Goal: Task Accomplishment & Management: Manage account settings

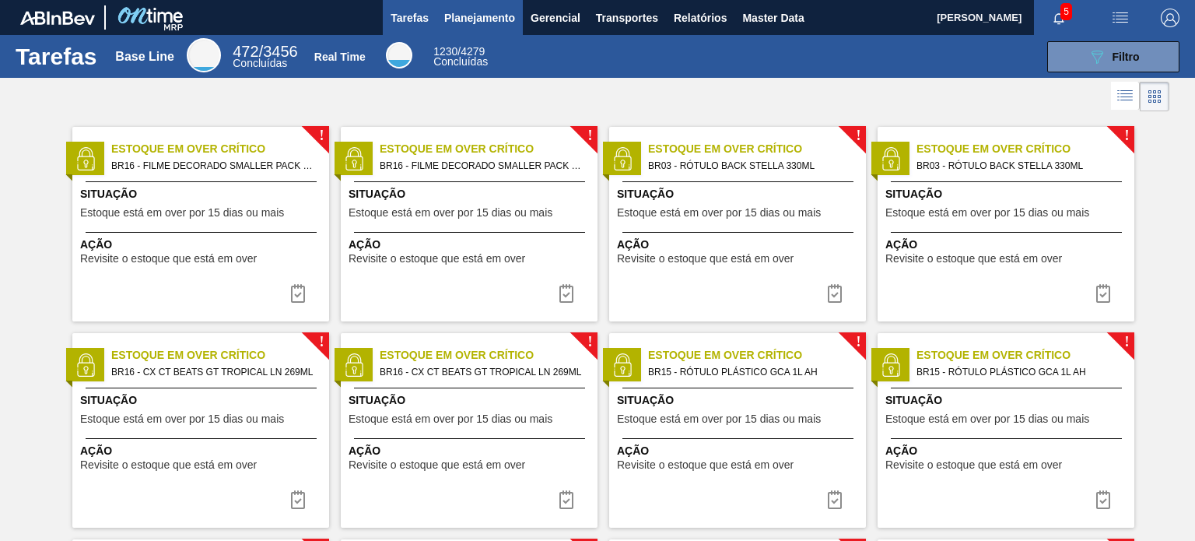
click at [489, 28] on button "Planejamento" at bounding box center [479, 17] width 86 height 35
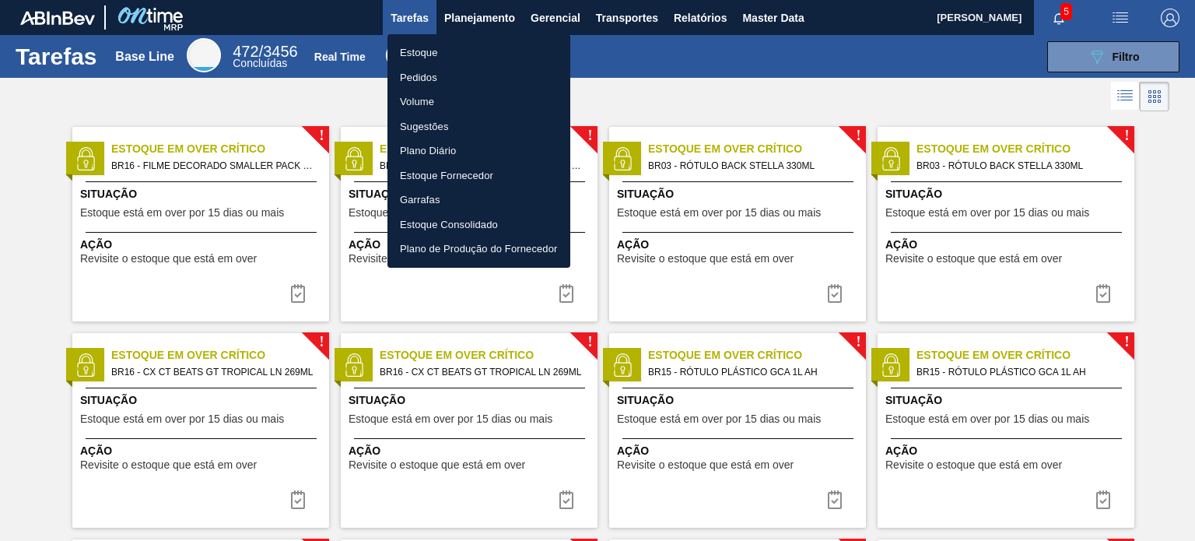
click at [436, 75] on li "Pedidos" at bounding box center [478, 77] width 183 height 25
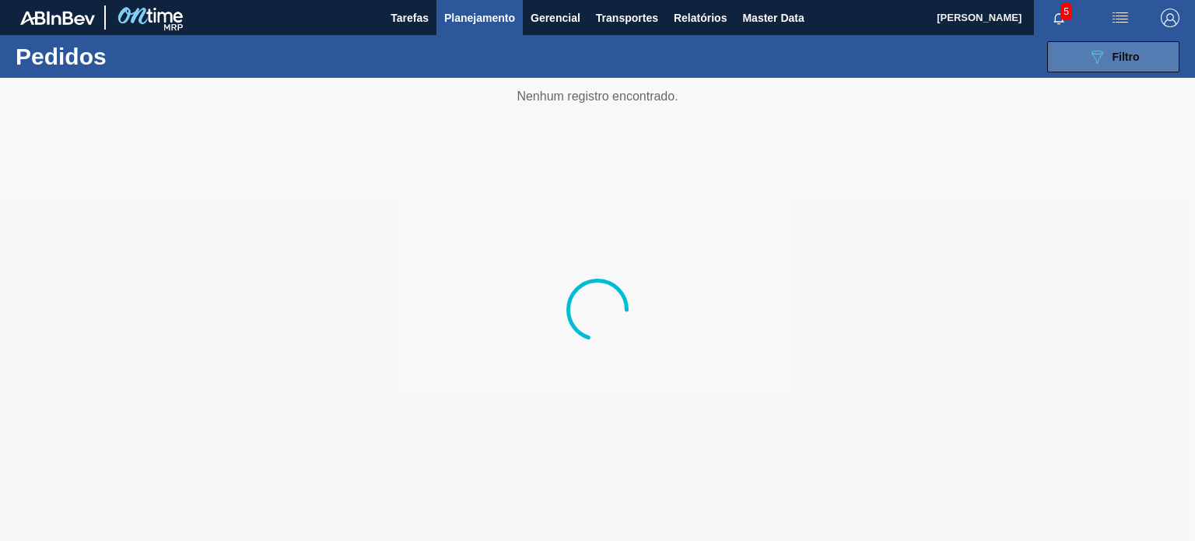
click at [1129, 45] on button "089F7B8B-B2A5-4AFE-B5C0-19BA573D28AC Filtro" at bounding box center [1113, 56] width 132 height 31
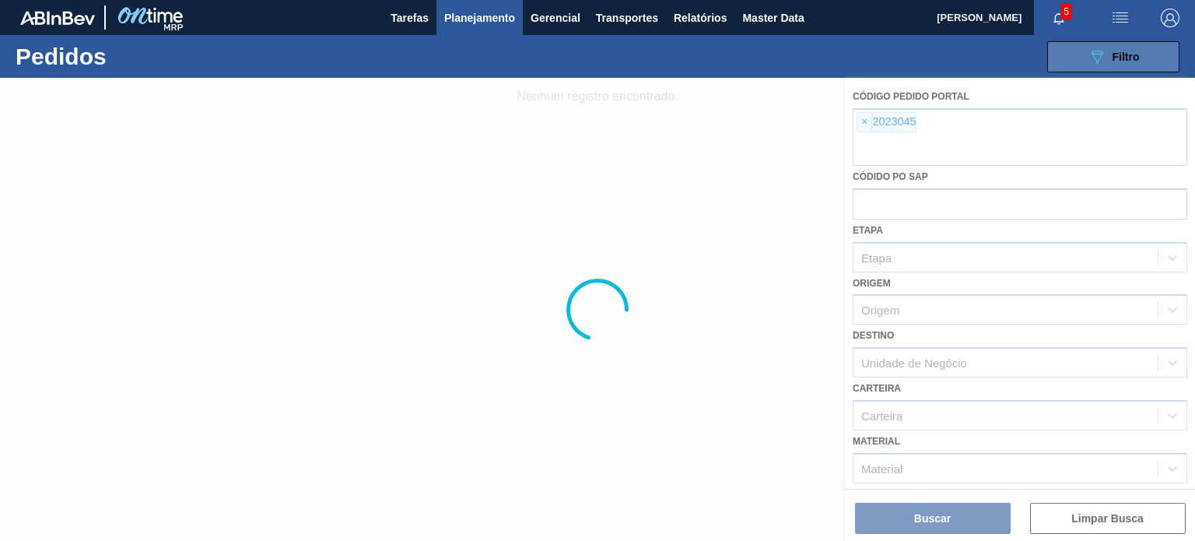
click at [1101, 63] on icon "089F7B8B-B2A5-4AFE-B5C0-19BA573D28AC" at bounding box center [1096, 56] width 19 height 19
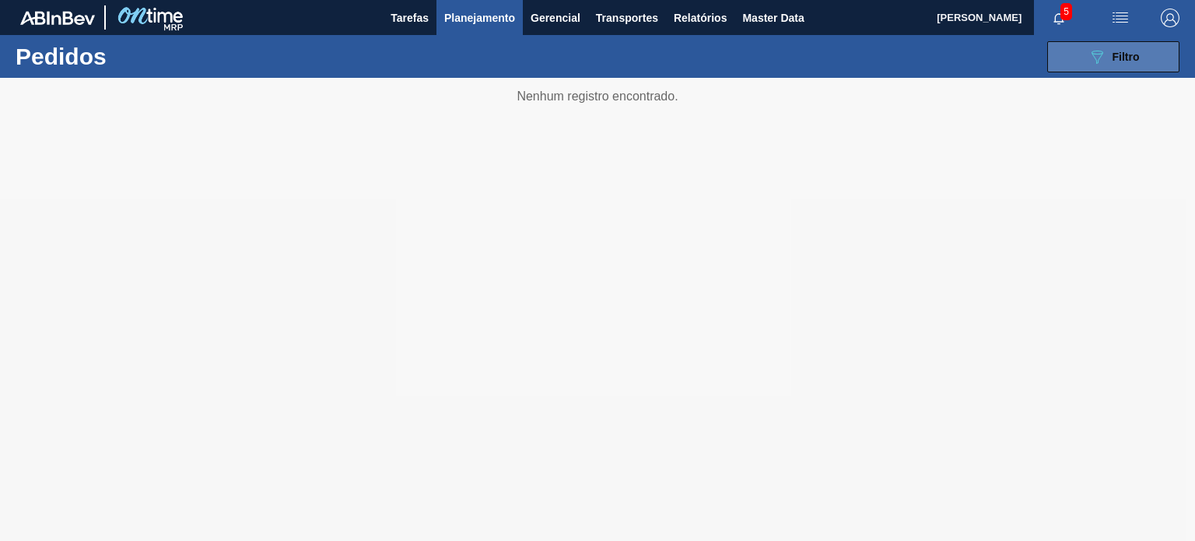
click at [1075, 65] on button "089F7B8B-B2A5-4AFE-B5C0-19BA573D28AC Filtro" at bounding box center [1113, 56] width 132 height 31
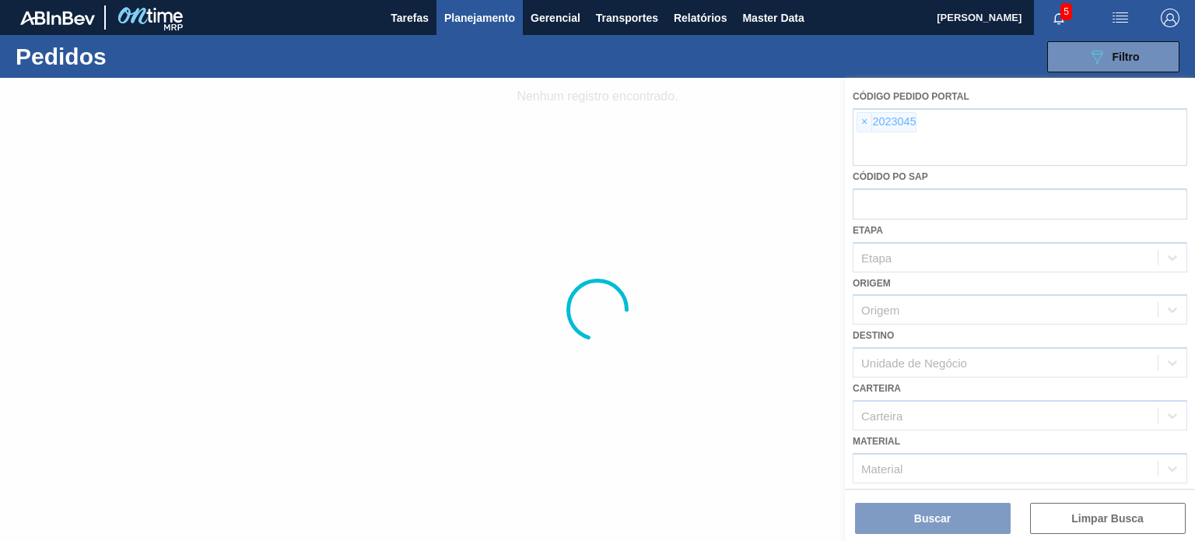
click at [871, 120] on div at bounding box center [597, 309] width 1195 height 463
click at [865, 121] on div at bounding box center [597, 309] width 1195 height 463
click at [858, 122] on div at bounding box center [597, 309] width 1195 height 463
click at [859, 123] on div at bounding box center [597, 309] width 1195 height 463
click at [866, 122] on div at bounding box center [597, 309] width 1195 height 463
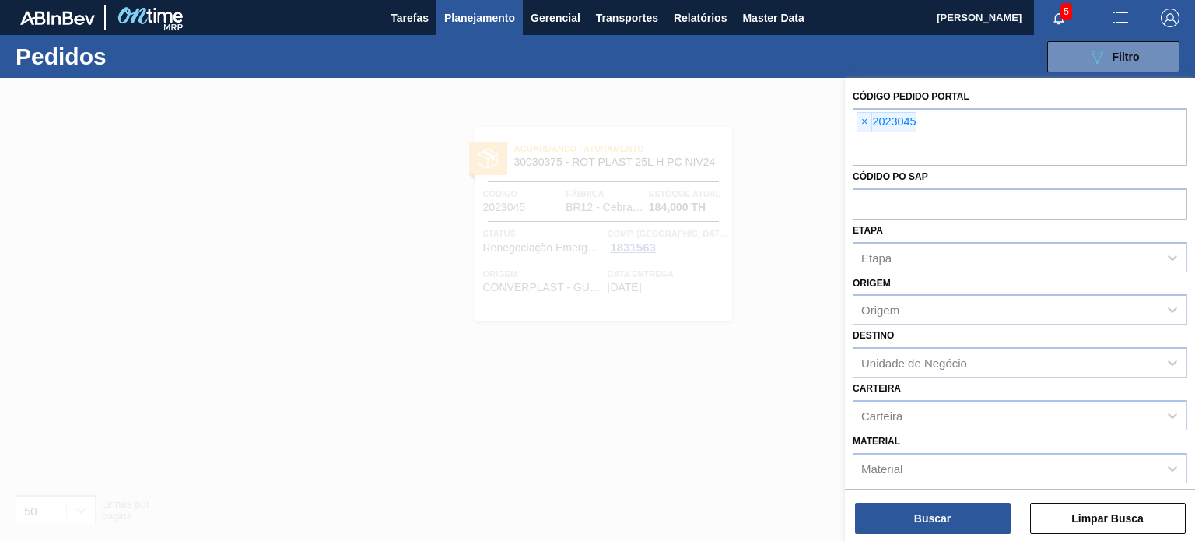
click at [859, 124] on span "×" at bounding box center [864, 122] width 15 height 19
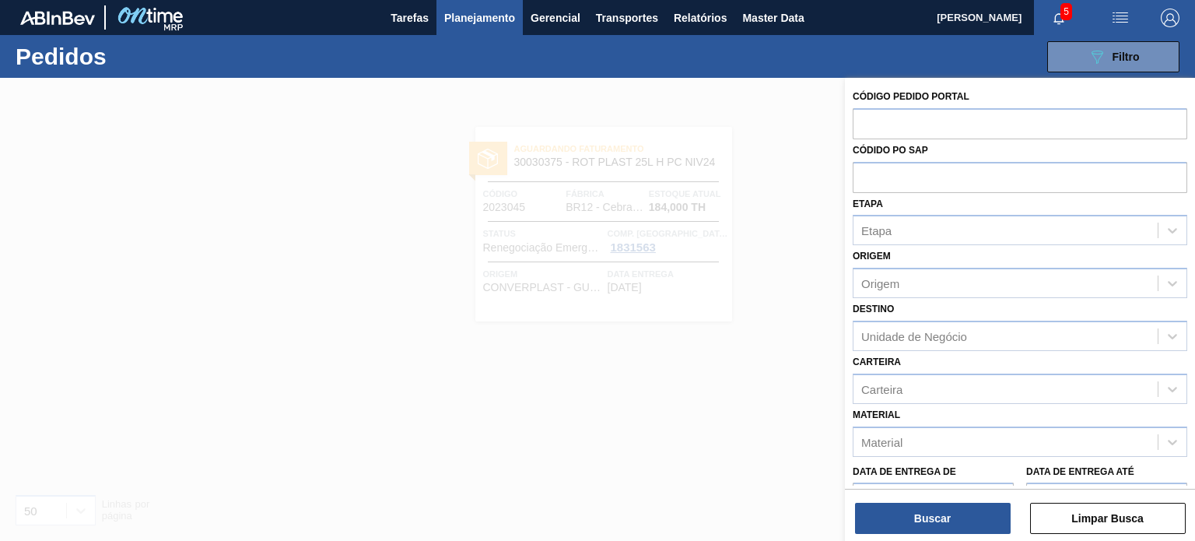
paste input "2023540"
type input "2023540"
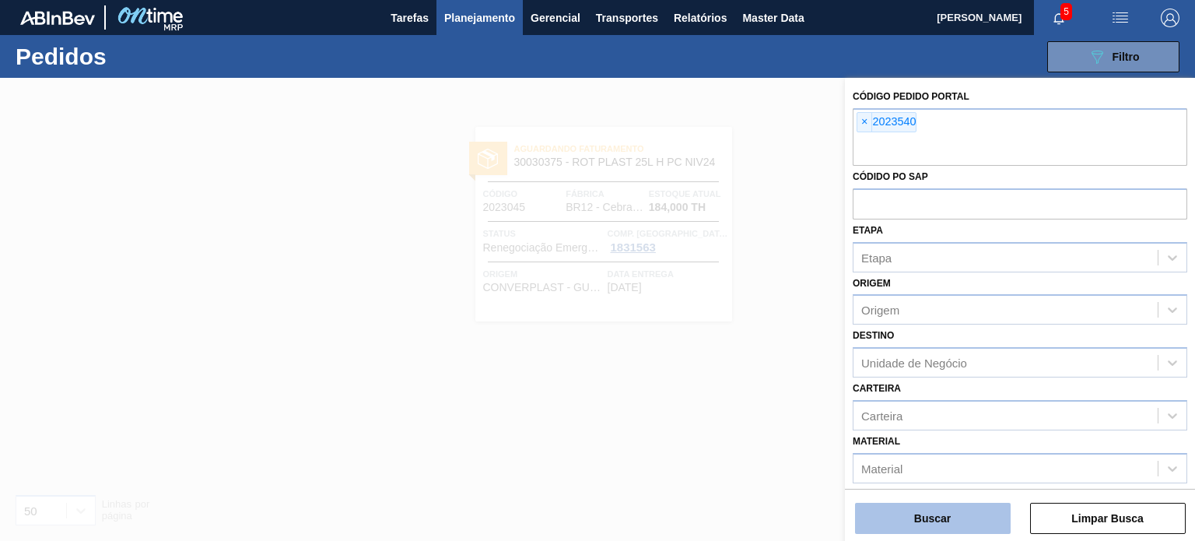
click at [945, 514] on button "Buscar" at bounding box center [933, 517] width 156 height 31
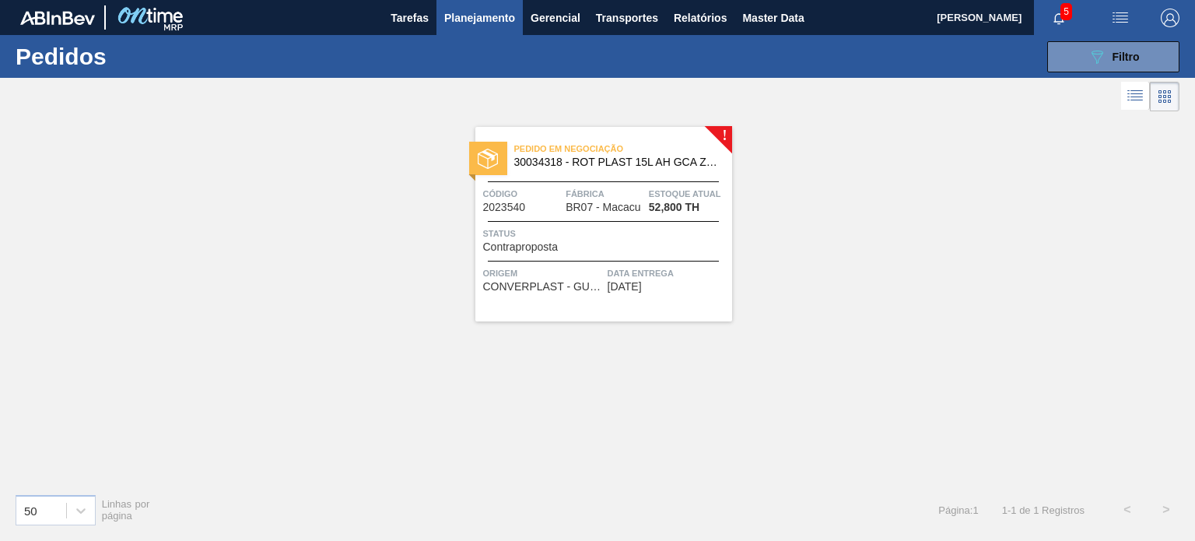
click at [425, 236] on div "! Pedido em Negociação 30034318 - ROT PLAST 15L AH GCA ZERO S CL NIV25 Código 2…" at bounding box center [597, 298] width 1195 height 366
click at [595, 245] on div "Status Contraproposta" at bounding box center [605, 239] width 245 height 27
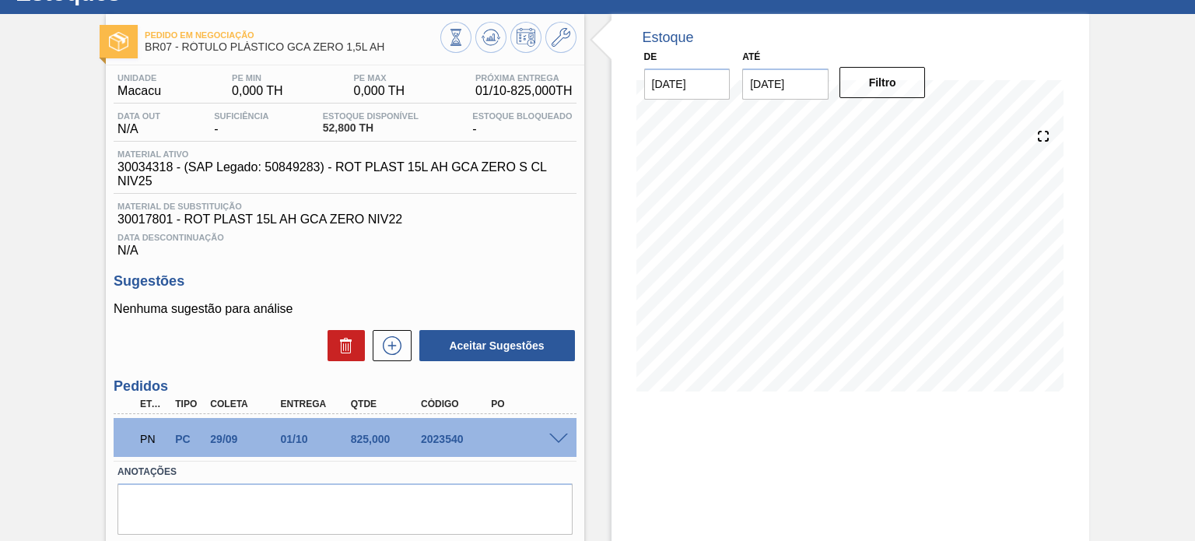
scroll to position [128, 0]
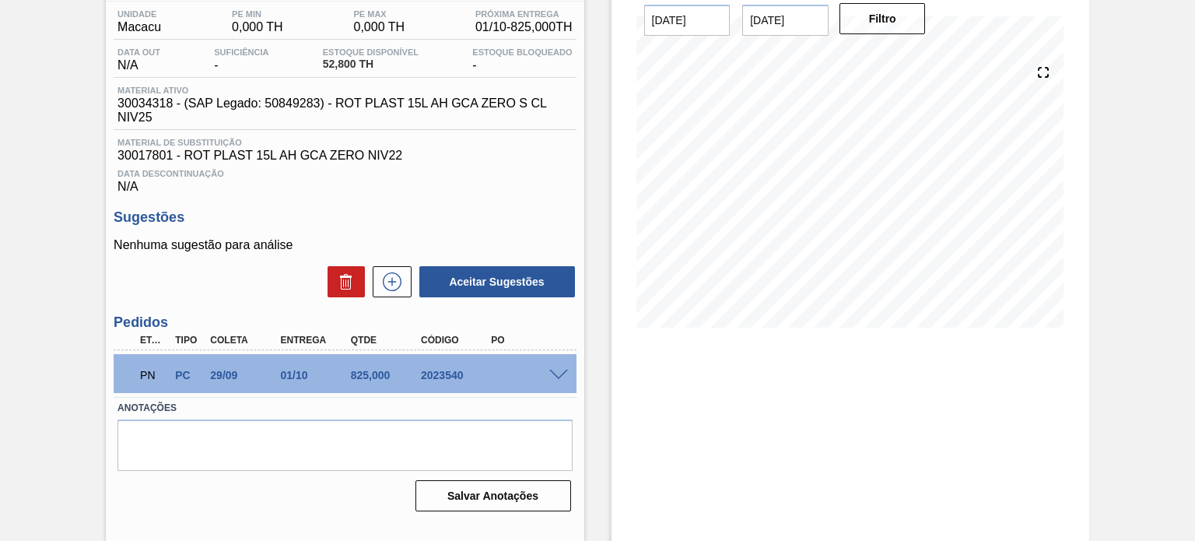
click at [555, 380] on div "PN PC 29/09 01/10 825,000 2023540" at bounding box center [345, 373] width 462 height 39
click at [561, 373] on span at bounding box center [558, 375] width 19 height 12
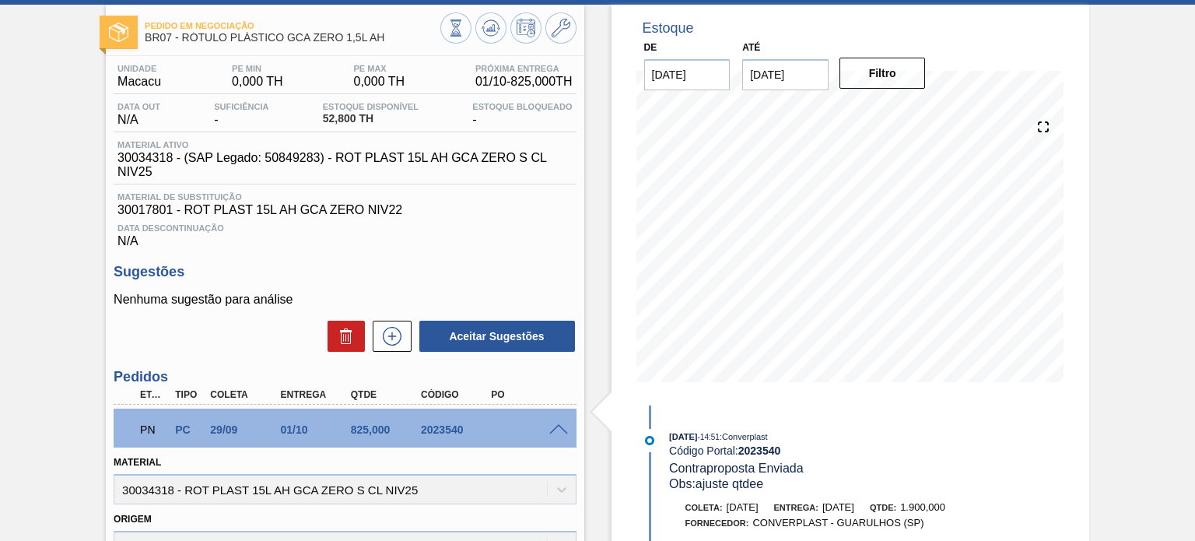
scroll to position [50, 0]
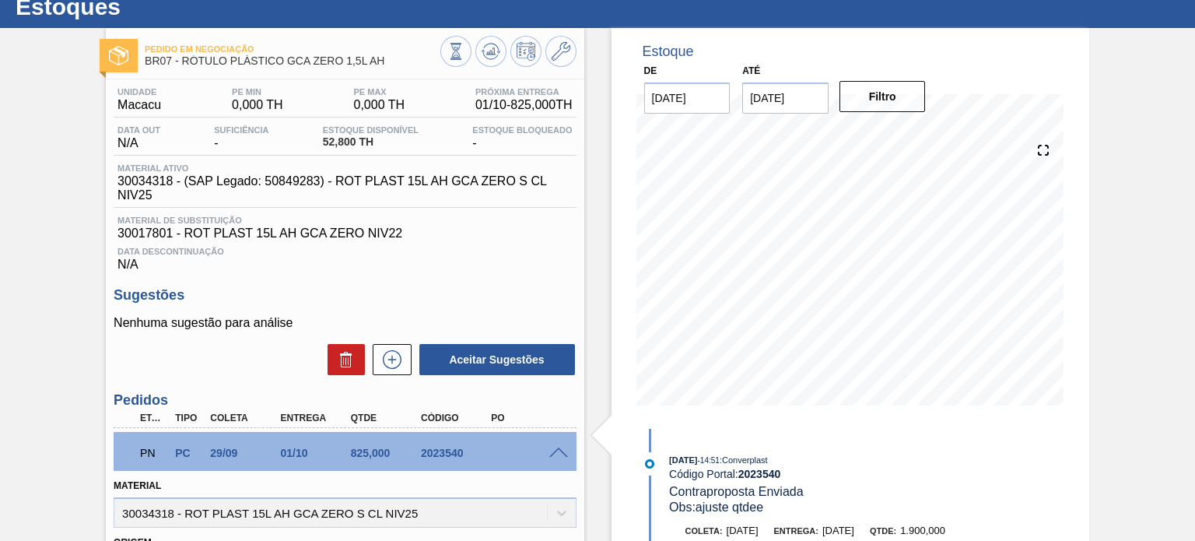
click at [814, 100] on input "20/09/2025" at bounding box center [785, 97] width 86 height 31
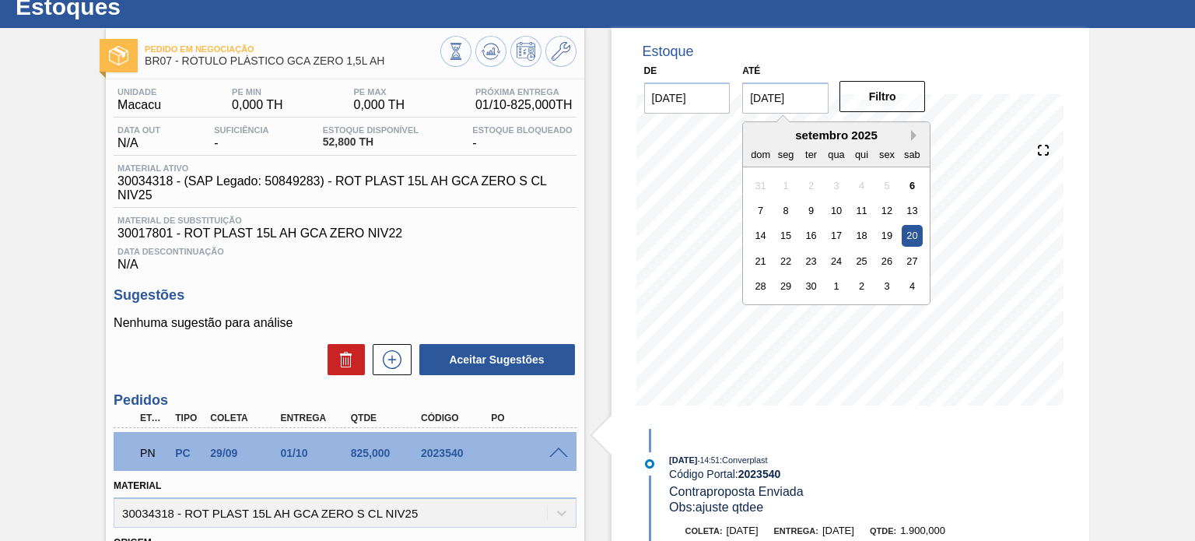
click at [912, 130] on button "Next Month" at bounding box center [916, 135] width 11 height 11
click at [904, 282] on div "31" at bounding box center [911, 285] width 21 height 21
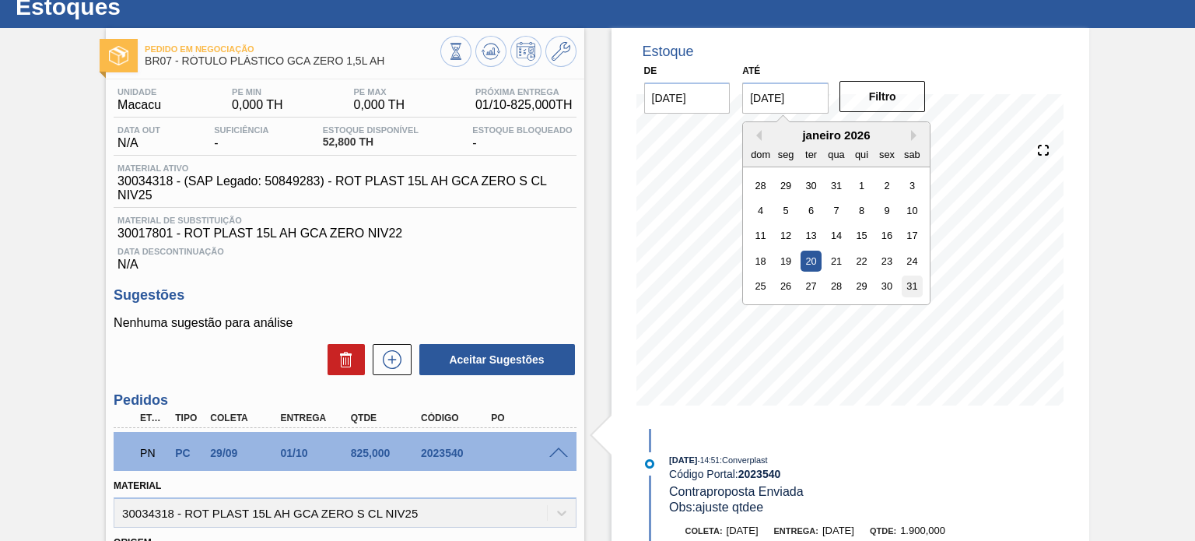
type input "[DATE]"
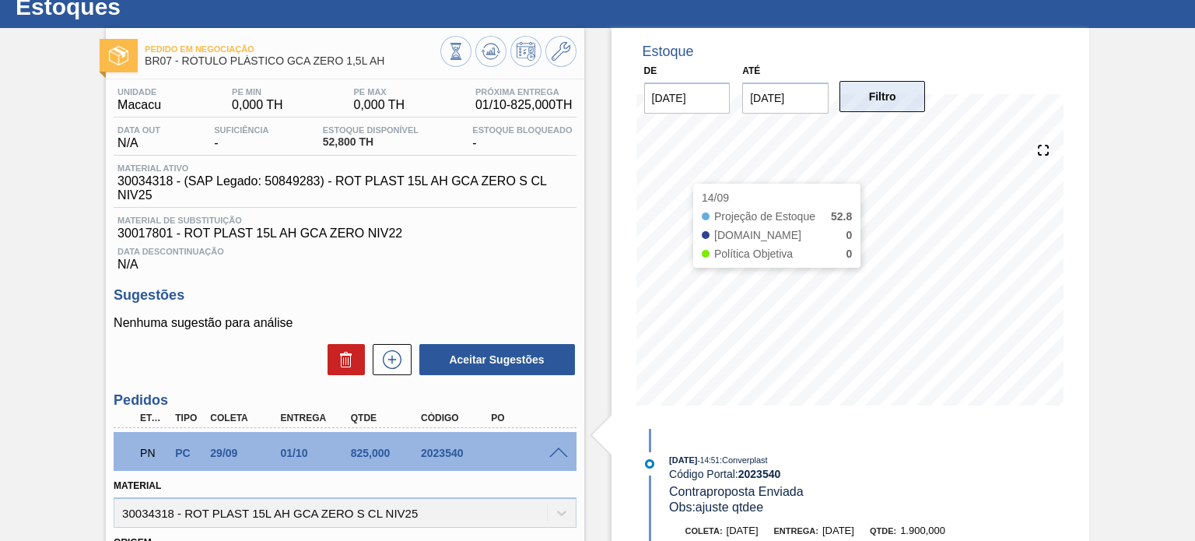
click at [874, 108] on button "Filtro" at bounding box center [882, 96] width 86 height 31
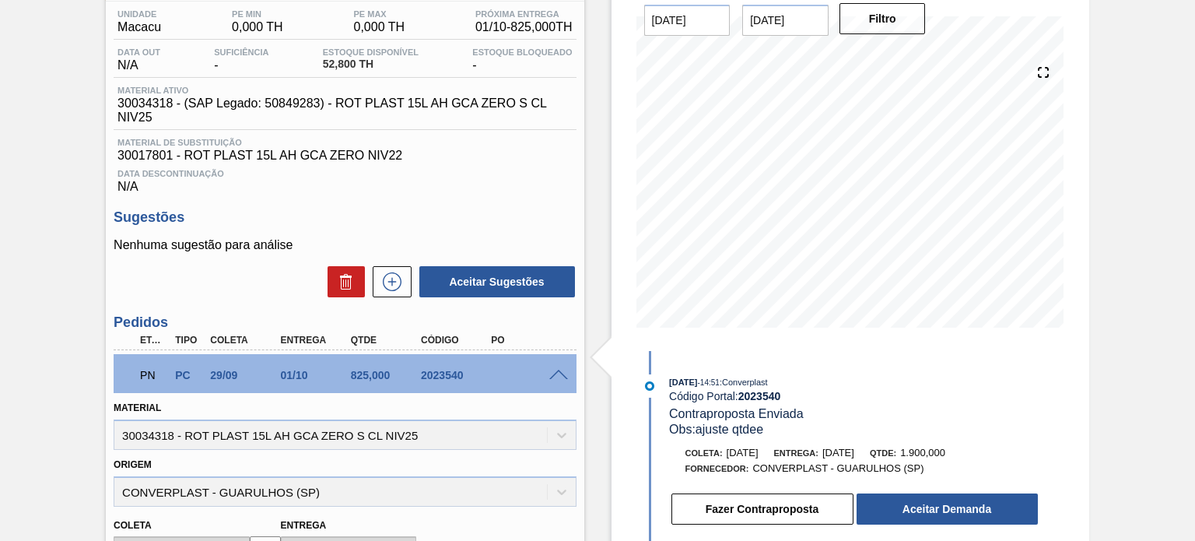
scroll to position [205, 0]
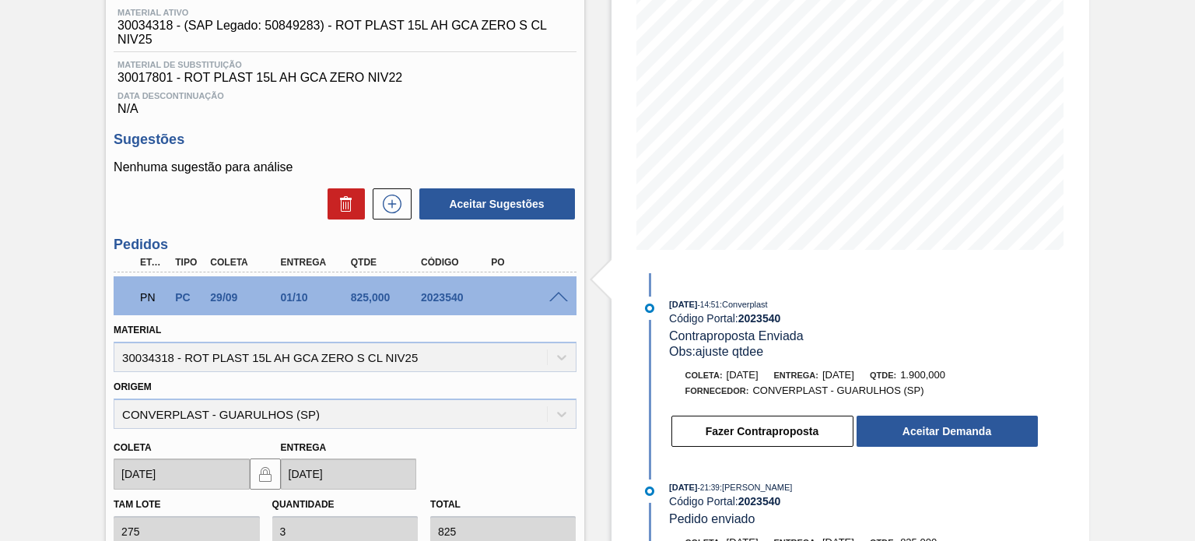
click at [448, 301] on div "2023540" at bounding box center [455, 297] width 77 height 12
click at [447, 306] on div "PN PC 29/09 01/10 825,000 2023540" at bounding box center [340, 295] width 421 height 31
copy div "2023540"
drag, startPoint x: 637, startPoint y: 250, endPoint x: 632, endPoint y: 242, distance: 9.7
click at [637, 251] on div "07/09 Projeção de Estoque 52.8 Nec.SAP 0 Política Objetiva 0 Pedidos 0" at bounding box center [850, 117] width 428 height 311
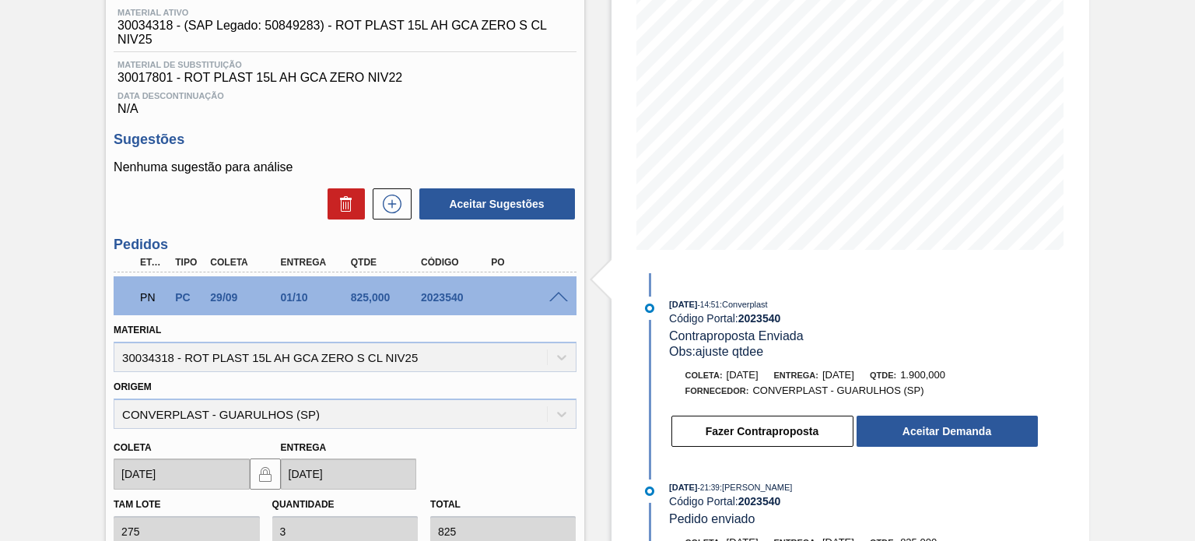
scroll to position [0, 0]
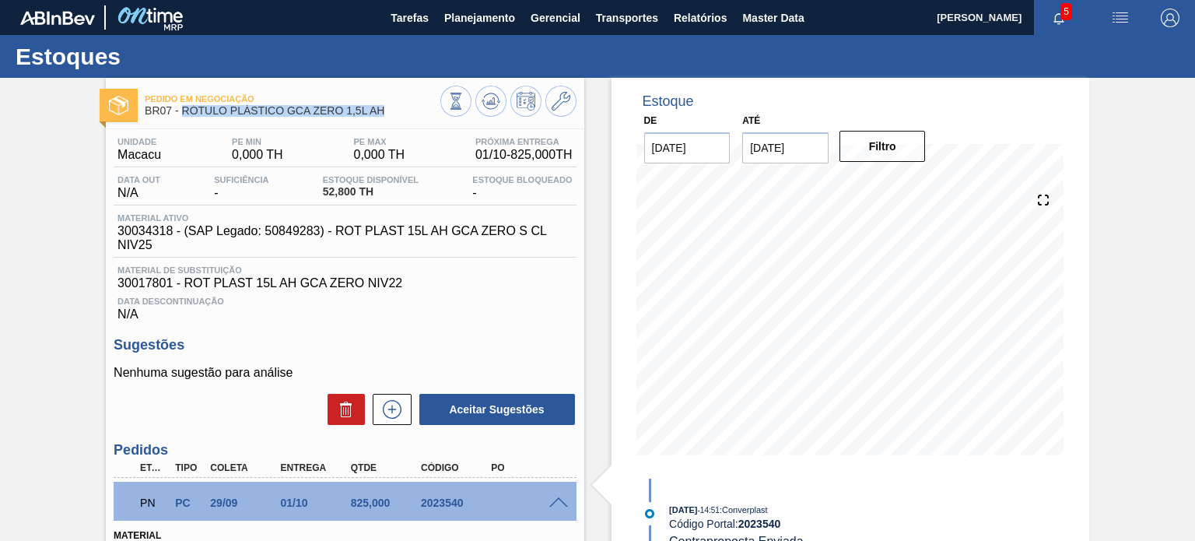
drag, startPoint x: 370, startPoint y: 111, endPoint x: 180, endPoint y: 107, distance: 189.8
click at [180, 107] on span "BR07 - RÓTULO PLÁSTICO GCA ZERO 1,5L AH" at bounding box center [292, 111] width 295 height 12
copy span "RÓTULO PLÁSTICO GCA ZERO 1,5L AH"
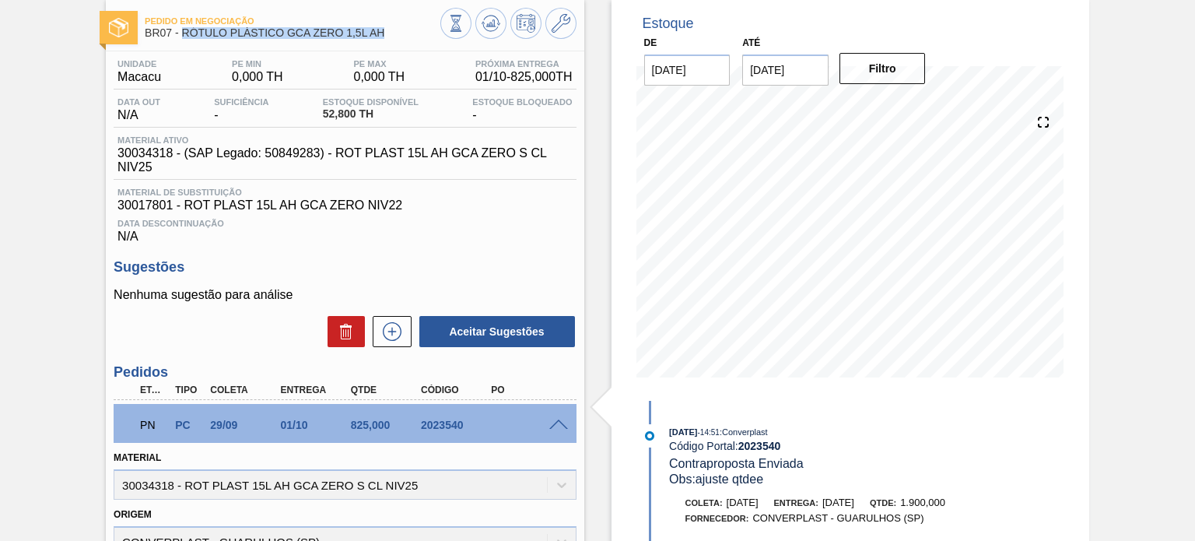
scroll to position [233, 0]
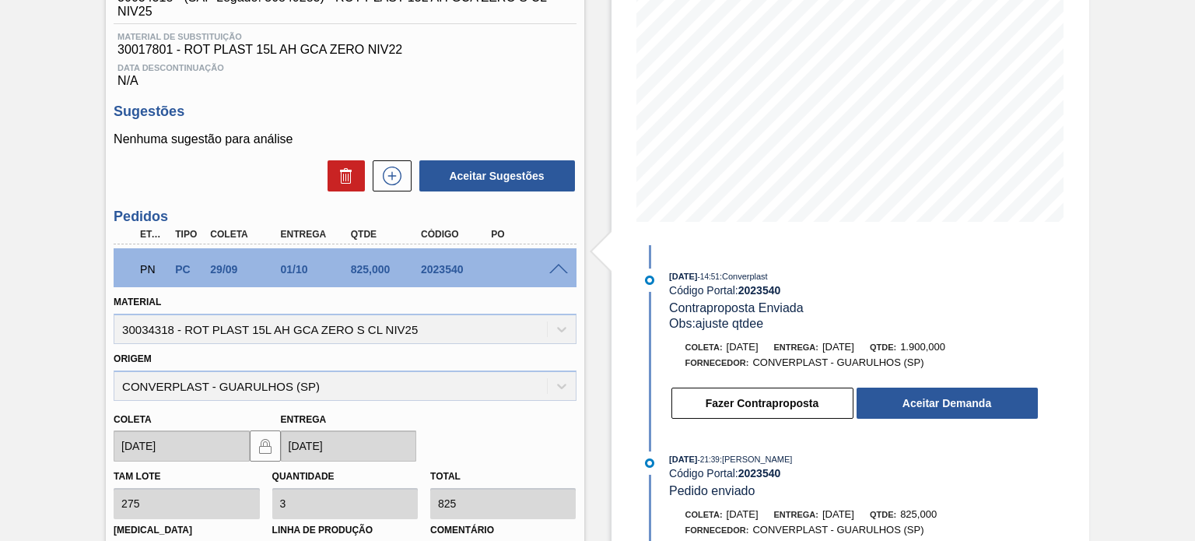
click at [565, 82] on div "Data Descontinuação N/A" at bounding box center [345, 72] width 462 height 31
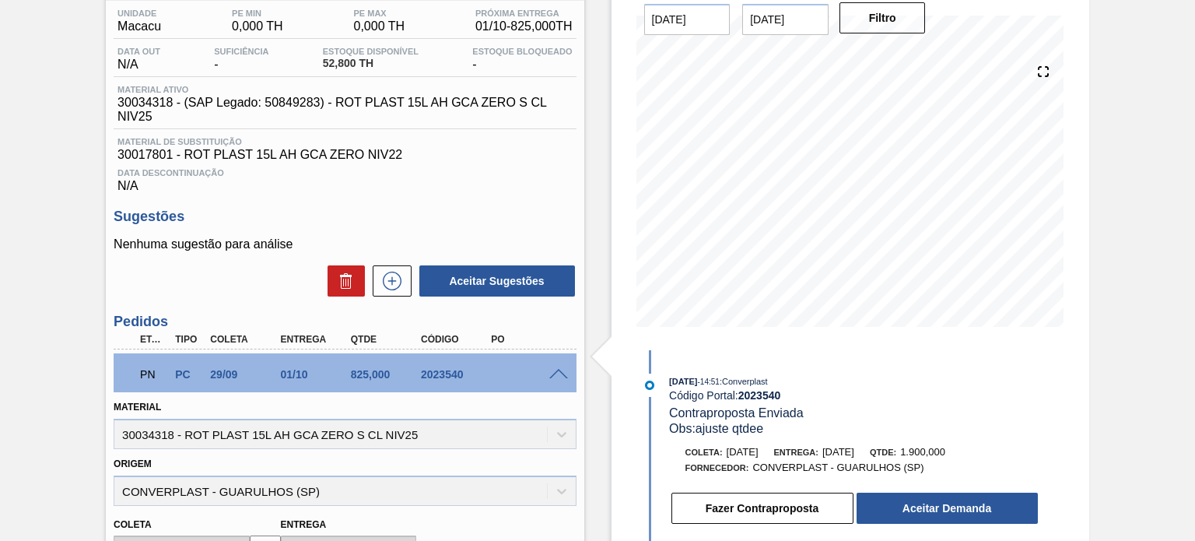
scroll to position [156, 0]
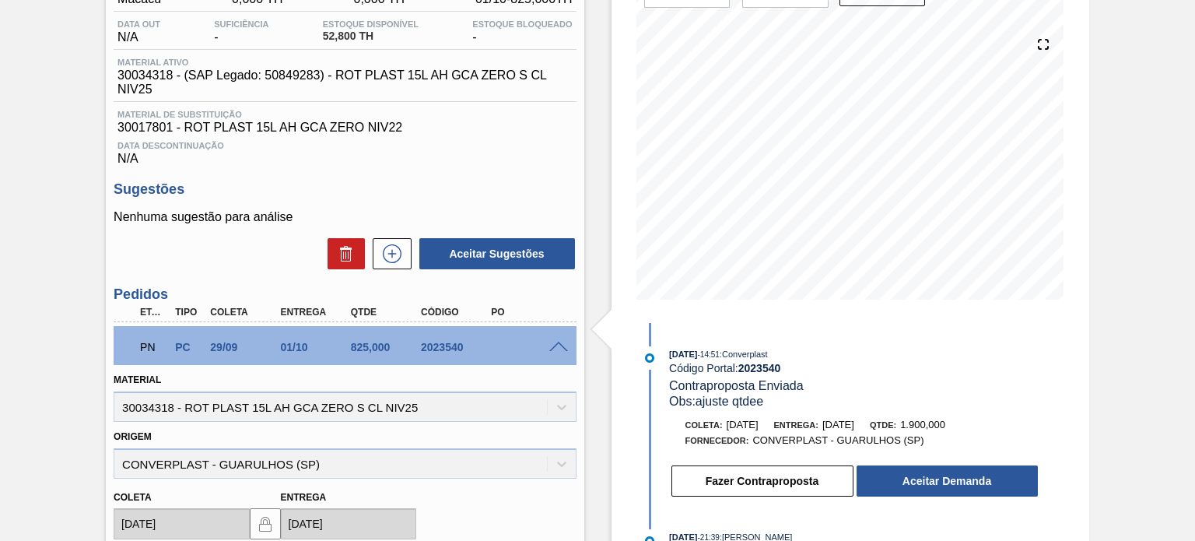
click at [551, 315] on div "PO" at bounding box center [525, 311] width 77 height 11
click at [734, 493] on button "Fazer Contraproposta" at bounding box center [762, 480] width 182 height 31
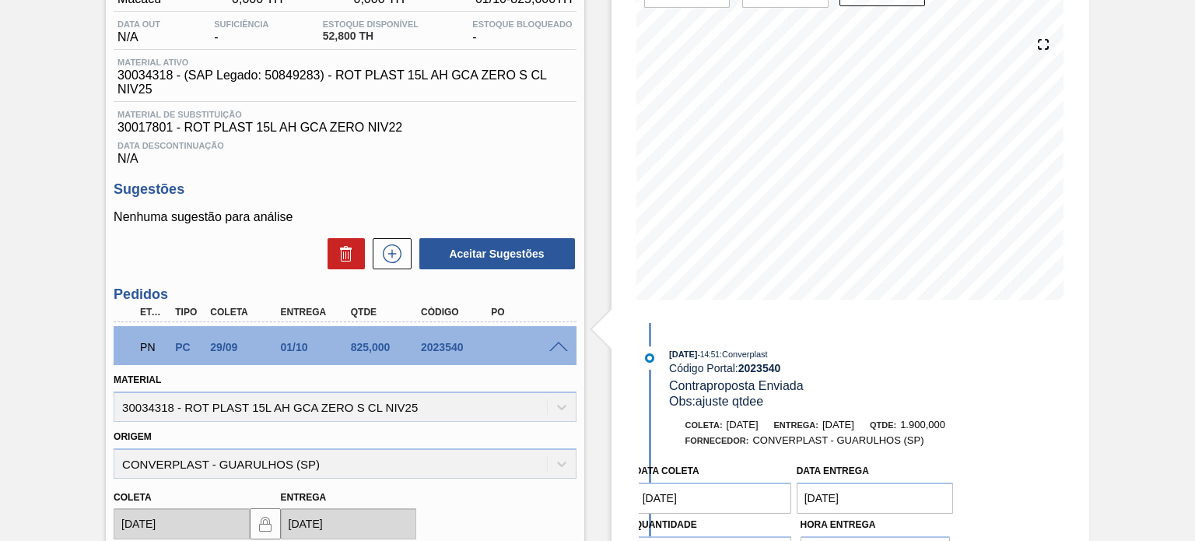
scroll to position [123, 0]
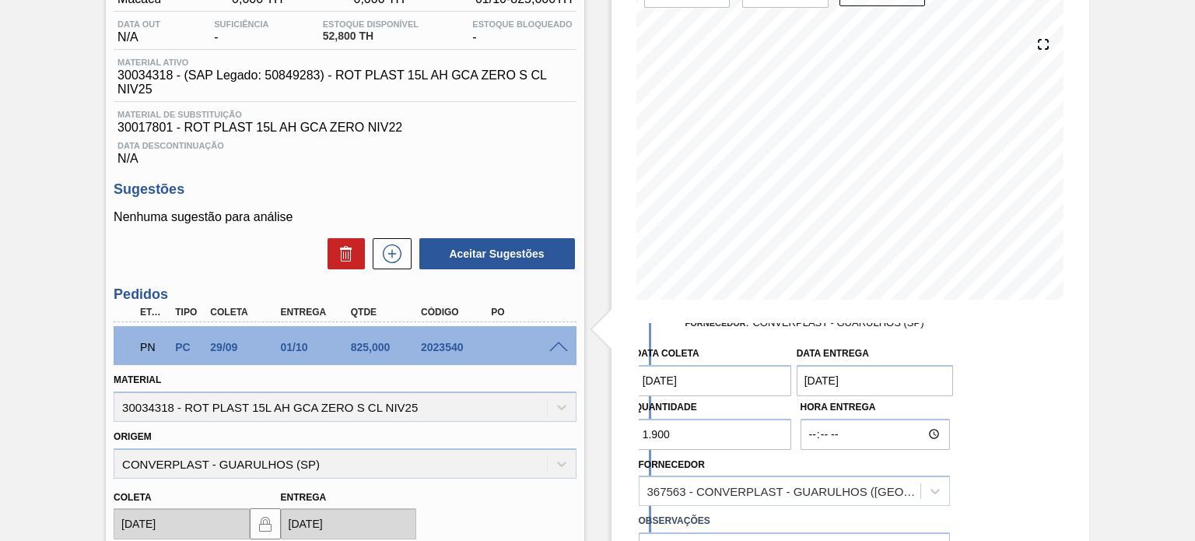
drag, startPoint x: 641, startPoint y: 429, endPoint x: 614, endPoint y: 418, distance: 28.3
click at [614, 418] on div "Estoque De 06/09/2025 Até 31/01/2026 Filtro 07/09 Projeção de Estoque 52.8 Nec.…" at bounding box center [850, 397] width 478 height 951
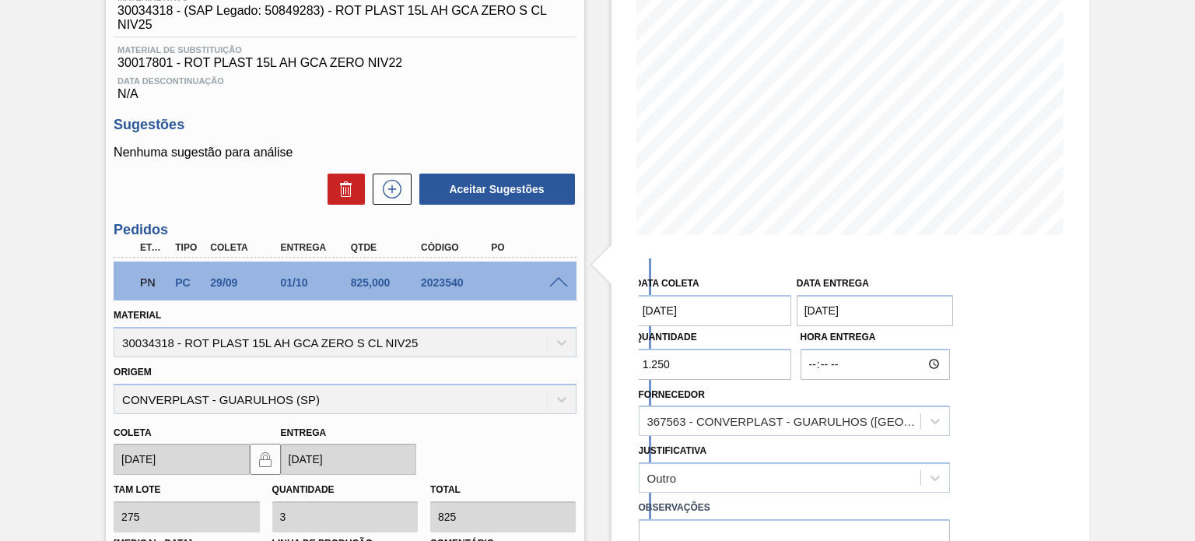
scroll to position [311, 0]
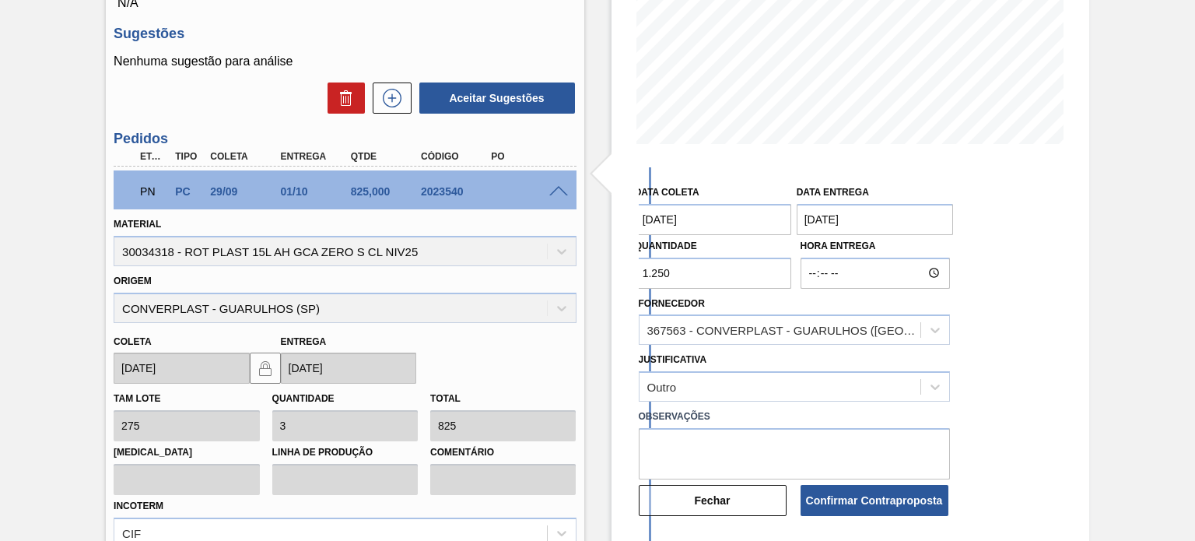
type input "1.250"
click at [717, 446] on textarea at bounding box center [794, 453] width 311 height 51
paste textarea "2023539"
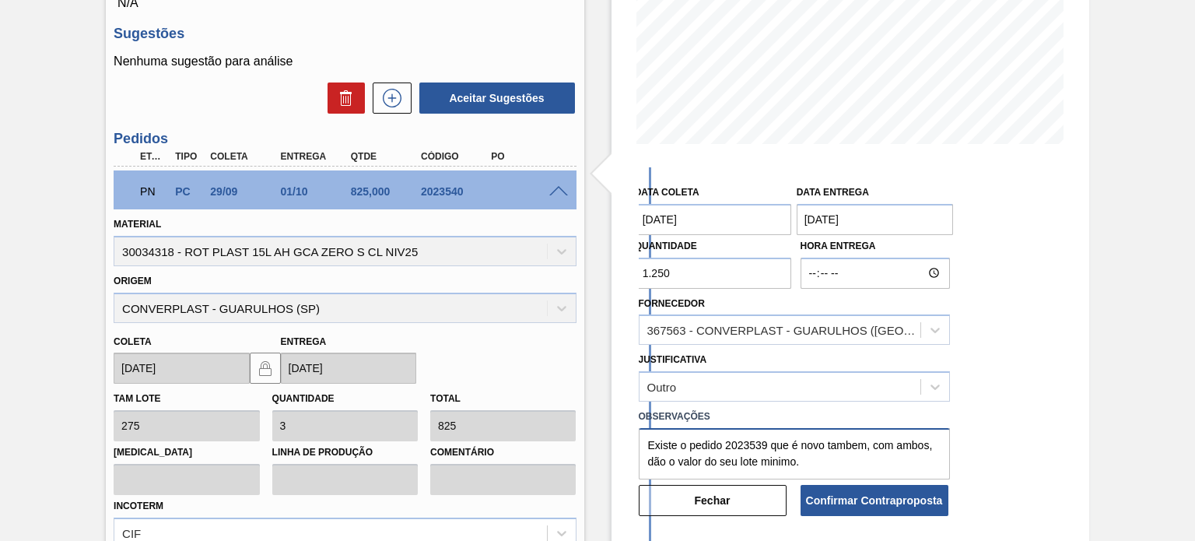
click at [847, 450] on textarea "Existe o pedido 2023539 que é novo tambem, com ambos, dão o valor do seu lote m…" at bounding box center [794, 453] width 311 height 51
type textarea "Existe o pedido 2023539 que é novo também, com ambos, dão o valor do seu lote m…"
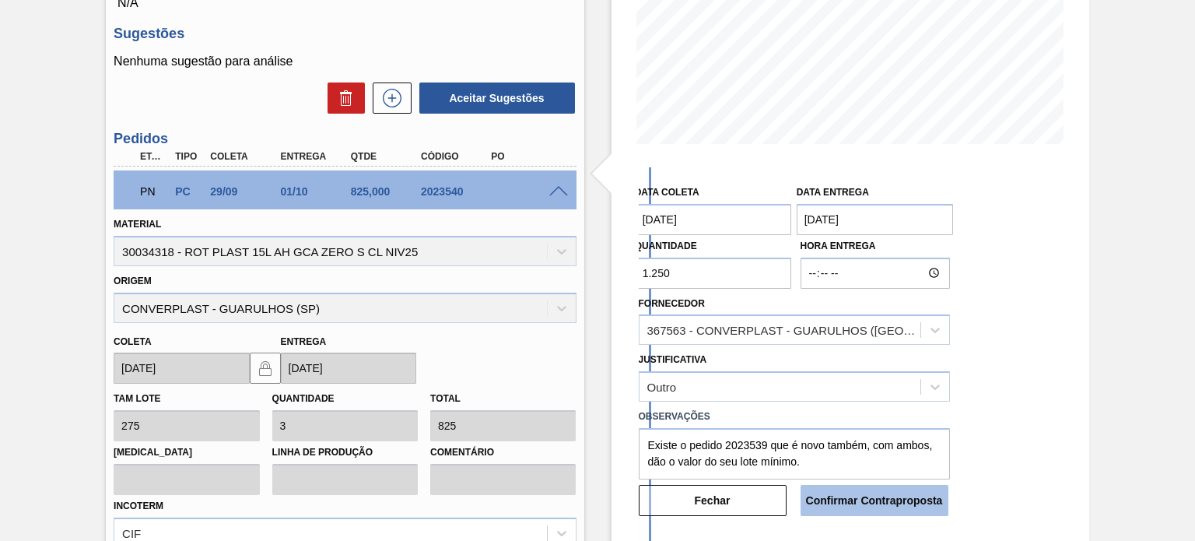
click at [852, 505] on button "Confirmar Contraproposta" at bounding box center [874, 500] width 148 height 31
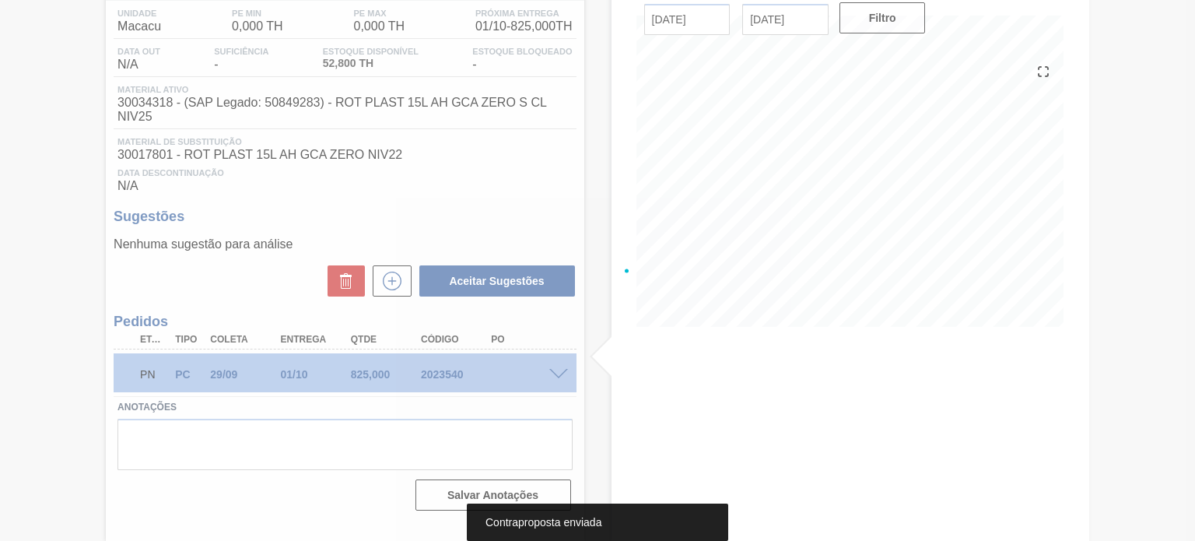
scroll to position [128, 0]
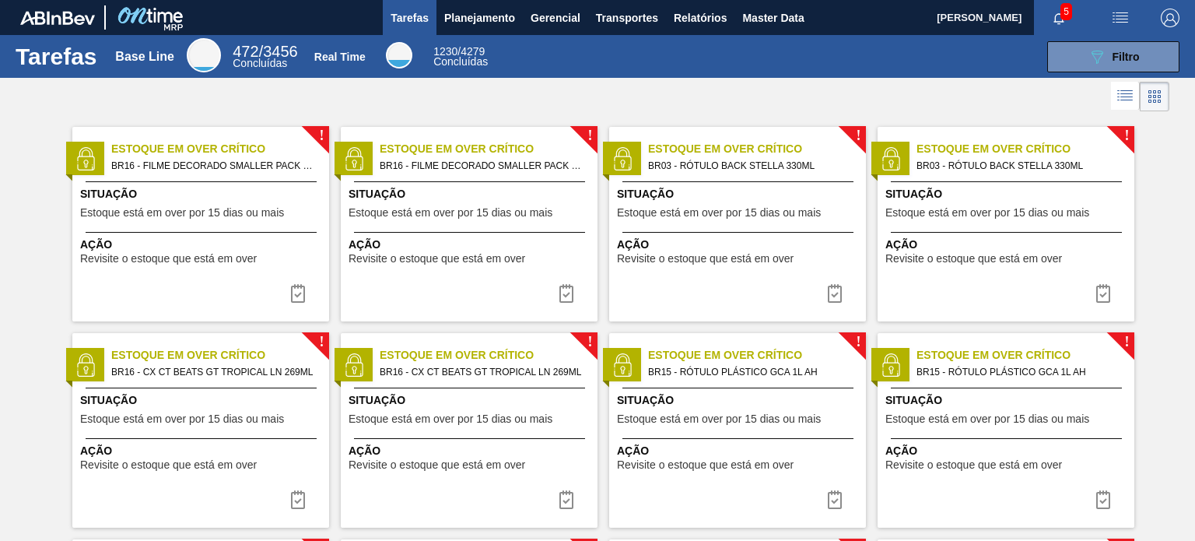
click at [473, 34] on main "Tarefas Planejamento Gerencial Transportes Relatórios Master Data MATHEUS FARIA…" at bounding box center [597, 270] width 1195 height 541
click at [464, 24] on span "Planejamento" at bounding box center [479, 18] width 71 height 19
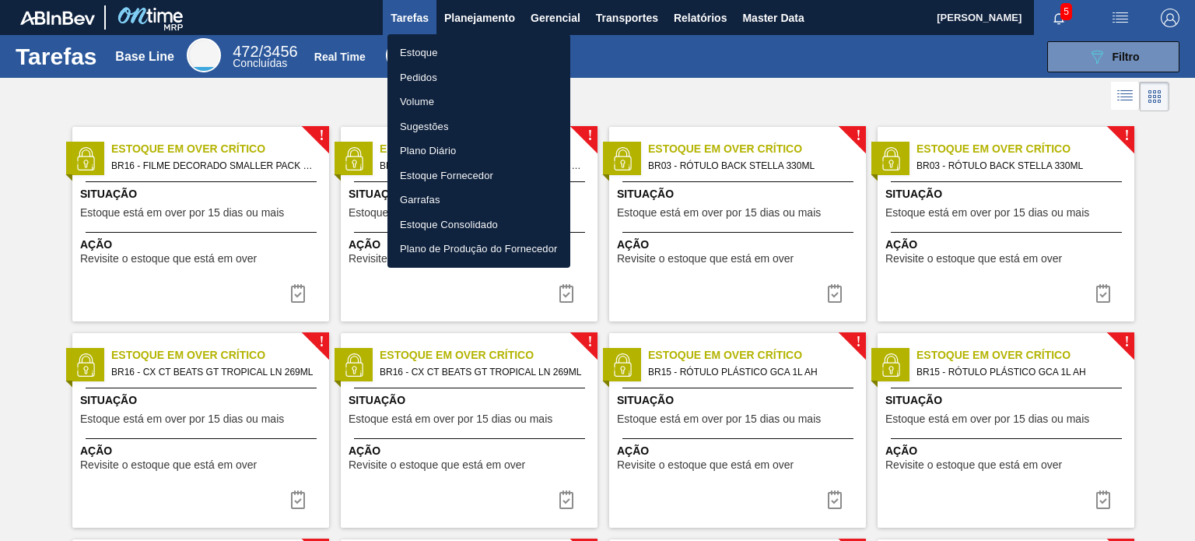
click at [457, 49] on li "Estoque" at bounding box center [478, 52] width 183 height 25
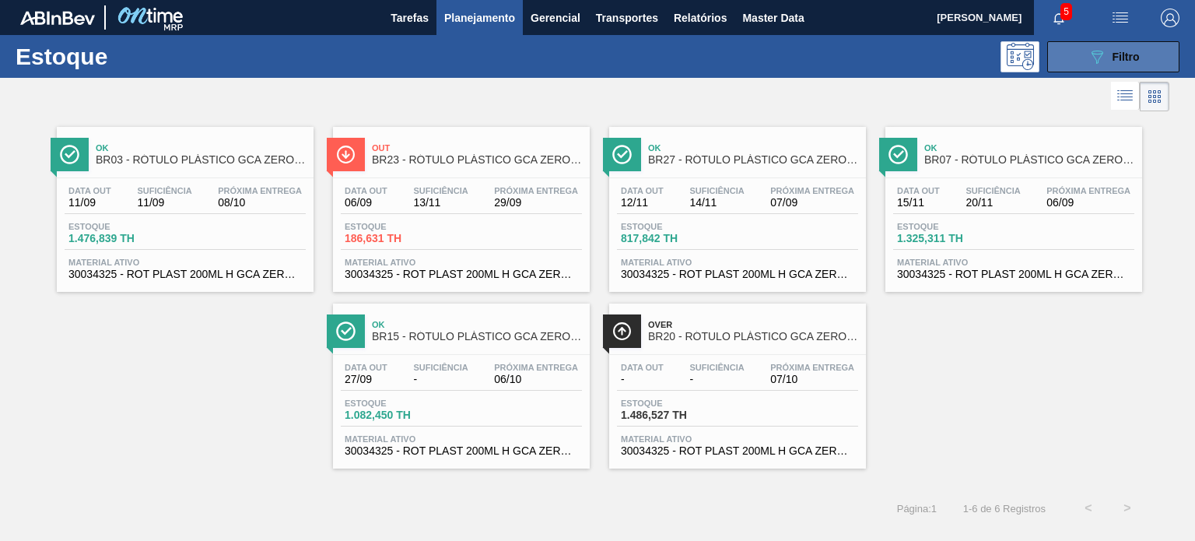
click at [1117, 65] on button "089F7B8B-B2A5-4AFE-B5C0-19BA573D28AC Filtro" at bounding box center [1113, 56] width 132 height 31
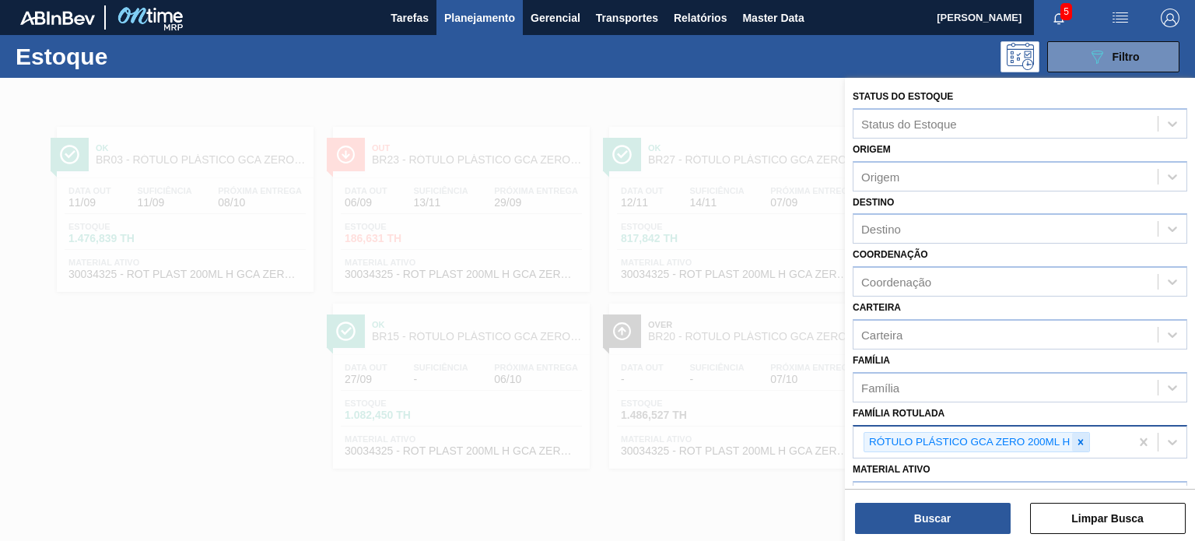
click at [1080, 436] on icon at bounding box center [1080, 441] width 11 height 11
paste Rotulada "RÓTULO PLÁSTICO GCA ZERO 1,5L AH"
type Rotulada "RÓTULO PLÁSTICO GCA ZERO 1,5L AH"
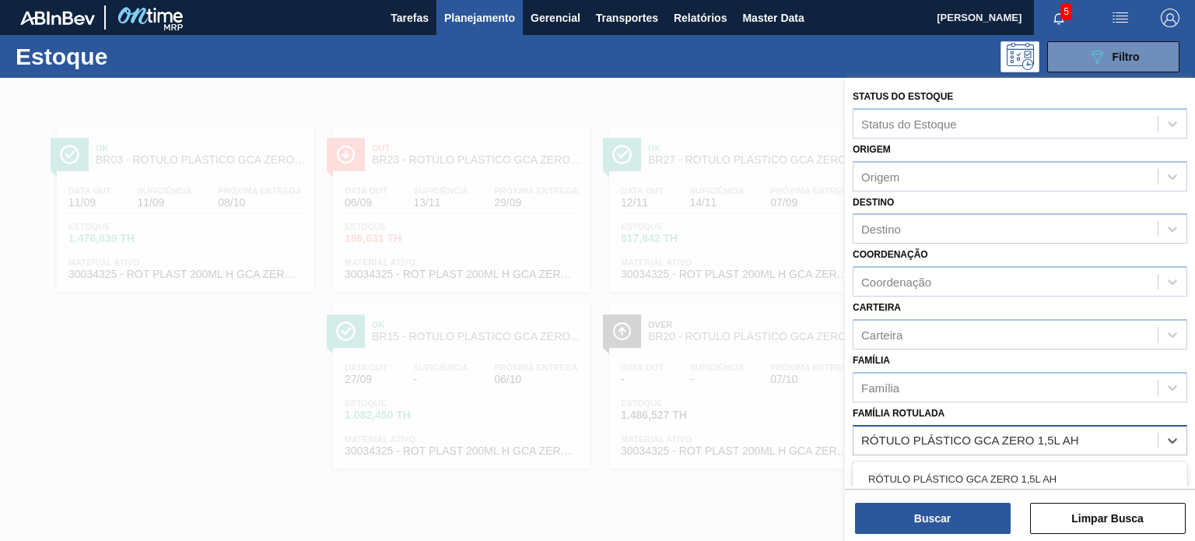
click at [998, 467] on div "RÓTULO PLÁSTICO GCA ZERO 1,5L AH" at bounding box center [1019, 478] width 334 height 29
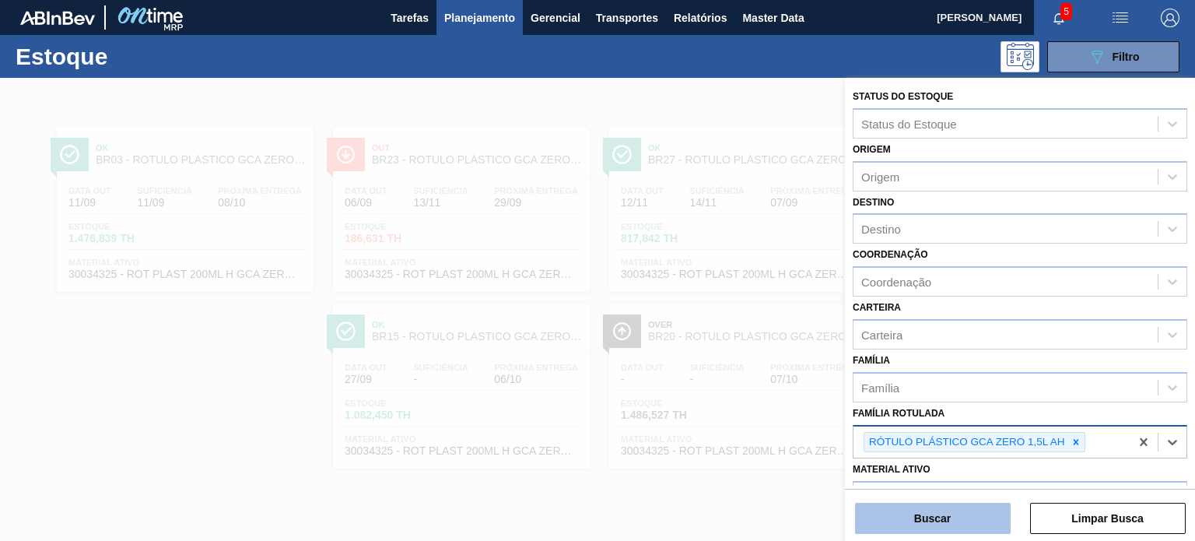
click at [978, 526] on button "Buscar" at bounding box center [933, 517] width 156 height 31
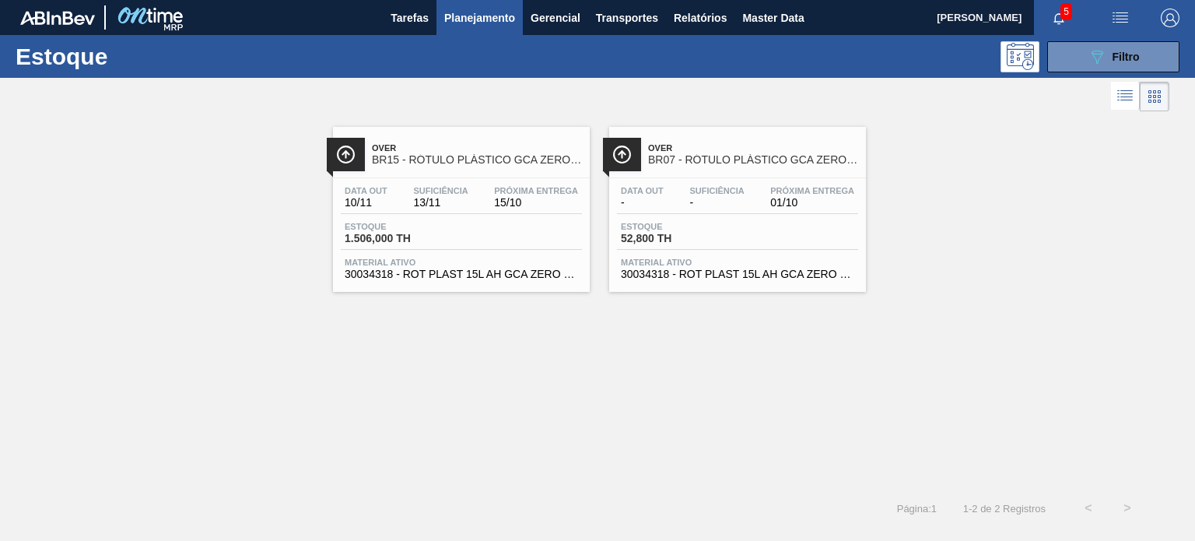
click at [504, 13] on span "Planejamento" at bounding box center [479, 18] width 71 height 19
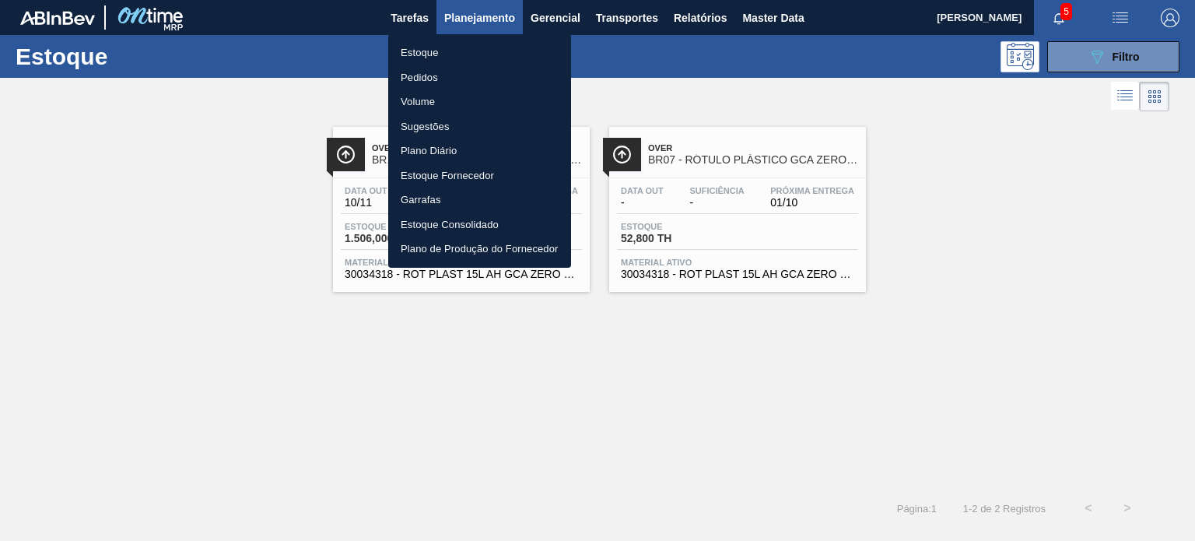
click at [457, 78] on li "Pedidos" at bounding box center [479, 77] width 183 height 25
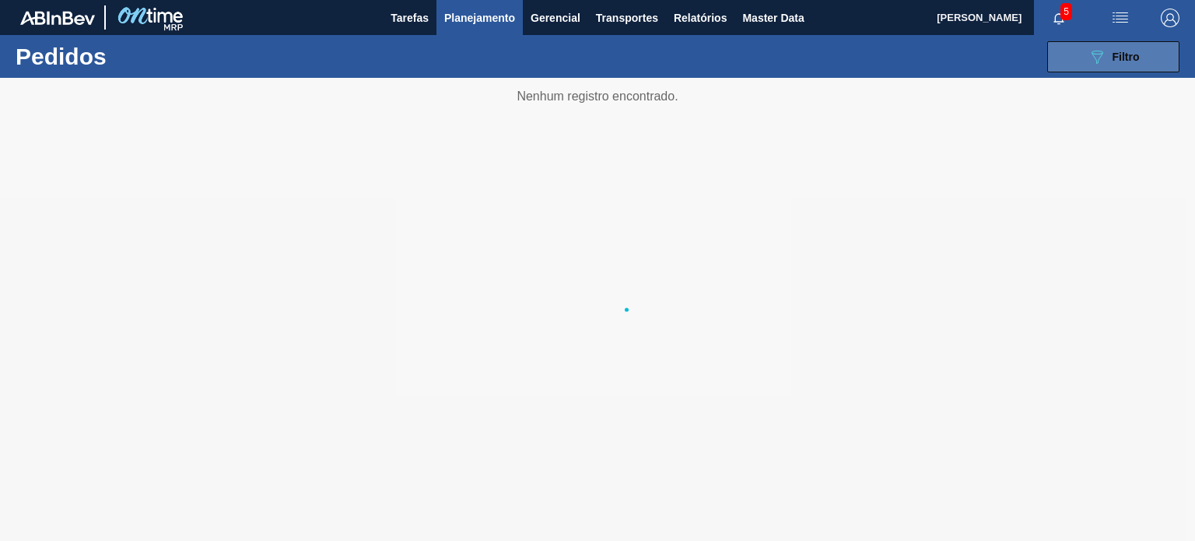
click at [1104, 49] on icon "089F7B8B-B2A5-4AFE-B5C0-19BA573D28AC" at bounding box center [1096, 56] width 19 height 19
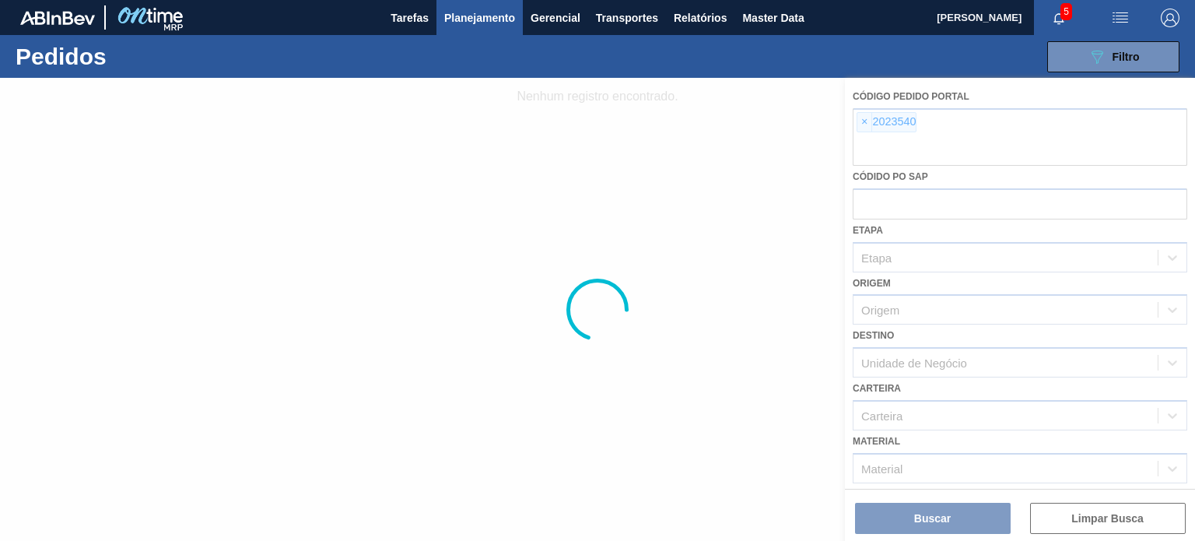
click at [863, 123] on div at bounding box center [597, 309] width 1195 height 463
click at [864, 124] on div at bounding box center [597, 309] width 1195 height 463
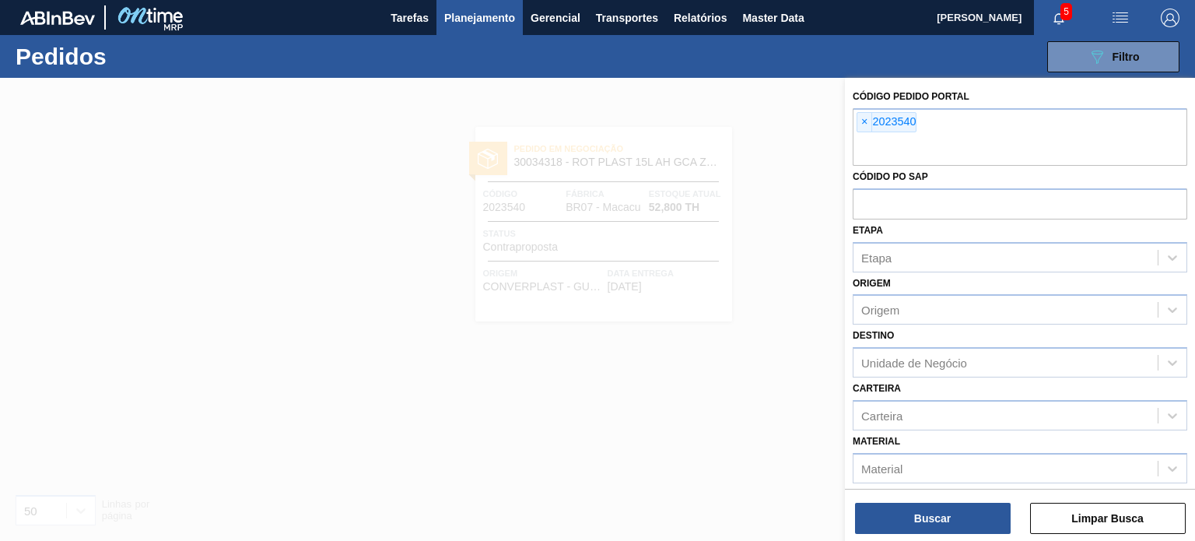
click at [864, 124] on span "×" at bounding box center [864, 122] width 15 height 19
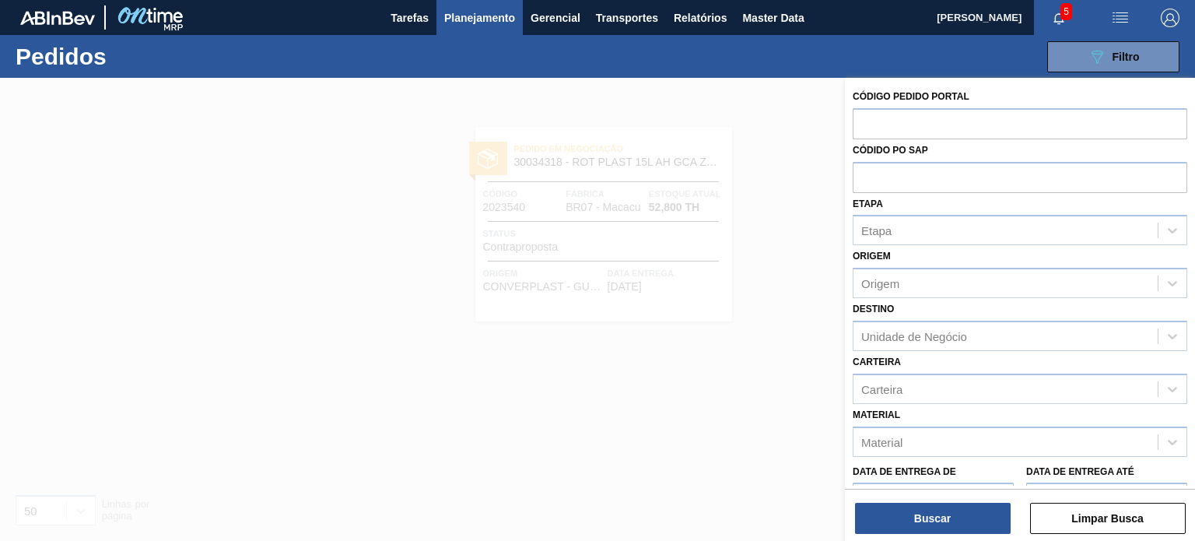
paste input "2023548"
type input "2023548"
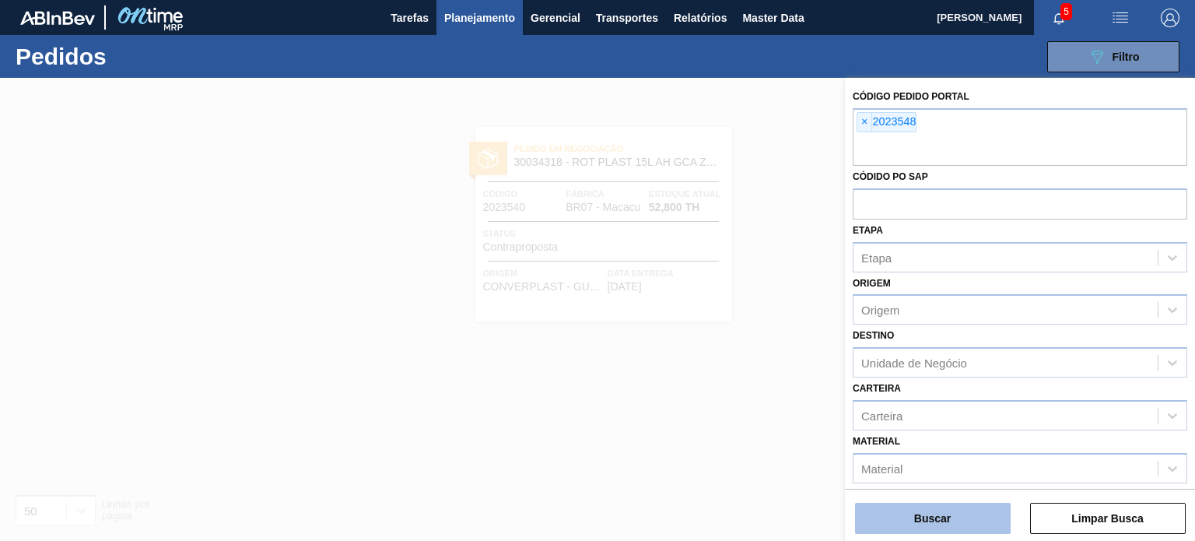
click at [950, 509] on button "Buscar" at bounding box center [933, 517] width 156 height 31
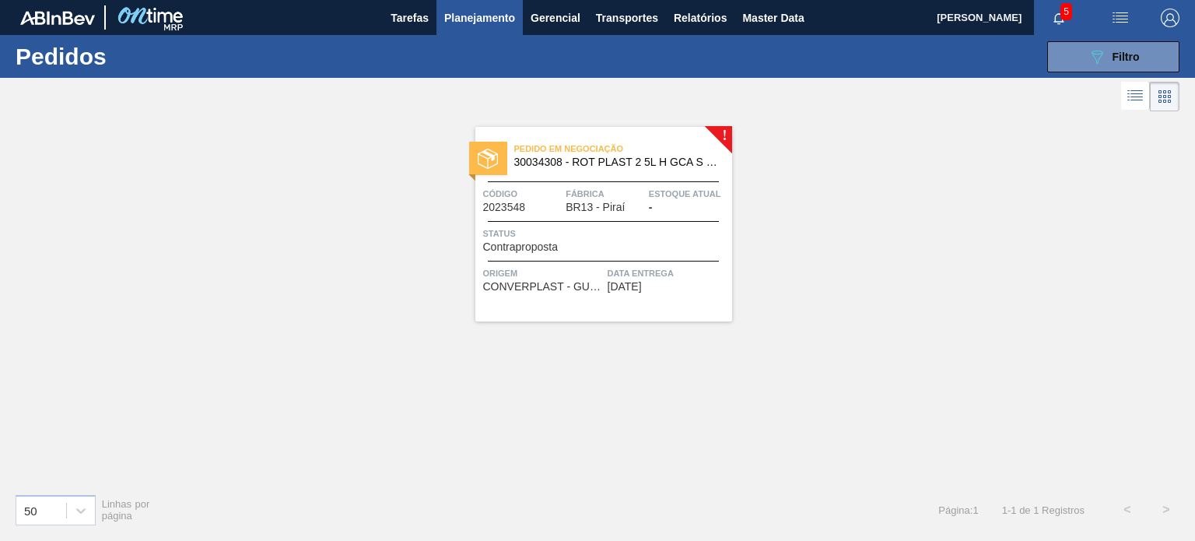
click at [472, 15] on span "Planejamento" at bounding box center [479, 18] width 71 height 19
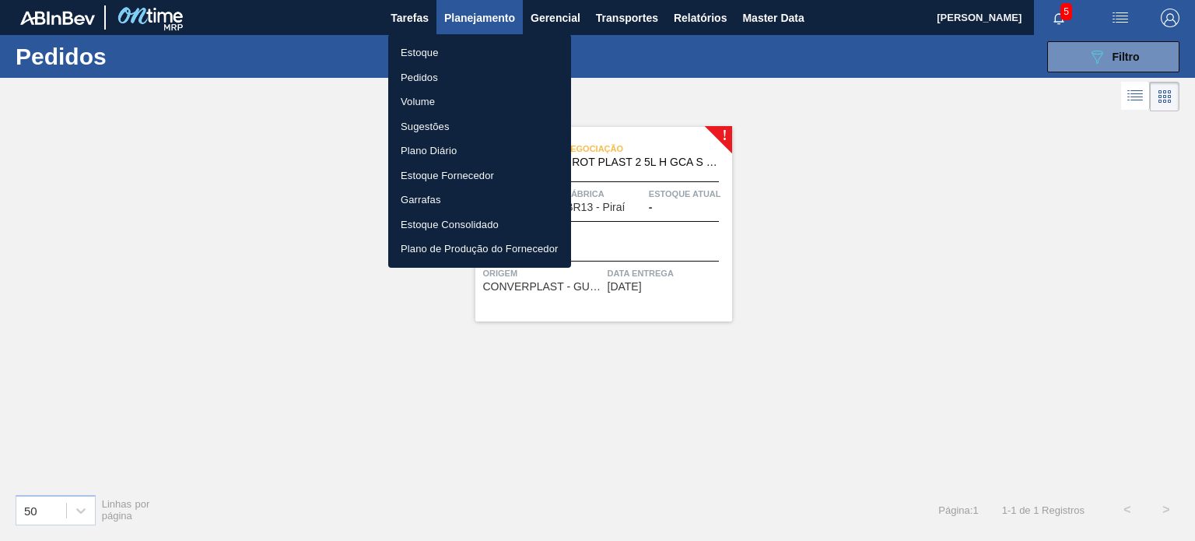
click at [457, 57] on li "Estoque" at bounding box center [479, 52] width 183 height 25
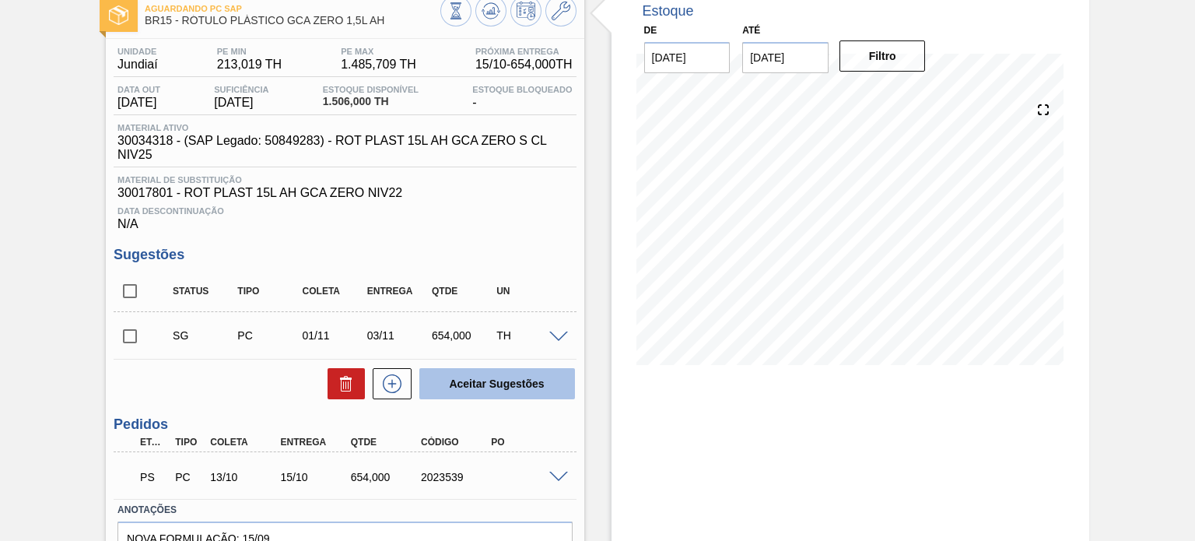
scroll to position [176, 0]
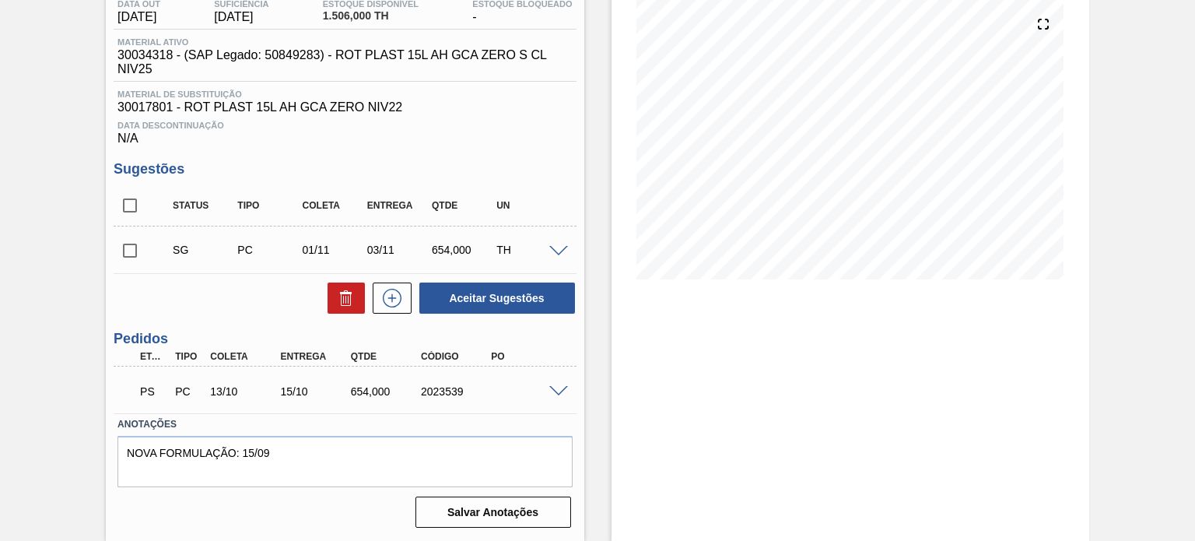
click at [559, 390] on span at bounding box center [558, 392] width 19 height 12
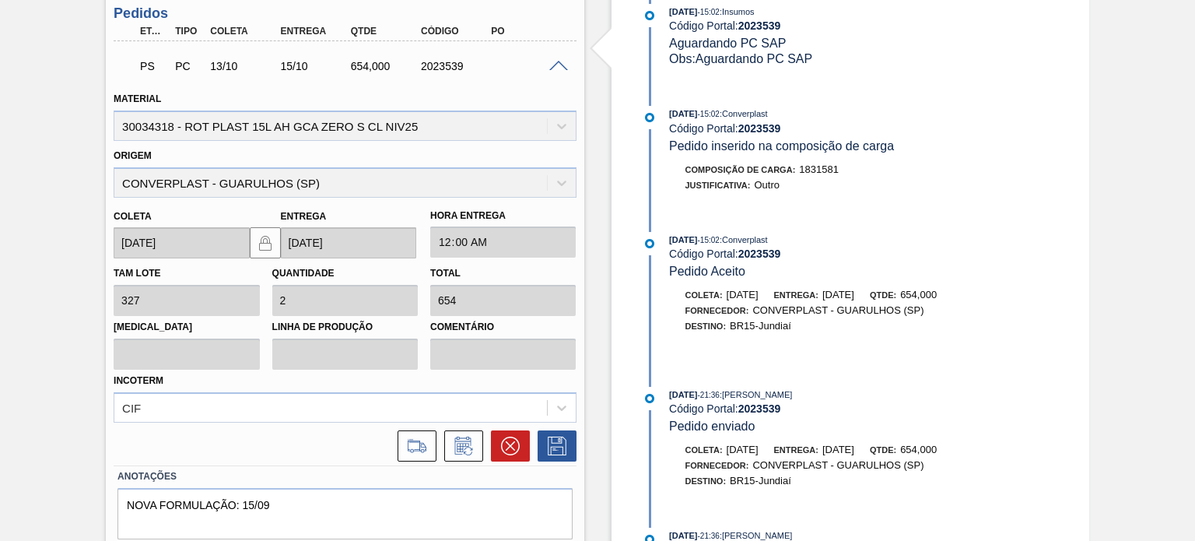
scroll to position [544, 0]
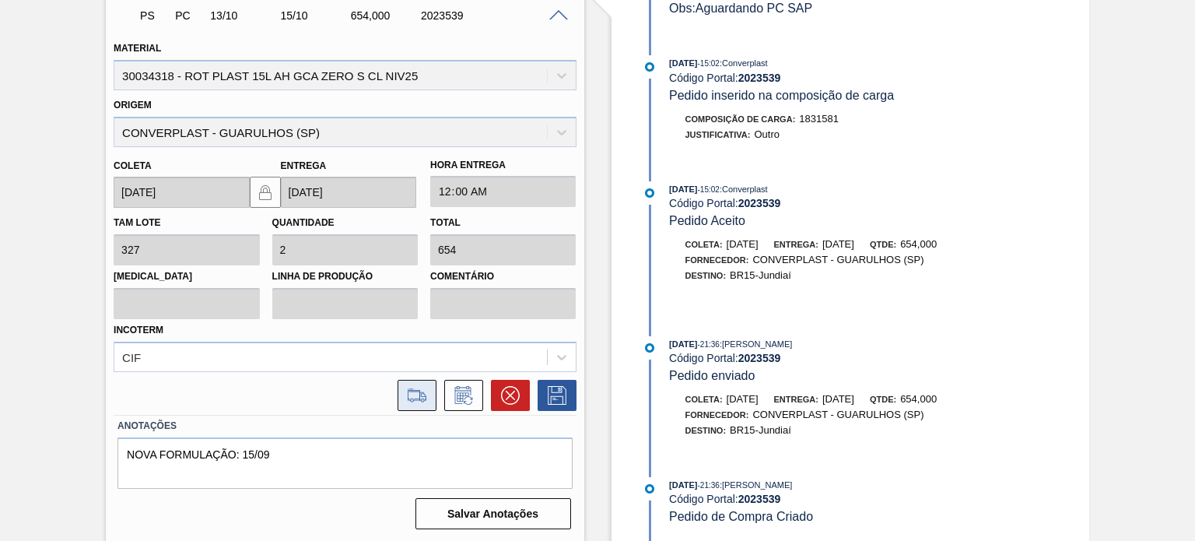
click at [421, 391] on icon at bounding box center [417, 395] width 18 height 11
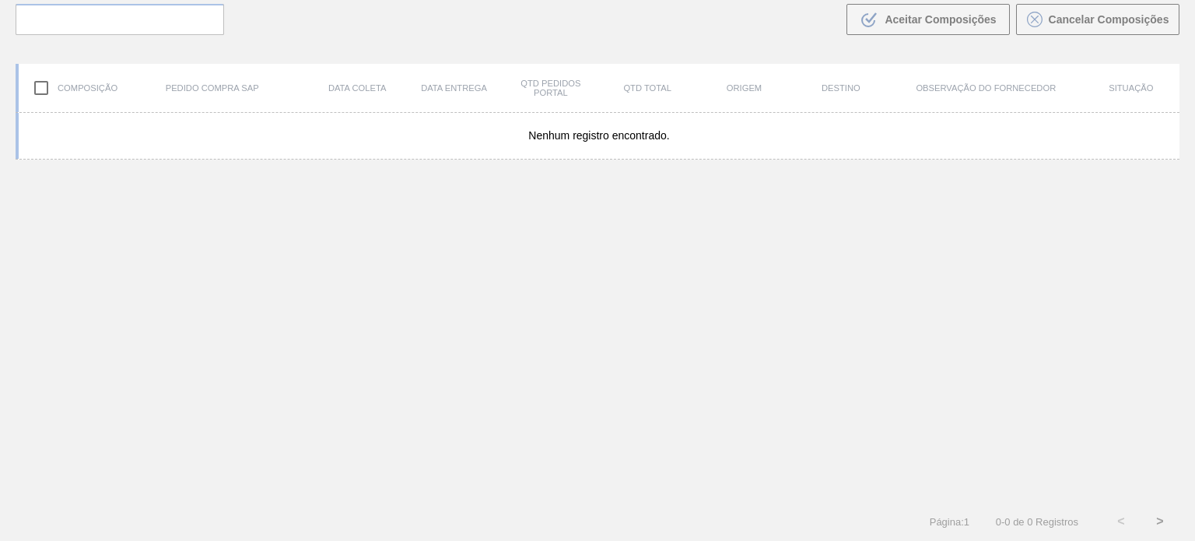
scroll to position [112, 0]
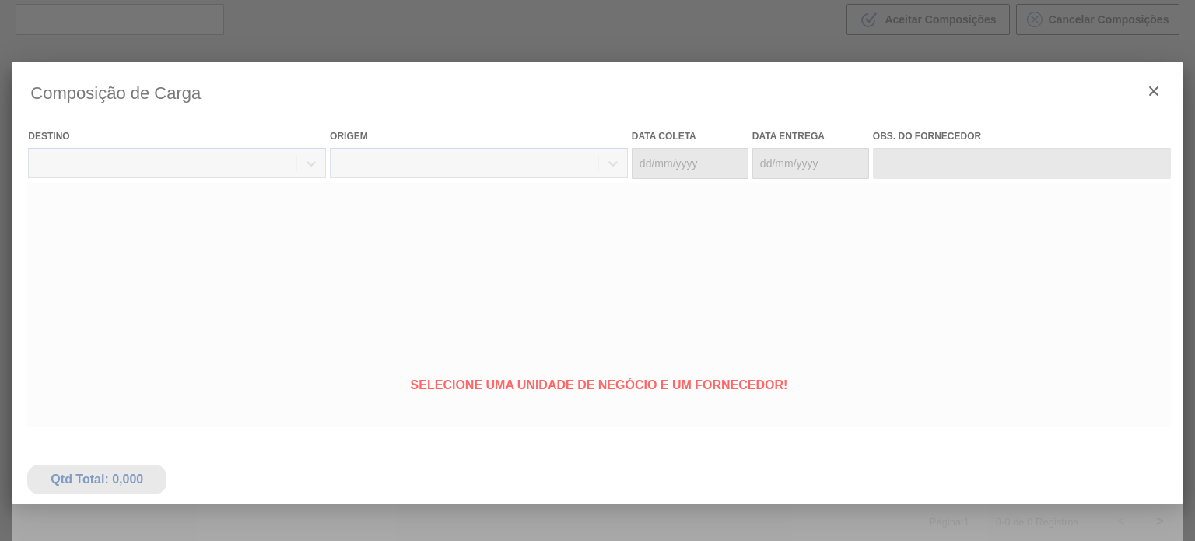
type coleta "13/10/2025"
type entrega "15/10/2025"
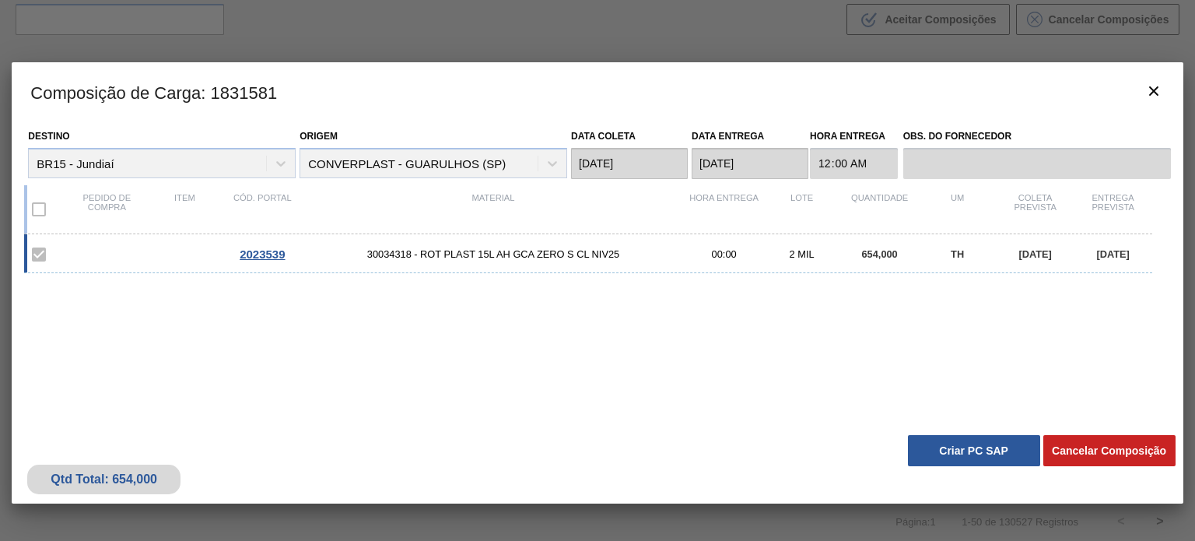
click at [921, 446] on button "Criar PC SAP" at bounding box center [974, 450] width 132 height 31
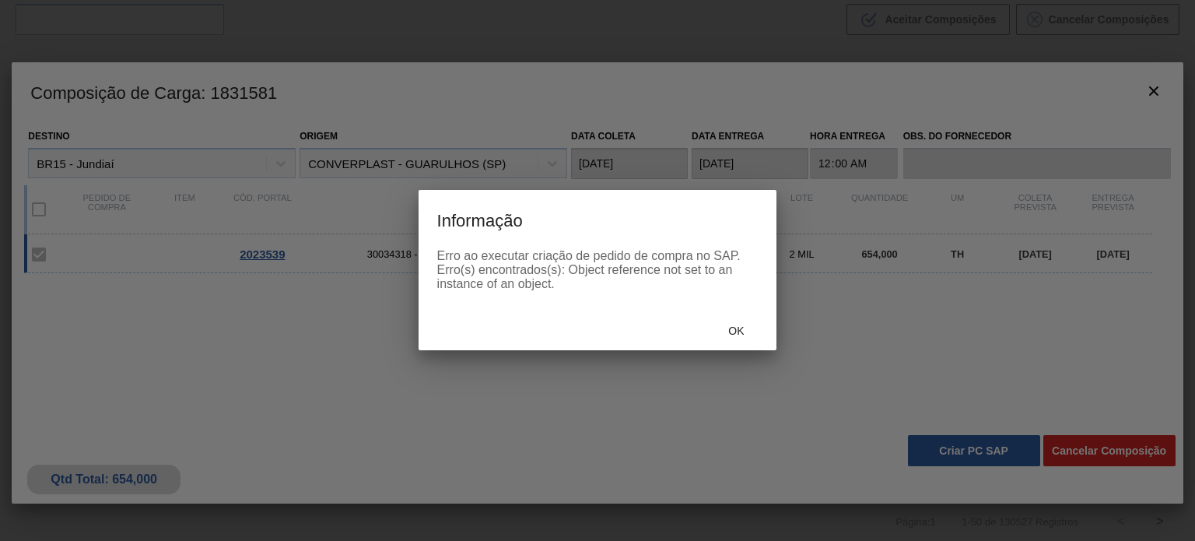
click at [717, 324] on span "Ok" at bounding box center [736, 330] width 40 height 12
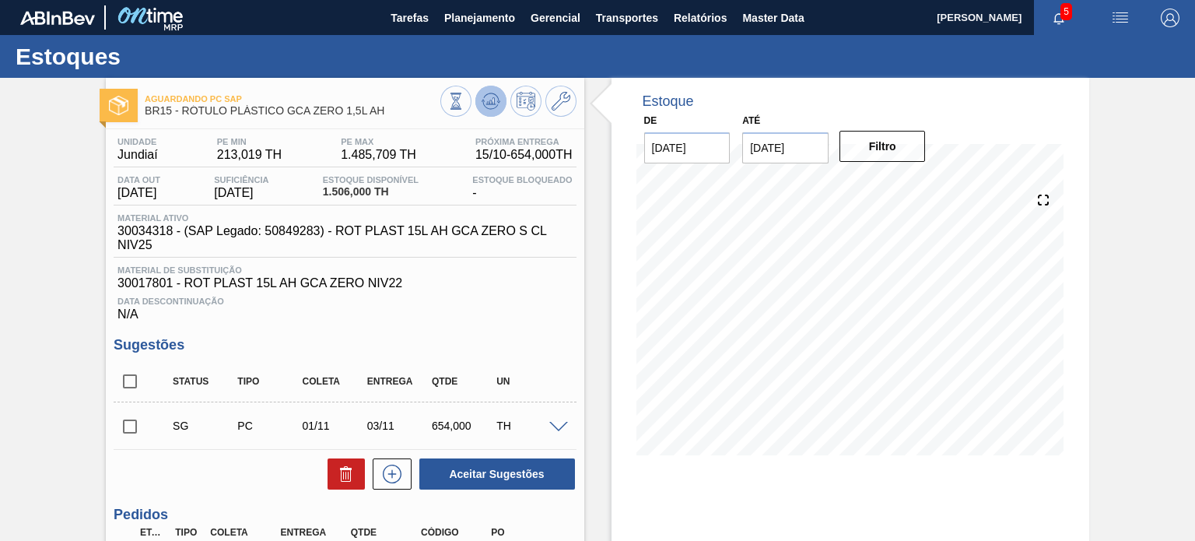
click at [481, 93] on icon at bounding box center [490, 101] width 19 height 19
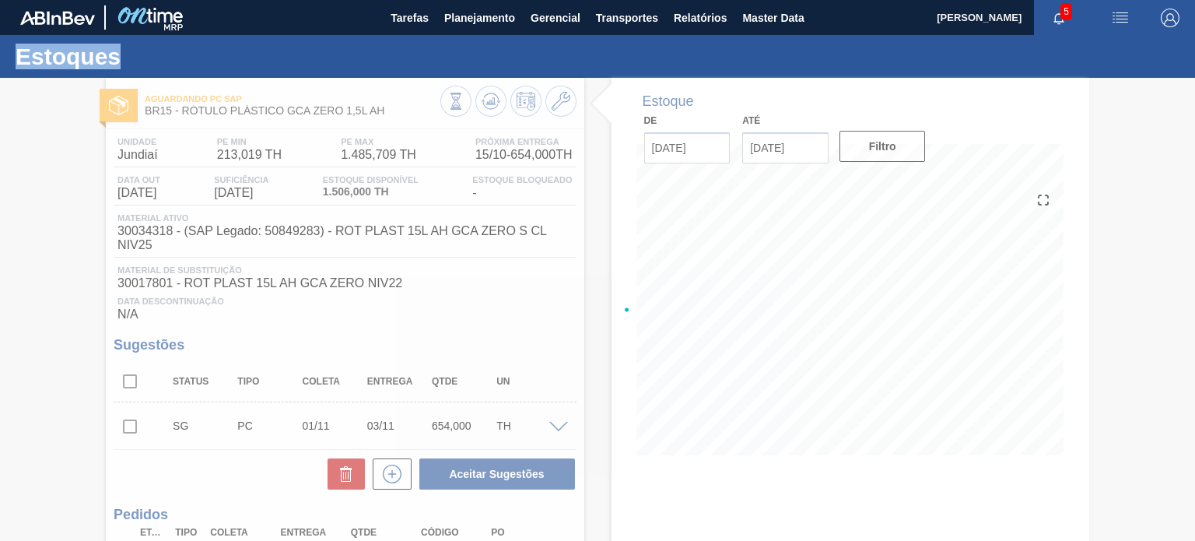
click at [482, 93] on div at bounding box center [597, 309] width 1195 height 463
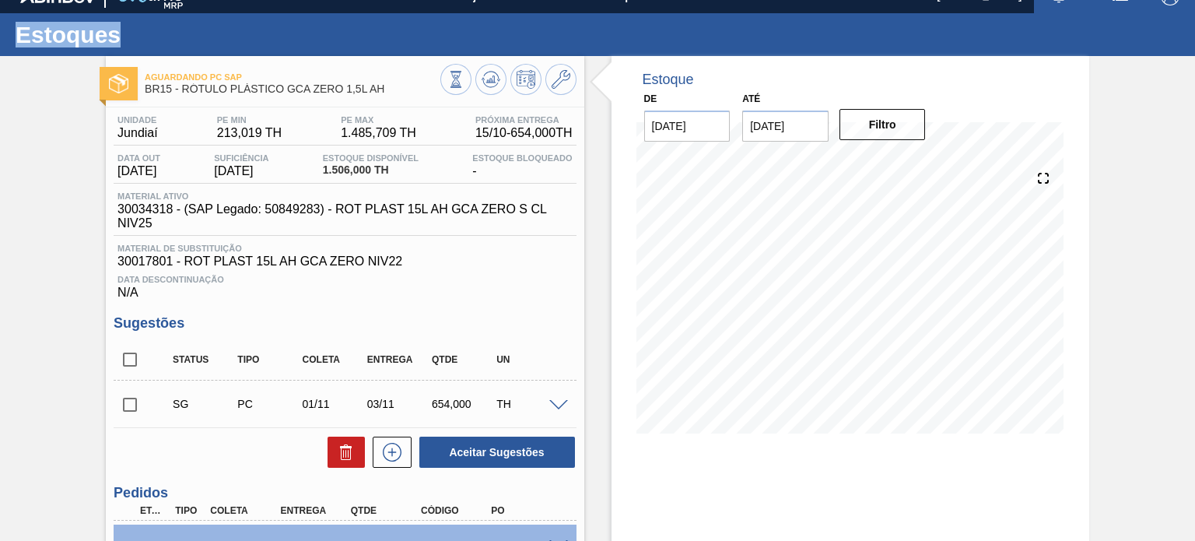
scroll to position [20, 0]
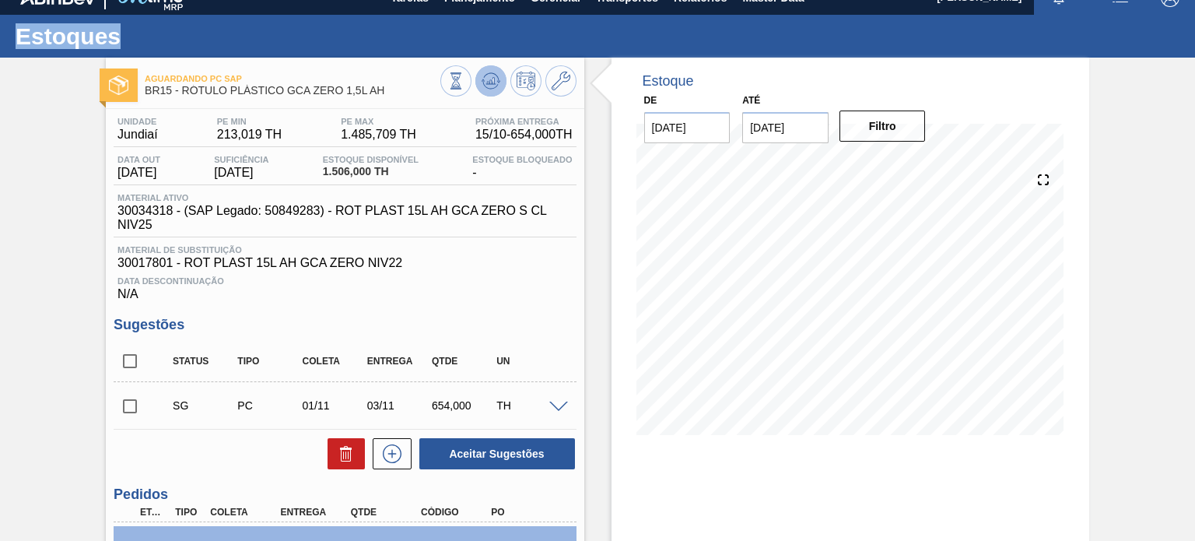
click at [488, 85] on icon at bounding box center [490, 81] width 19 height 19
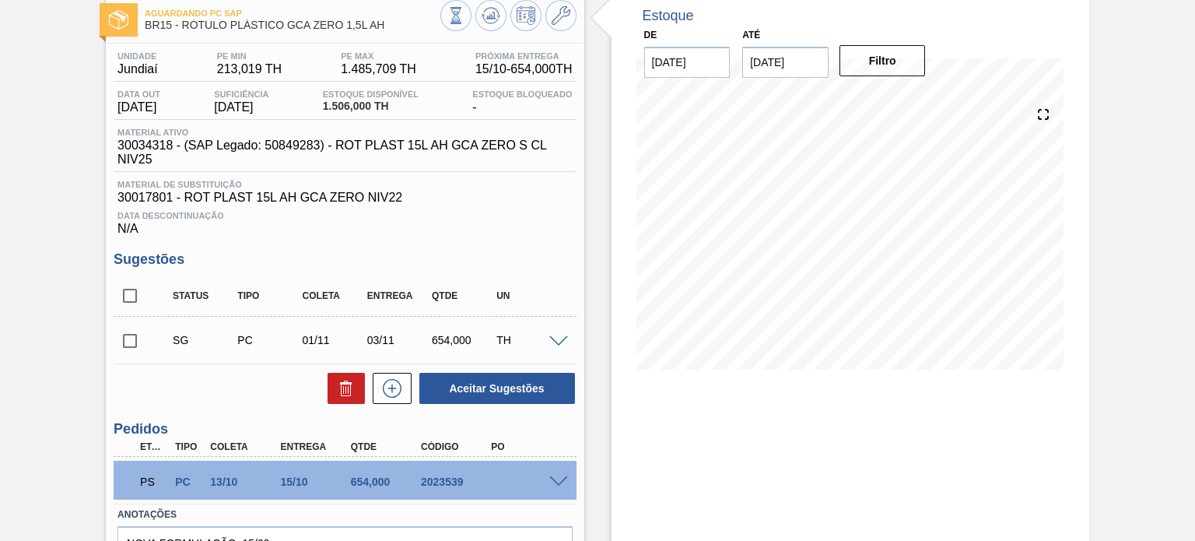
scroll to position [176, 0]
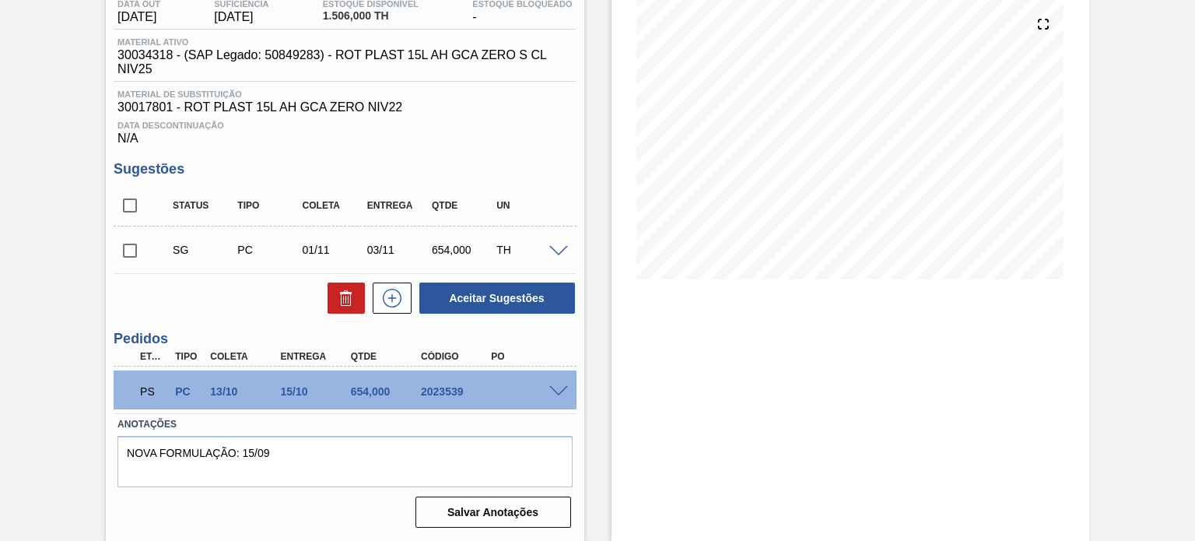
click at [434, 397] on div "2023539" at bounding box center [455, 391] width 77 height 12
click at [435, 394] on div "2023539" at bounding box center [455, 391] width 77 height 12
copy div "2023539"
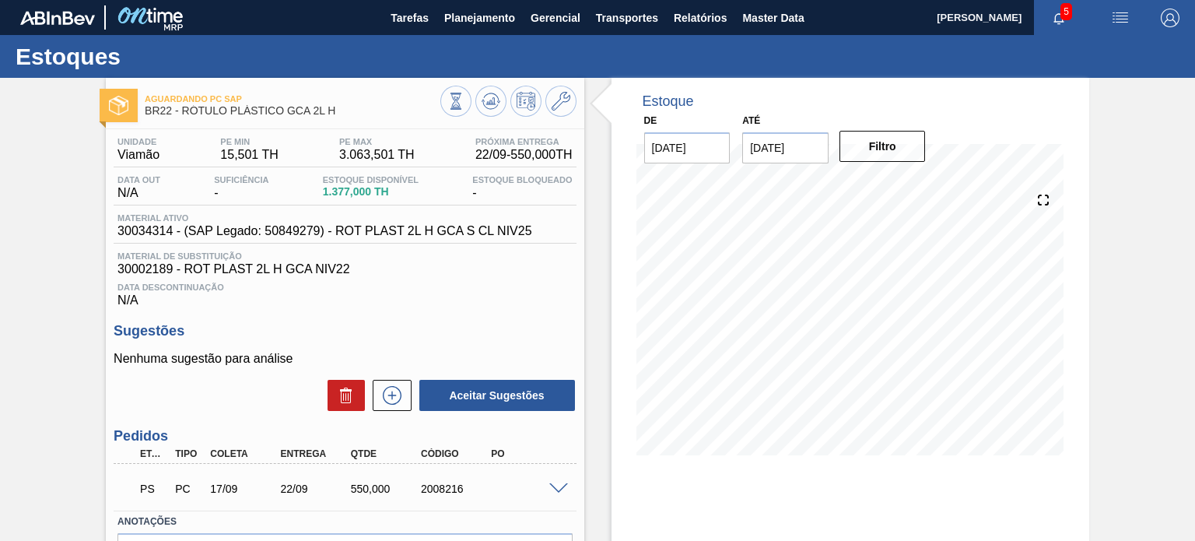
scroll to position [128, 0]
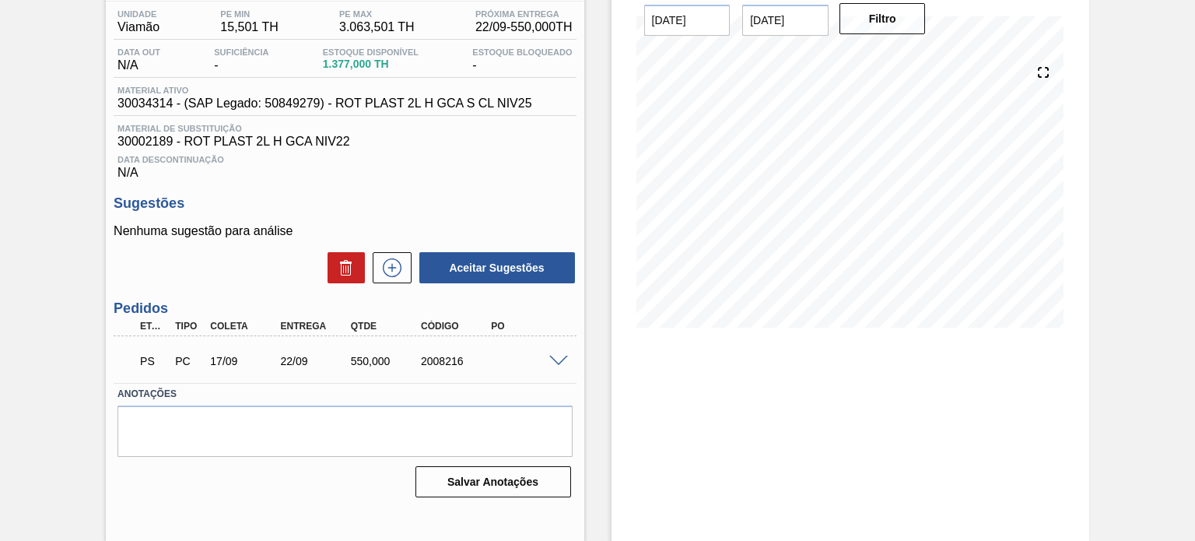
click at [555, 343] on div "PS PC 17/09 22/09 550,000 2008216 Material 30034314 - ROT PLAST 2L H GCA S CL N…" at bounding box center [345, 359] width 462 height 47
click at [554, 355] on span at bounding box center [558, 361] width 19 height 12
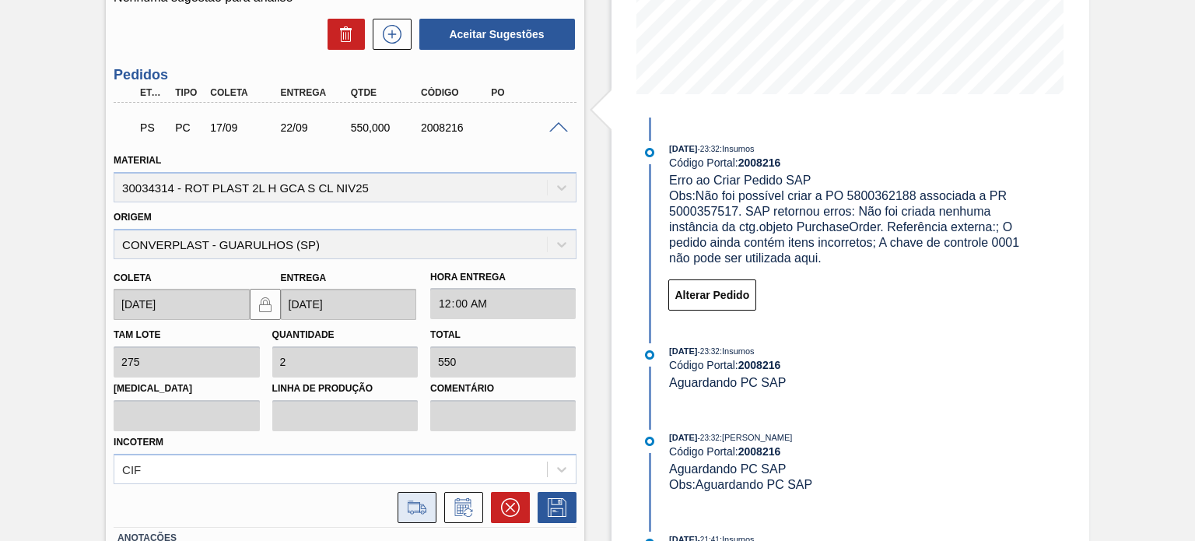
click at [421, 501] on icon at bounding box center [416, 507] width 25 height 19
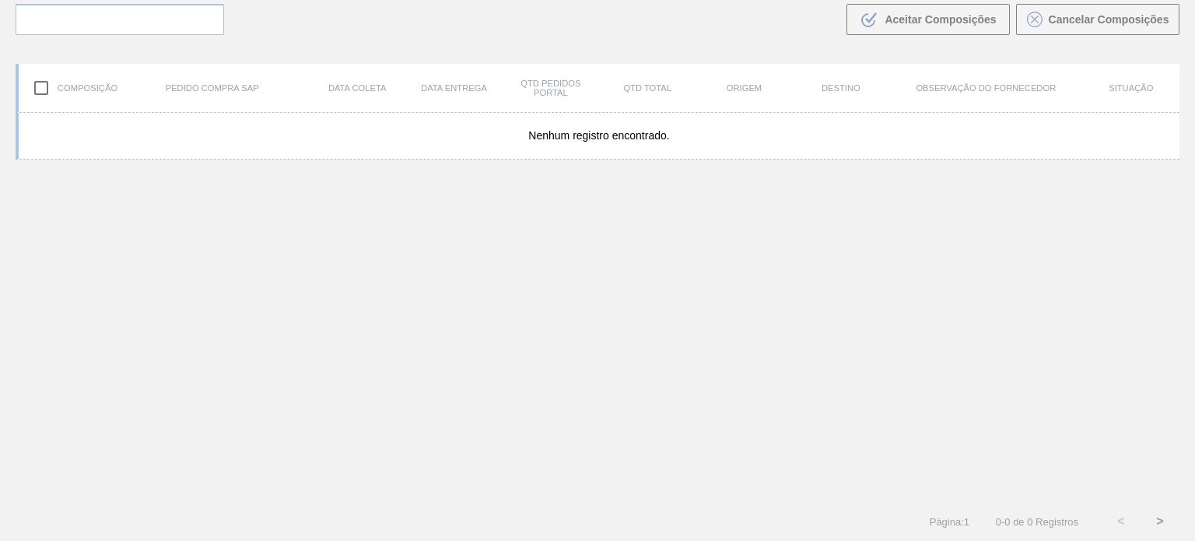
scroll to position [112, 0]
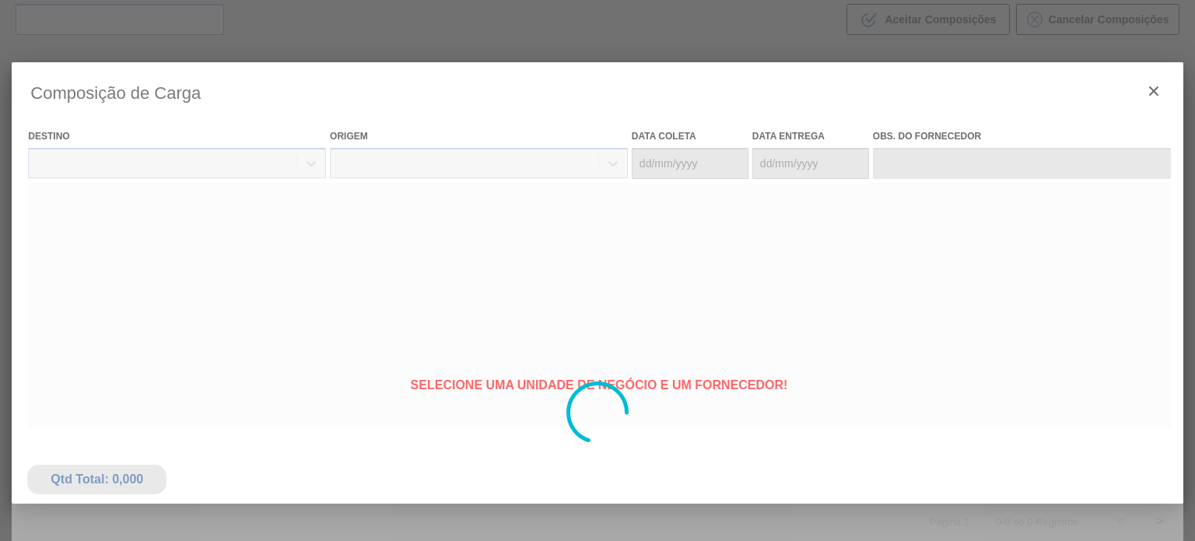
type coleta "[DATE]"
type entrega "[DATE]"
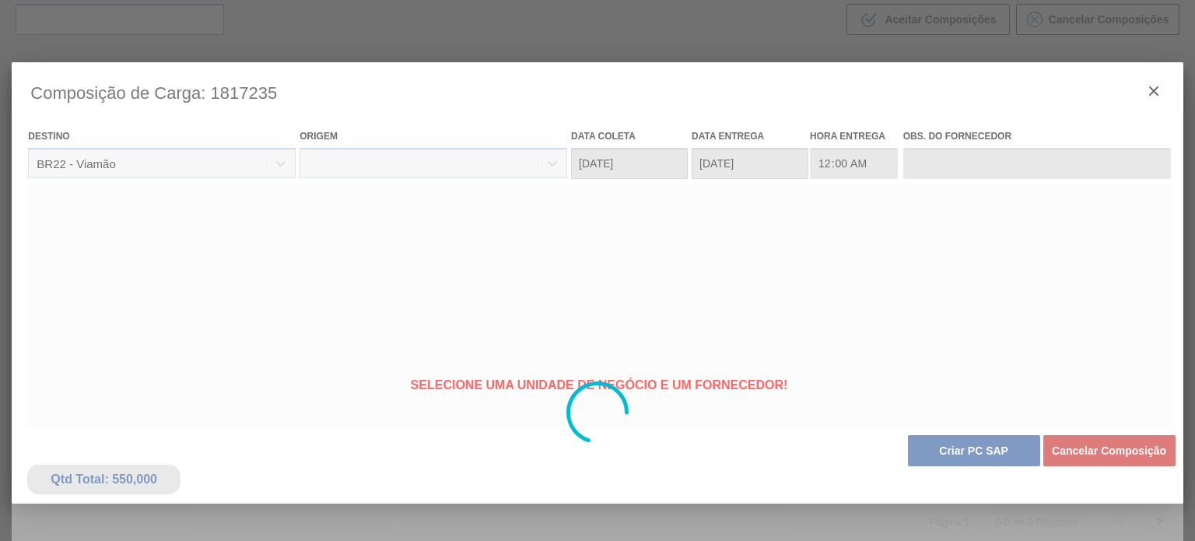
click at [941, 450] on div at bounding box center [597, 412] width 1171 height 700
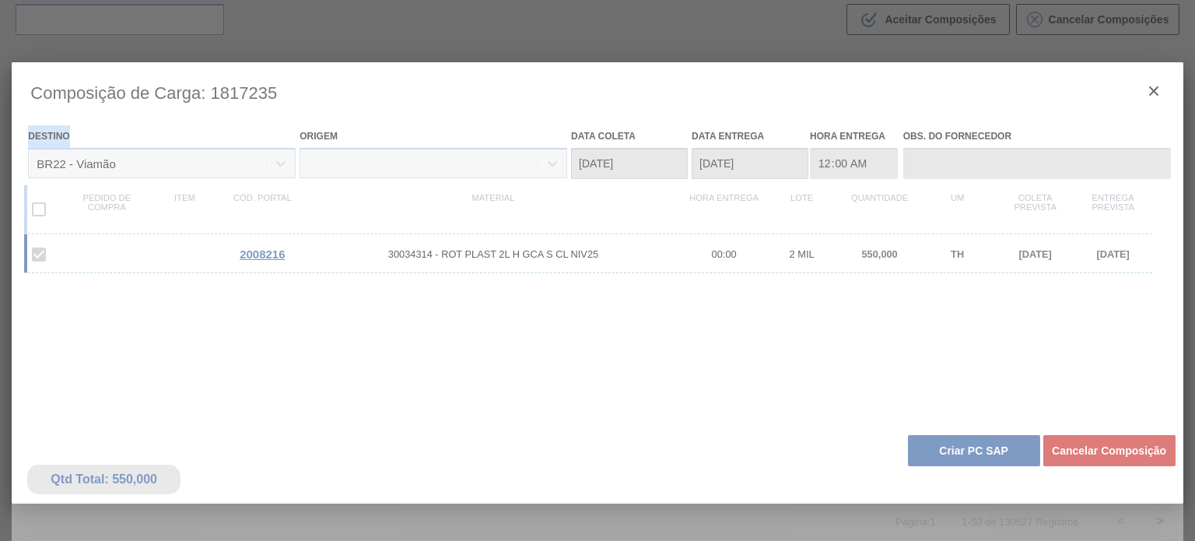
click at [941, 450] on div at bounding box center [597, 412] width 1171 height 700
click at [943, 453] on div at bounding box center [597, 412] width 1171 height 700
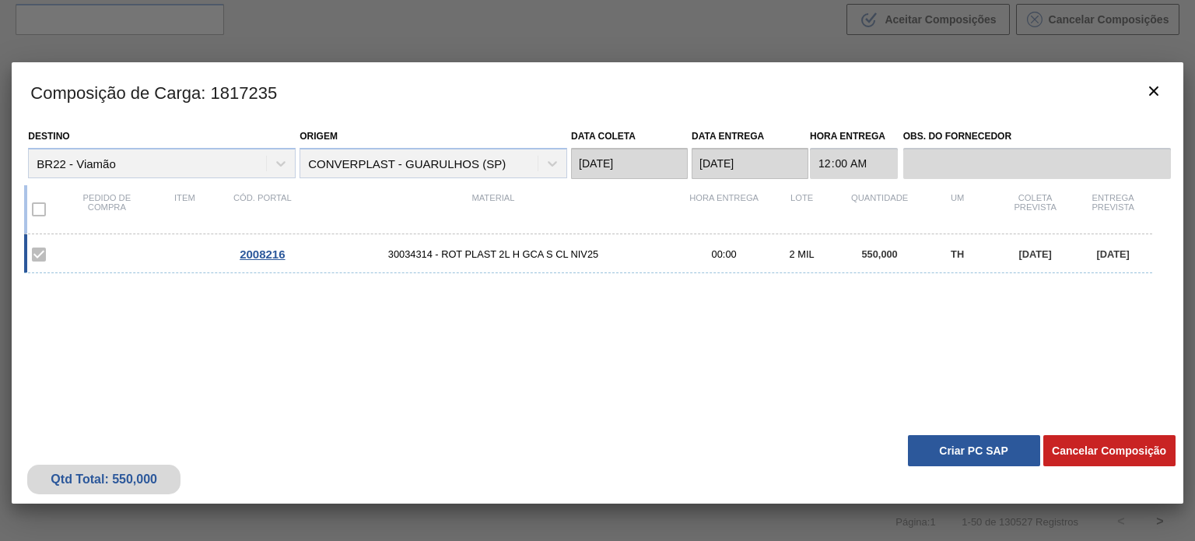
click at [943, 453] on button "Criar PC SAP" at bounding box center [974, 450] width 132 height 31
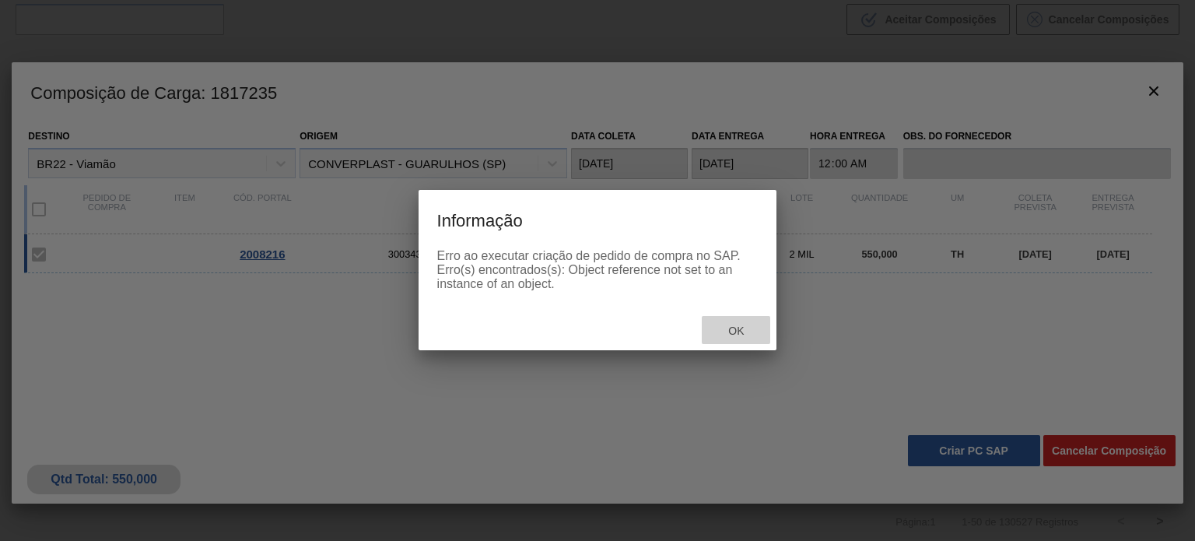
click at [746, 334] on span "Ok" at bounding box center [736, 330] width 40 height 12
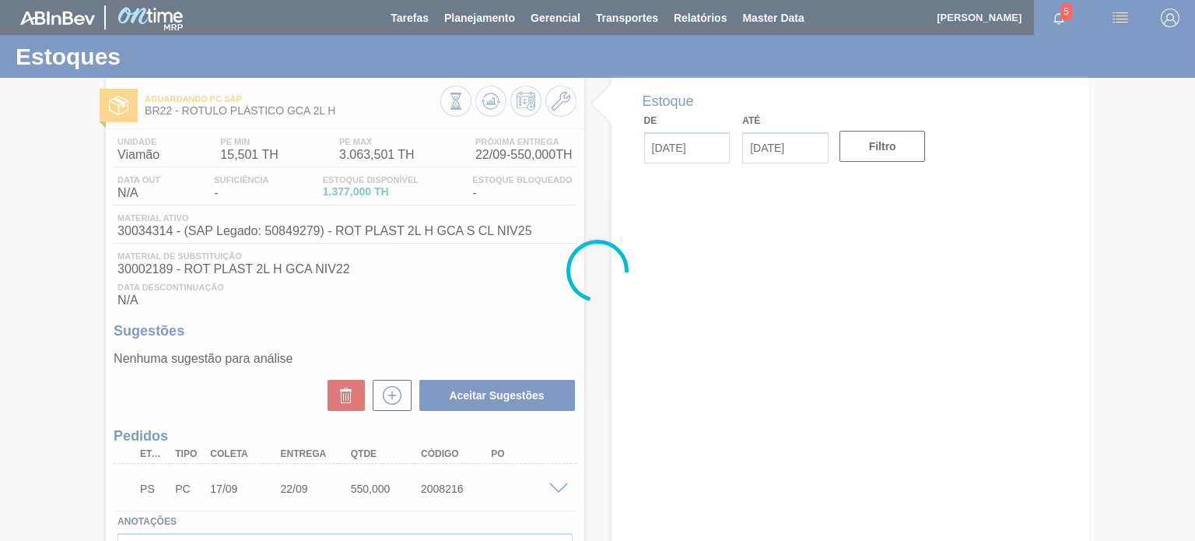
click at [483, 98] on div at bounding box center [597, 270] width 1195 height 541
click at [483, 99] on div at bounding box center [597, 270] width 1195 height 541
click at [488, 102] on div at bounding box center [597, 270] width 1195 height 541
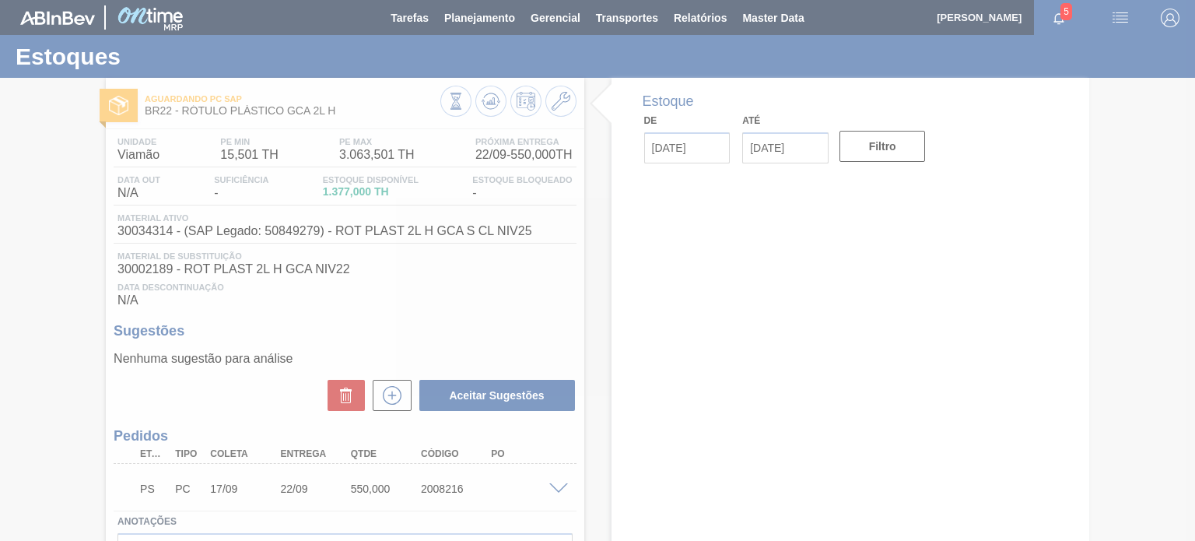
click at [488, 102] on div at bounding box center [597, 270] width 1195 height 541
click at [488, 102] on g at bounding box center [490, 101] width 19 height 16
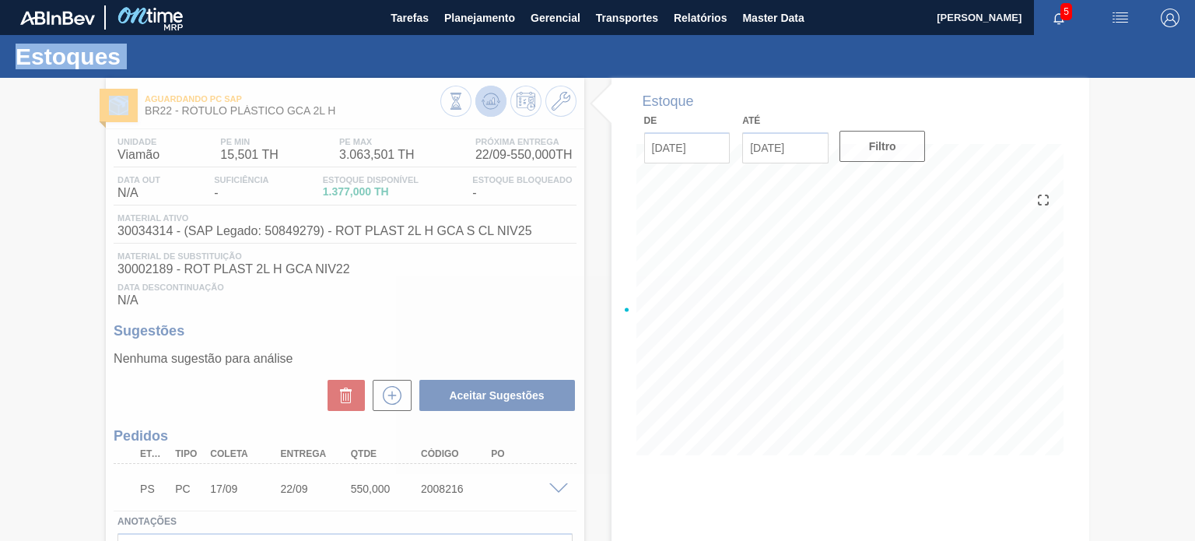
click at [488, 102] on div at bounding box center [597, 309] width 1195 height 463
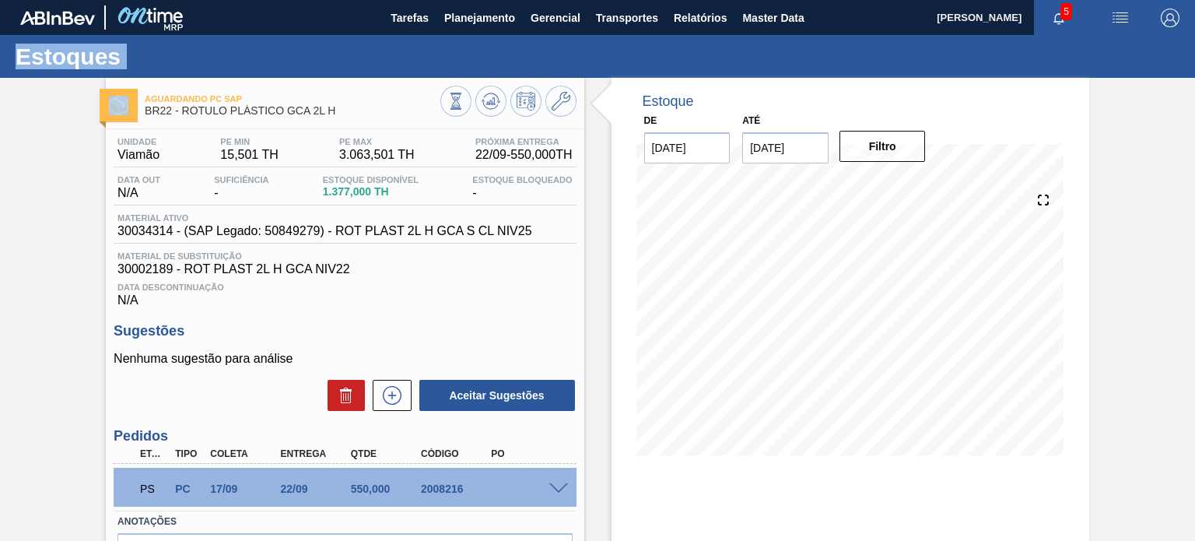
click at [499, 107] on button at bounding box center [490, 101] width 31 height 31
click at [493, 93] on icon at bounding box center [490, 101] width 19 height 19
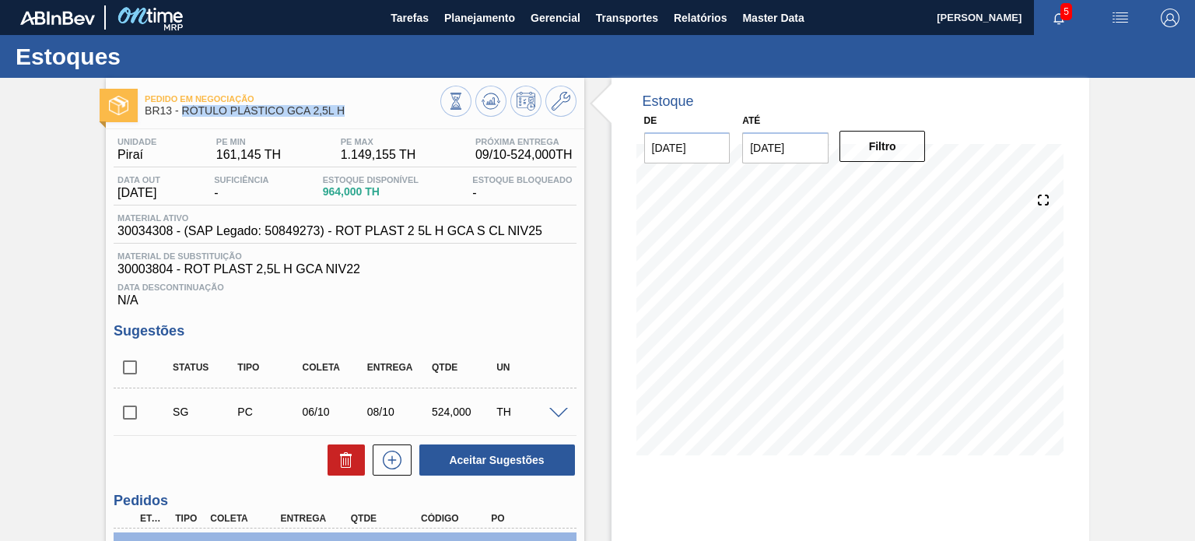
drag, startPoint x: 344, startPoint y: 114, endPoint x: 180, endPoint y: 117, distance: 163.3
click at [180, 117] on div "Pedido em Negociação BR13 - RÓTULO PLÁSTICO GCA 2,5L H" at bounding box center [292, 105] width 295 height 35
copy span "RÓTULO PLÁSTICO GCA 2,5L H"
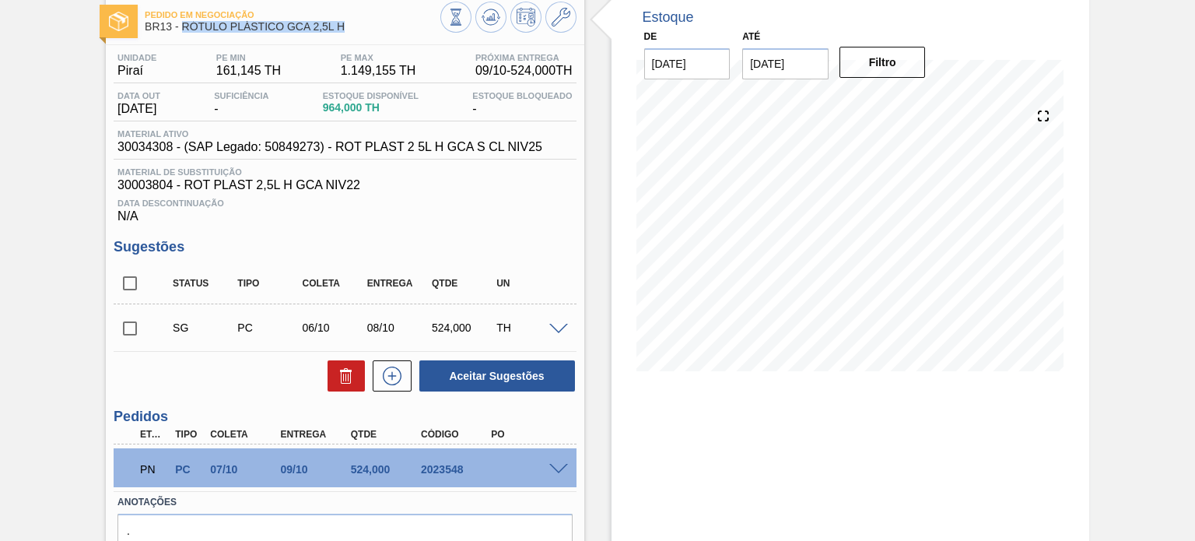
scroll to position [6, 0]
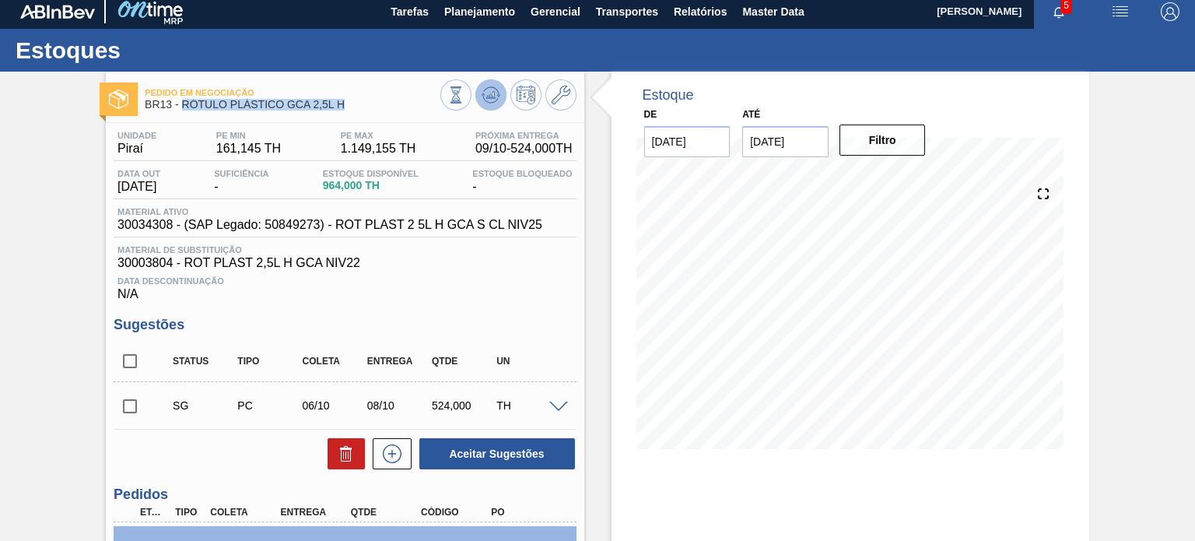
click at [478, 100] on button at bounding box center [490, 94] width 31 height 31
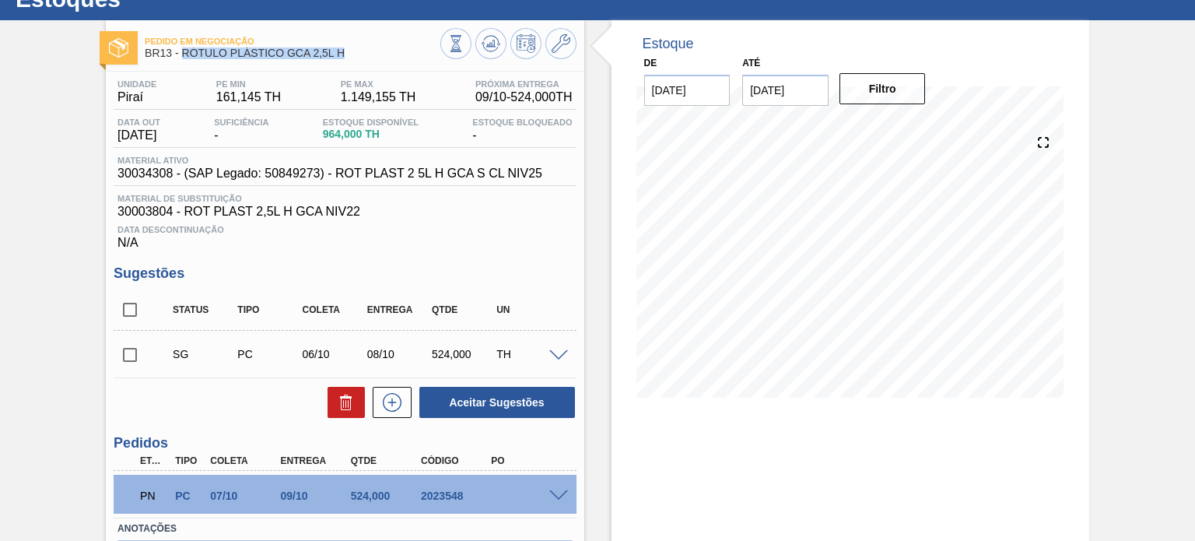
scroll to position [84, 0]
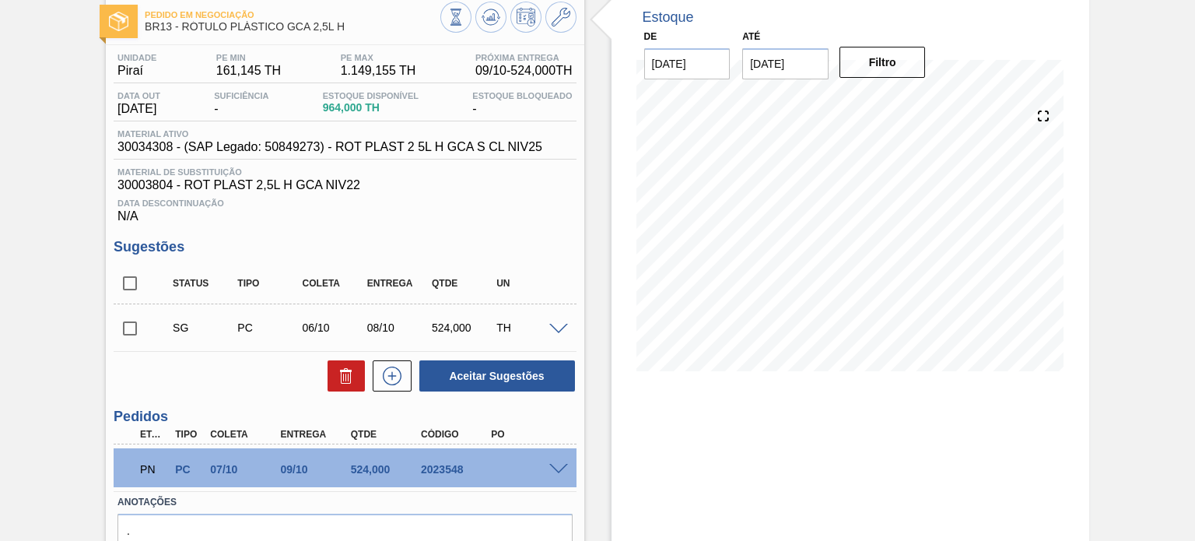
click at [555, 464] on span at bounding box center [558, 470] width 19 height 12
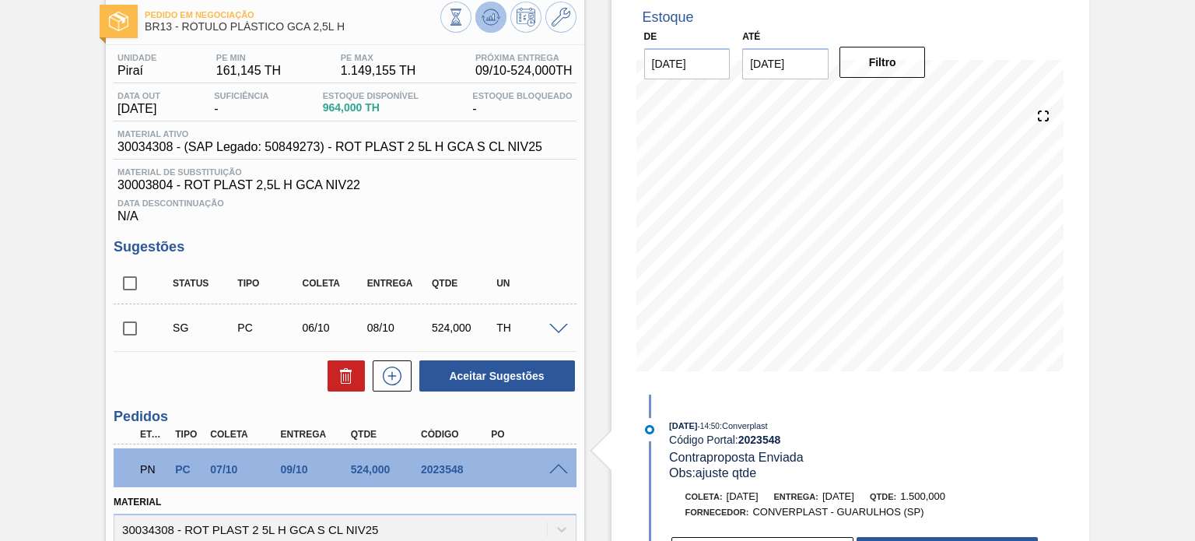
click at [484, 28] on button at bounding box center [490, 17] width 31 height 31
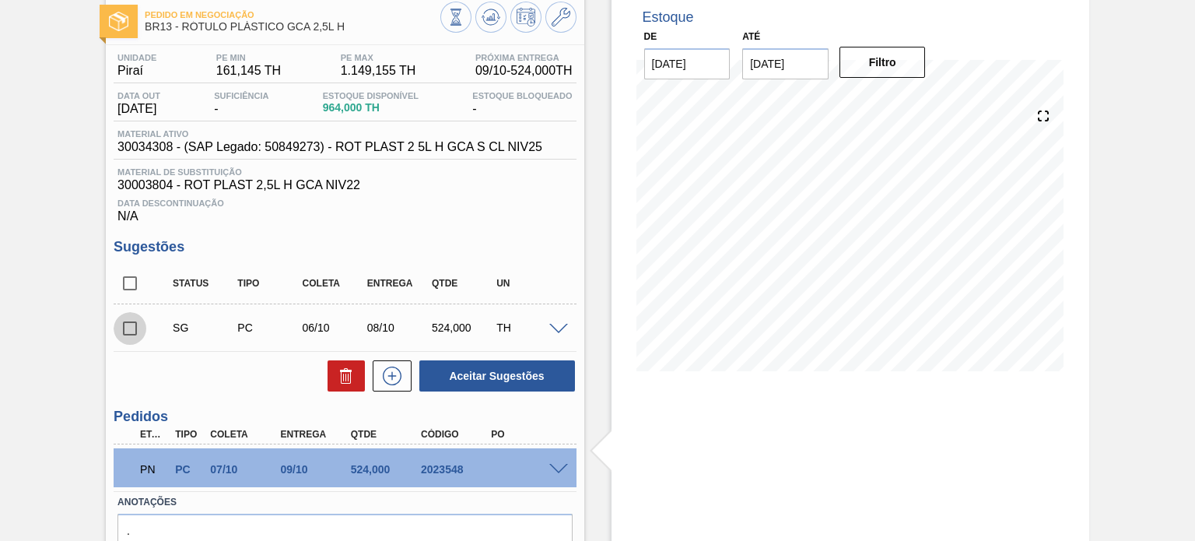
click at [131, 336] on input "checkbox" at bounding box center [130, 328] width 33 height 33
click at [334, 377] on button at bounding box center [345, 375] width 37 height 31
checkbox input "false"
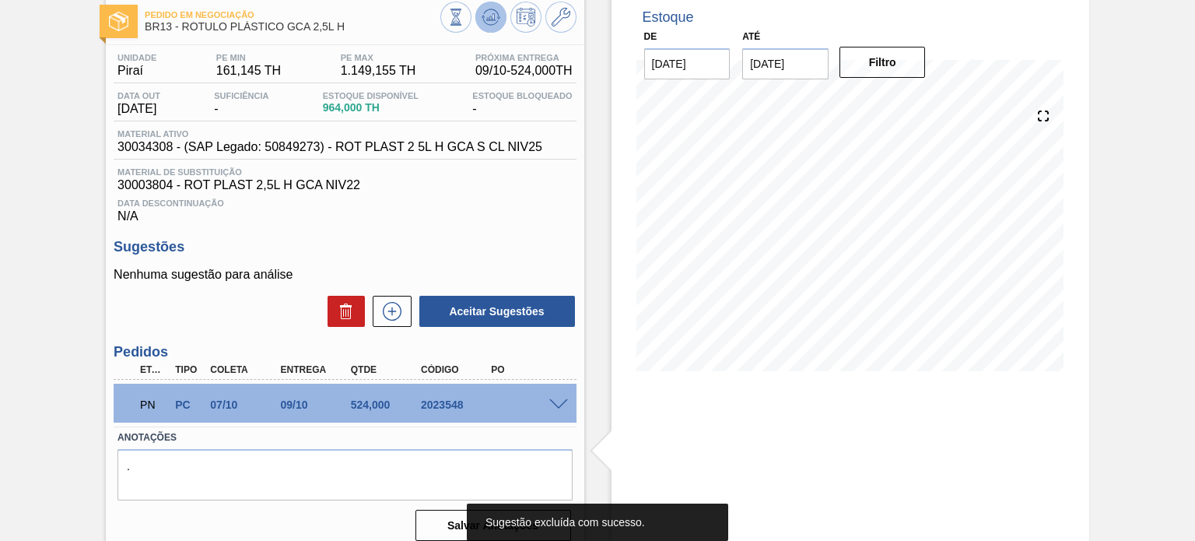
click at [485, 28] on button at bounding box center [490, 17] width 31 height 31
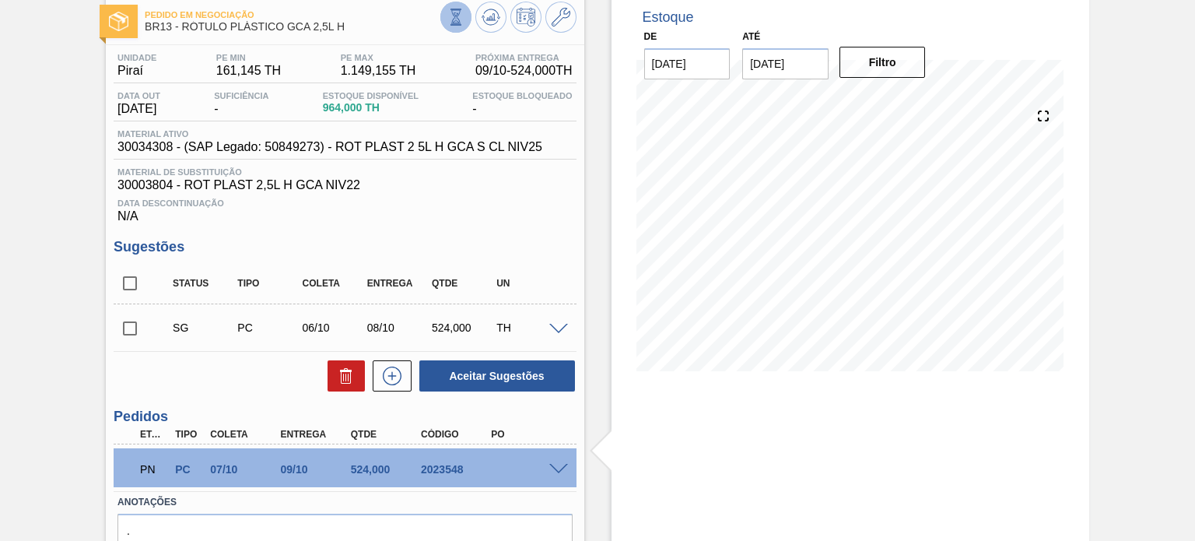
click at [462, 9] on icon at bounding box center [455, 17] width 17 height 17
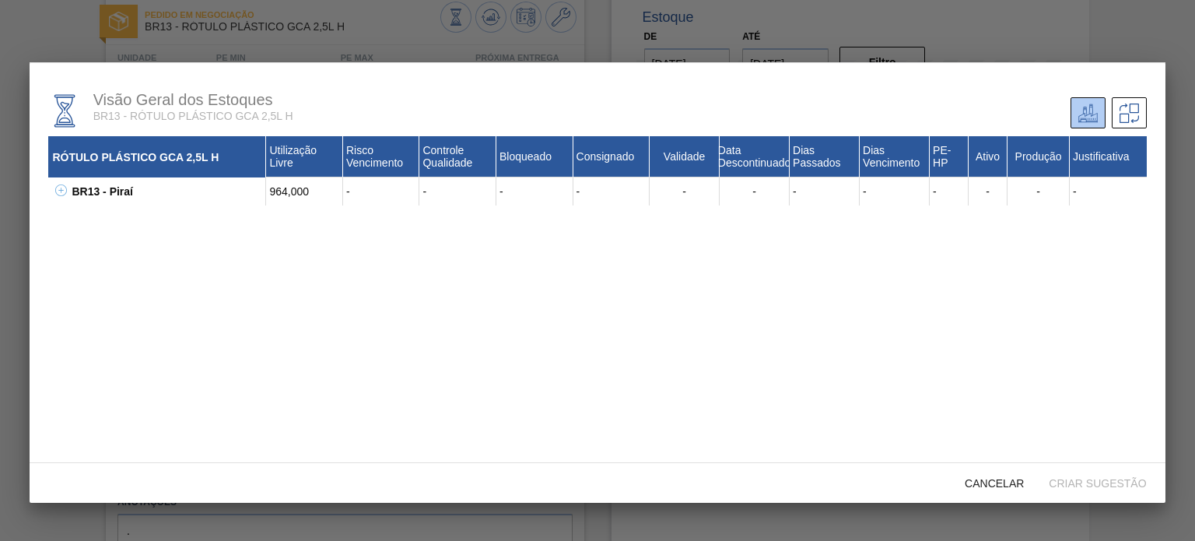
click at [56, 189] on icon at bounding box center [61, 190] width 12 height 12
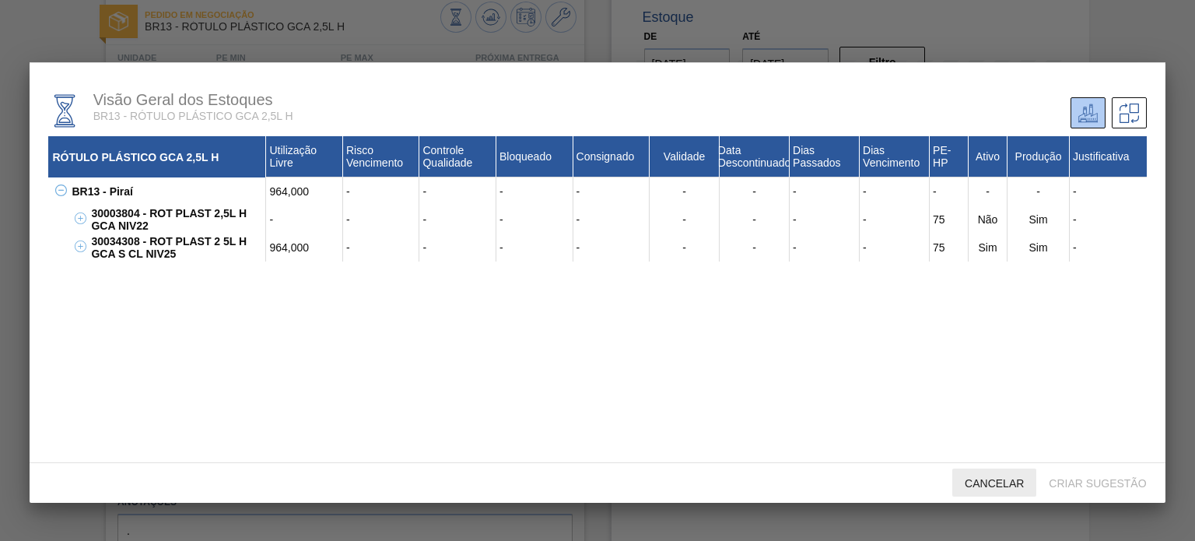
click at [980, 471] on div "Cancelar" at bounding box center [994, 482] width 84 height 29
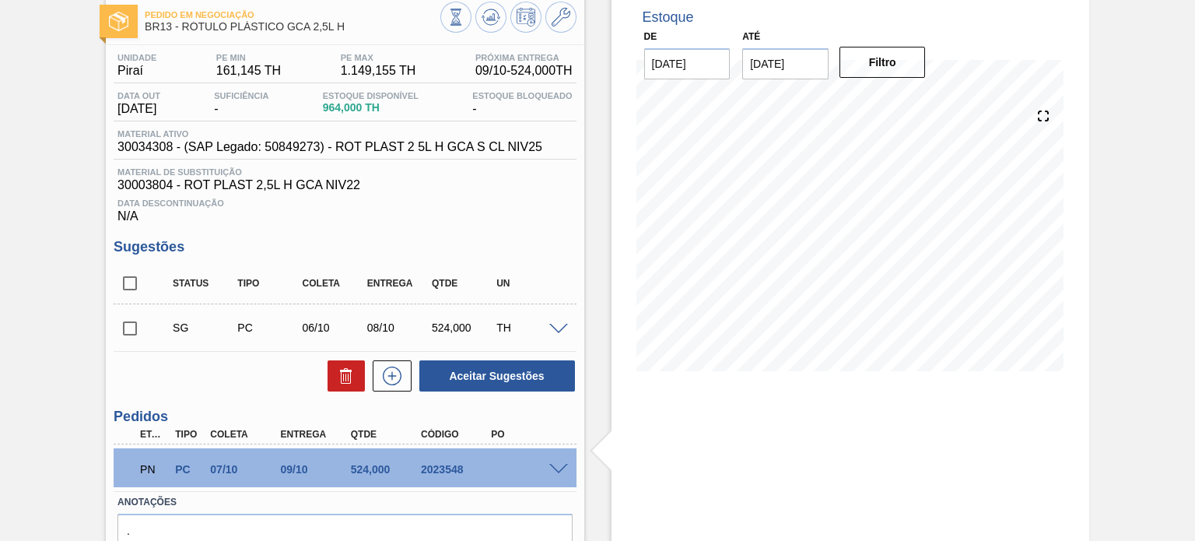
click at [561, 34] on div at bounding box center [508, 19] width 136 height 35
drag, startPoint x: 560, startPoint y: 27, endPoint x: 570, endPoint y: 33, distance: 11.5
click at [560, 26] on button at bounding box center [560, 17] width 31 height 31
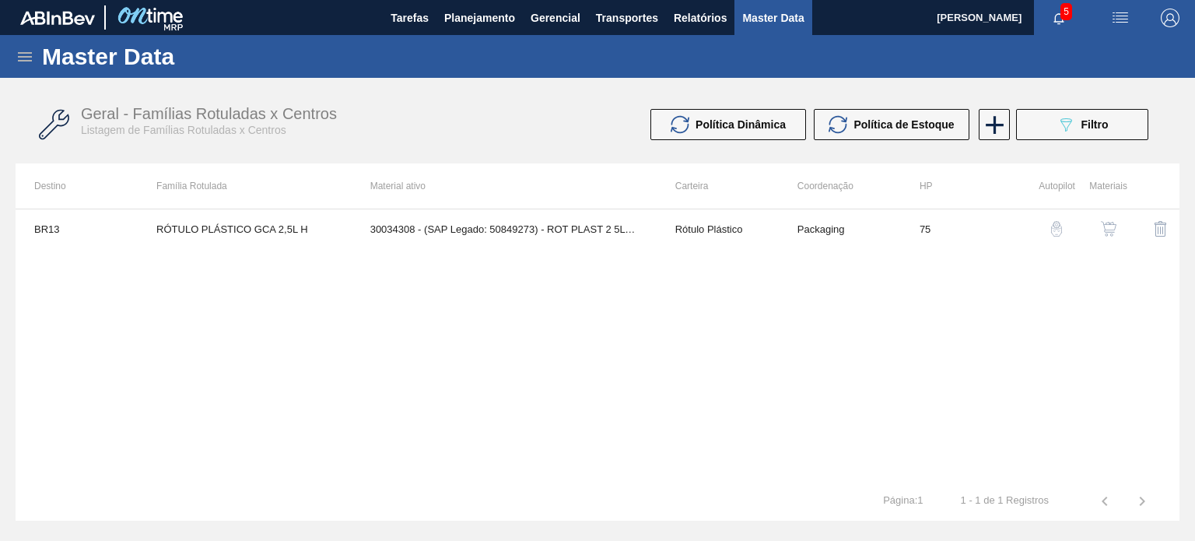
click at [1104, 231] on img "button" at bounding box center [1109, 229] width 16 height 16
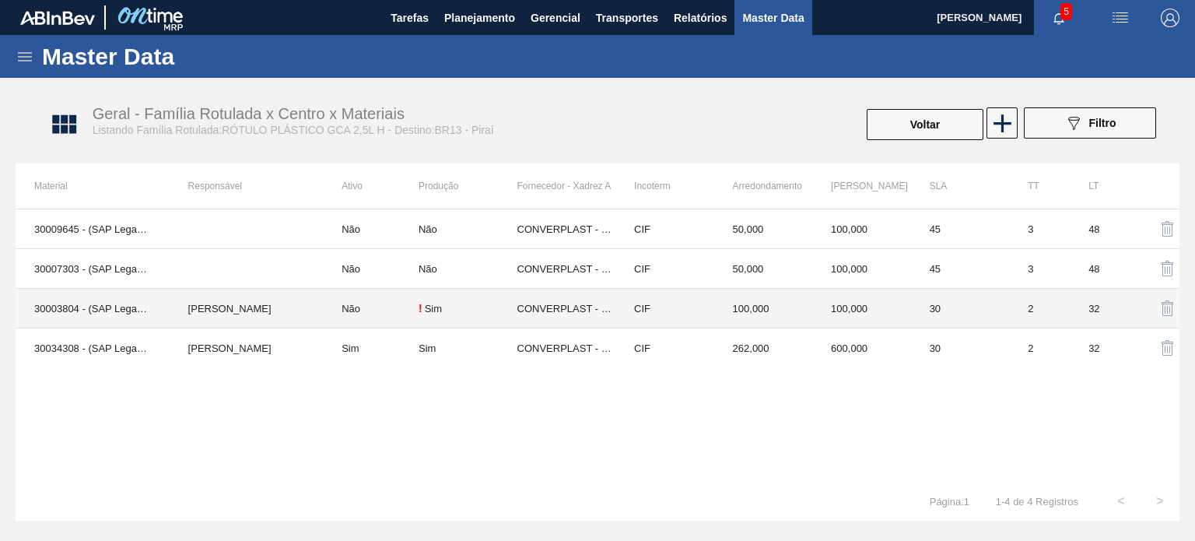
click at [635, 306] on td "CIF" at bounding box center [664, 309] width 99 height 40
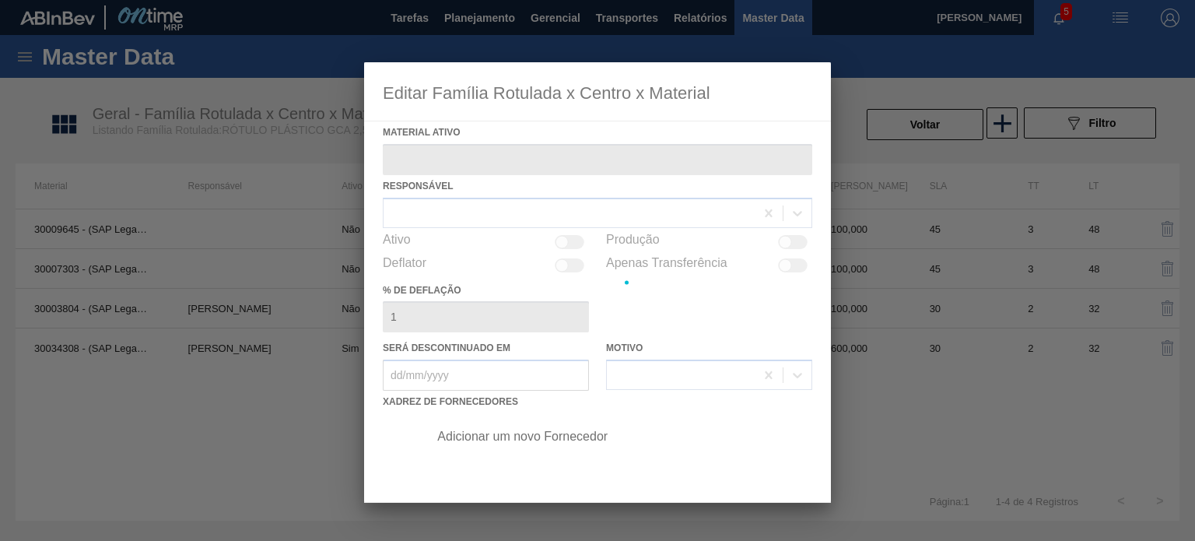
type ativo "30003804 - (SAP Legado: 50785073) - ROT PLAST 2,5L H GCA NIV22"
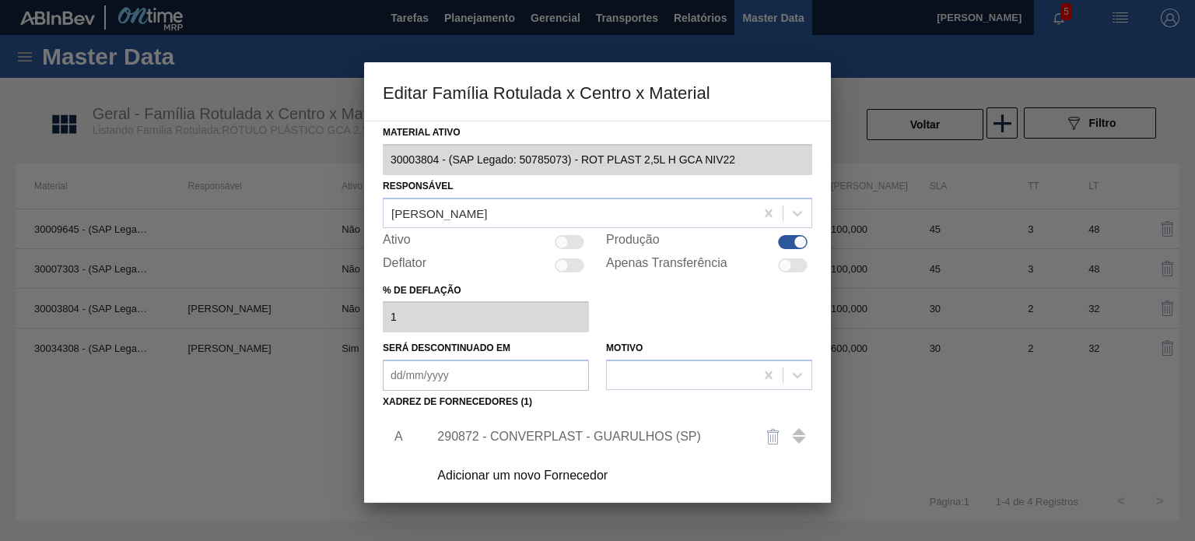
click at [794, 238] on div at bounding box center [800, 241] width 13 height 13
checkbox input "false"
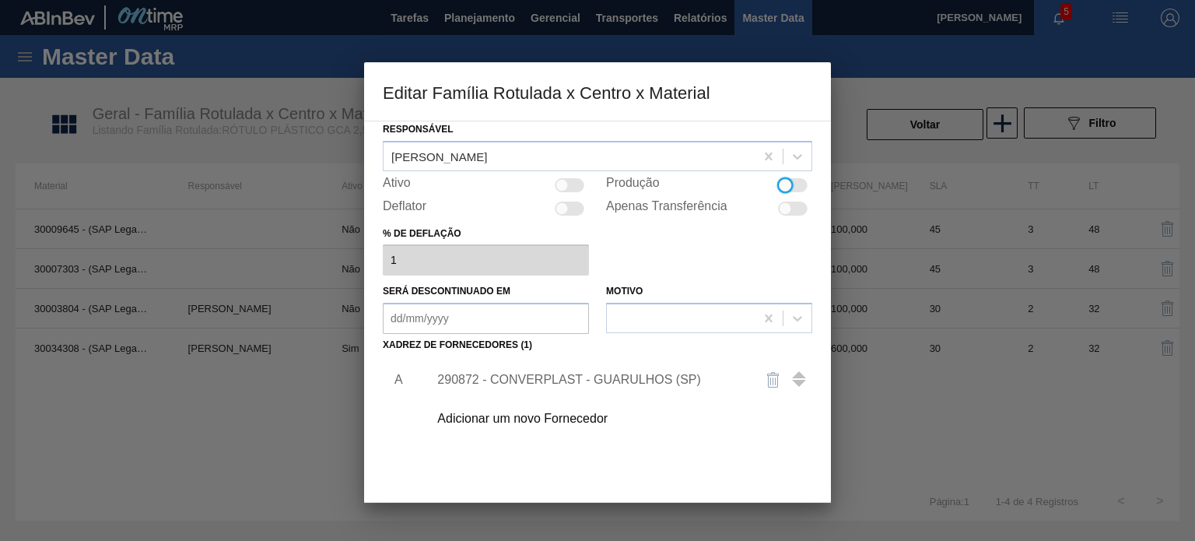
scroll to position [159, 0]
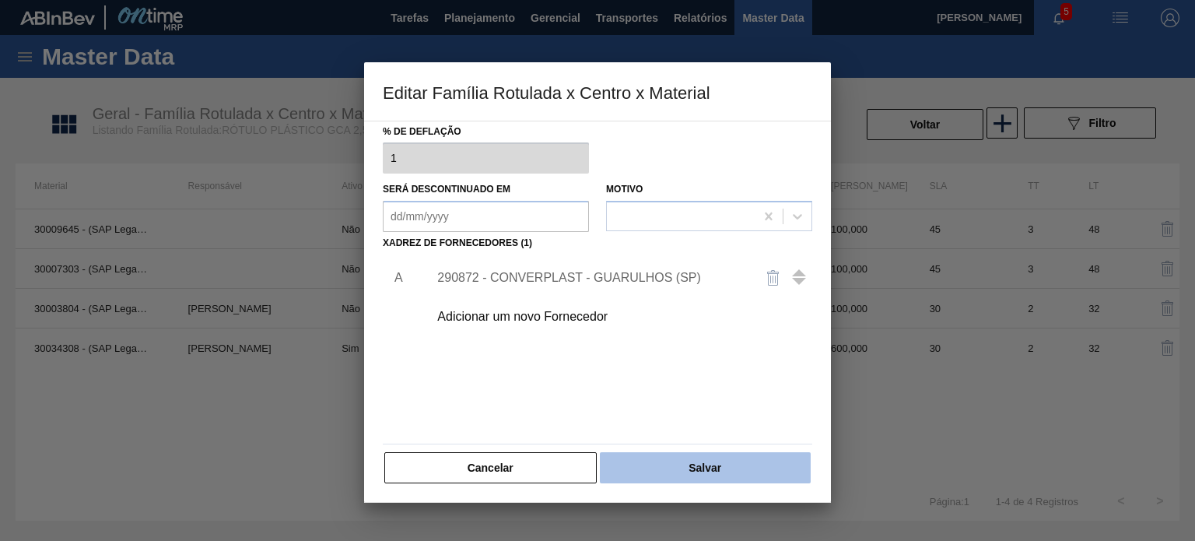
click at [751, 472] on button "Salvar" at bounding box center [705, 467] width 211 height 31
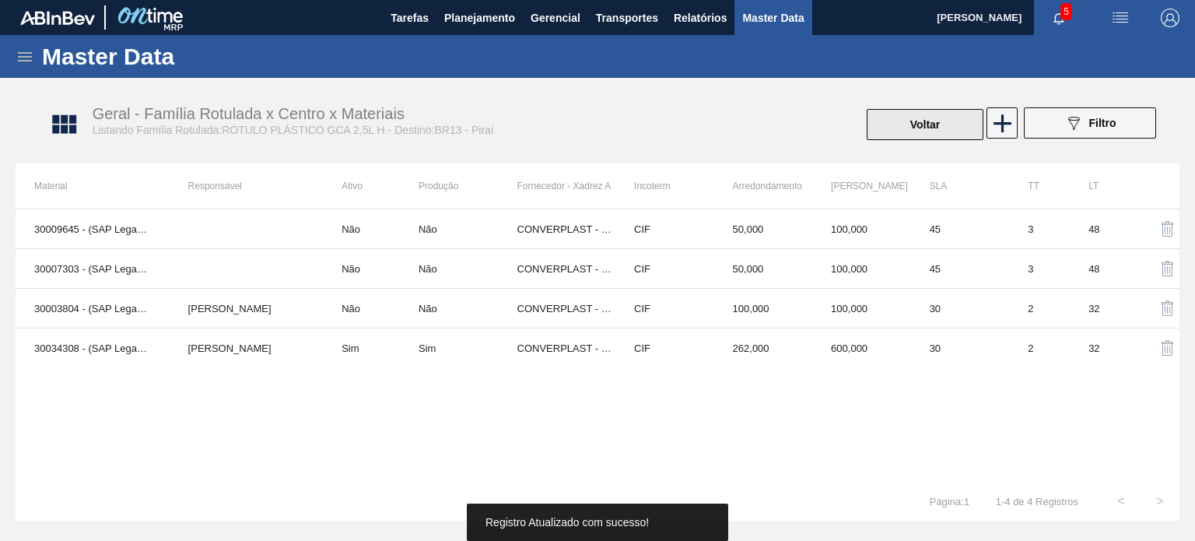
click at [916, 118] on button "Voltar" at bounding box center [924, 124] width 117 height 31
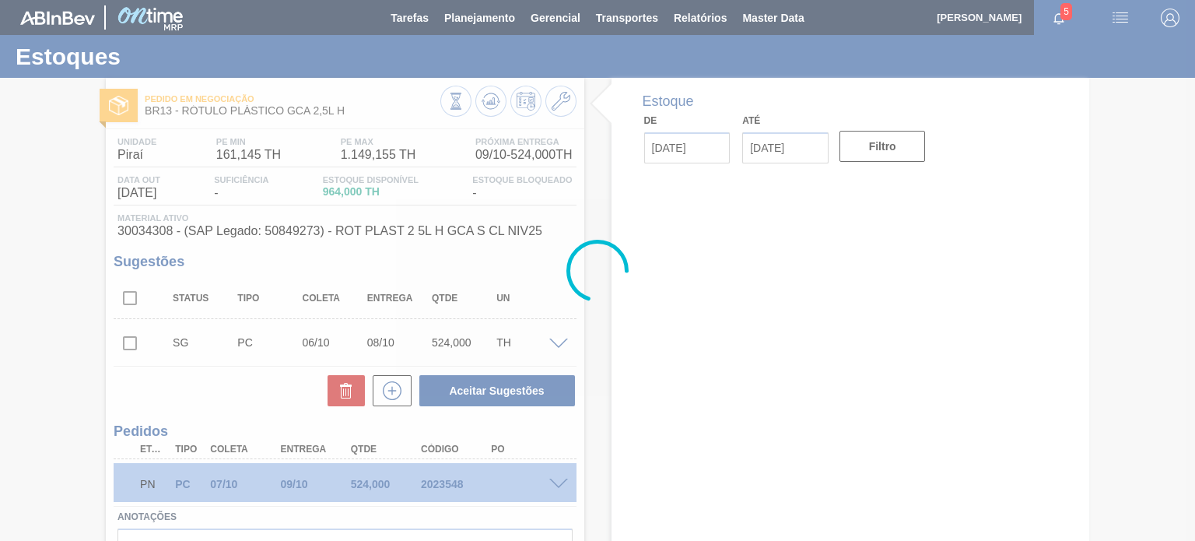
click at [482, 107] on div at bounding box center [597, 270] width 1195 height 541
click at [482, 108] on div at bounding box center [597, 270] width 1195 height 541
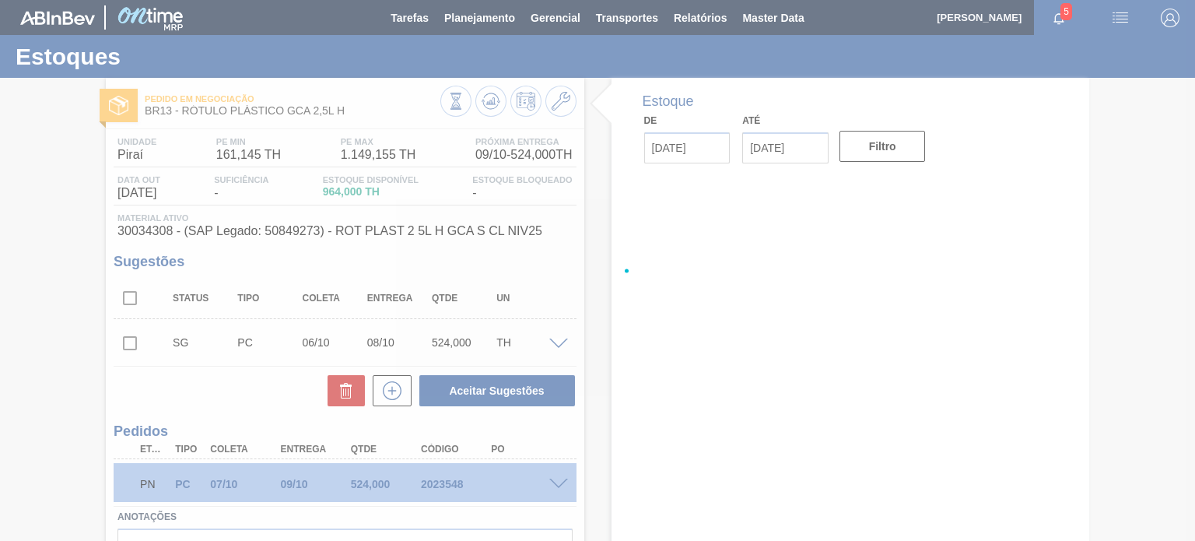
click at [482, 108] on div at bounding box center [597, 270] width 1195 height 541
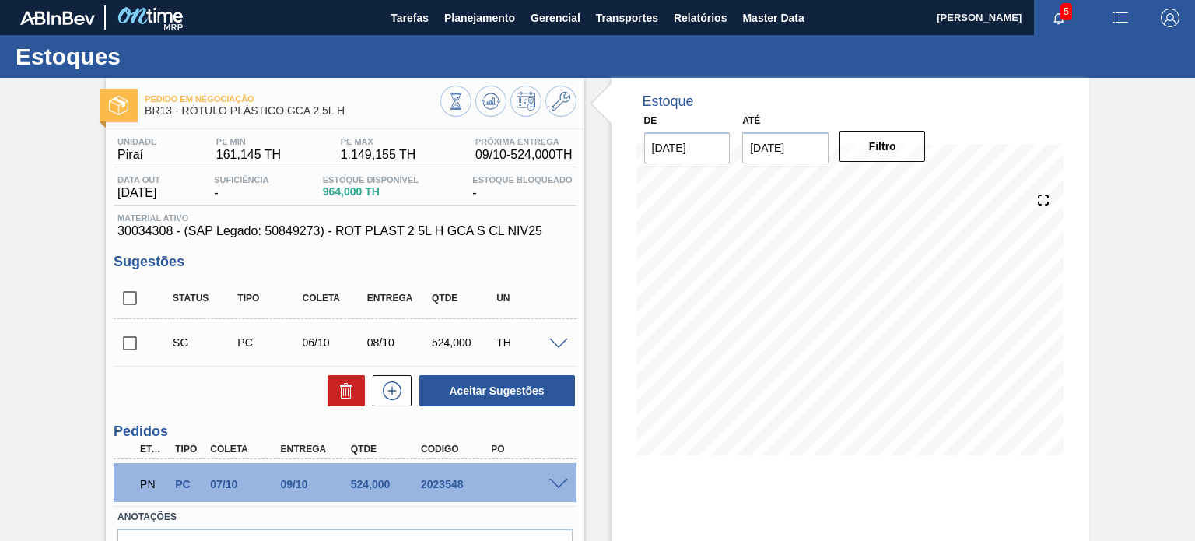
click at [482, 108] on icon at bounding box center [490, 101] width 19 height 19
click at [0, 254] on div "Pedido em Negociação BR13 - RÓTULO PLÁSTICO GCA 2,5L H Unidade Piraí PE MIN 161…" at bounding box center [597, 373] width 1195 height 591
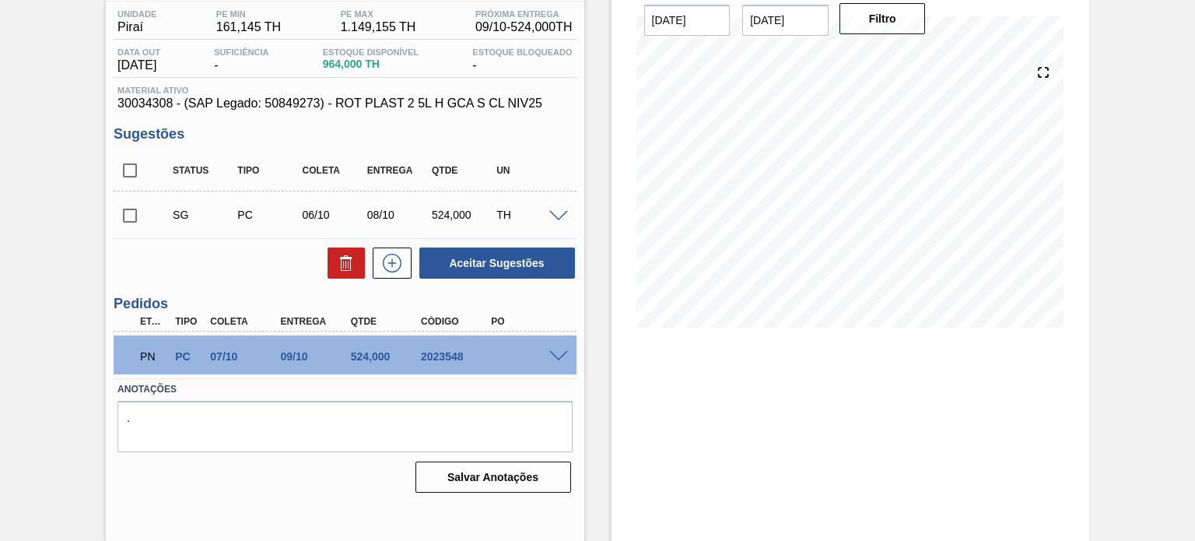
click at [562, 358] on span at bounding box center [558, 357] width 19 height 12
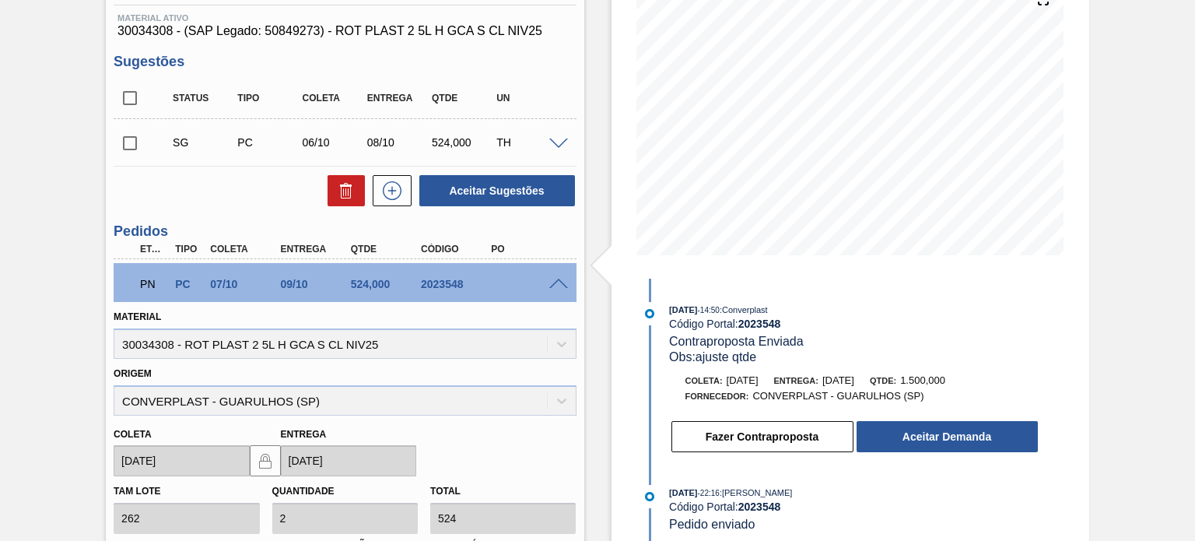
scroll to position [283, 0]
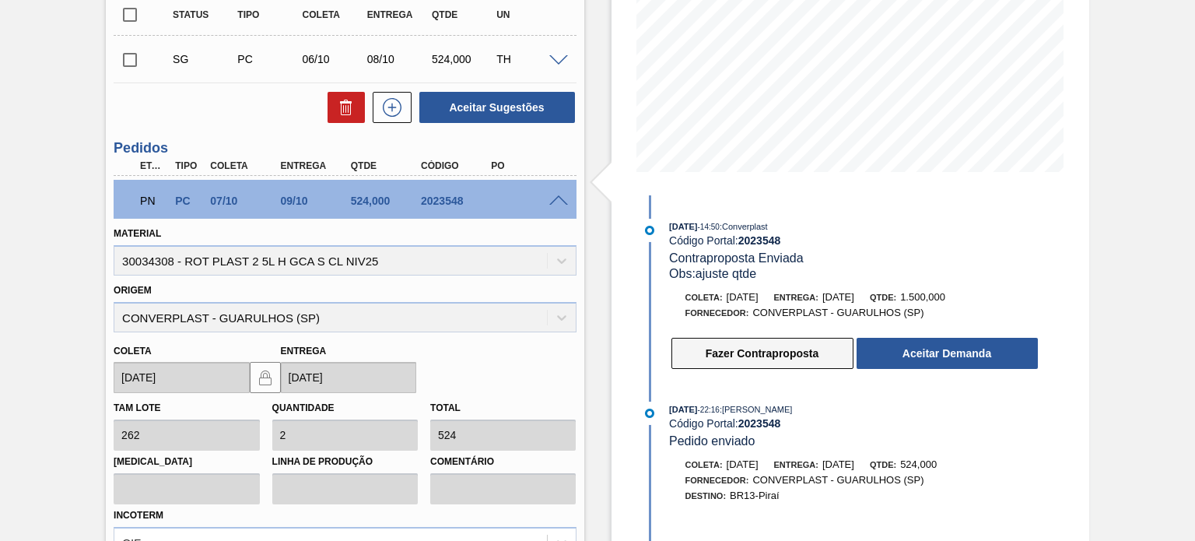
click at [712, 353] on button "Fazer Contraproposta" at bounding box center [762, 353] width 182 height 31
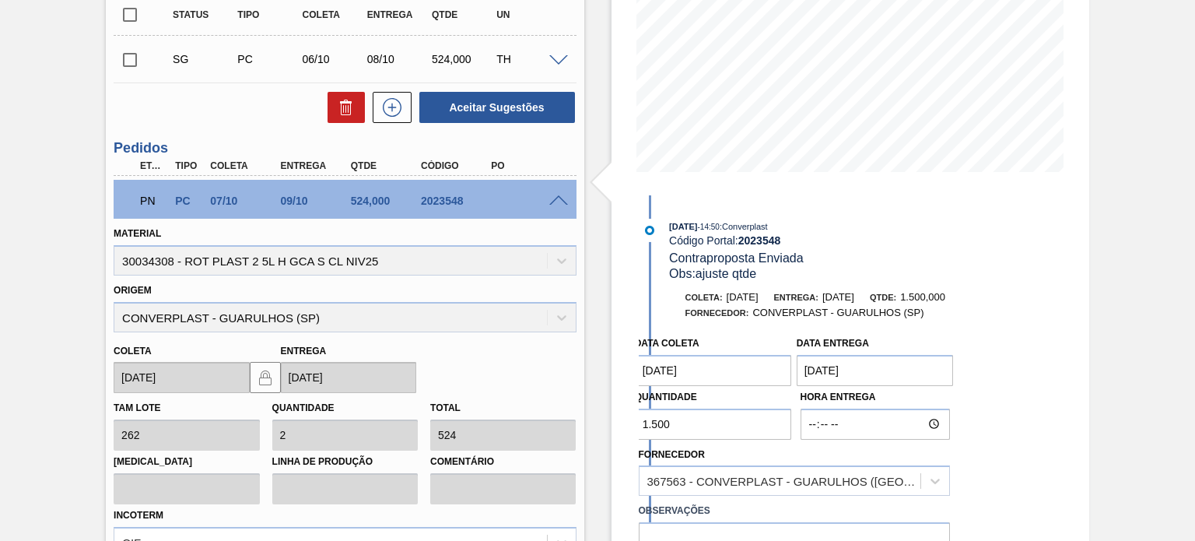
drag, startPoint x: 674, startPoint y: 416, endPoint x: 606, endPoint y: 404, distance: 69.6
click at [609, 405] on div "Estoque De 06/09/2025 Até 31/01/2026 Filtro 08/09 Projeção de Estoque 964 Nec.S…" at bounding box center [836, 261] width 505 height 933
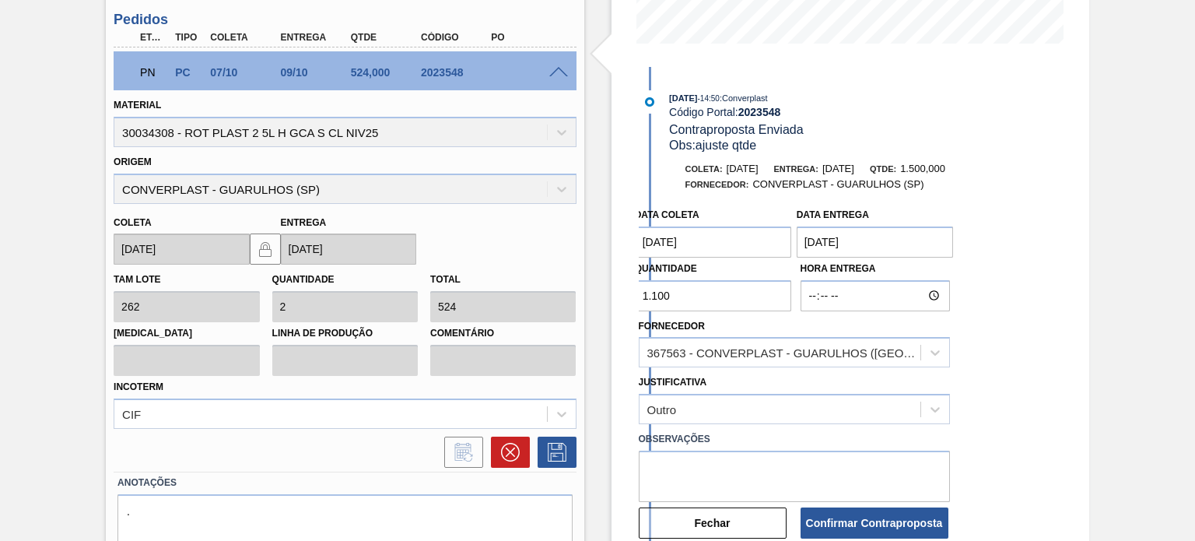
scroll to position [439, 0]
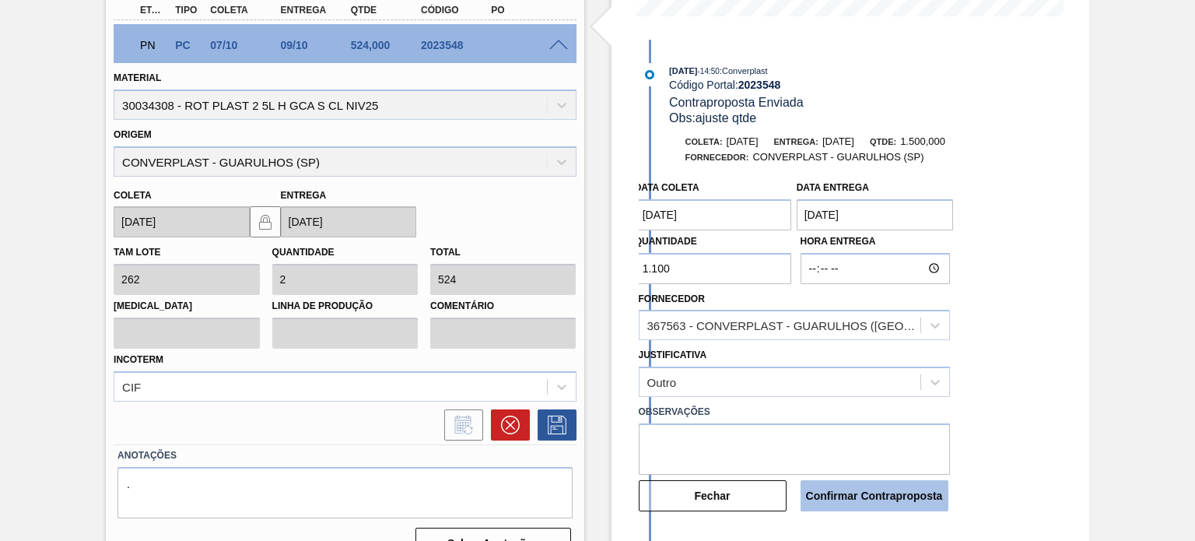
type input "1.100"
click at [842, 492] on button "Confirmar Contraproposta" at bounding box center [874, 495] width 148 height 31
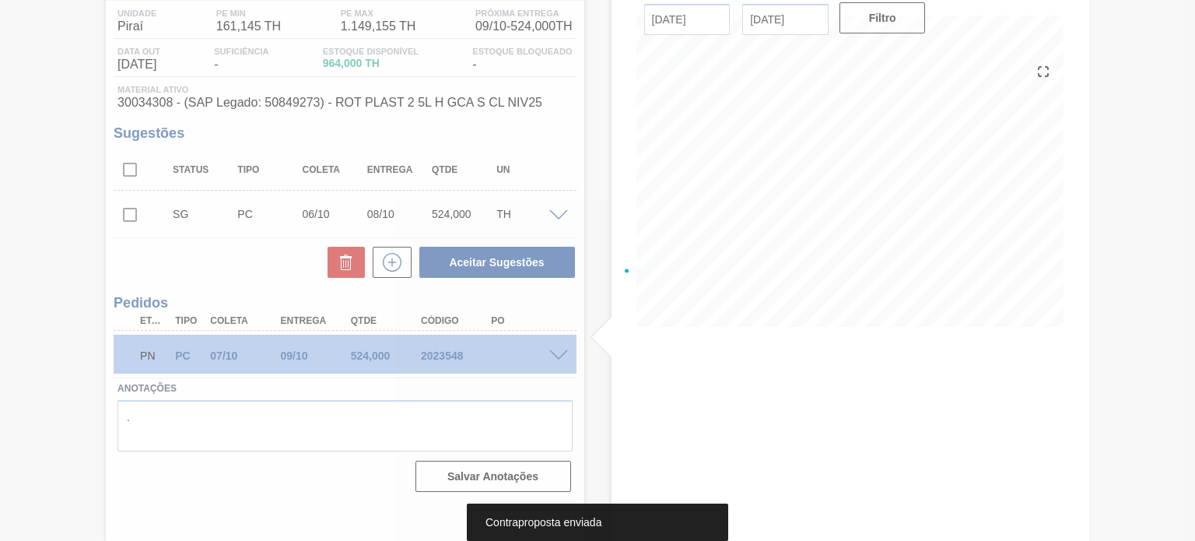
scroll to position [50, 0]
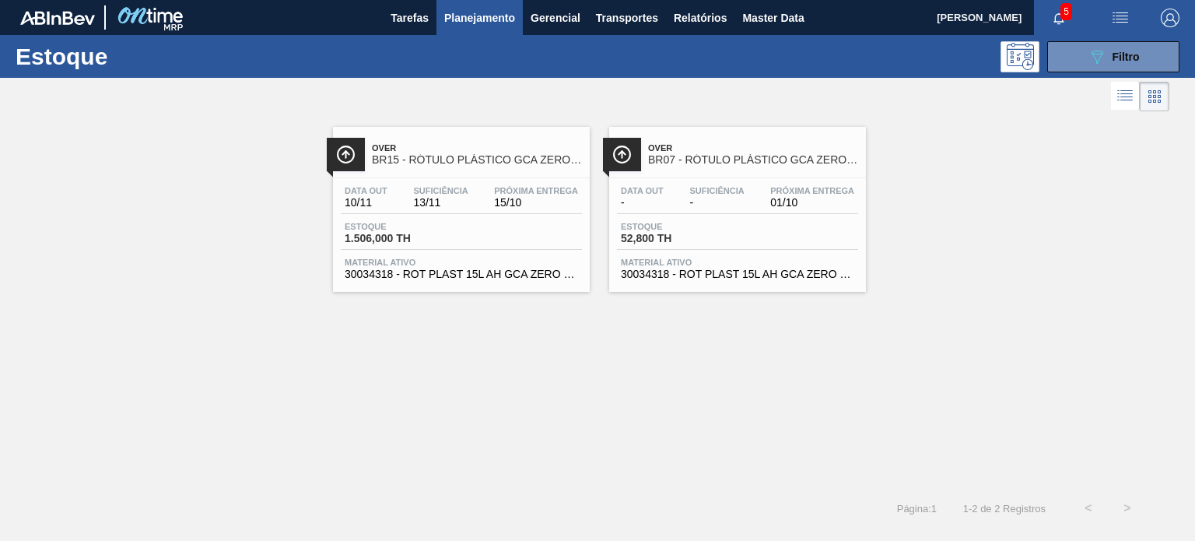
click at [1049, 75] on div "Estoque 089F7B8B-B2A5-4AFE-B5C0-19BA573D28AC Filtro" at bounding box center [597, 56] width 1195 height 43
click at [1058, 61] on button "089F7B8B-B2A5-4AFE-B5C0-19BA573D28AC Filtro" at bounding box center [1113, 56] width 132 height 31
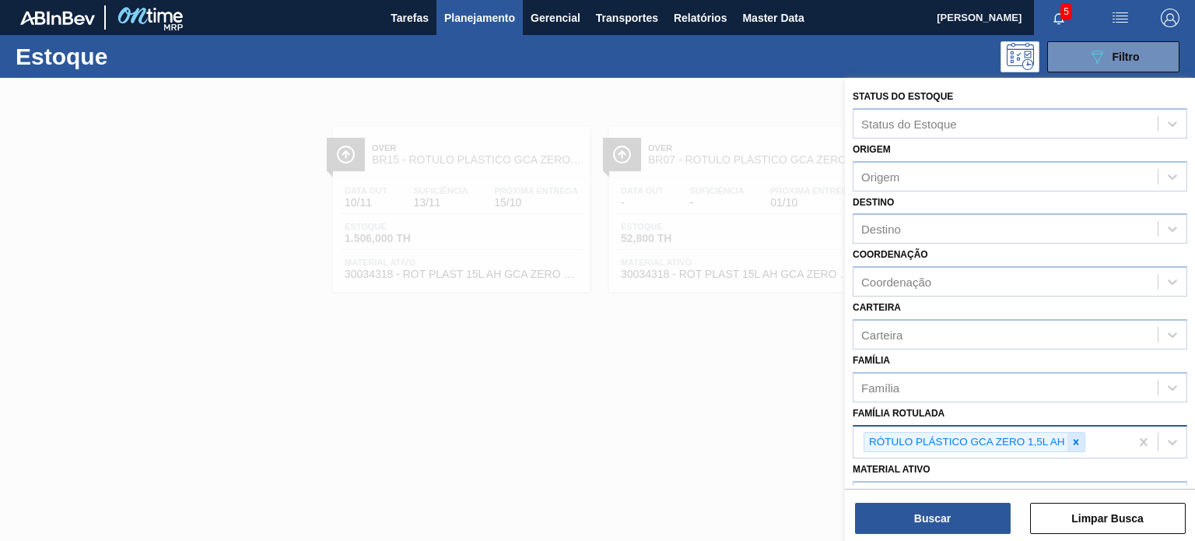
click at [1072, 446] on div at bounding box center [1075, 441] width 17 height 19
paste Rotulada "RÓTULO PLÁSTICO GCA 2,5L H"
type Rotulada "RÓTULO PLÁSTICO GCA 2,5L H"
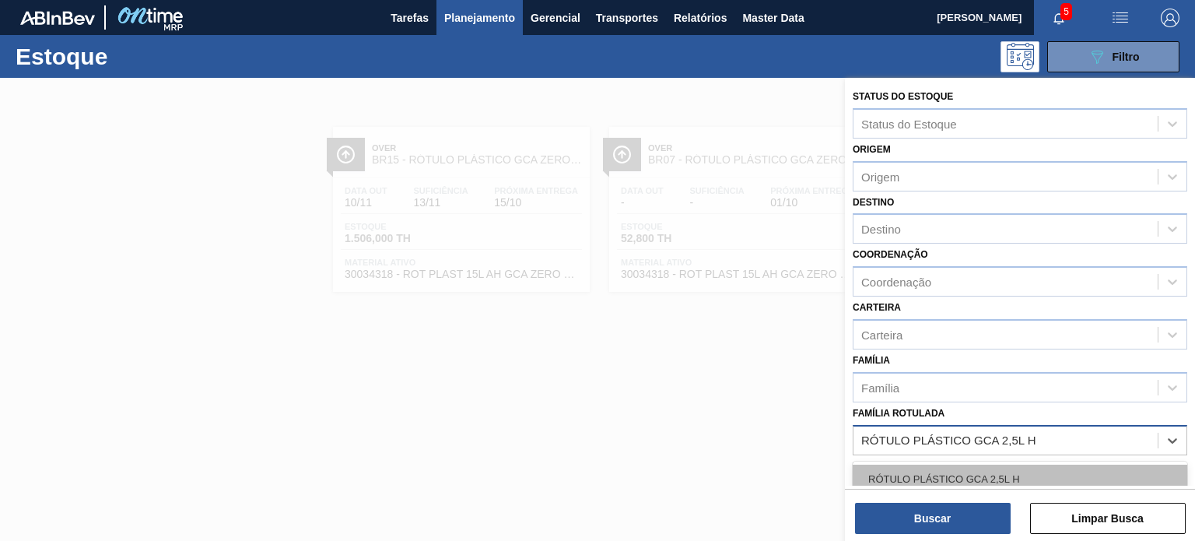
click at [996, 478] on div "RÓTULO PLÁSTICO GCA 2,5L H" at bounding box center [1019, 478] width 334 height 29
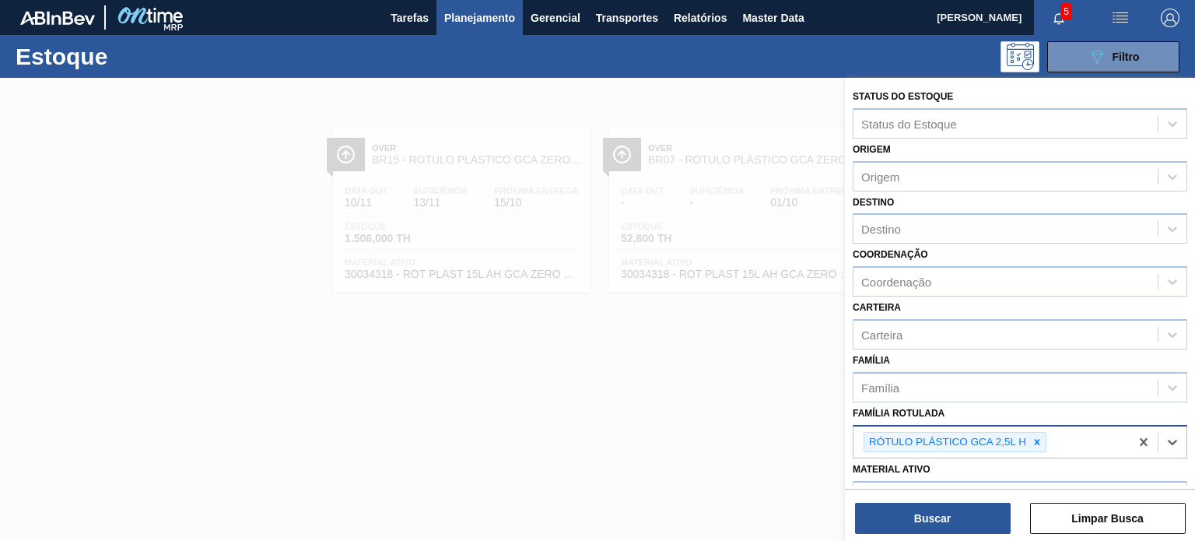
click at [989, 500] on div "Buscar Limpar Busca" at bounding box center [1020, 510] width 350 height 44
click at [930, 520] on button "Buscar" at bounding box center [933, 517] width 156 height 31
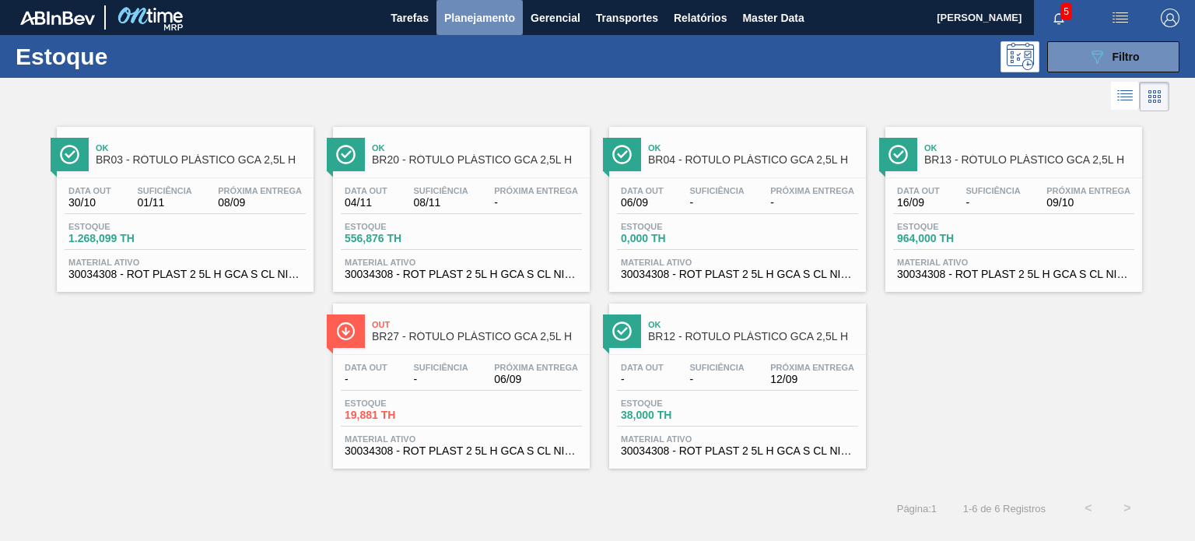
click at [492, 20] on span "Planejamento" at bounding box center [479, 18] width 71 height 19
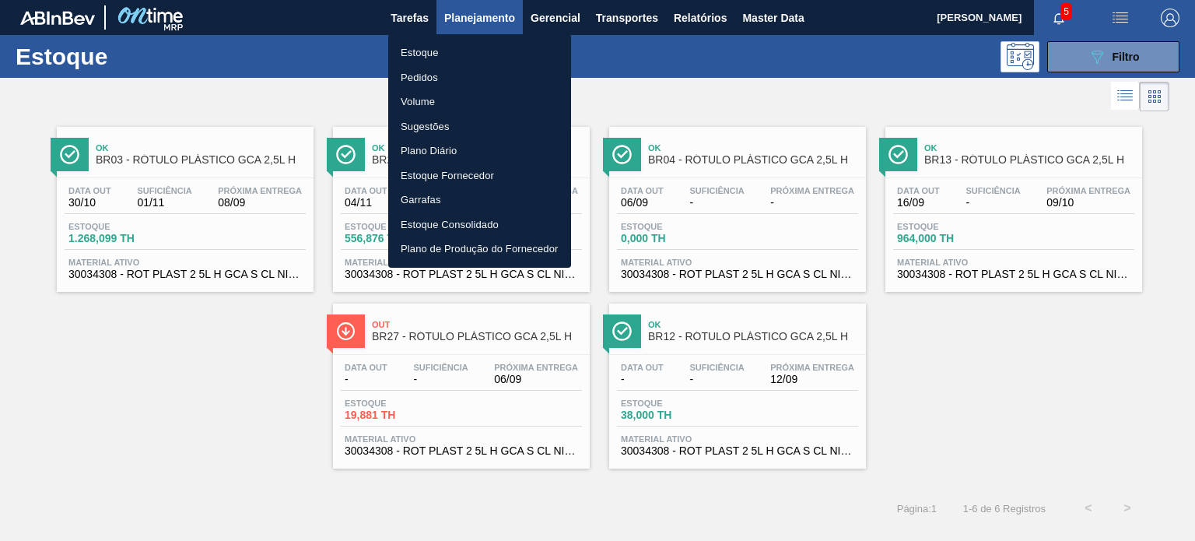
click at [426, 79] on li "Pedidos" at bounding box center [479, 77] width 183 height 25
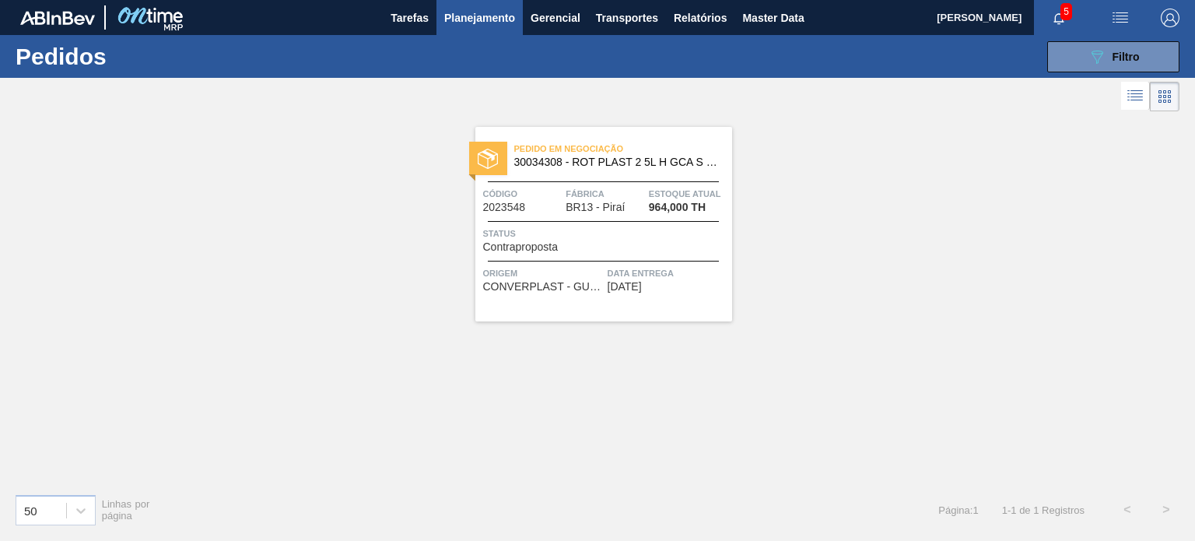
click at [1167, 73] on div "089F7B8B-B2A5-4AFE-B5C0-19BA573D28AC Filtro Código Pedido Portal × 2023548 Códi…" at bounding box center [713, 56] width 948 height 47
click at [1153, 61] on button "089F7B8B-B2A5-4AFE-B5C0-19BA573D28AC Filtro" at bounding box center [1113, 56] width 132 height 31
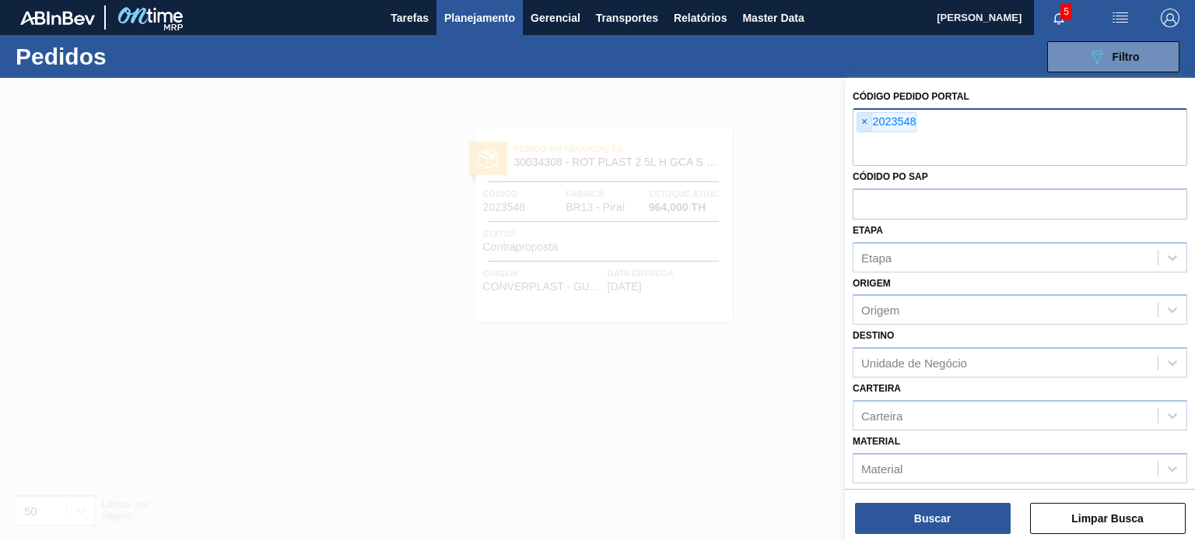
click at [861, 126] on span "×" at bounding box center [864, 122] width 15 height 19
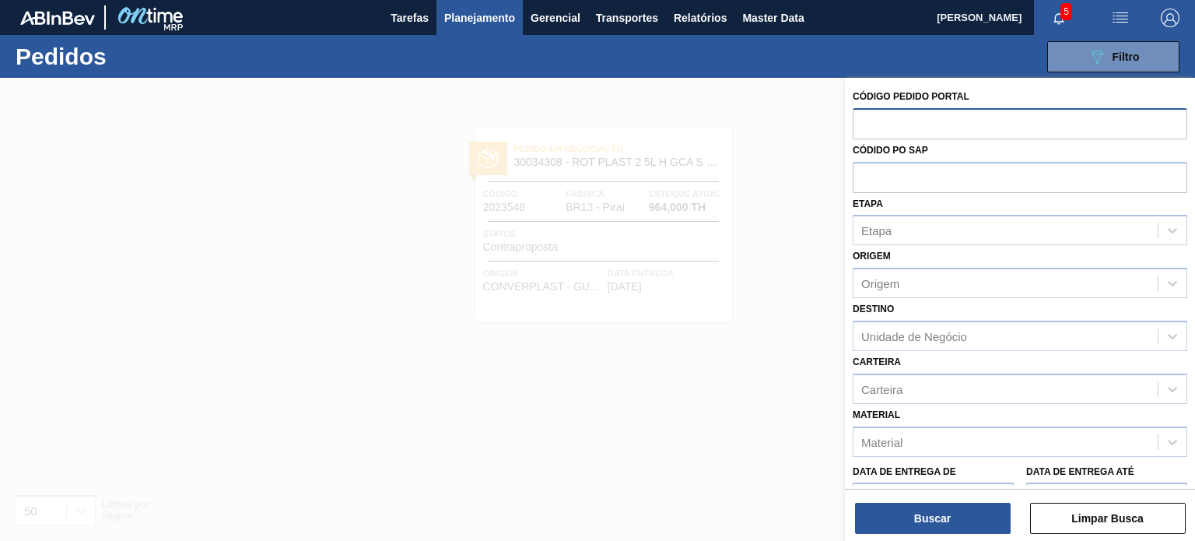
paste input "2018108"
type input "2018108"
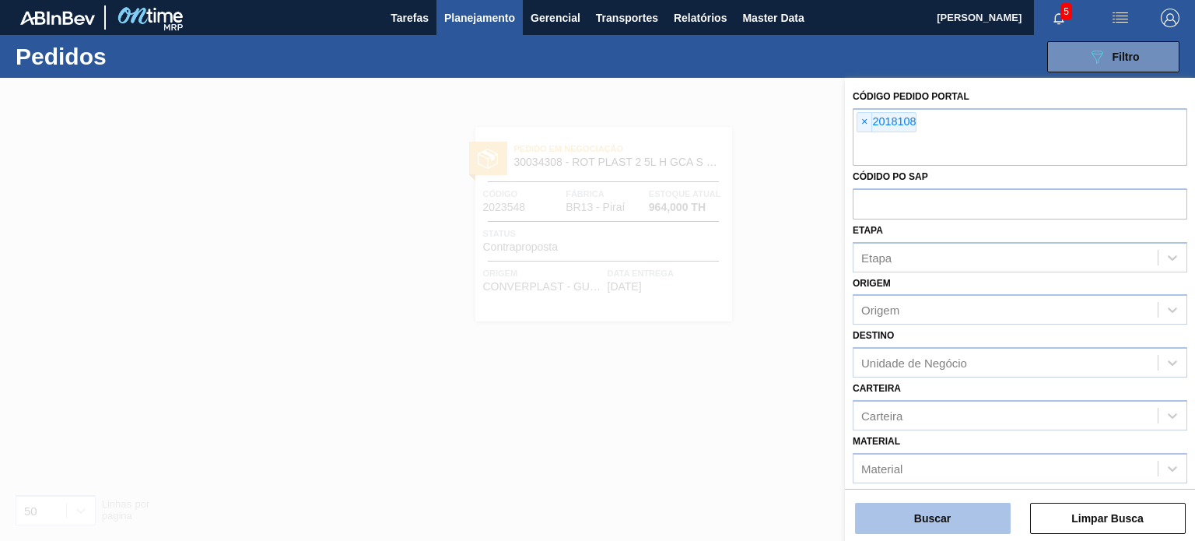
click at [918, 513] on button "Buscar" at bounding box center [933, 517] width 156 height 31
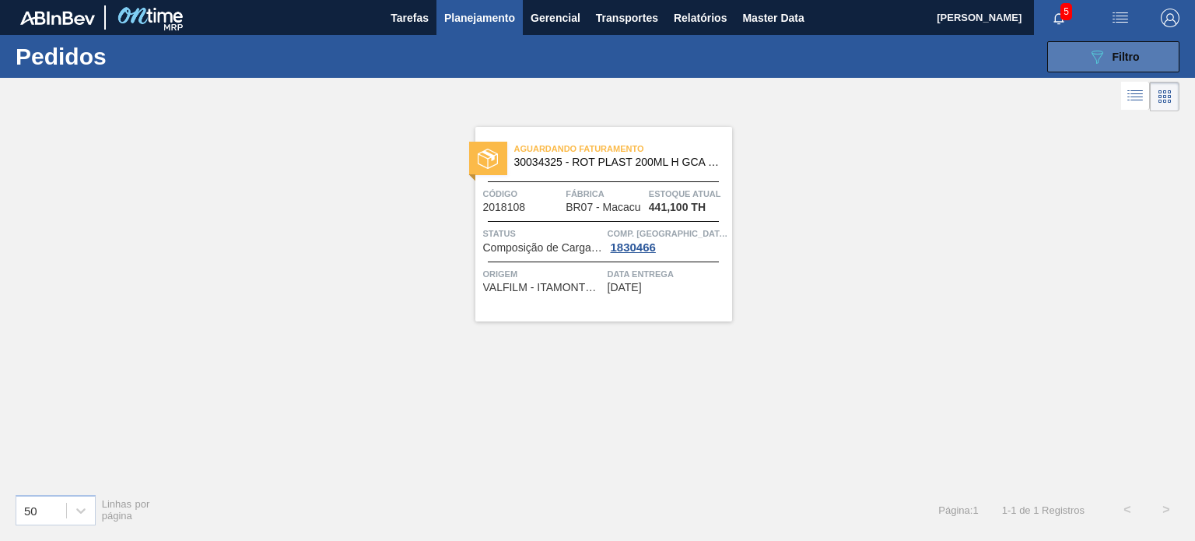
click at [1066, 43] on button "089F7B8B-B2A5-4AFE-B5C0-19BA573D28AC Filtro" at bounding box center [1113, 56] width 132 height 31
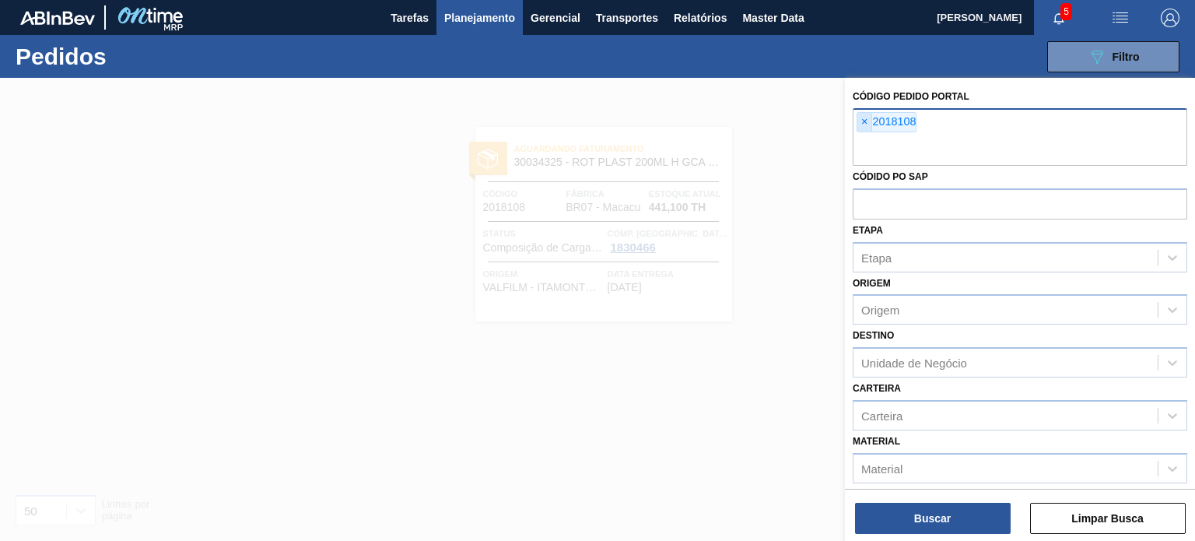
click at [868, 119] on span "×" at bounding box center [864, 122] width 15 height 19
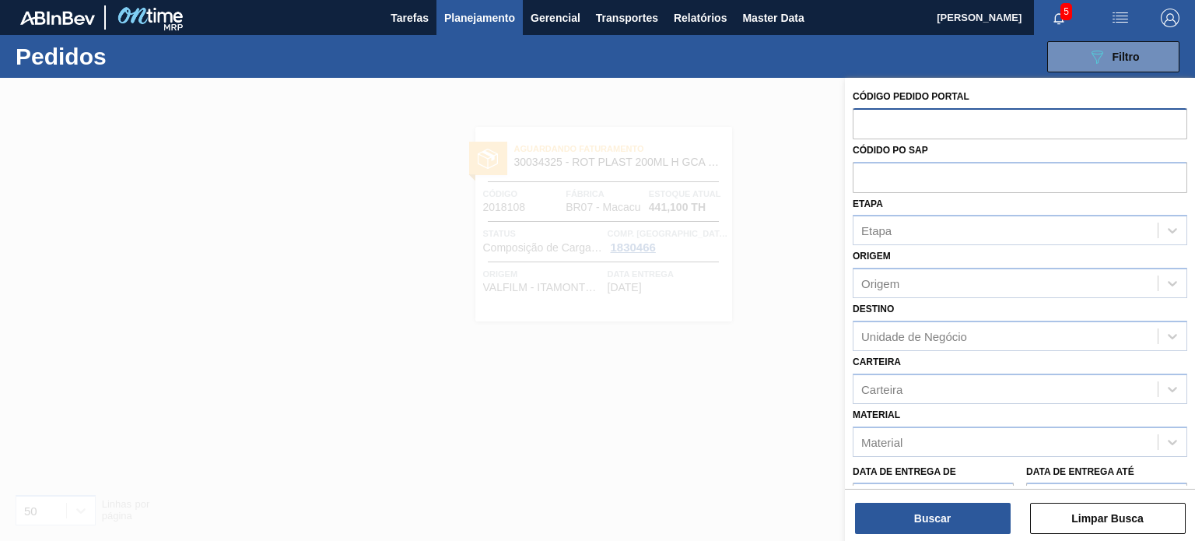
paste input "2018109"
type input "2018109"
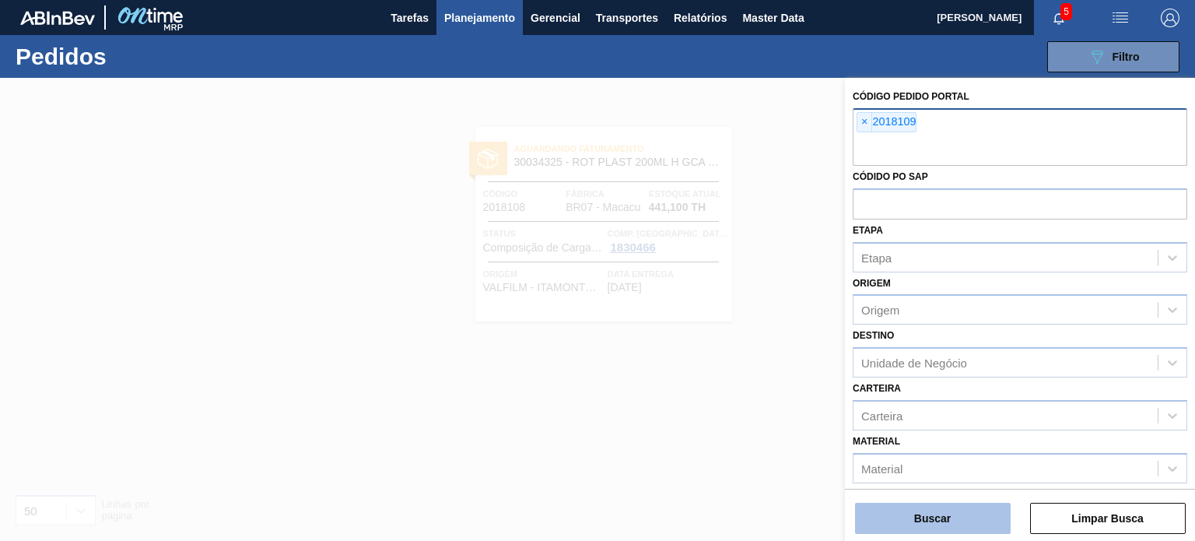
click at [968, 502] on div "Buscar Limpar Busca" at bounding box center [1020, 510] width 350 height 44
click at [964, 512] on button "Buscar" at bounding box center [933, 517] width 156 height 31
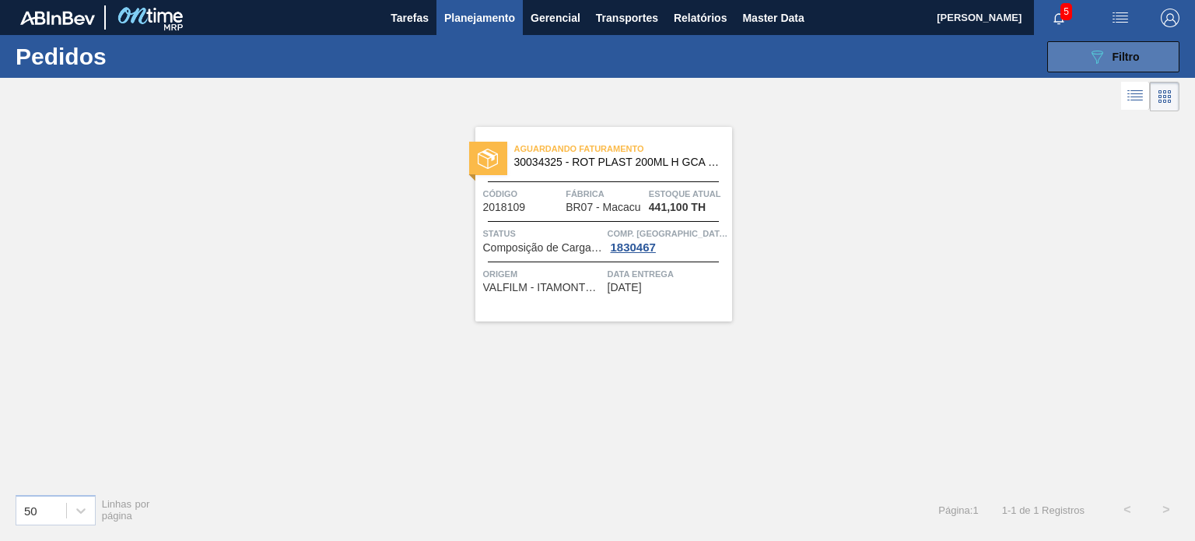
click at [1122, 68] on button "089F7B8B-B2A5-4AFE-B5C0-19BA573D28AC Filtro" at bounding box center [1113, 56] width 132 height 31
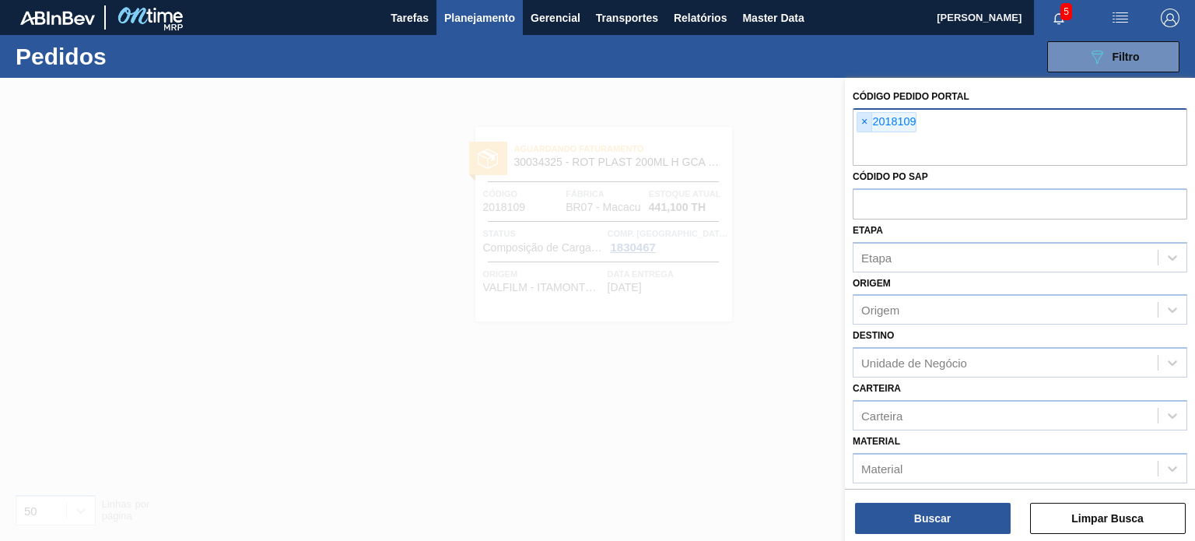
click at [864, 120] on span "×" at bounding box center [864, 122] width 15 height 19
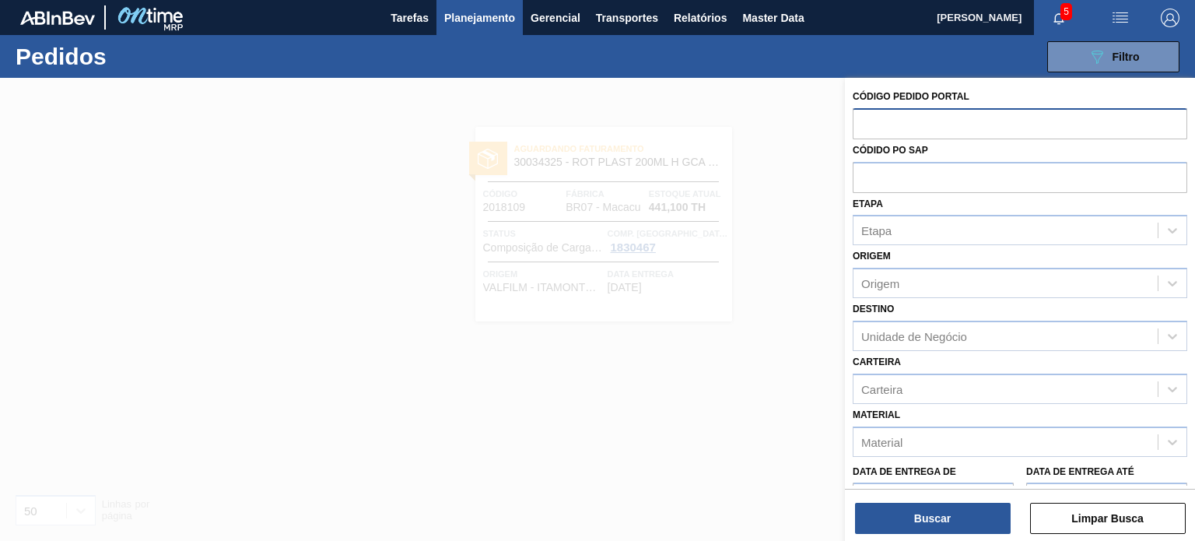
paste input "2018115"
type input "2018115"
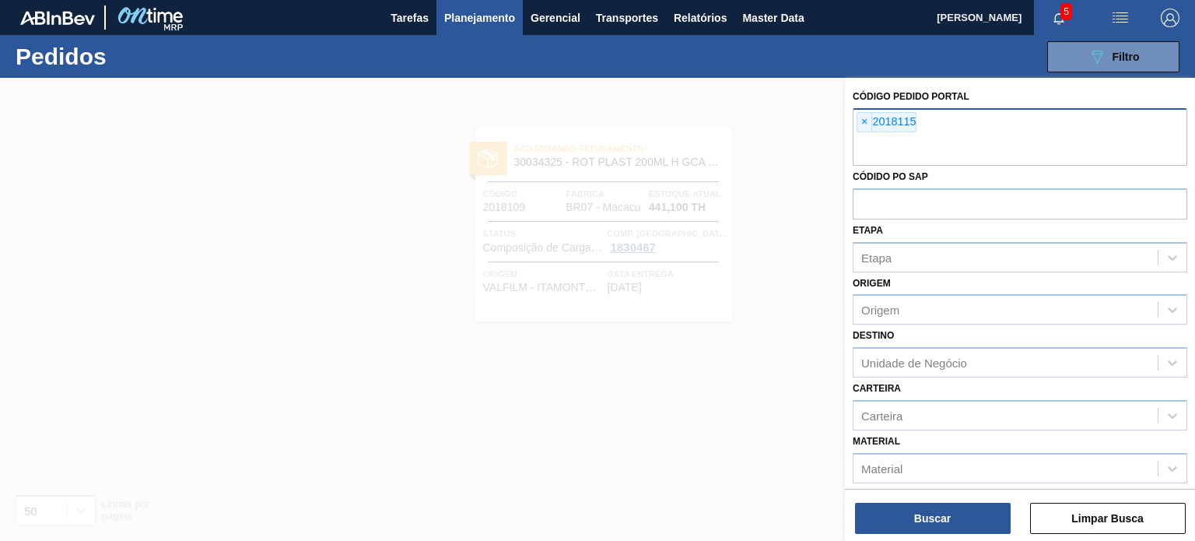
click at [947, 494] on div "Buscar Limpar Busca" at bounding box center [1020, 510] width 350 height 44
click at [947, 497] on div "Buscar Limpar Busca" at bounding box center [1020, 510] width 350 height 44
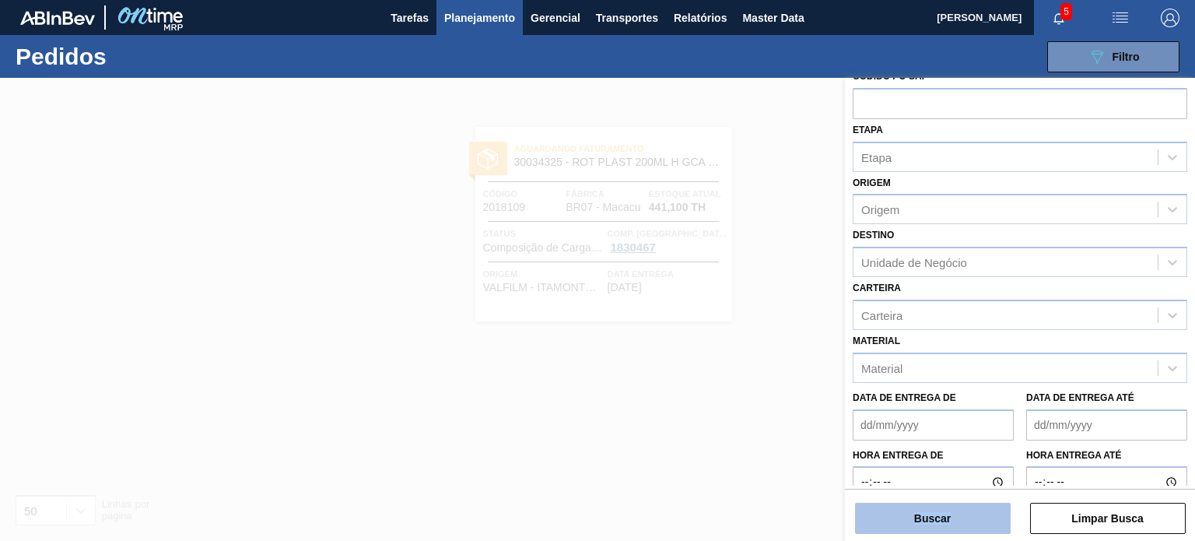
click at [946, 504] on button "Buscar" at bounding box center [933, 517] width 156 height 31
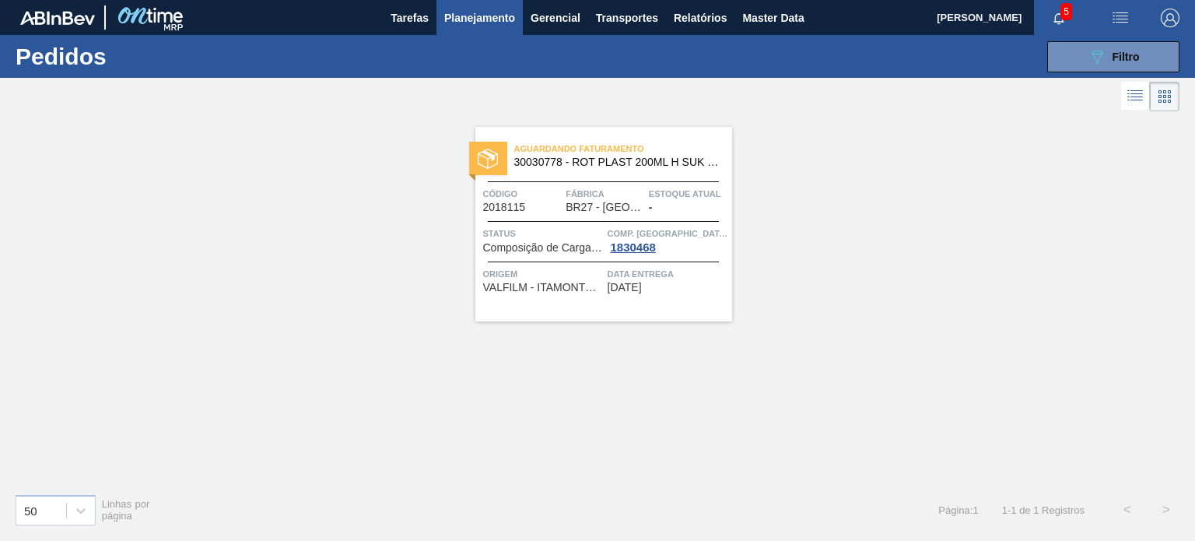
click at [489, 25] on span "Planejamento" at bounding box center [479, 18] width 71 height 19
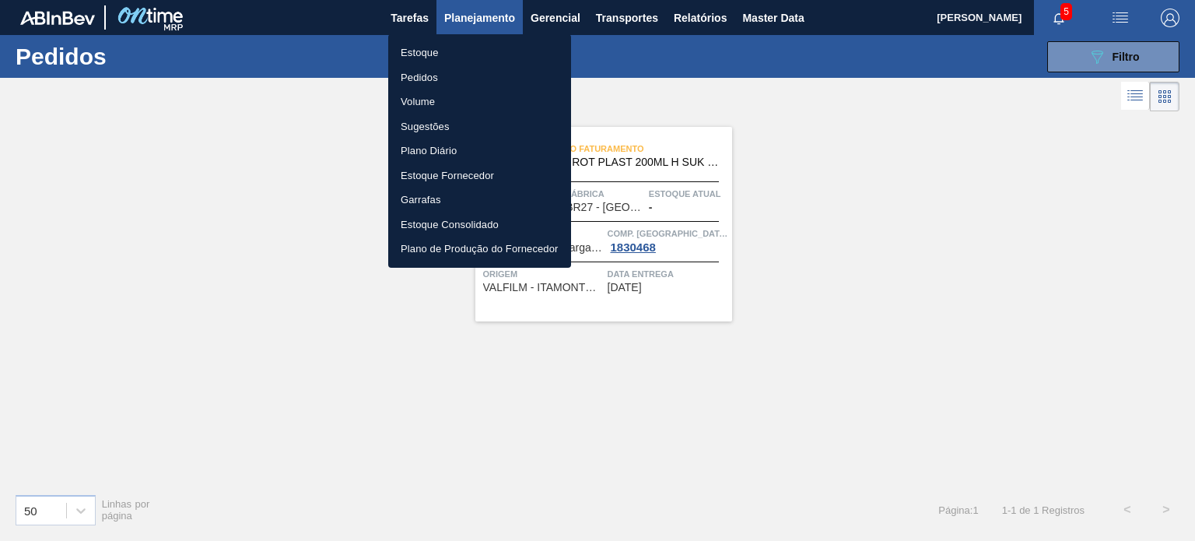
click at [474, 44] on li "Estoque" at bounding box center [479, 52] width 183 height 25
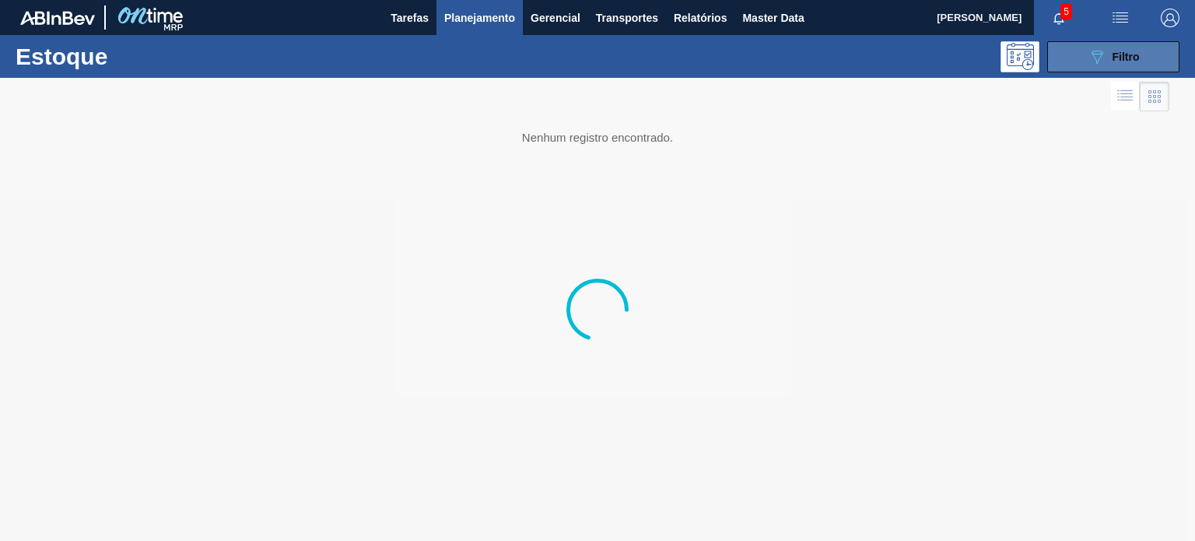
click at [1148, 53] on button "089F7B8B-B2A5-4AFE-B5C0-19BA573D28AC Filtro" at bounding box center [1113, 56] width 132 height 31
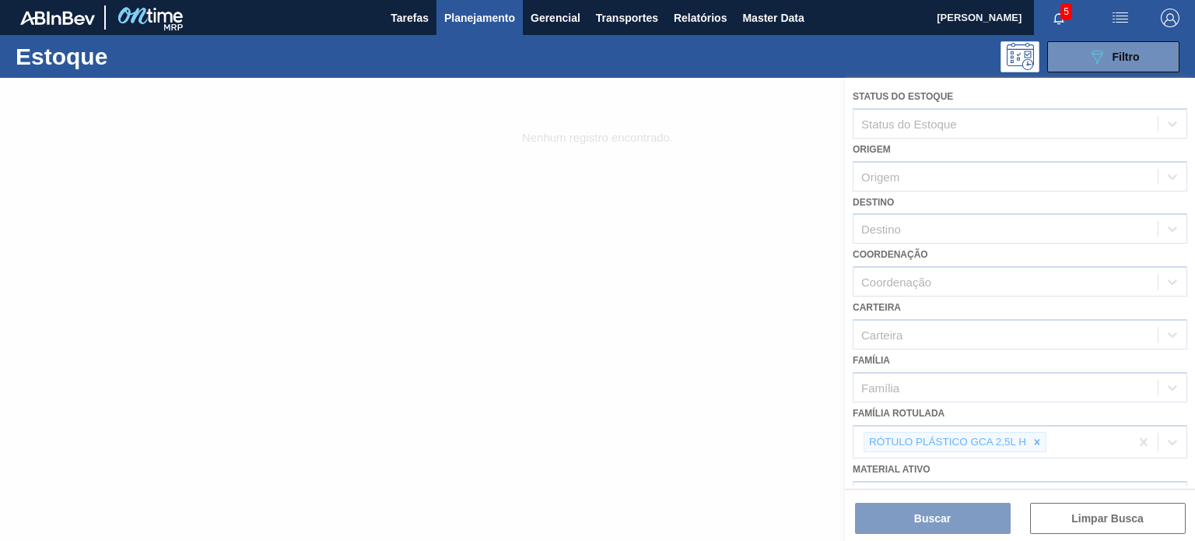
click at [1030, 439] on div at bounding box center [597, 309] width 1195 height 463
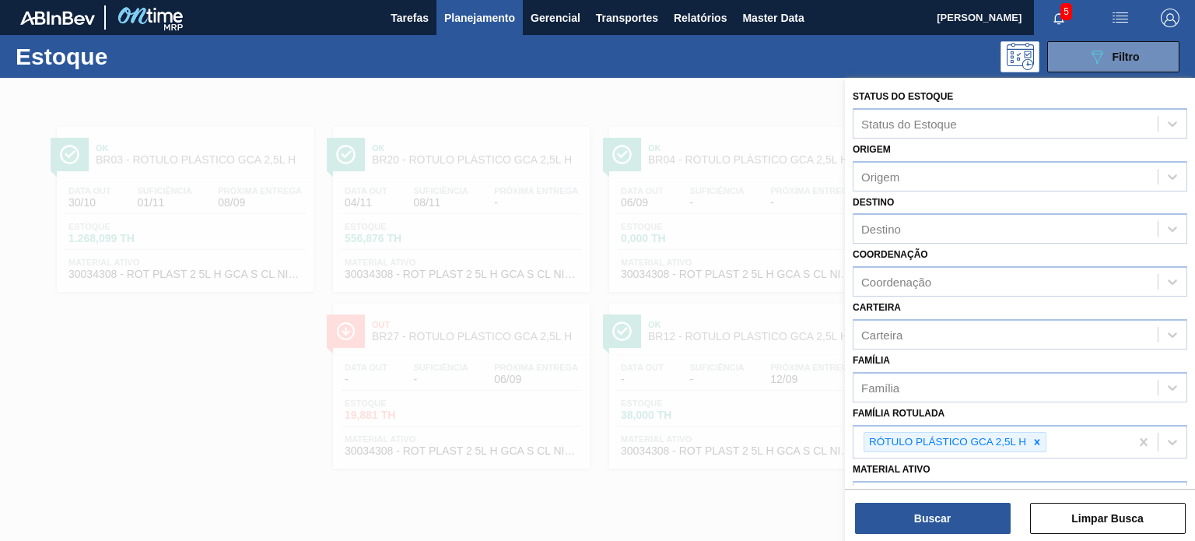
click at [1042, 440] on div at bounding box center [1036, 441] width 17 height 19
paste Rotulada "RÓTULO PLÁSTICO SUKITA UVA MISTA 200ML H"
type Rotulada "RÓTULO PLÁSTICO SUKITA UVA MISTA 200ML H"
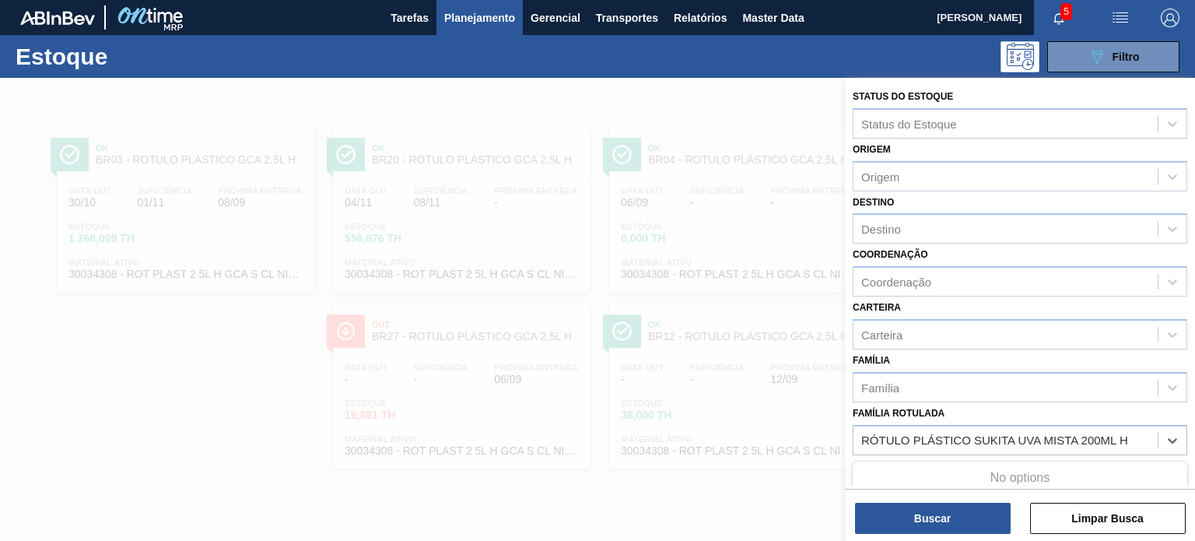
click at [1002, 465] on div "No options" at bounding box center [1019, 477] width 334 height 26
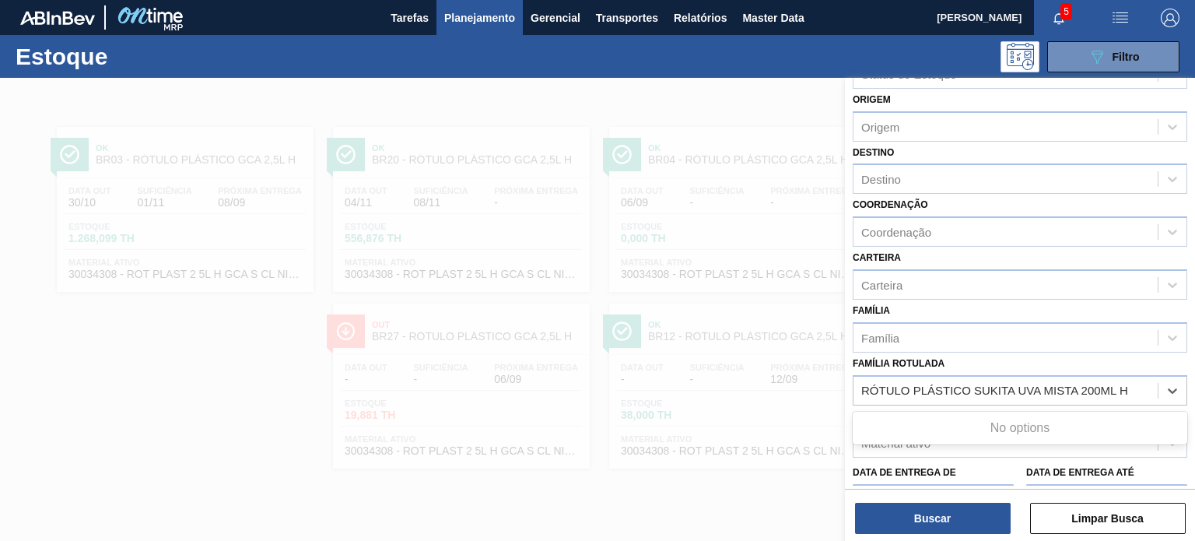
scroll to position [78, 0]
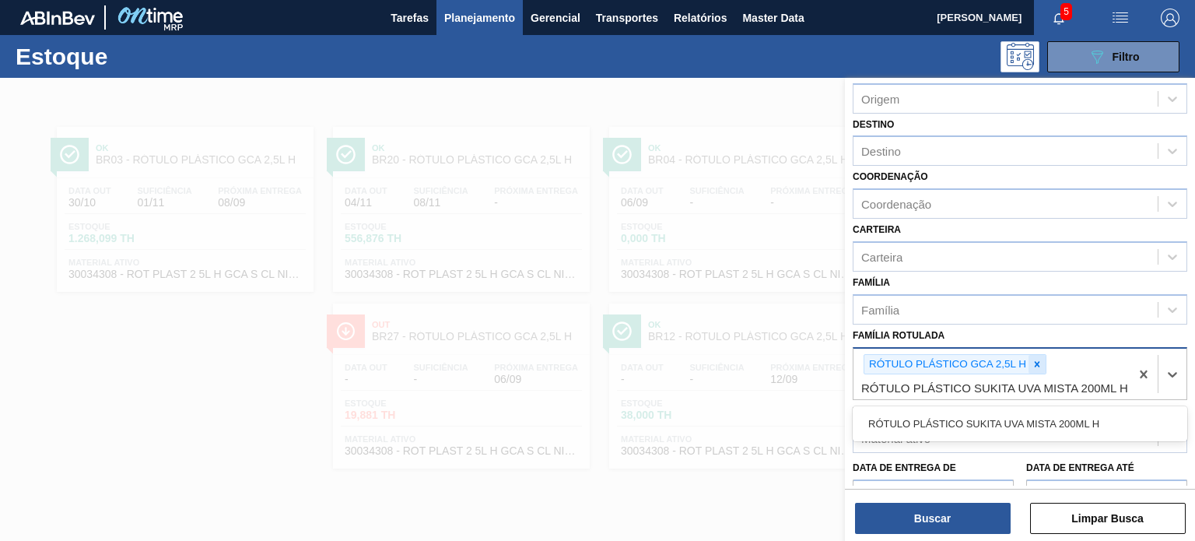
click at [1045, 367] on div at bounding box center [1036, 364] width 17 height 19
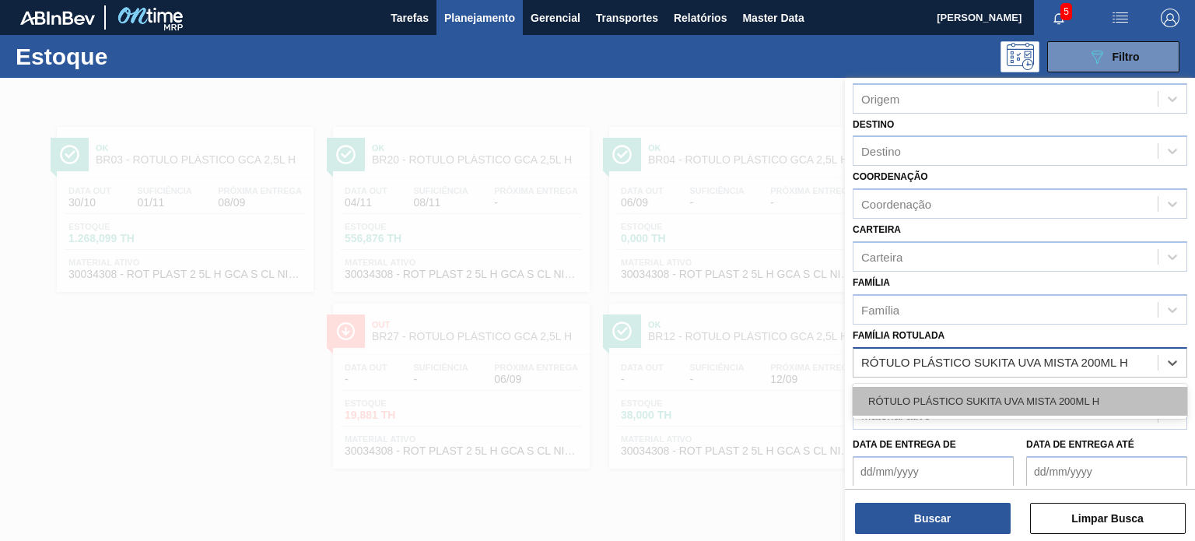
click at [1033, 398] on div "RÓTULO PLÁSTICO SUKITA UVA MISTA 200ML H" at bounding box center [1019, 401] width 334 height 29
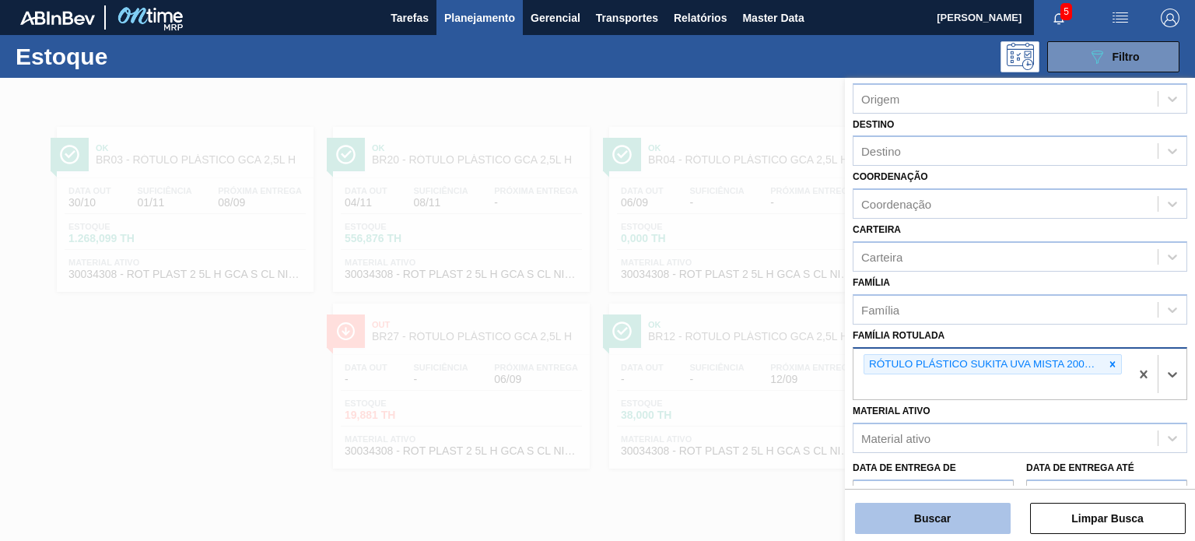
click at [955, 517] on button "Buscar" at bounding box center [933, 517] width 156 height 31
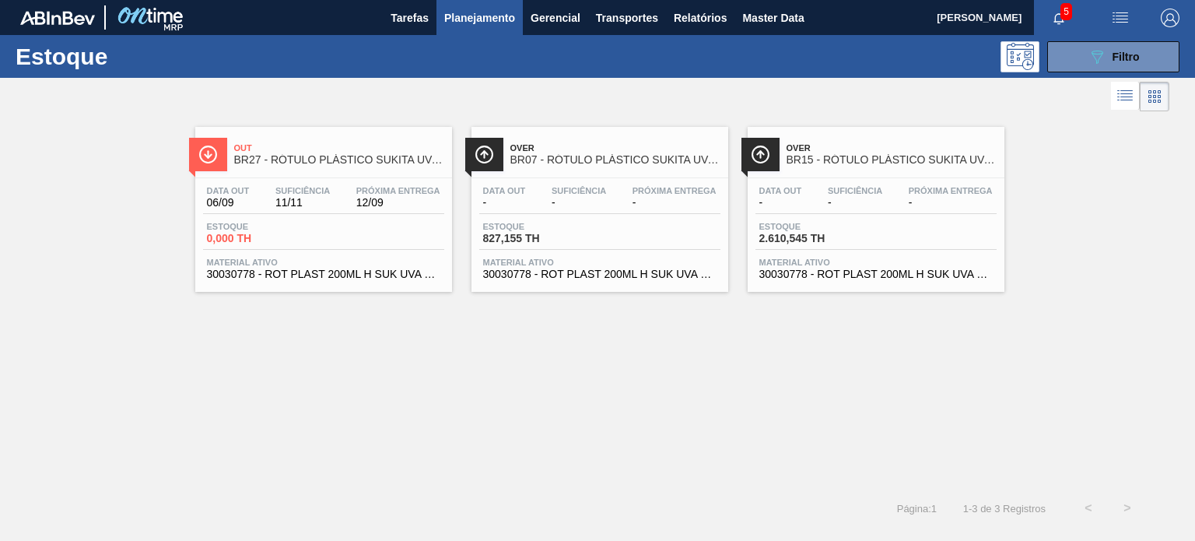
click at [510, 17] on span "Planejamento" at bounding box center [479, 18] width 71 height 19
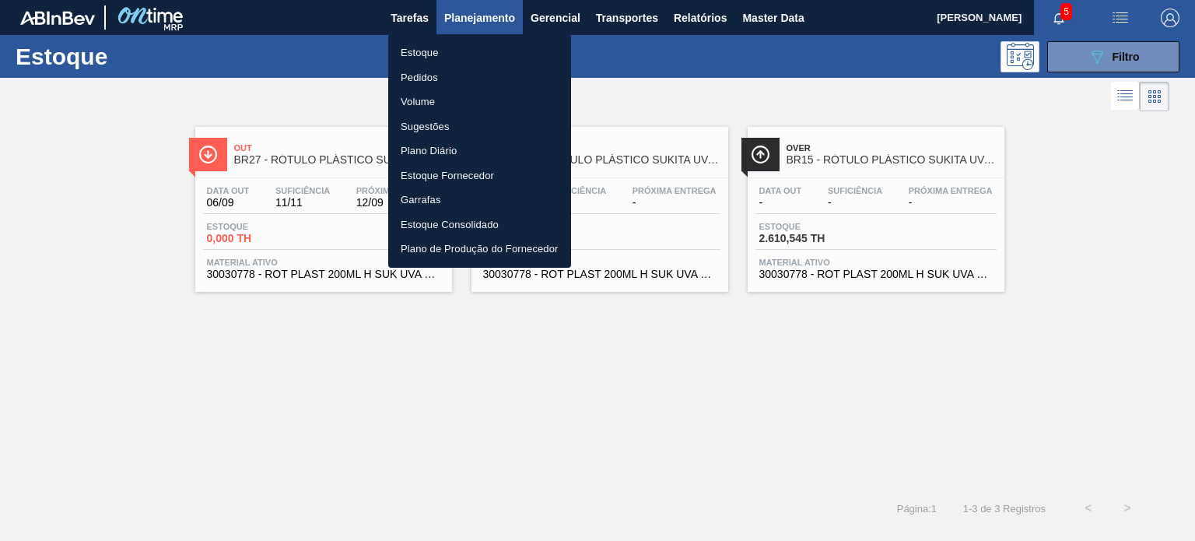
click at [442, 65] on li "Pedidos" at bounding box center [479, 77] width 183 height 25
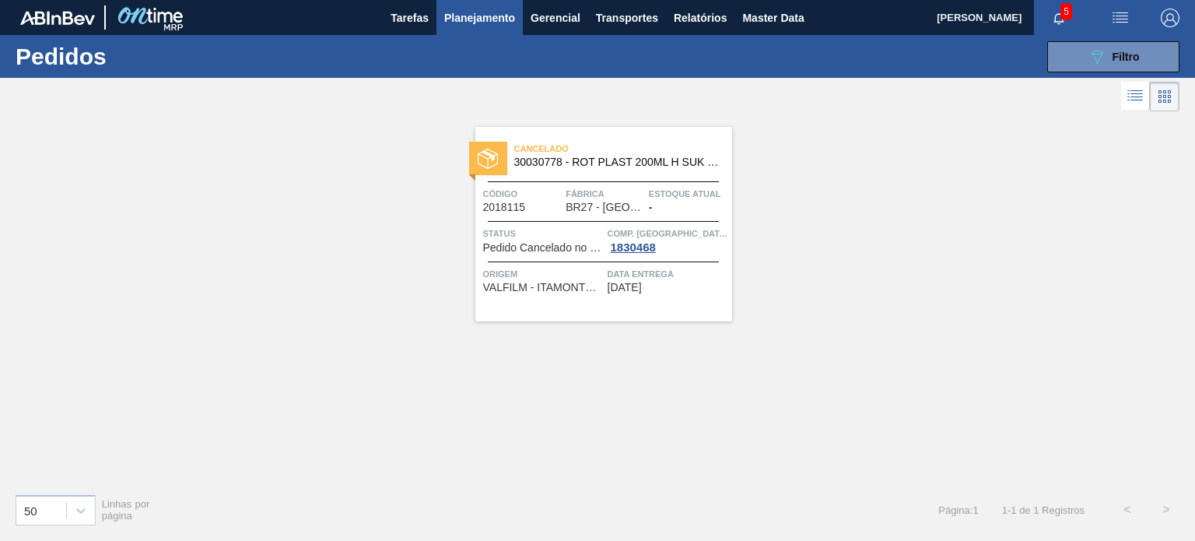
drag, startPoint x: 1146, startPoint y: 58, endPoint x: 1130, endPoint y: 74, distance: 22.0
click at [1146, 58] on button "089F7B8B-B2A5-4AFE-B5C0-19BA573D28AC Filtro" at bounding box center [1113, 56] width 132 height 31
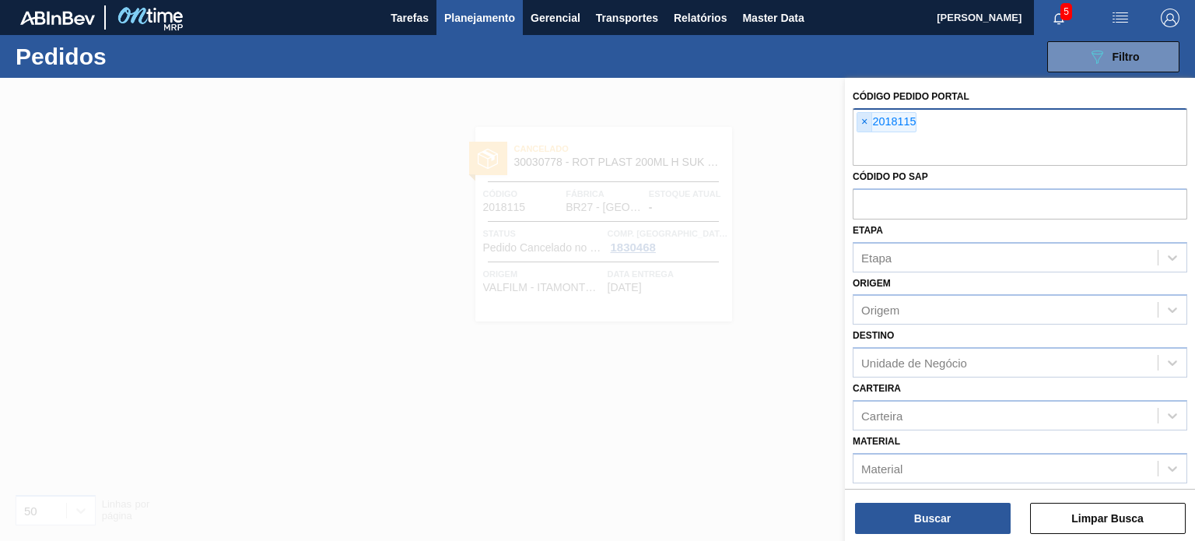
click at [862, 121] on span "×" at bounding box center [864, 122] width 15 height 19
paste input "2018143"
type input "2018143"
click at [957, 522] on button "Buscar" at bounding box center [933, 517] width 156 height 31
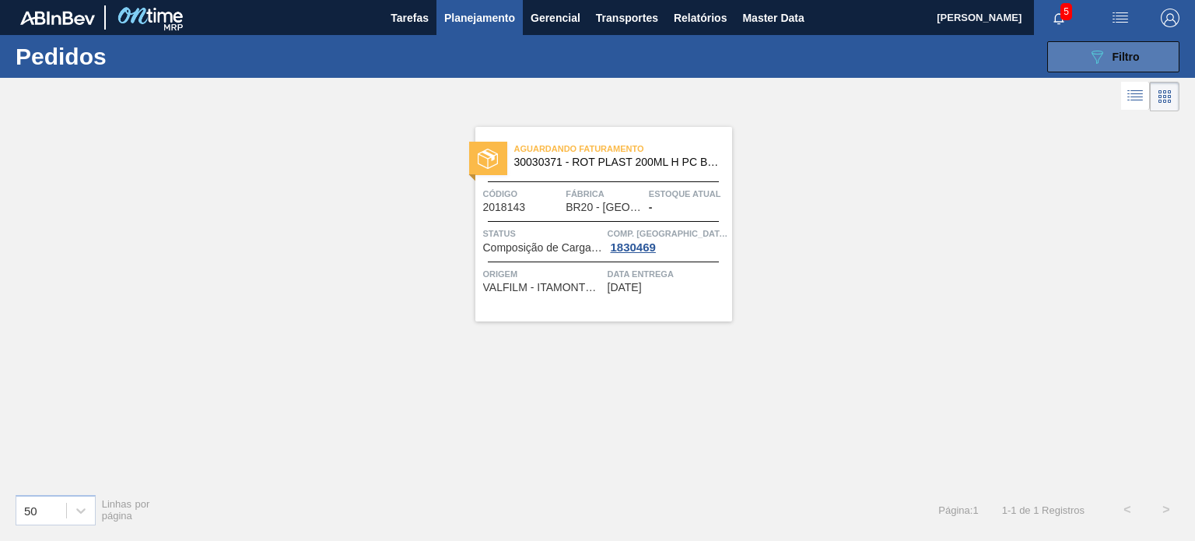
click at [1118, 60] on span "Filtro" at bounding box center [1125, 57] width 27 height 12
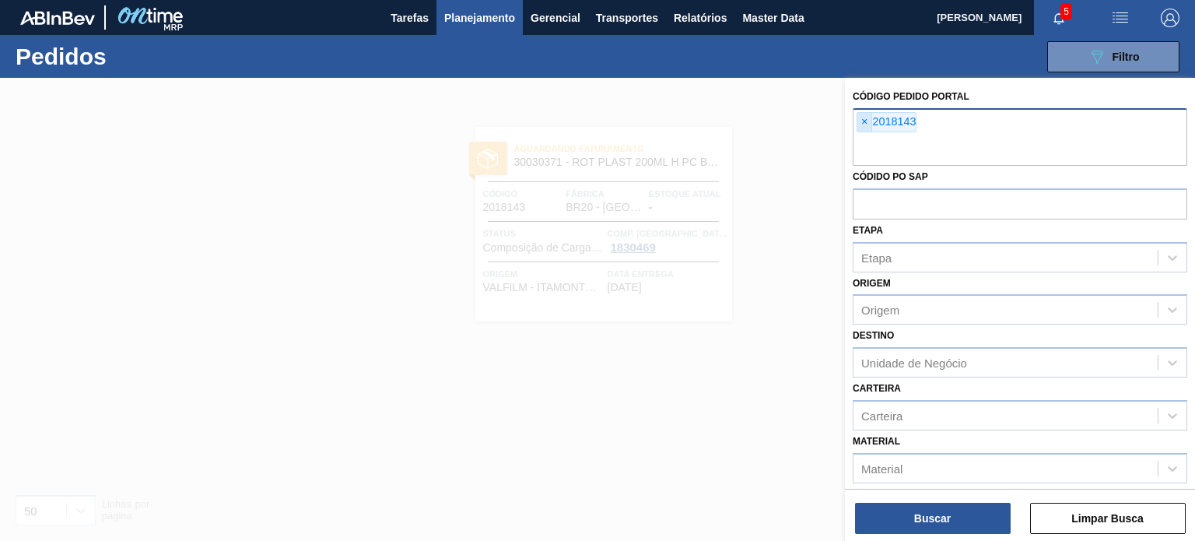
click at [867, 116] on span "×" at bounding box center [864, 122] width 15 height 19
paste input "2018152"
type input "2018152"
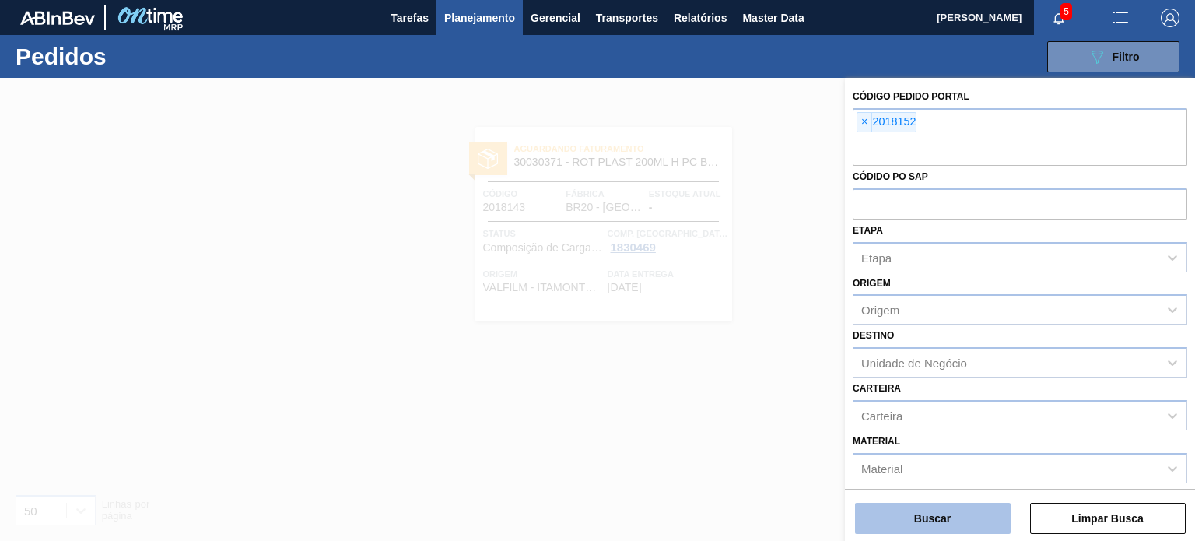
drag, startPoint x: 948, startPoint y: 514, endPoint x: 954, endPoint y: 523, distance: 10.1
click at [954, 523] on button "Buscar" at bounding box center [933, 517] width 156 height 31
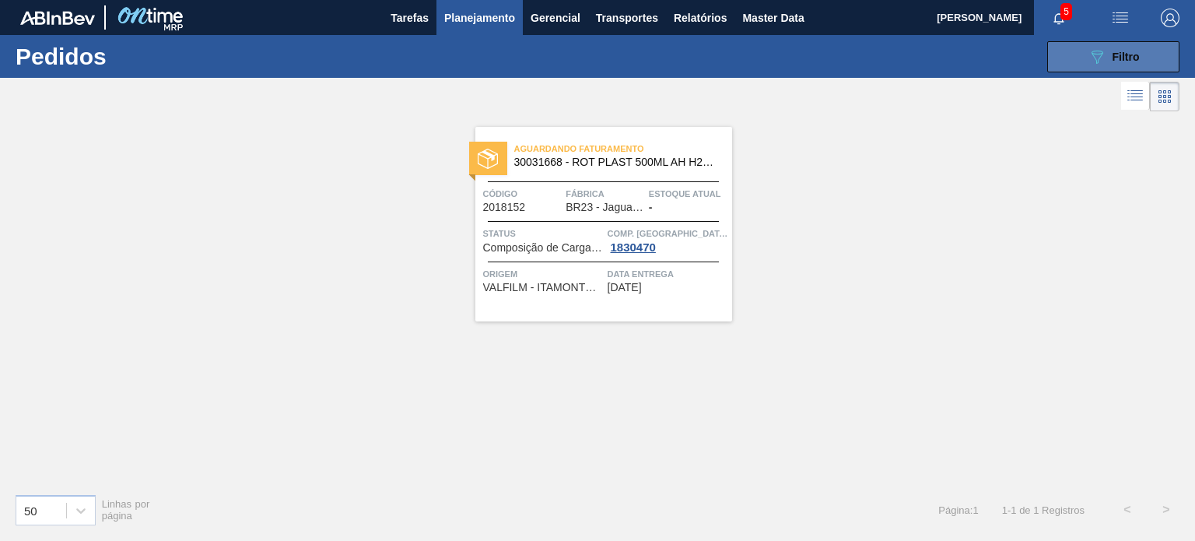
click at [1118, 69] on button "089F7B8B-B2A5-4AFE-B5C0-19BA573D28AC Filtro" at bounding box center [1113, 56] width 132 height 31
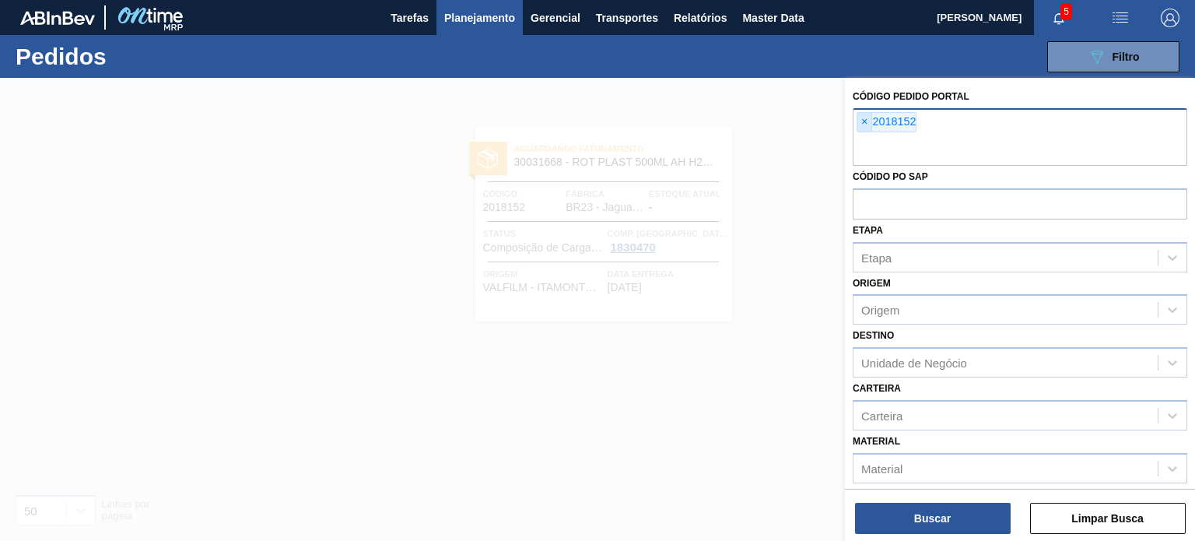
click at [862, 112] on div "× 2018152" at bounding box center [1019, 137] width 334 height 58
click at [863, 115] on span "×" at bounding box center [864, 122] width 15 height 19
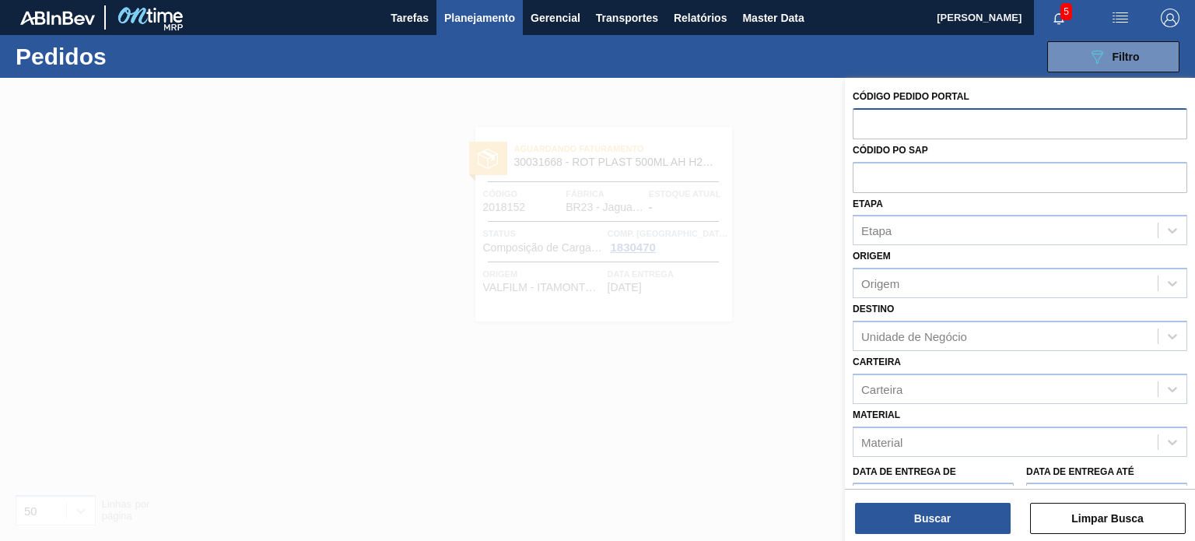
click at [866, 121] on input "text" at bounding box center [1019, 123] width 334 height 30
paste input "2018156"
type input "2018156"
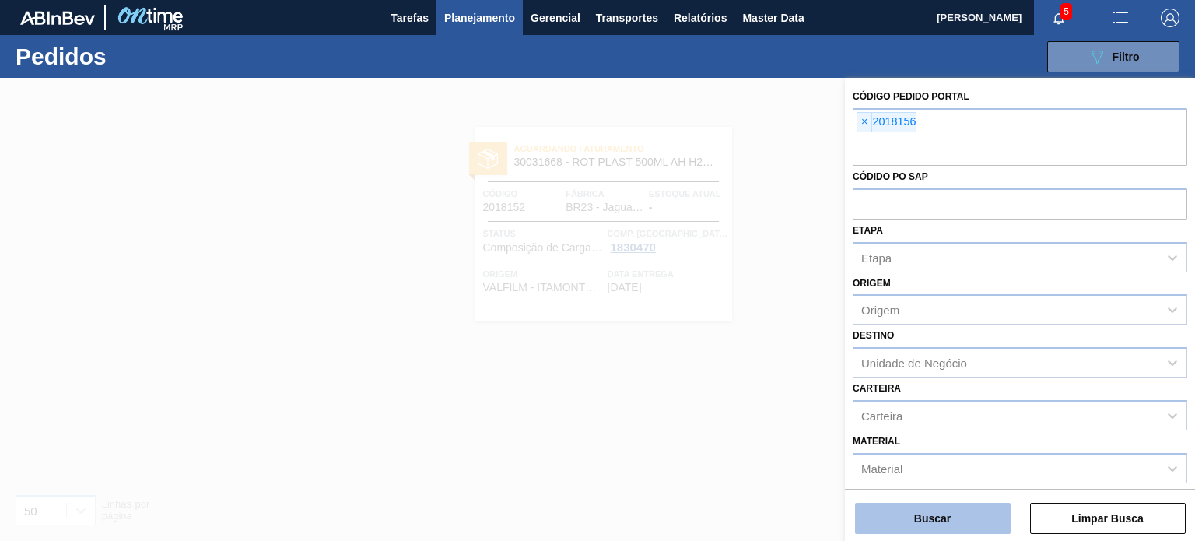
click at [946, 506] on button "Buscar" at bounding box center [933, 517] width 156 height 31
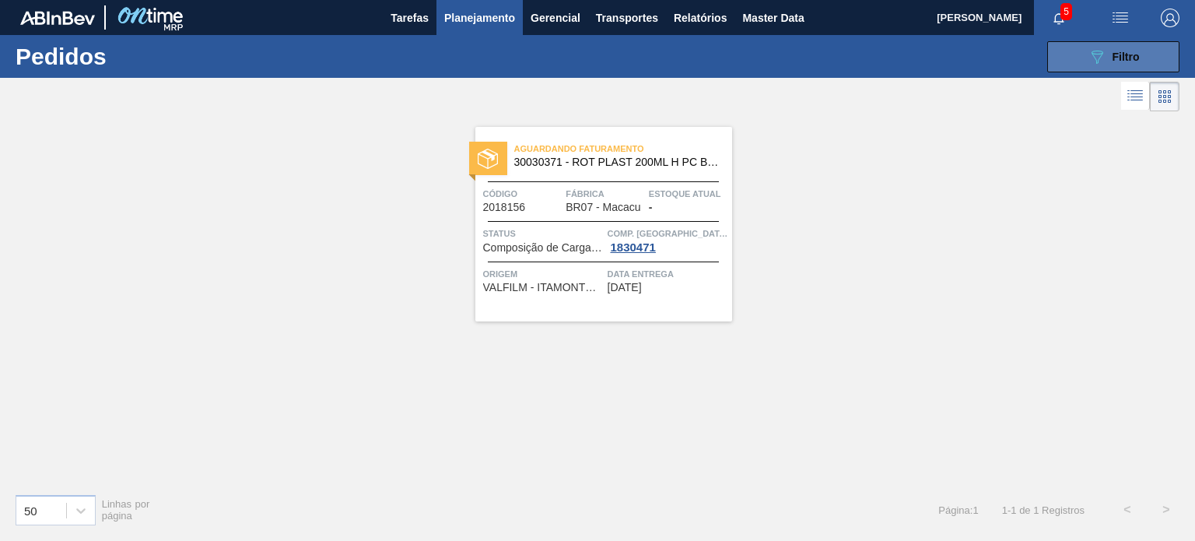
click at [1115, 58] on span "Filtro" at bounding box center [1125, 57] width 27 height 12
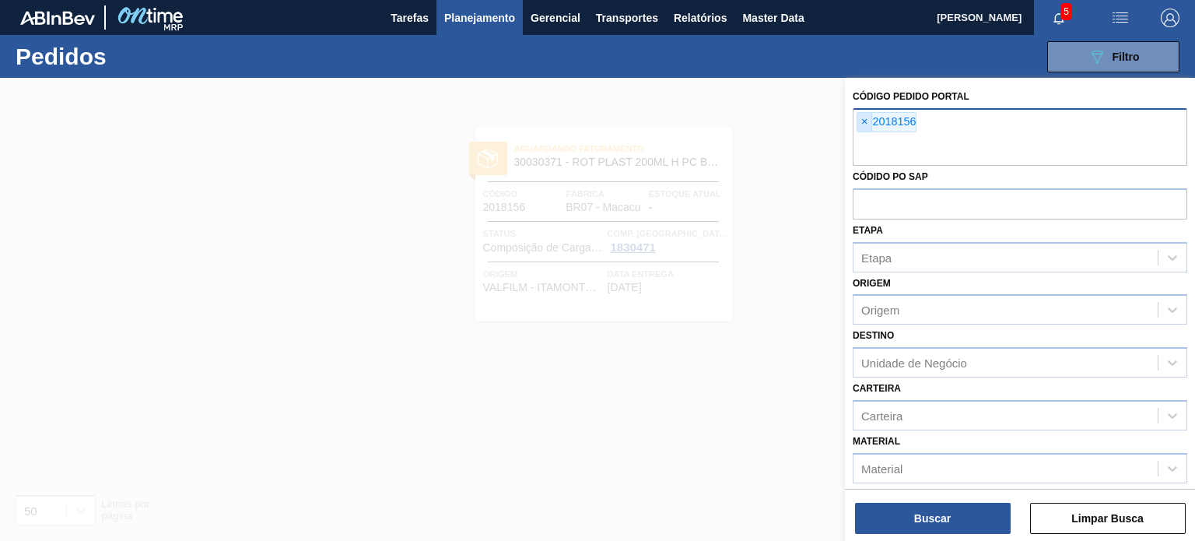
click at [858, 121] on span "×" at bounding box center [864, 122] width 15 height 19
paste input "2018157"
type input "2018157"
click at [940, 509] on button "Buscar" at bounding box center [933, 517] width 156 height 31
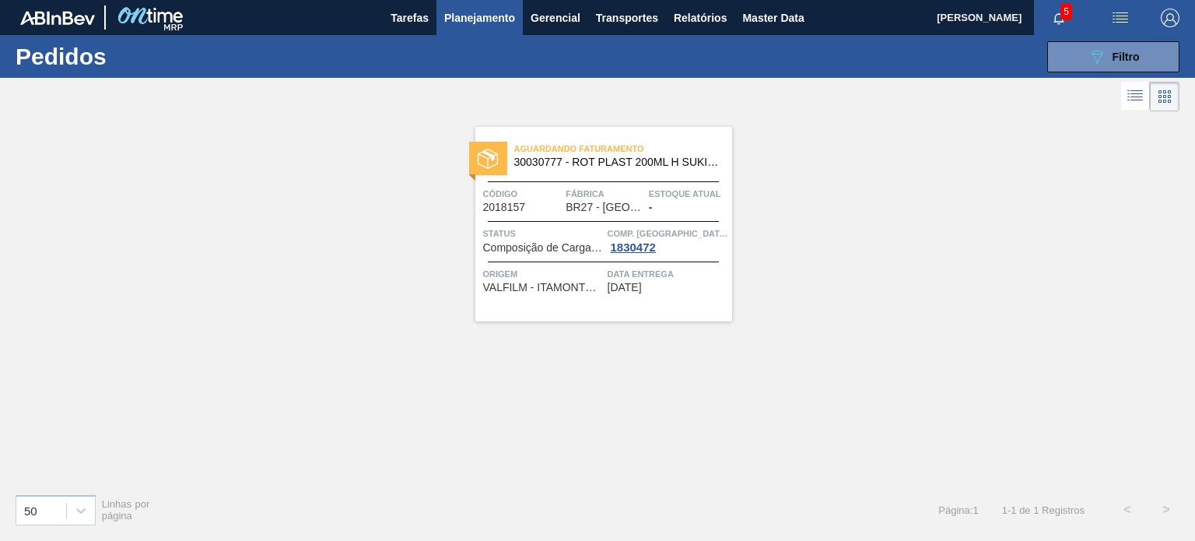
click at [485, 20] on span "Planejamento" at bounding box center [479, 18] width 71 height 19
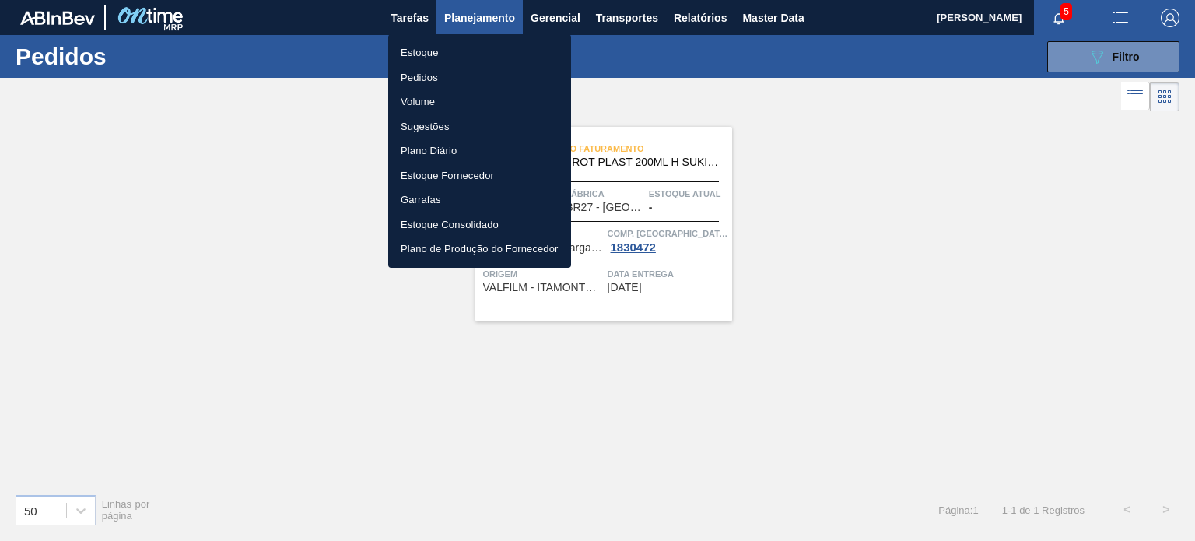
click at [436, 42] on li "Estoque" at bounding box center [479, 52] width 183 height 25
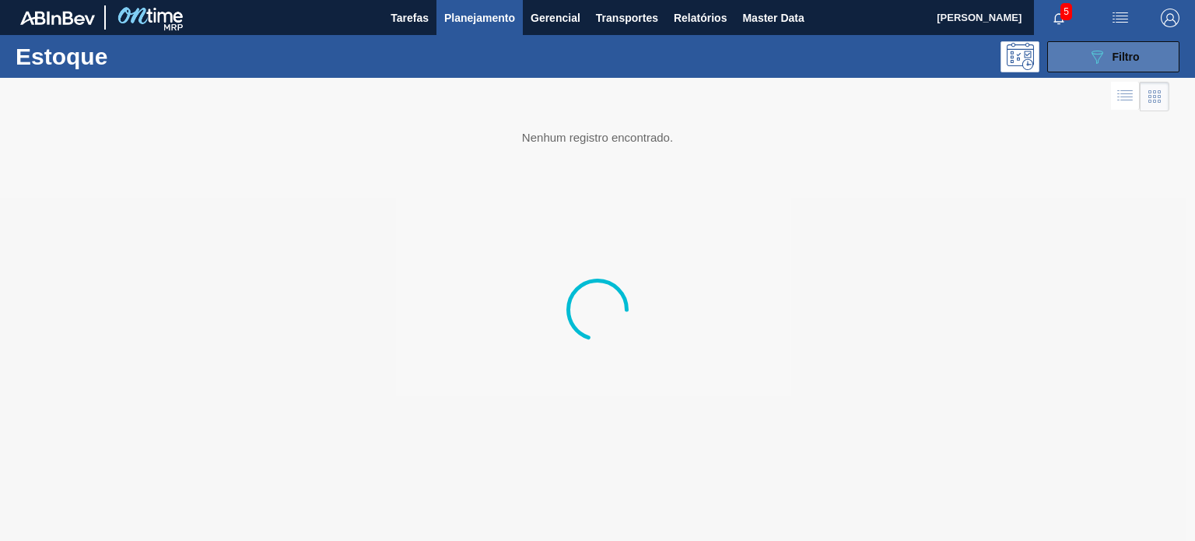
click at [1070, 60] on button "089F7B8B-B2A5-4AFE-B5C0-19BA573D28AC Filtro" at bounding box center [1113, 56] width 132 height 31
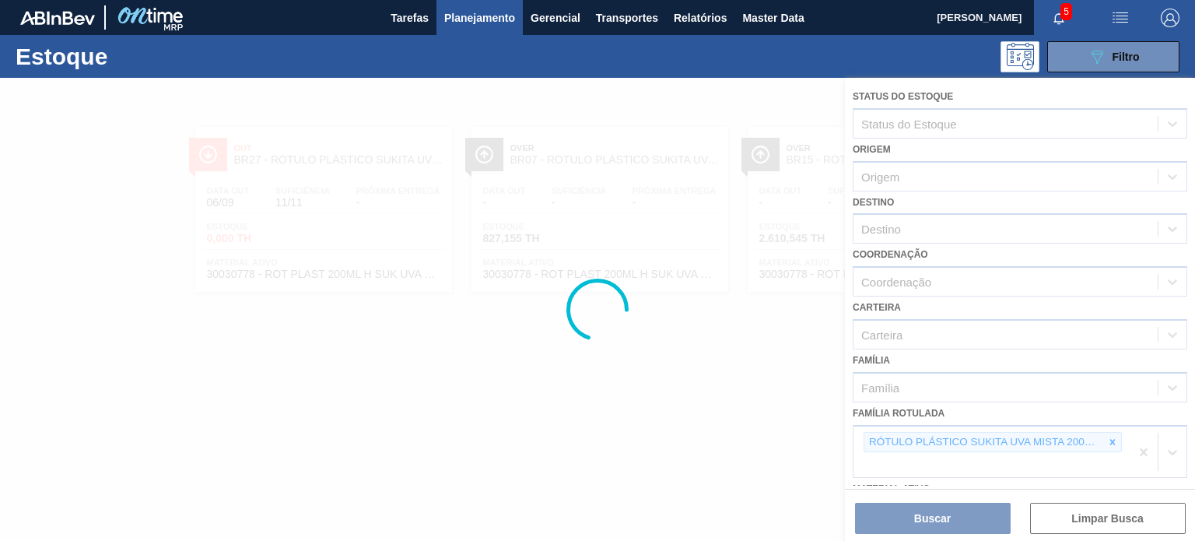
click at [1114, 442] on div at bounding box center [597, 309] width 1195 height 463
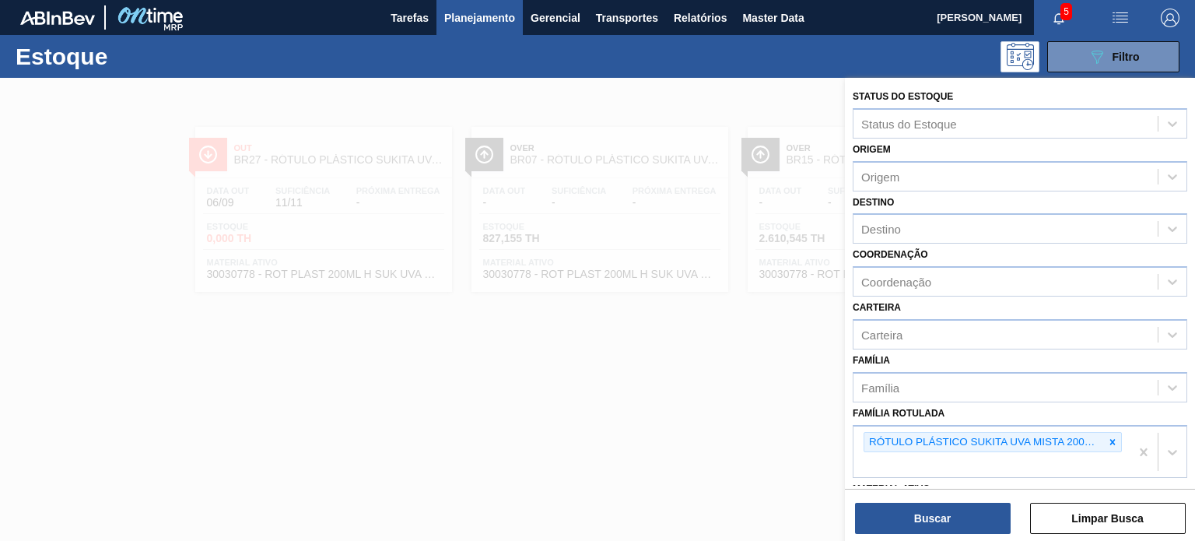
click at [1111, 436] on icon at bounding box center [1112, 441] width 11 height 11
paste Rotulada "RÓTULO PLÁSTICO SUKITA 200ML H"
click at [1024, 465] on div "No options" at bounding box center [1019, 477] width 334 height 26
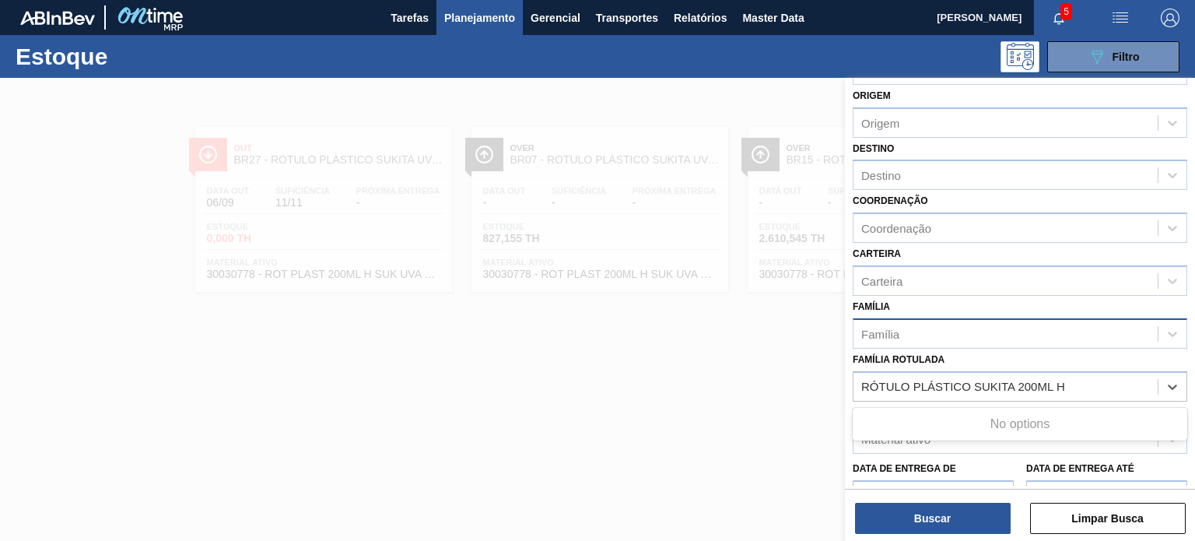
scroll to position [78, 0]
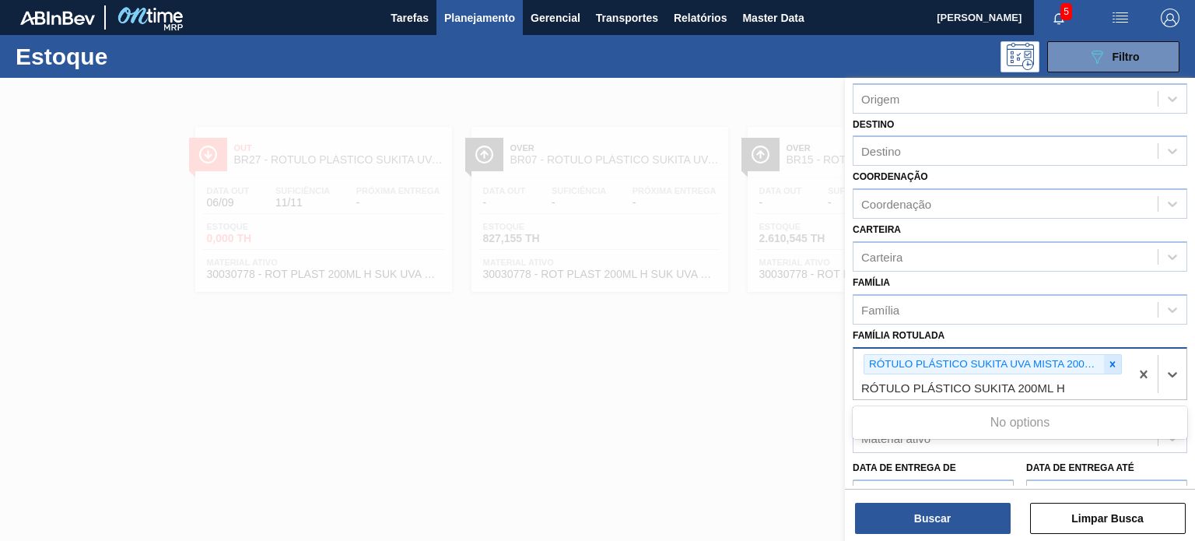
click at [1104, 362] on div at bounding box center [1112, 364] width 17 height 19
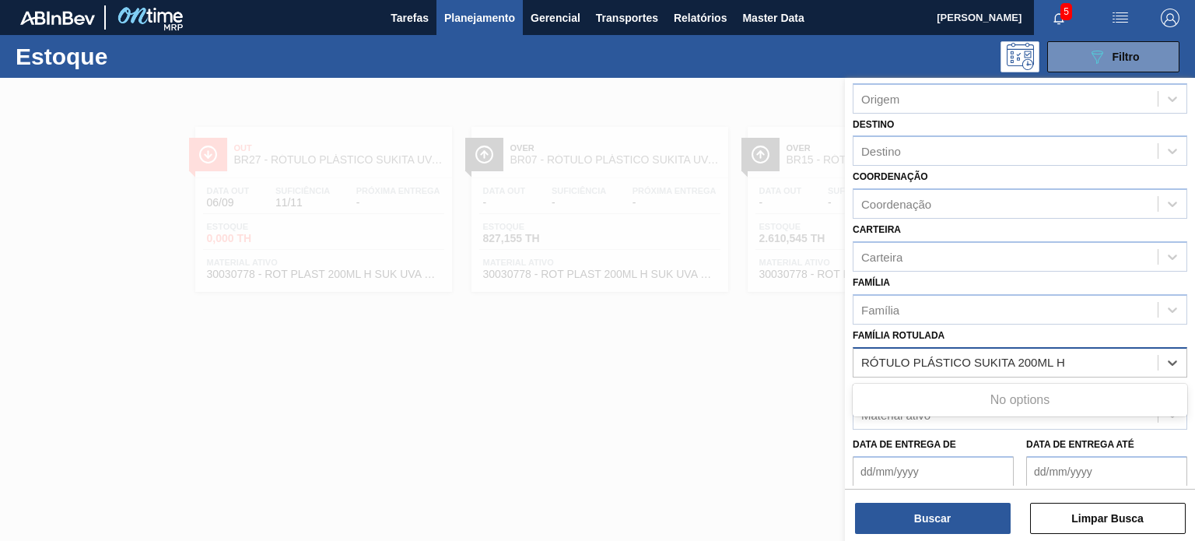
drag, startPoint x: 971, startPoint y: 355, endPoint x: 811, endPoint y: 352, distance: 159.5
click at [845, 352] on div "Status do Estoque Status do Estoque Origem Origem Destino Destino Coordenação C…" at bounding box center [1020, 348] width 350 height 541
click at [863, 356] on Rotulada "SUKITA 200ML H" at bounding box center [909, 361] width 96 height 13
type Rotulada "SUKITA 200ML H"
click at [958, 359] on div "SUKITA 200ML H" at bounding box center [1005, 362] width 304 height 23
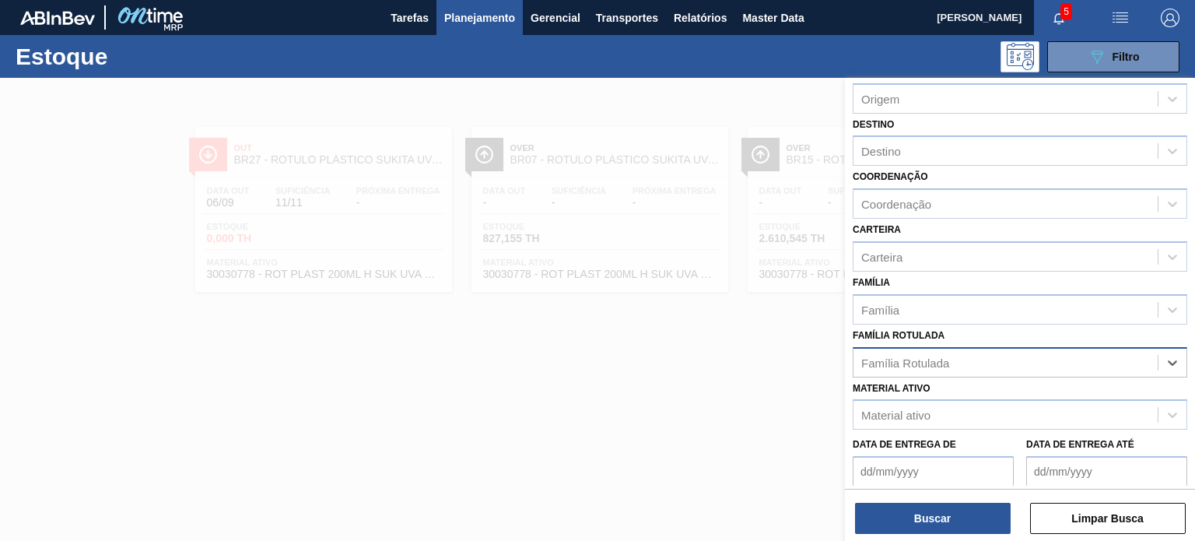
click at [950, 359] on div "Família Rotulada" at bounding box center [1005, 362] width 304 height 23
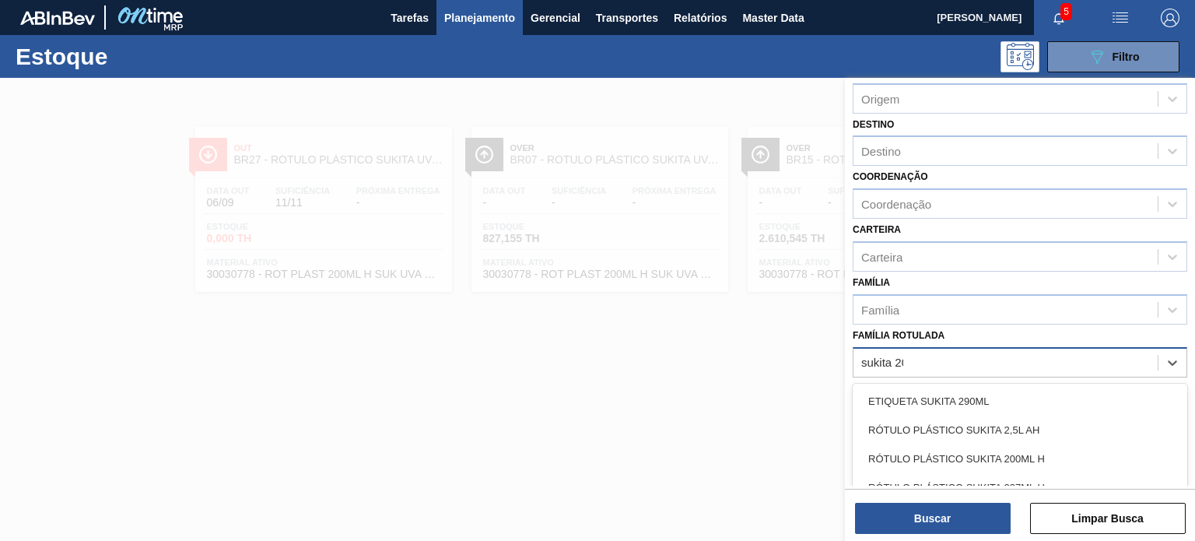
type Rotulada "sukita 200"
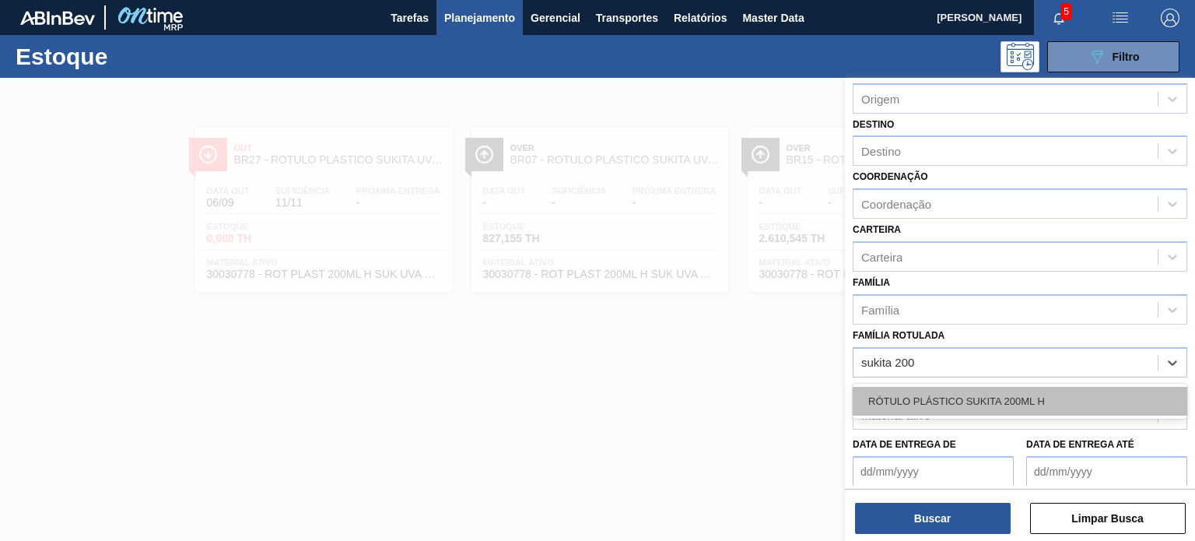
click at [959, 395] on div "RÓTULO PLÁSTICO SUKITA 200ML H" at bounding box center [1019, 401] width 334 height 29
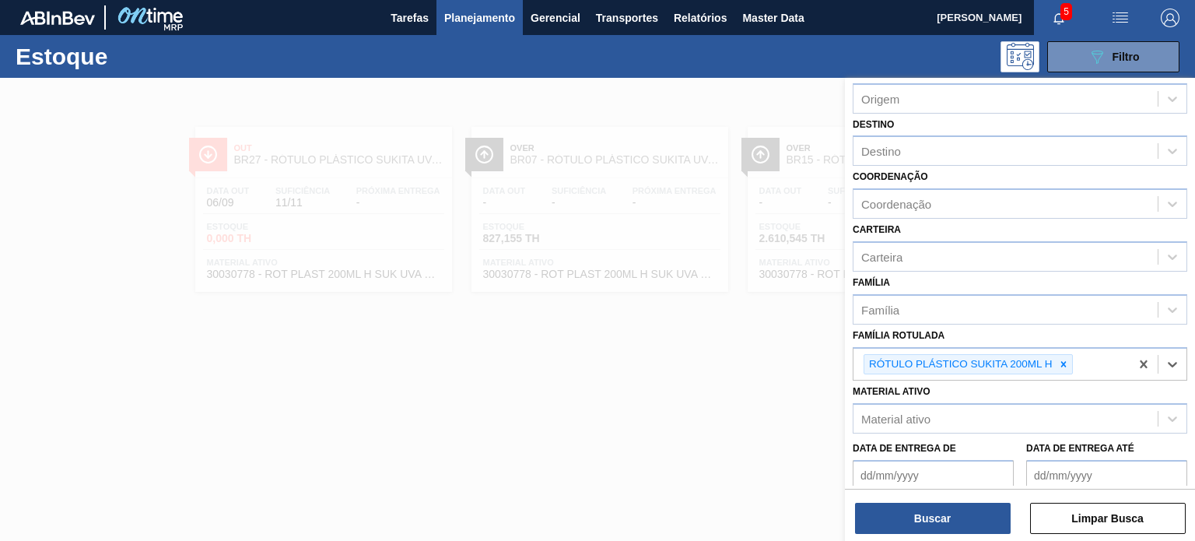
click at [963, 491] on div "Buscar Limpar Busca" at bounding box center [1020, 510] width 350 height 44
click at [957, 503] on button "Buscar" at bounding box center [933, 517] width 156 height 31
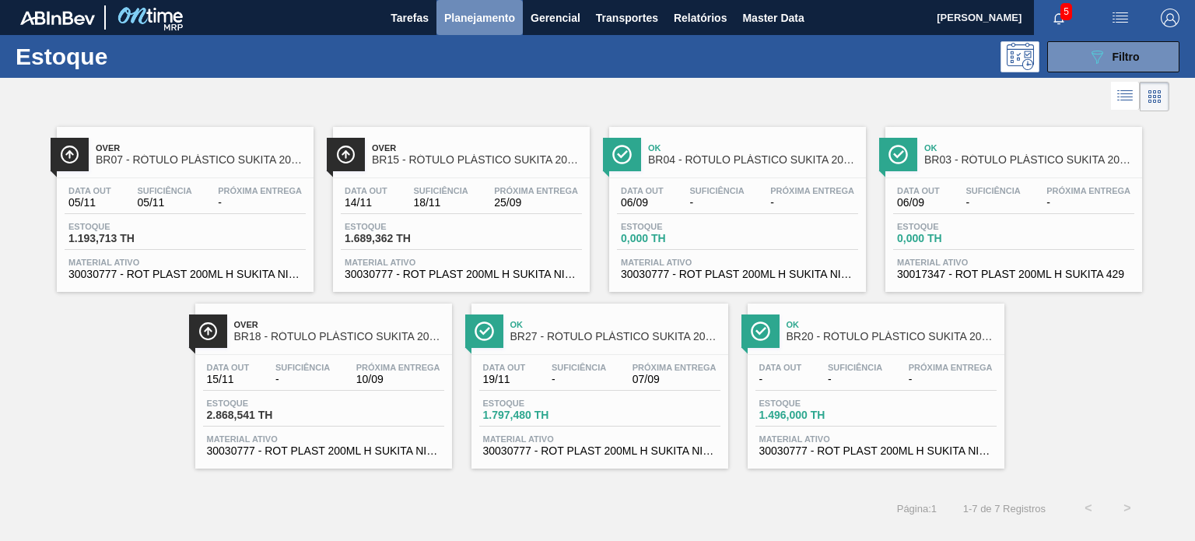
click at [473, 13] on span "Planejamento" at bounding box center [479, 18] width 71 height 19
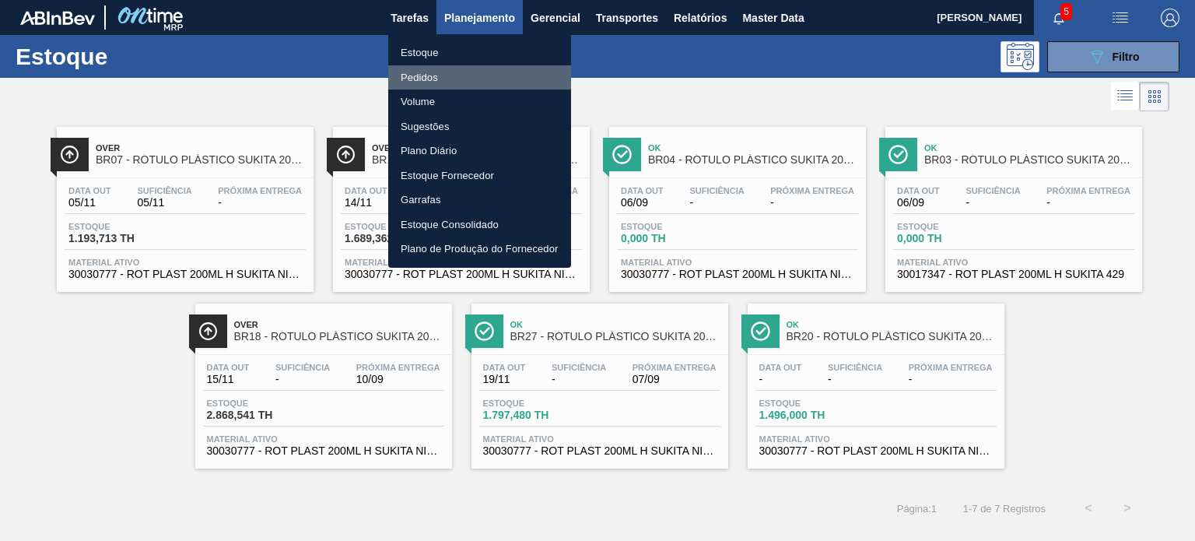
click at [422, 76] on li "Pedidos" at bounding box center [479, 77] width 183 height 25
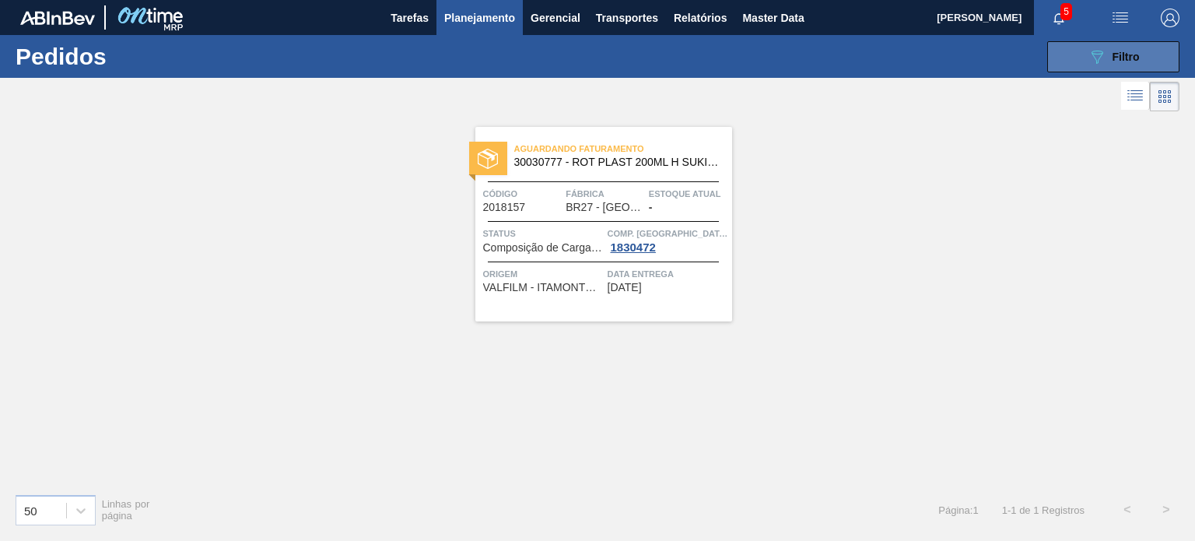
click at [1150, 54] on button "089F7B8B-B2A5-4AFE-B5C0-19BA573D28AC Filtro" at bounding box center [1113, 56] width 132 height 31
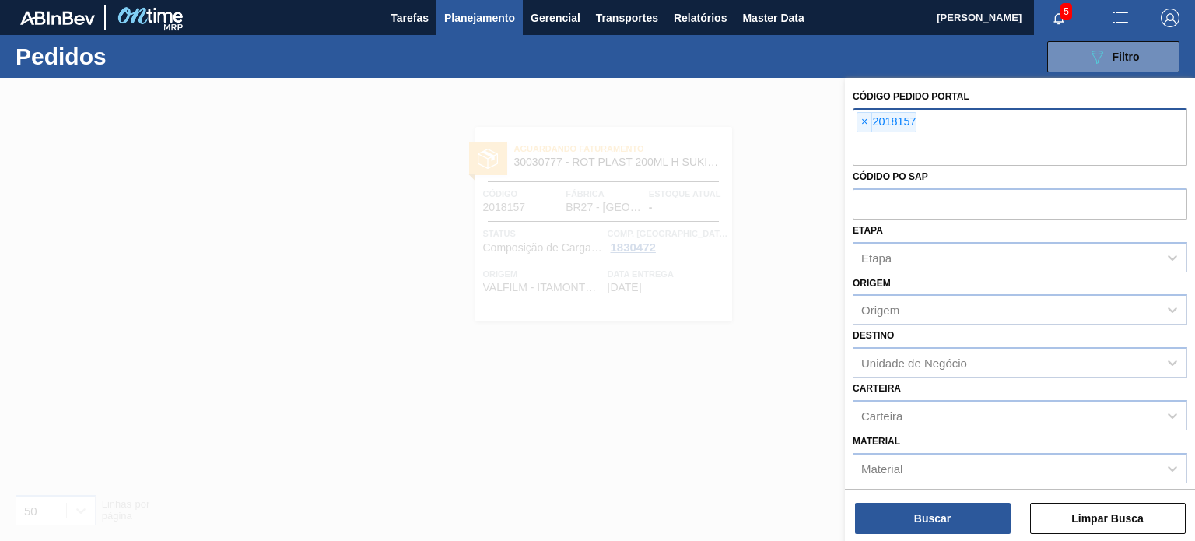
click at [856, 111] on div "× 2018157" at bounding box center [1019, 137] width 334 height 58
click at [865, 120] on span "×" at bounding box center [864, 122] width 15 height 19
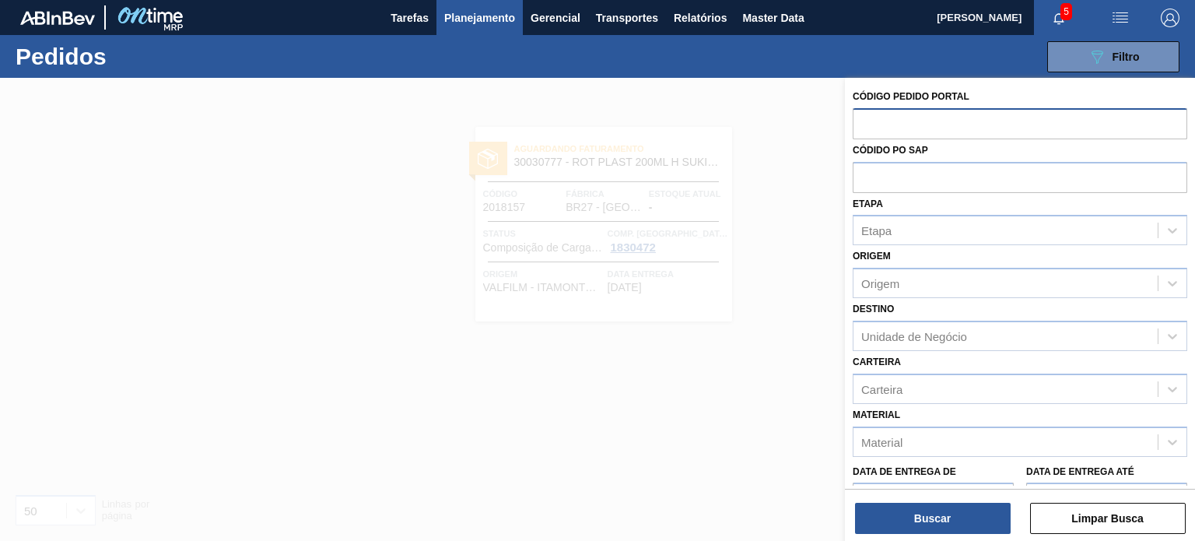
paste input "2018122"
type input "2018122"
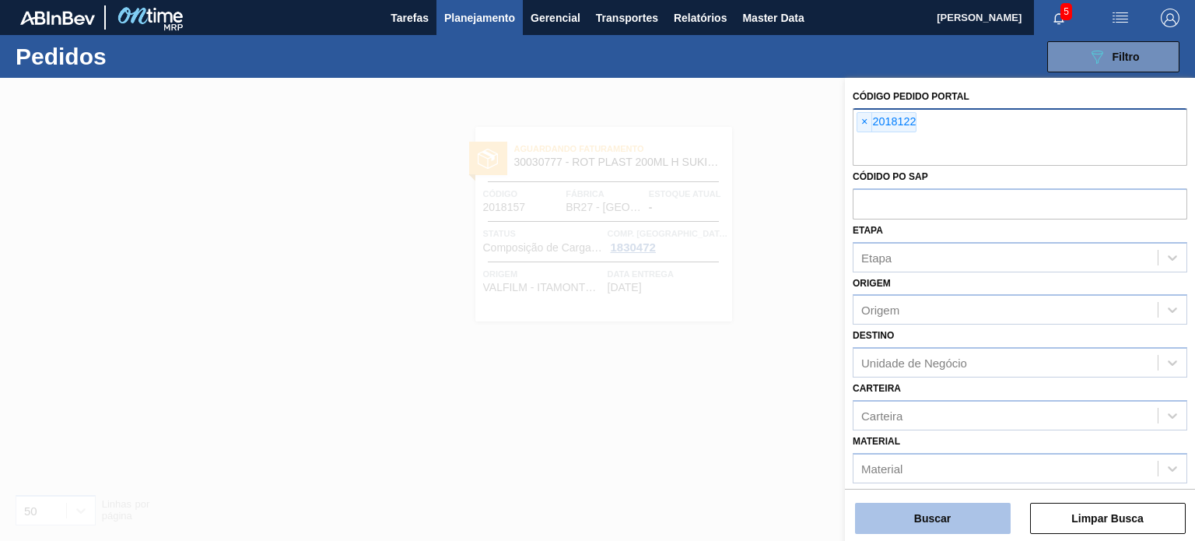
click at [943, 516] on button "Buscar" at bounding box center [933, 517] width 156 height 31
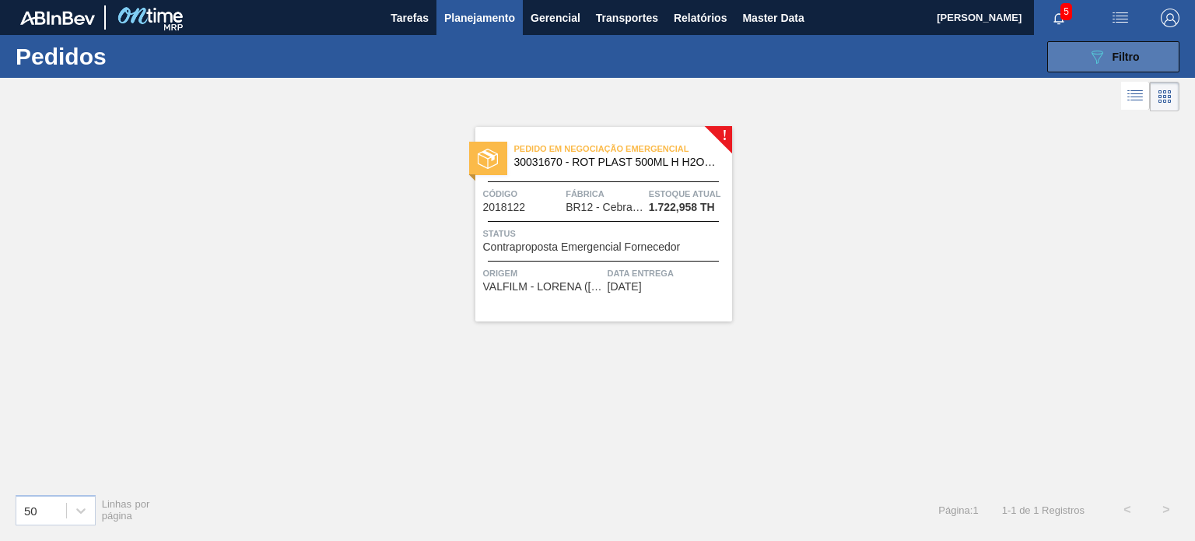
click at [1080, 57] on button "089F7B8B-B2A5-4AFE-B5C0-19BA573D28AC Filtro" at bounding box center [1113, 56] width 132 height 31
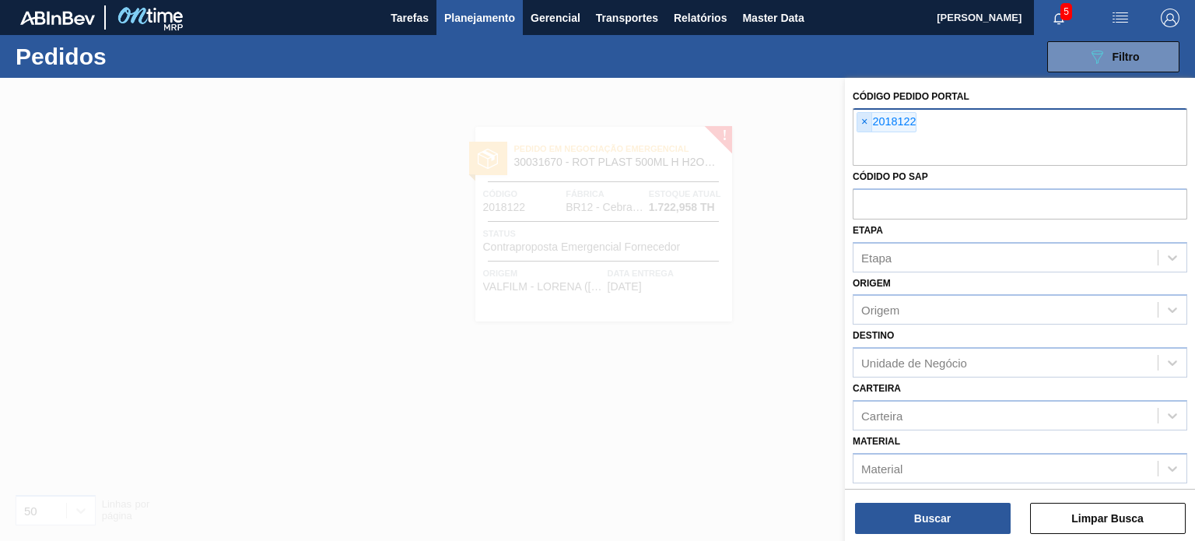
click at [870, 121] on span "×" at bounding box center [864, 122] width 15 height 19
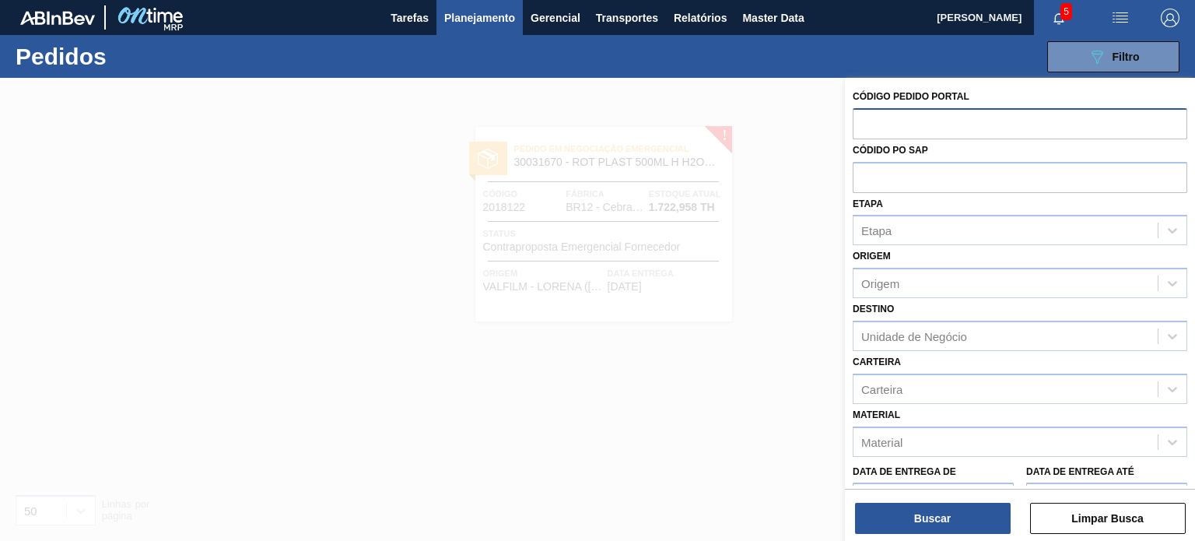
paste input "2018154"
type input "2018154"
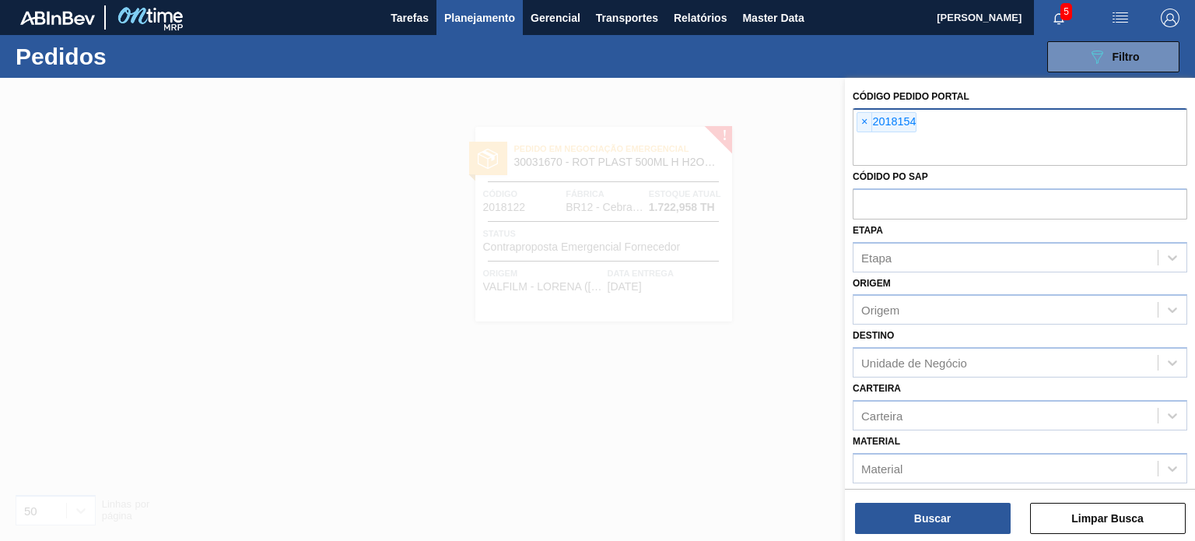
click at [755, 273] on div at bounding box center [597, 348] width 1195 height 541
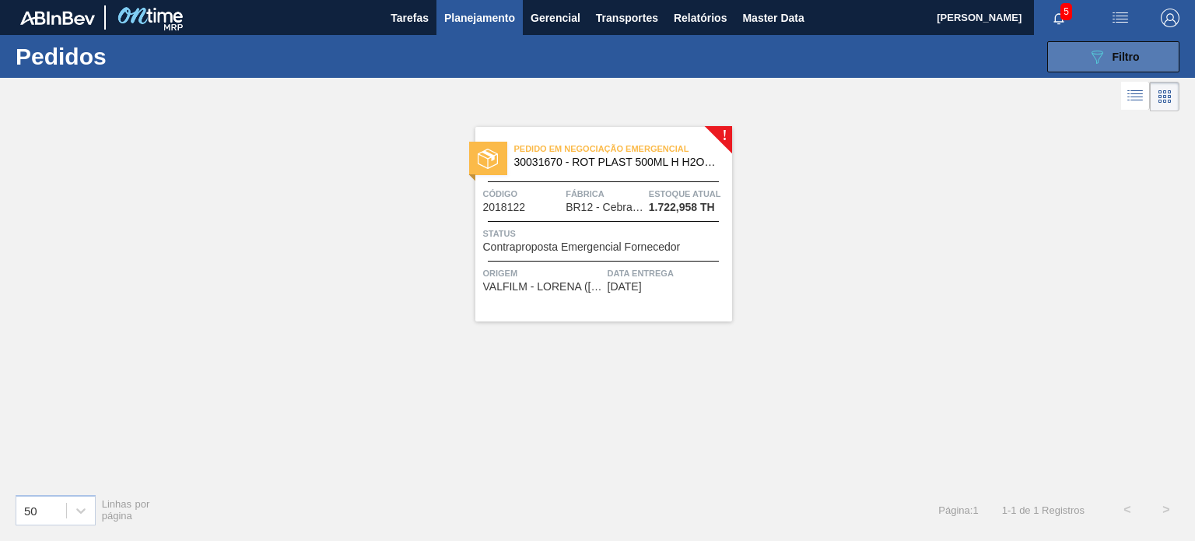
click at [1073, 55] on button "089F7B8B-B2A5-4AFE-B5C0-19BA573D28AC Filtro" at bounding box center [1113, 56] width 132 height 31
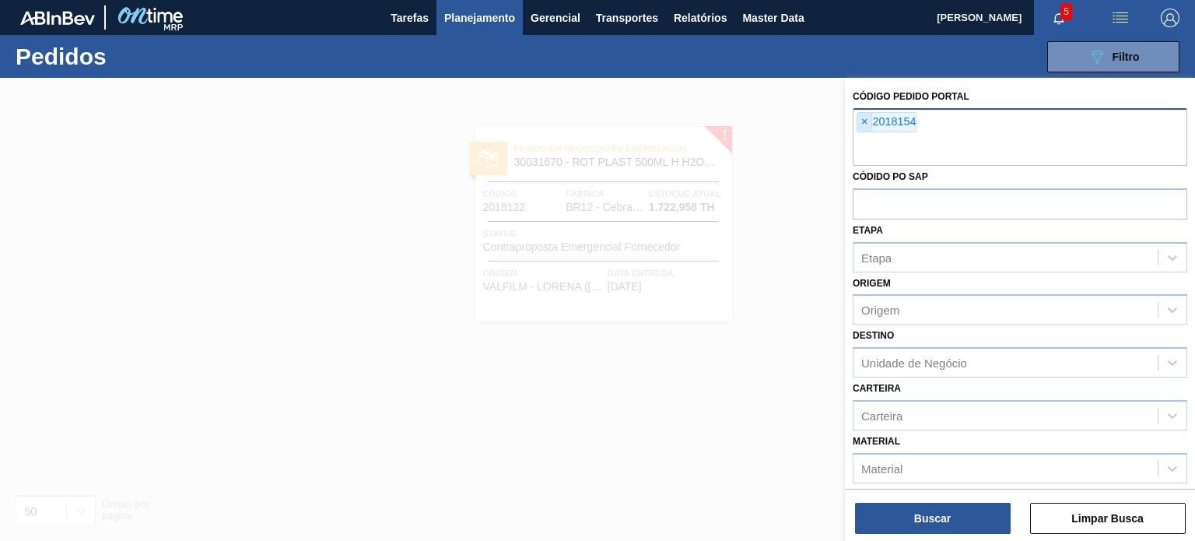
click at [860, 125] on span "×" at bounding box center [864, 122] width 15 height 19
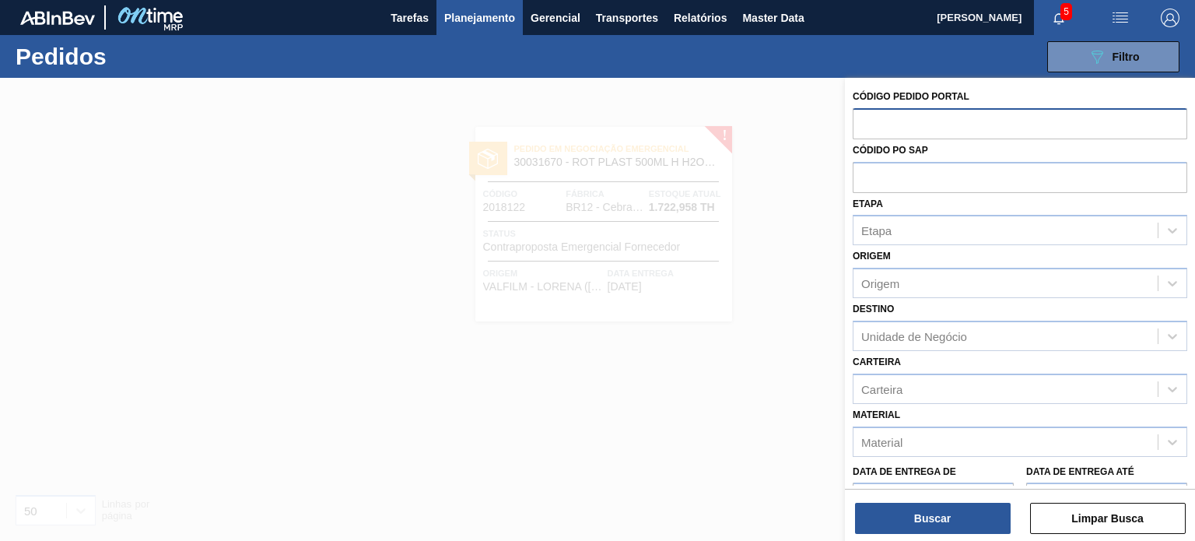
paste input "2018154"
type input "2018154"
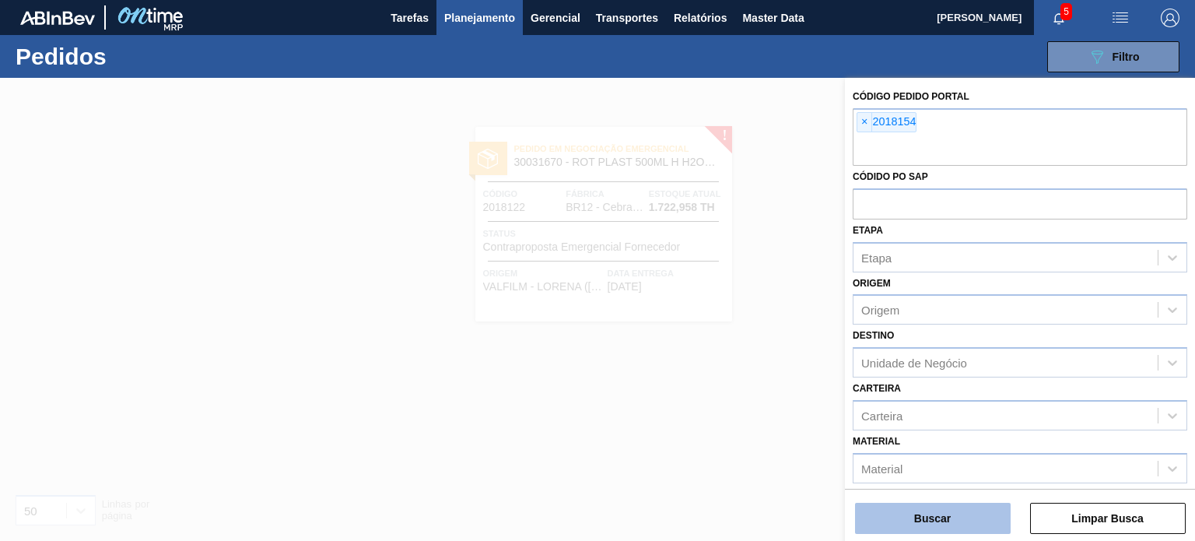
click at [962, 520] on button "Buscar" at bounding box center [933, 517] width 156 height 31
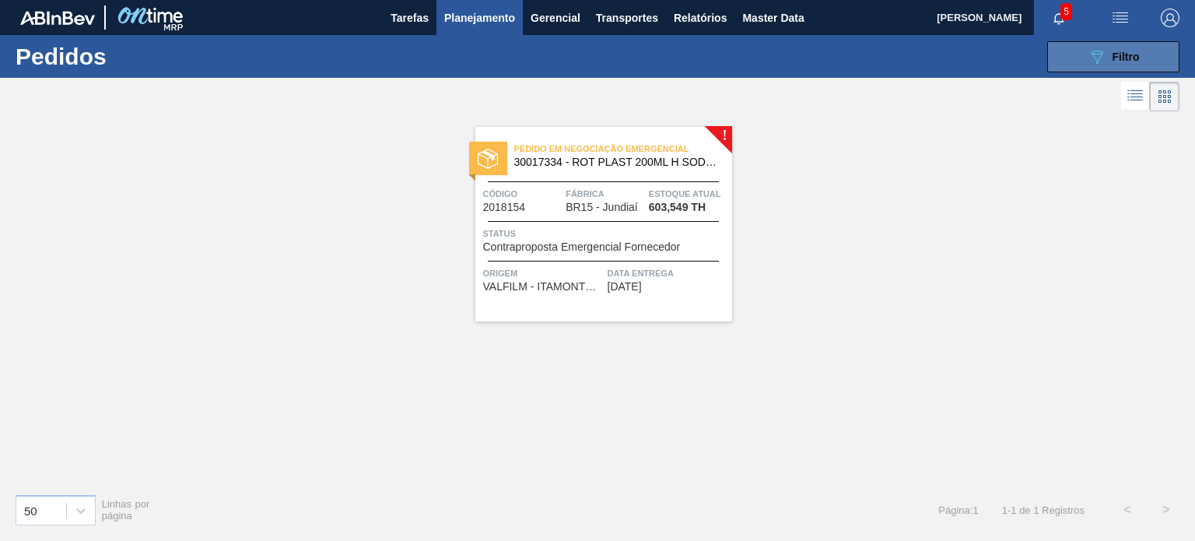
click at [1096, 61] on icon "089F7B8B-B2A5-4AFE-B5C0-19BA573D28AC" at bounding box center [1096, 56] width 19 height 19
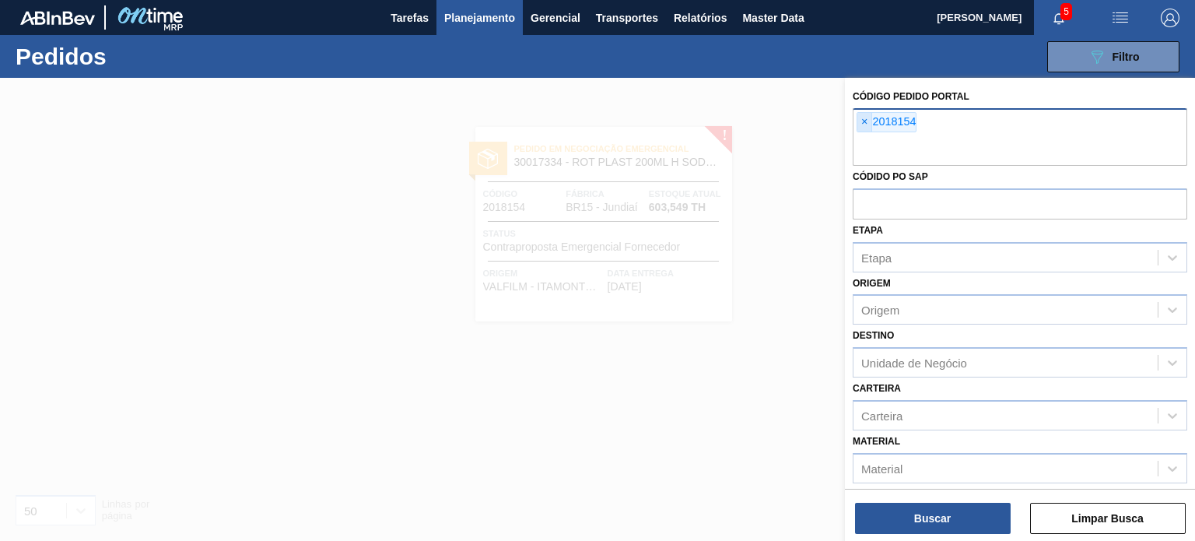
click at [871, 119] on span "×" at bounding box center [864, 122] width 15 height 19
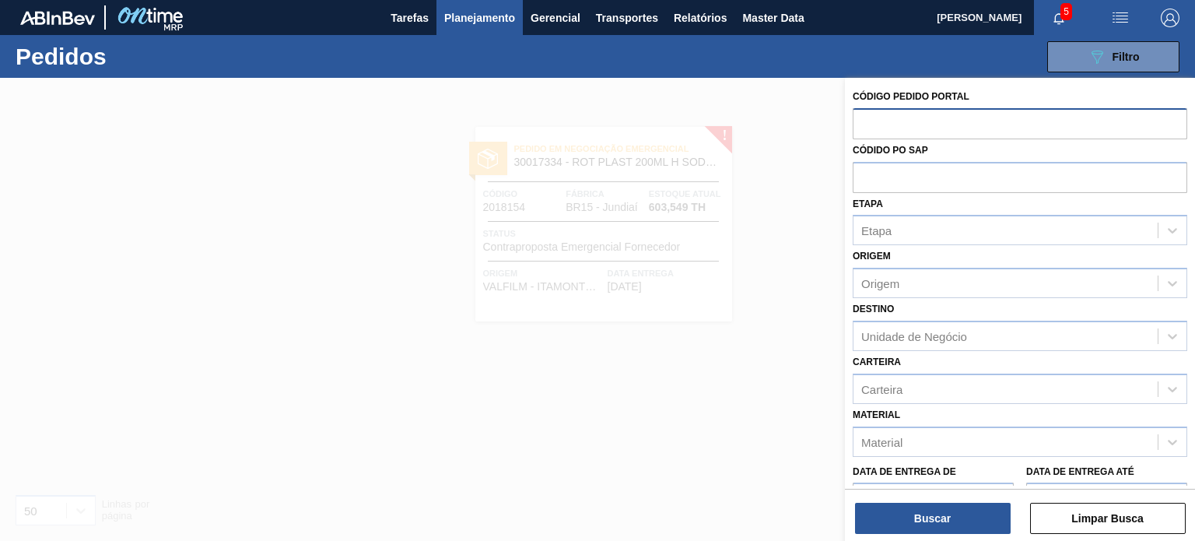
paste input "2020034"
type input "2020034"
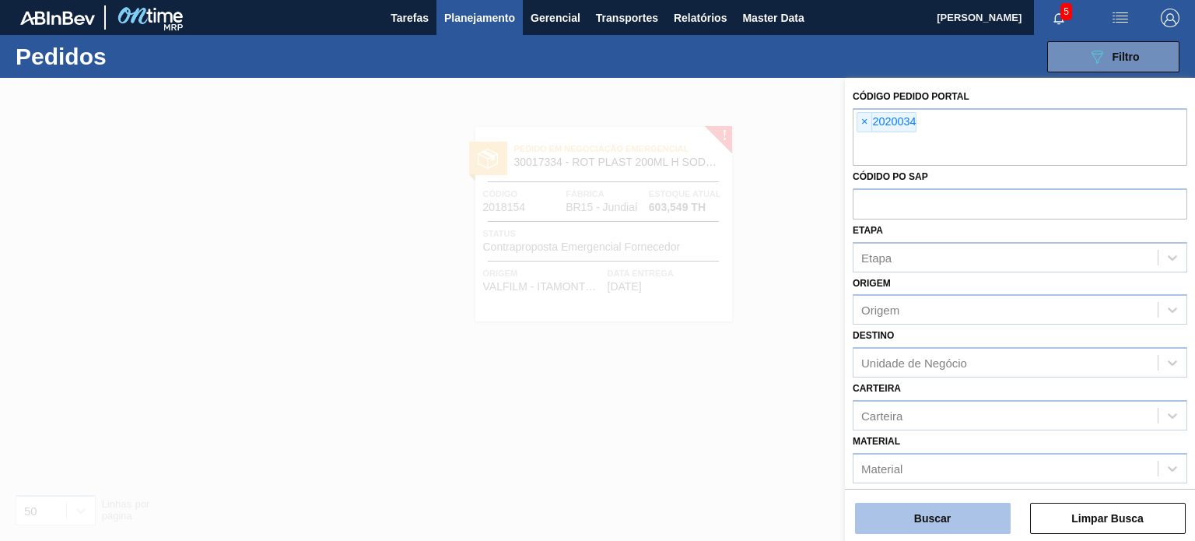
click at [958, 506] on button "Buscar" at bounding box center [933, 517] width 156 height 31
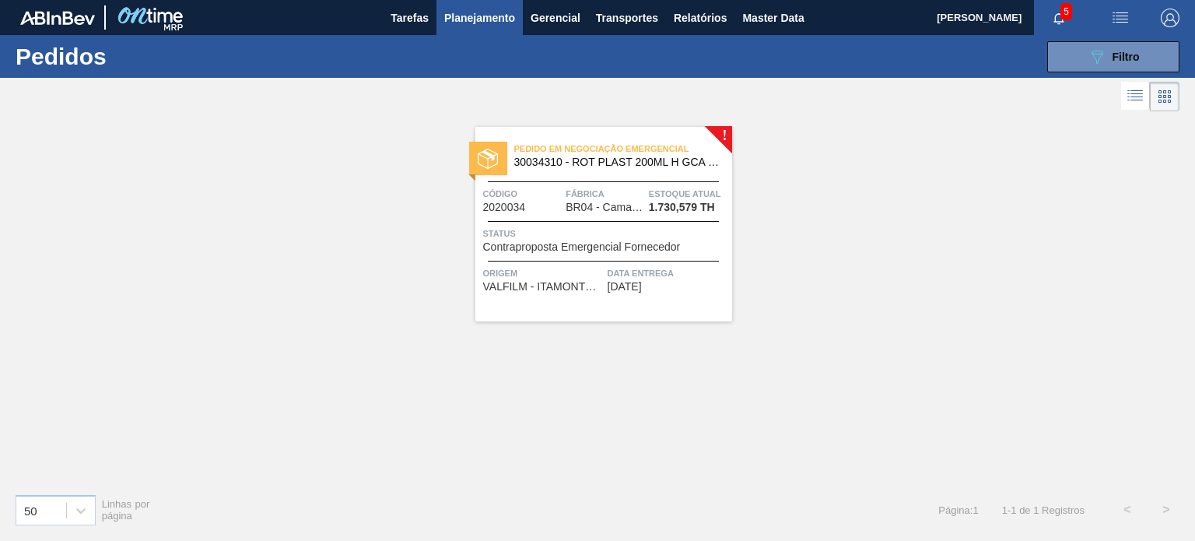
drag, startPoint x: 1070, startPoint y: 68, endPoint x: 1063, endPoint y: 76, distance: 11.1
click at [1071, 71] on button "089F7B8B-B2A5-4AFE-B5C0-19BA573D28AC Filtro" at bounding box center [1113, 56] width 132 height 31
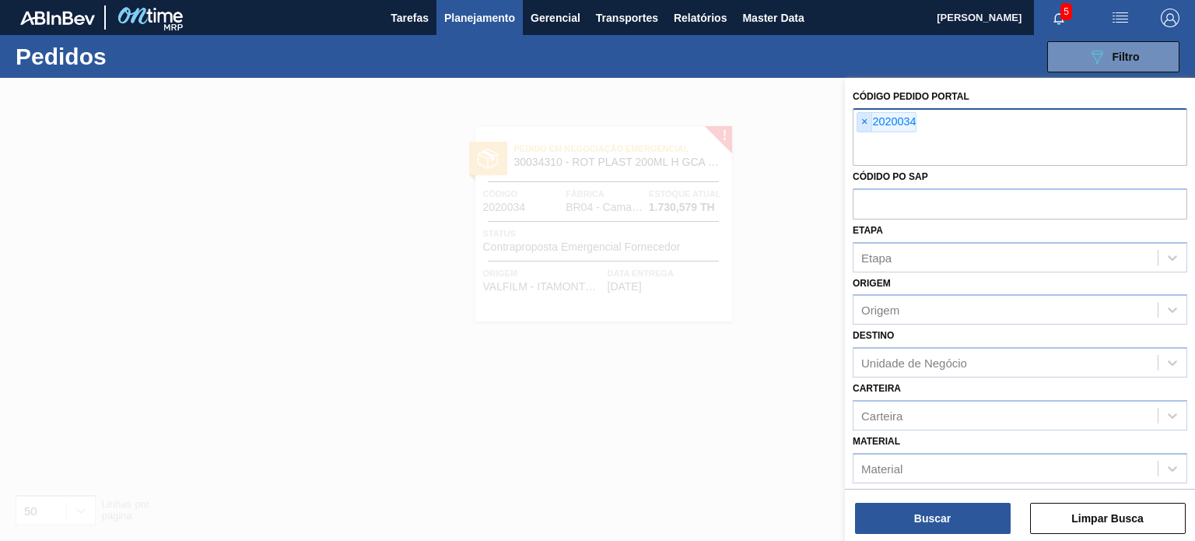
click at [864, 118] on span "×" at bounding box center [864, 122] width 15 height 19
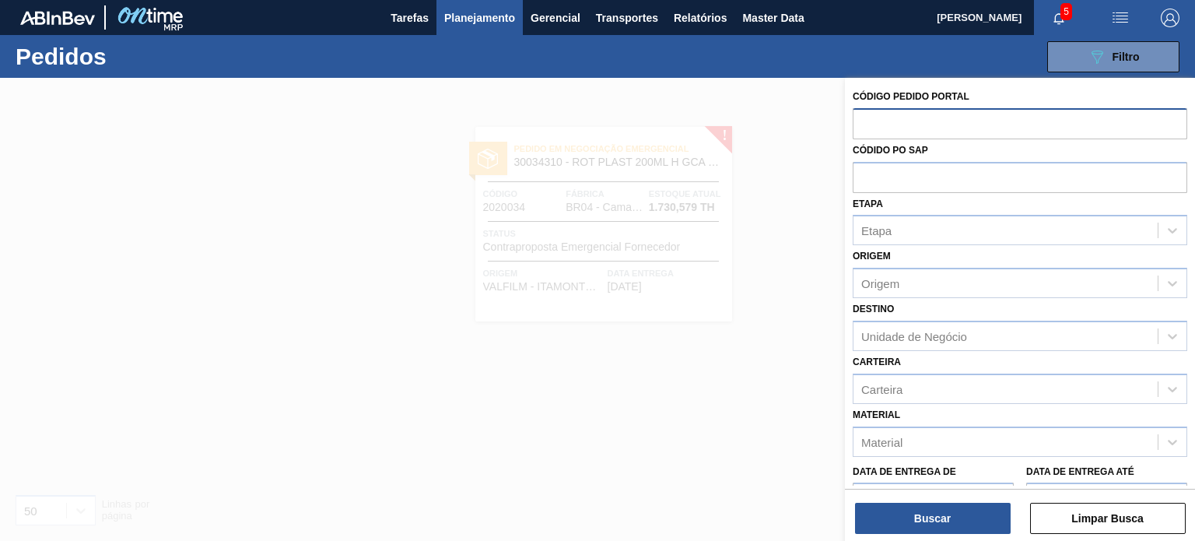
paste input "2018116"
type input "2018116"
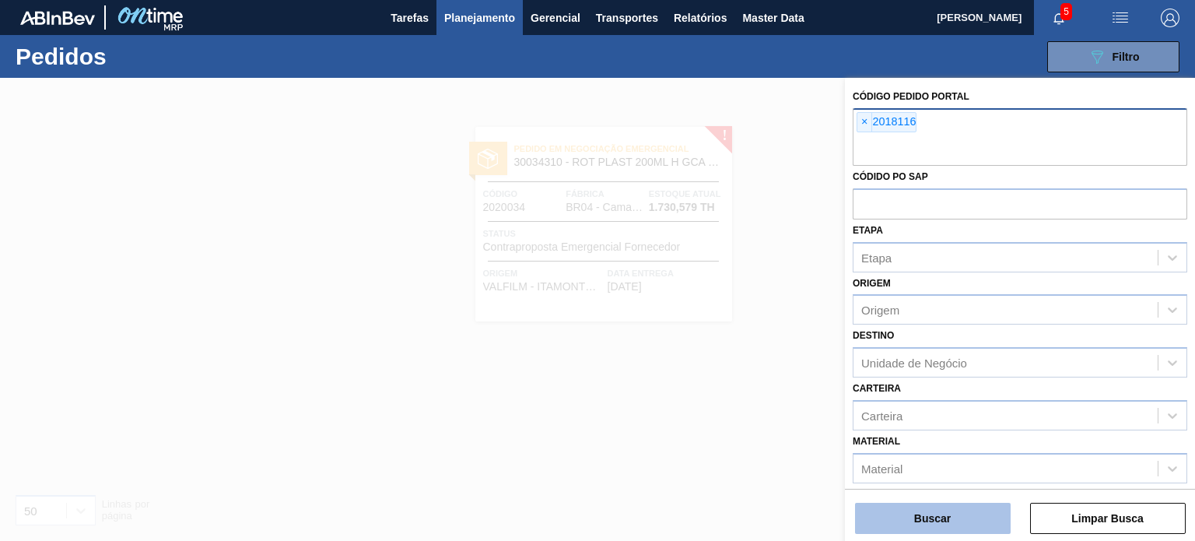
click at [941, 509] on button "Buscar" at bounding box center [933, 517] width 156 height 31
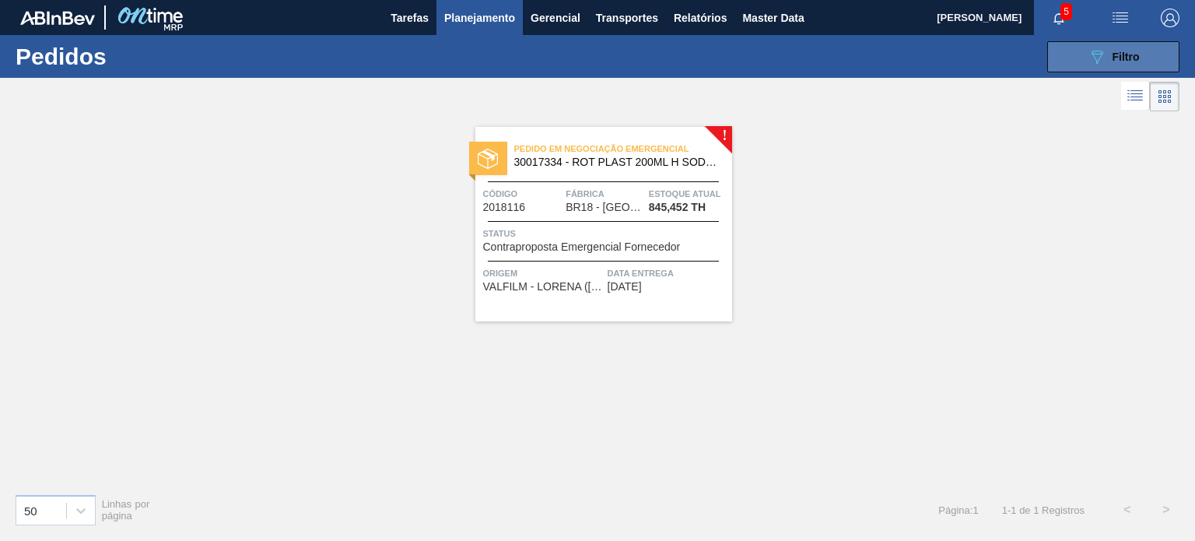
click at [1074, 67] on button "089F7B8B-B2A5-4AFE-B5C0-19BA573D28AC Filtro" at bounding box center [1113, 56] width 132 height 31
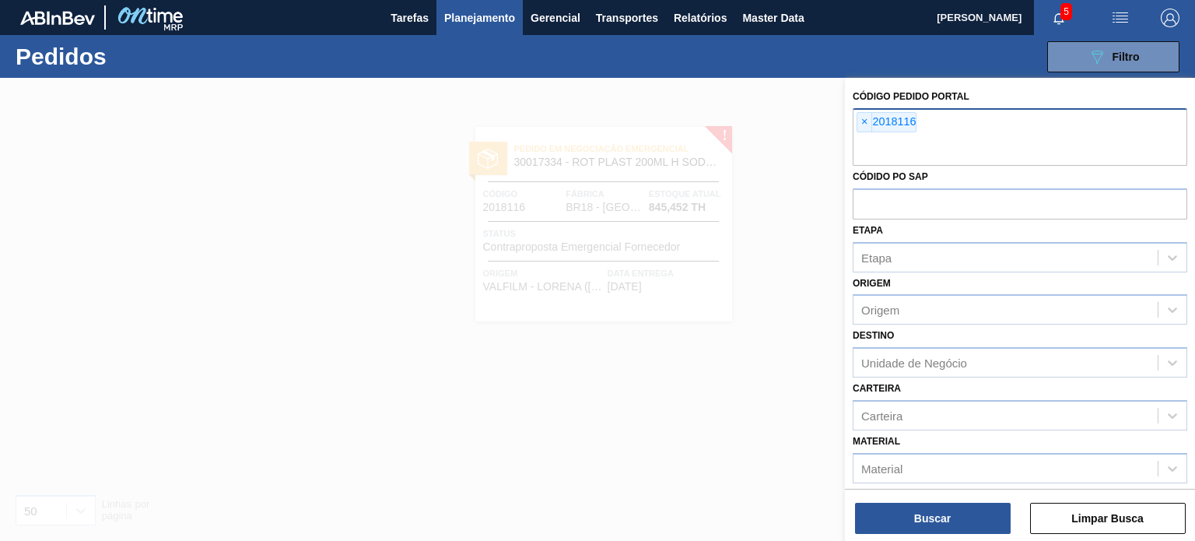
click at [854, 118] on div "× 2018116" at bounding box center [1019, 137] width 334 height 58
click at [865, 122] on span "×" at bounding box center [864, 122] width 15 height 19
paste input "2019924"
type input "2019924"
click at [946, 498] on div "Buscar Limpar Busca" at bounding box center [1020, 510] width 350 height 44
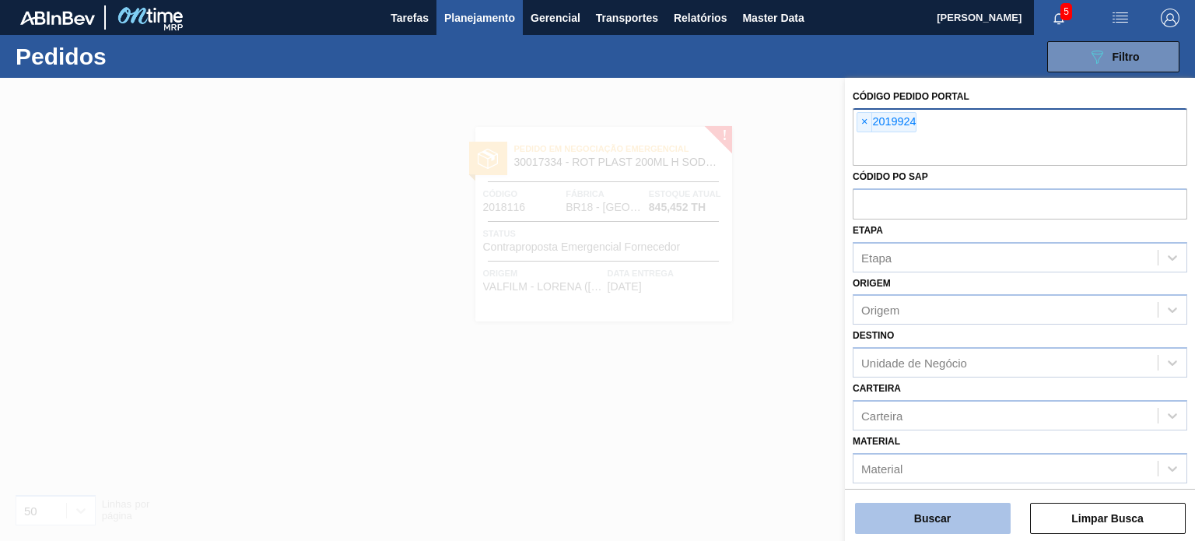
click at [944, 509] on button "Buscar" at bounding box center [933, 517] width 156 height 31
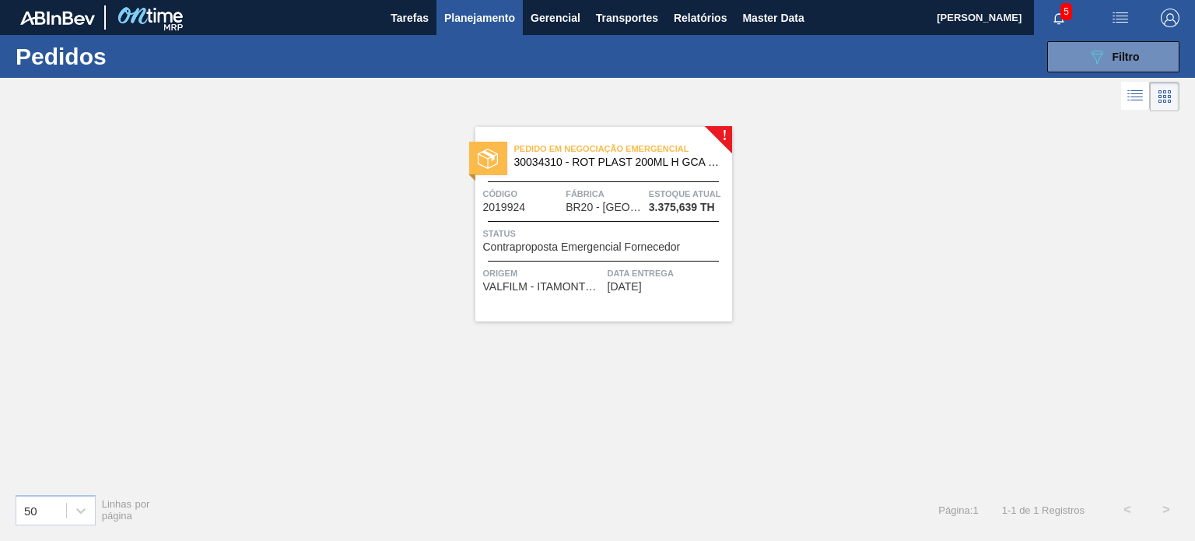
click at [1071, 78] on div "089F7B8B-B2A5-4AFE-B5C0-19BA573D28AC Filtro Código Pedido Portal × 2019924 Códi…" at bounding box center [713, 56] width 948 height 47
click at [1070, 68] on button "089F7B8B-B2A5-4AFE-B5C0-19BA573D28AC Filtro" at bounding box center [1113, 56] width 132 height 31
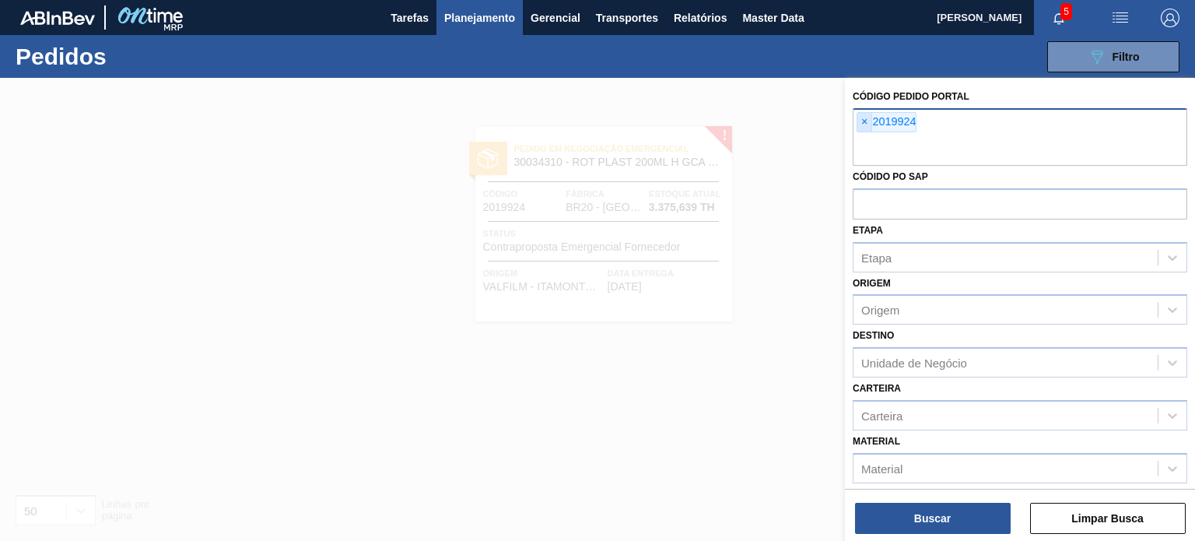
click at [863, 127] on span "×" at bounding box center [864, 122] width 15 height 19
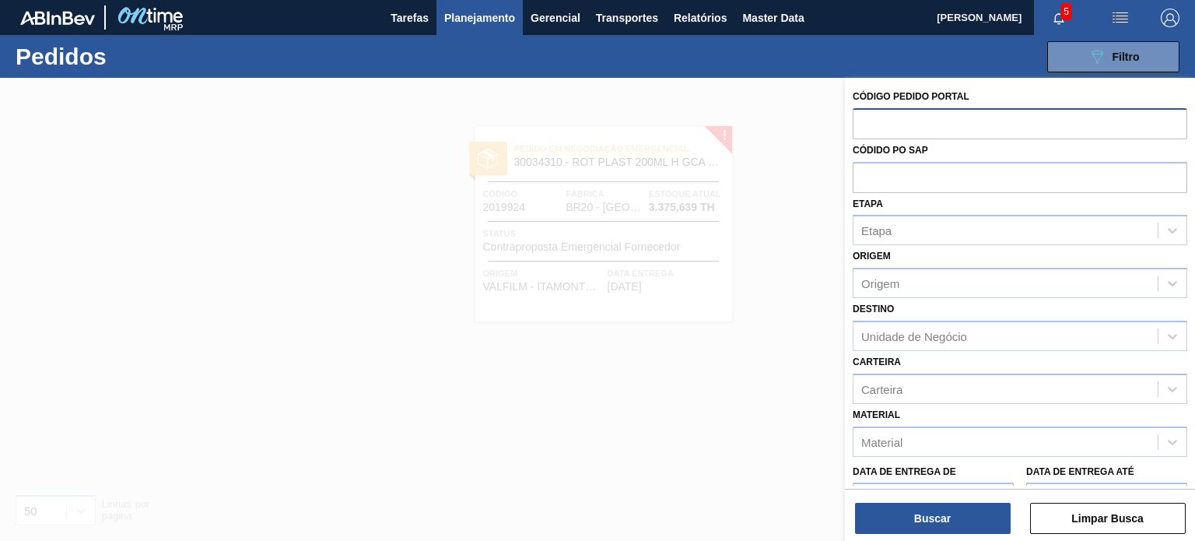
paste input "2019903"
type input "2019903"
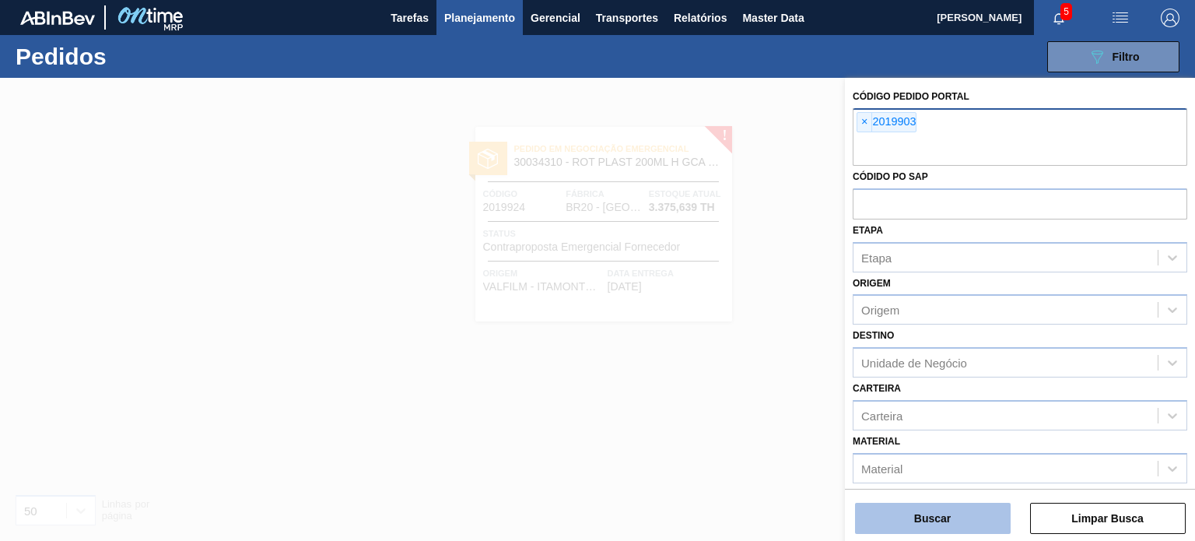
click at [958, 518] on button "Buscar" at bounding box center [933, 517] width 156 height 31
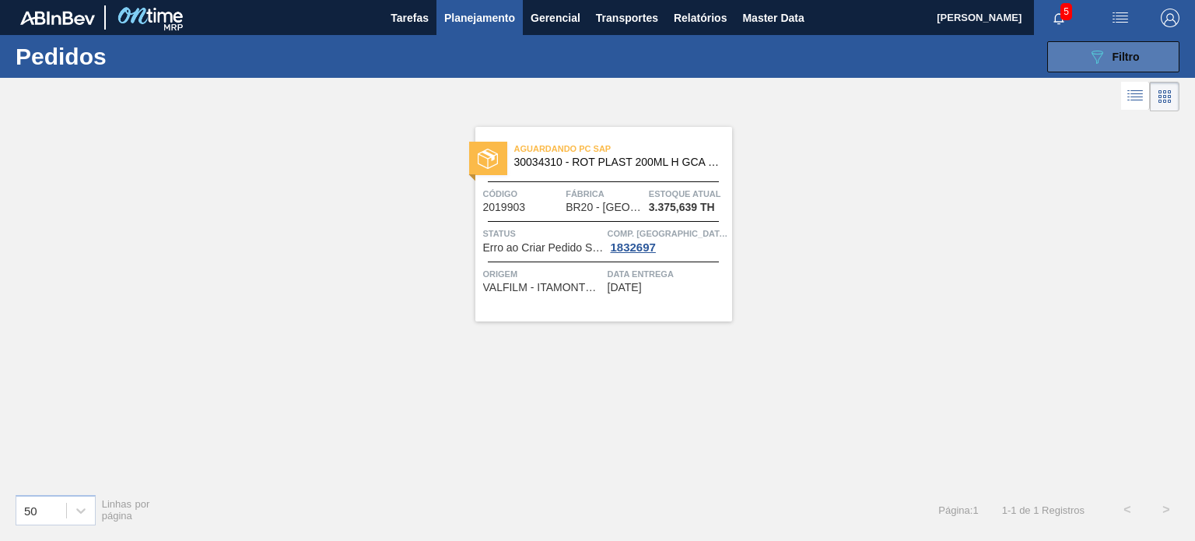
click at [1099, 61] on icon "089F7B8B-B2A5-4AFE-B5C0-19BA573D28AC" at bounding box center [1096, 56] width 19 height 19
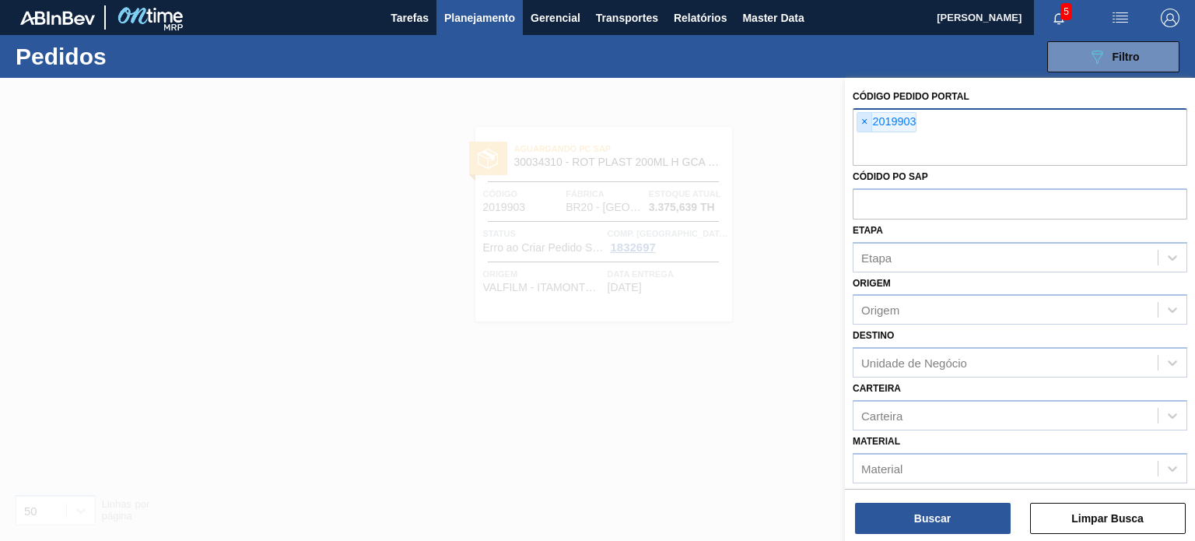
click at [865, 123] on span "×" at bounding box center [864, 122] width 15 height 19
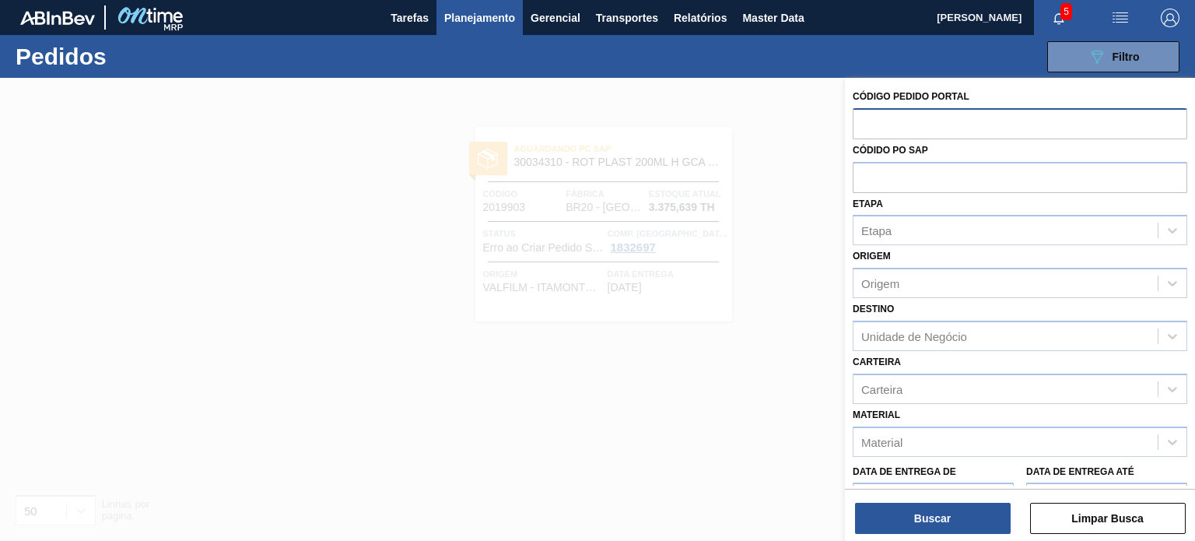
paste input "2019903"
type input "2019903"
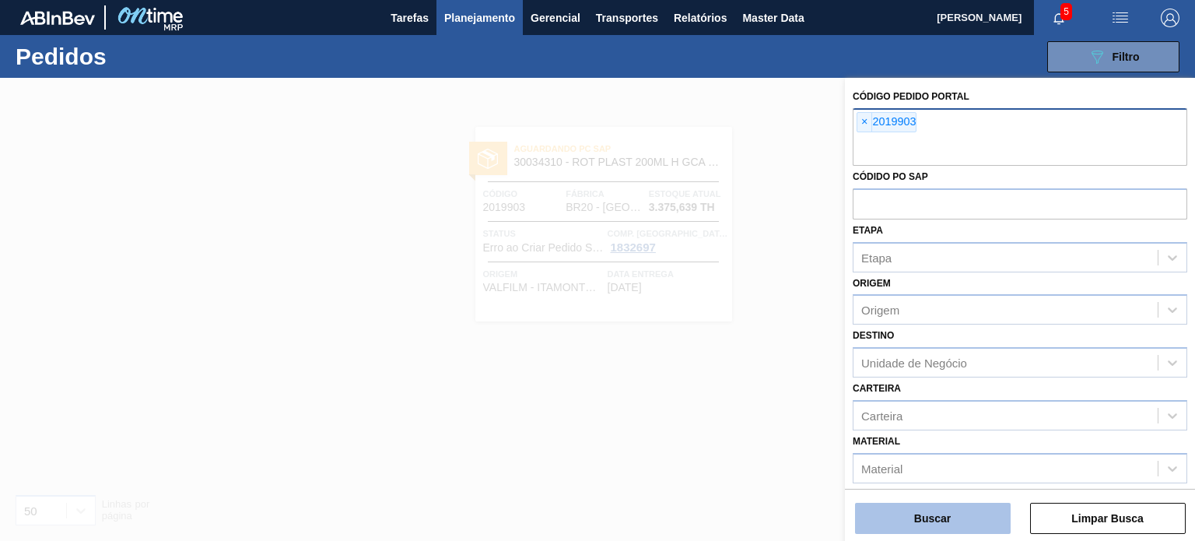
drag, startPoint x: 930, startPoint y: 502, endPoint x: 930, endPoint y: 511, distance: 9.3
click at [930, 505] on div "Buscar Limpar Busca" at bounding box center [1020, 510] width 350 height 44
click at [929, 511] on button "Buscar" at bounding box center [933, 517] width 156 height 31
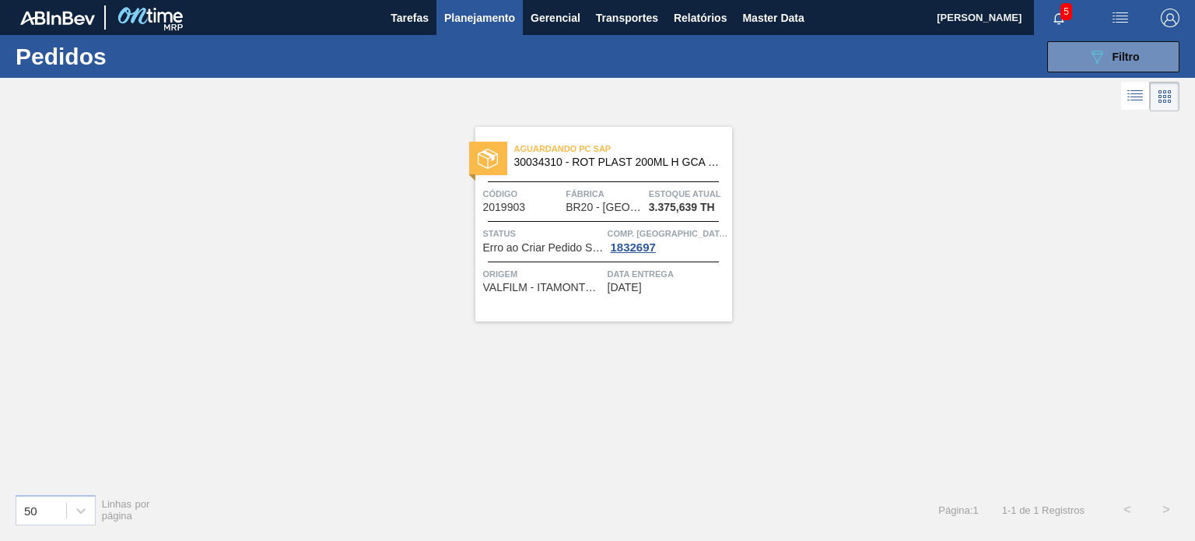
click at [1101, 33] on button "button" at bounding box center [1120, 17] width 50 height 35
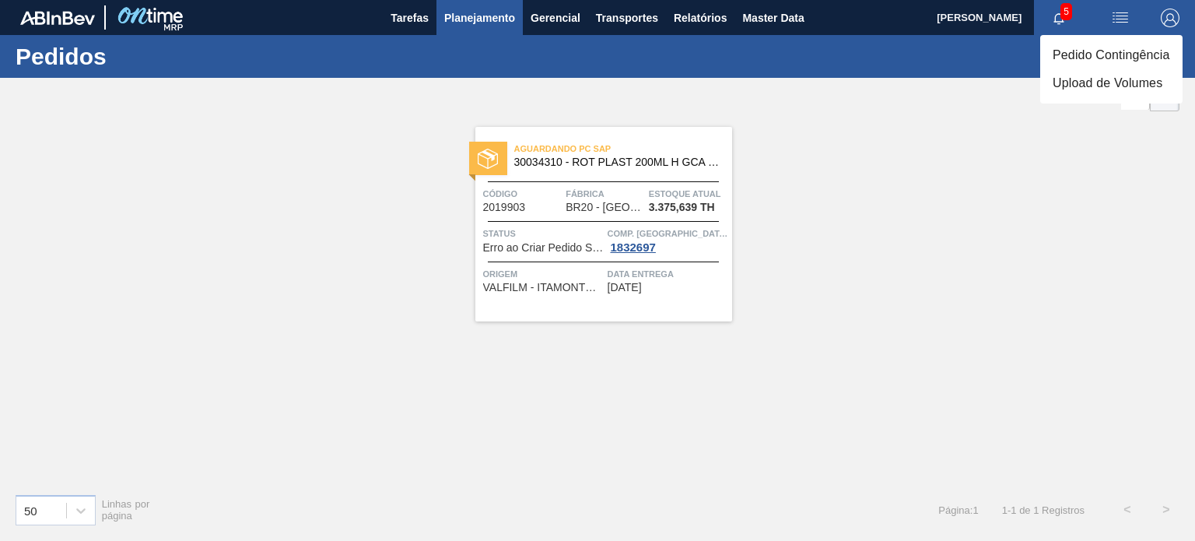
click at [1066, 69] on li "Upload de Volumes" at bounding box center [1111, 83] width 142 height 28
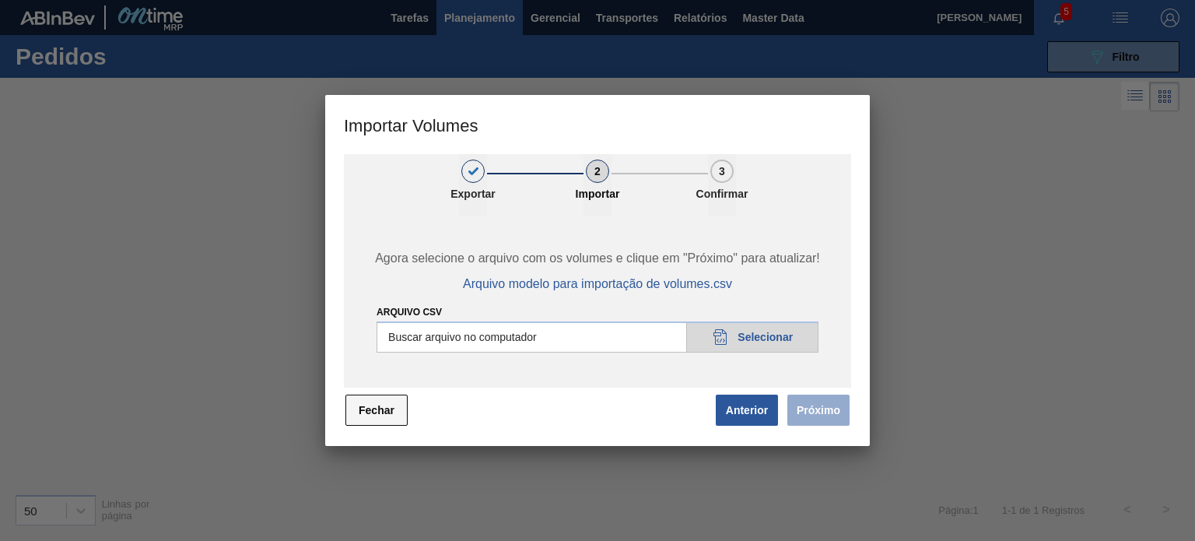
click at [400, 415] on button "Fechar" at bounding box center [376, 409] width 62 height 31
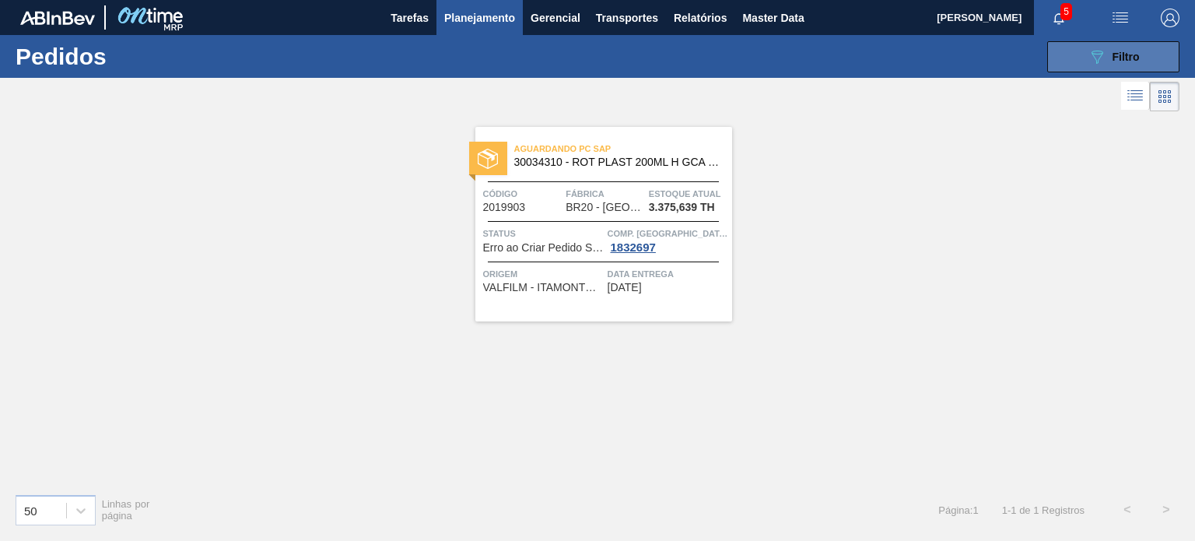
click at [1125, 48] on div "089F7B8B-B2A5-4AFE-B5C0-19BA573D28AC Filtro" at bounding box center [1113, 56] width 52 height 19
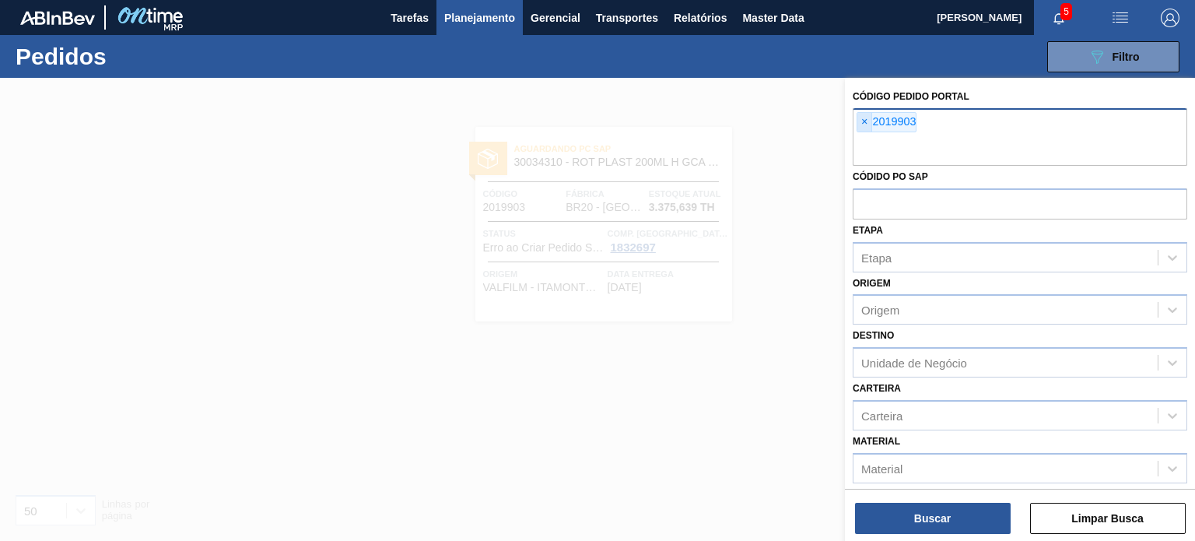
click at [863, 125] on span "×" at bounding box center [864, 122] width 15 height 19
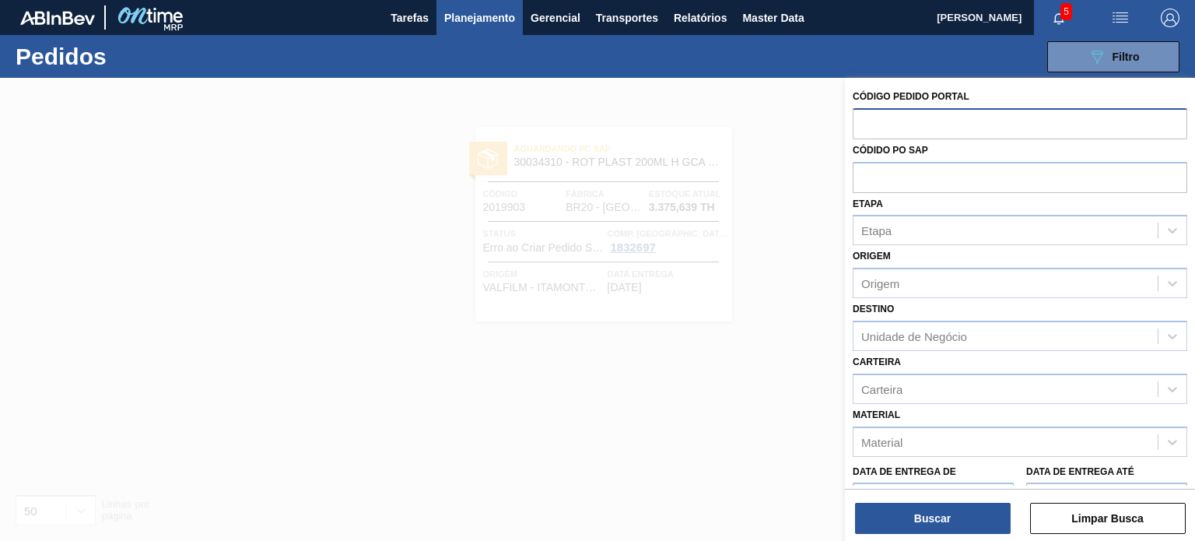
paste input "2019878"
type input "2019878"
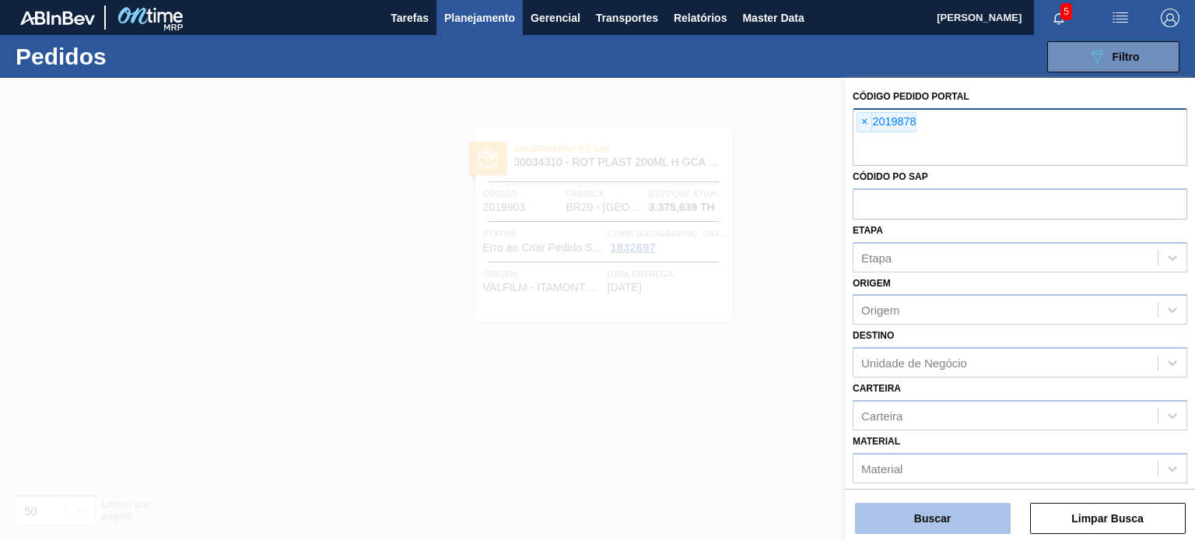
click at [943, 516] on button "Buscar" at bounding box center [933, 517] width 156 height 31
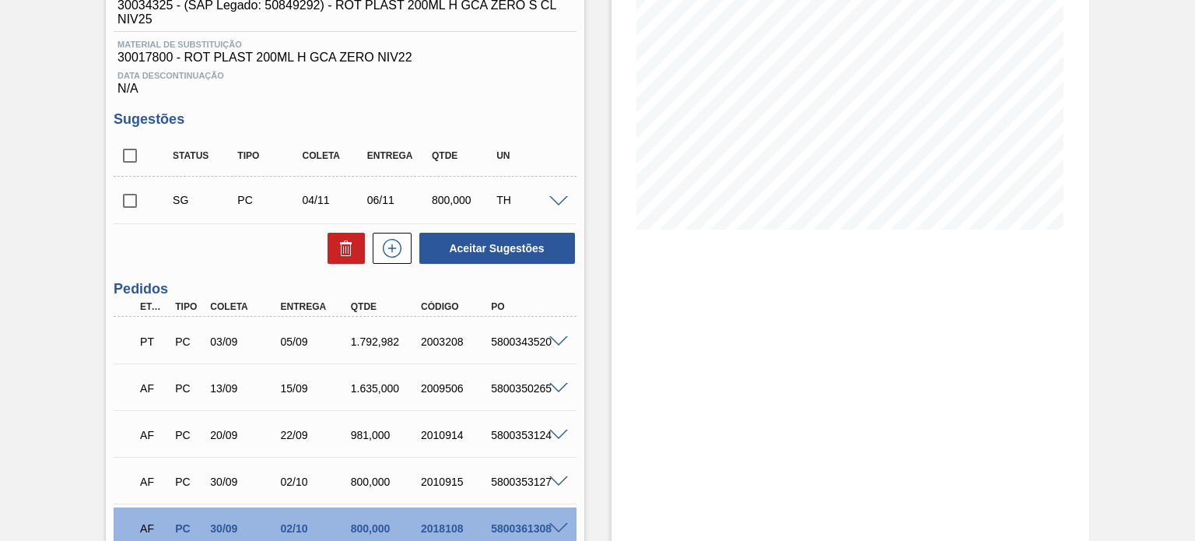
scroll to position [98, 0]
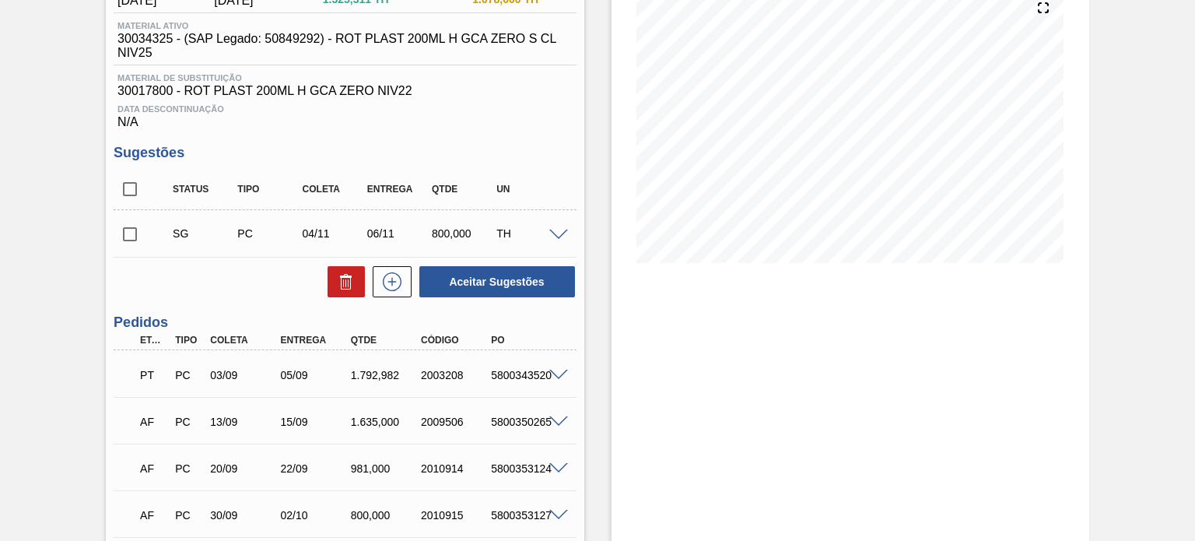
scroll to position [311, 0]
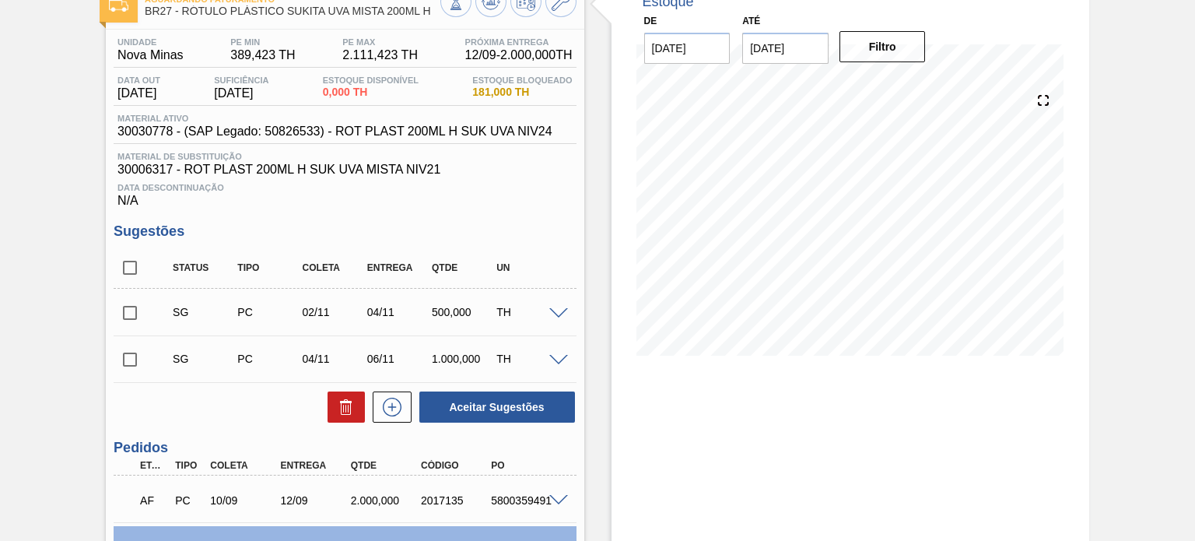
scroll to position [255, 0]
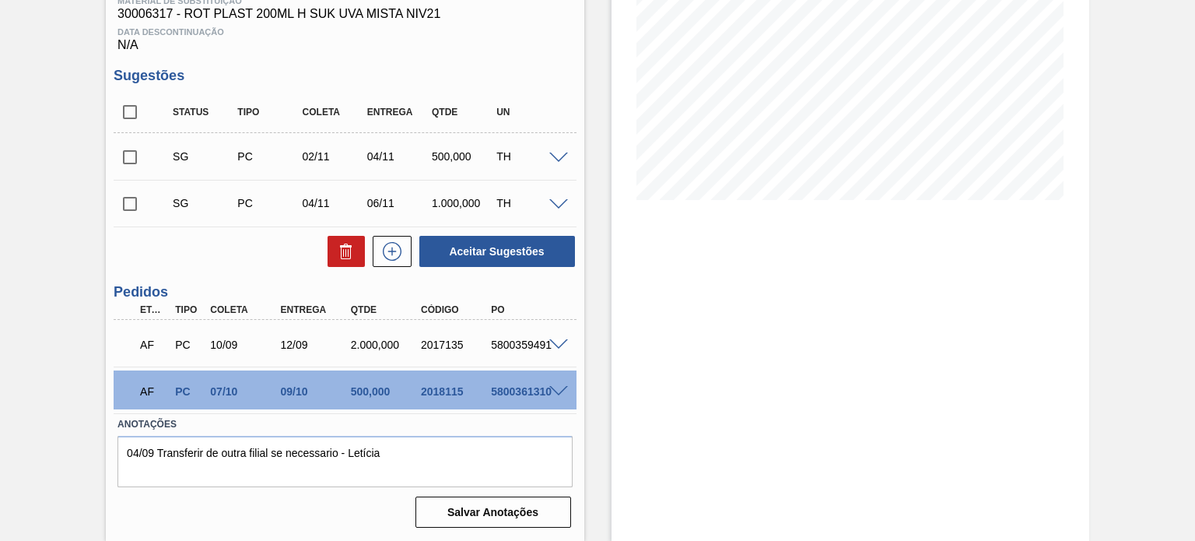
click at [560, 392] on span at bounding box center [558, 392] width 19 height 12
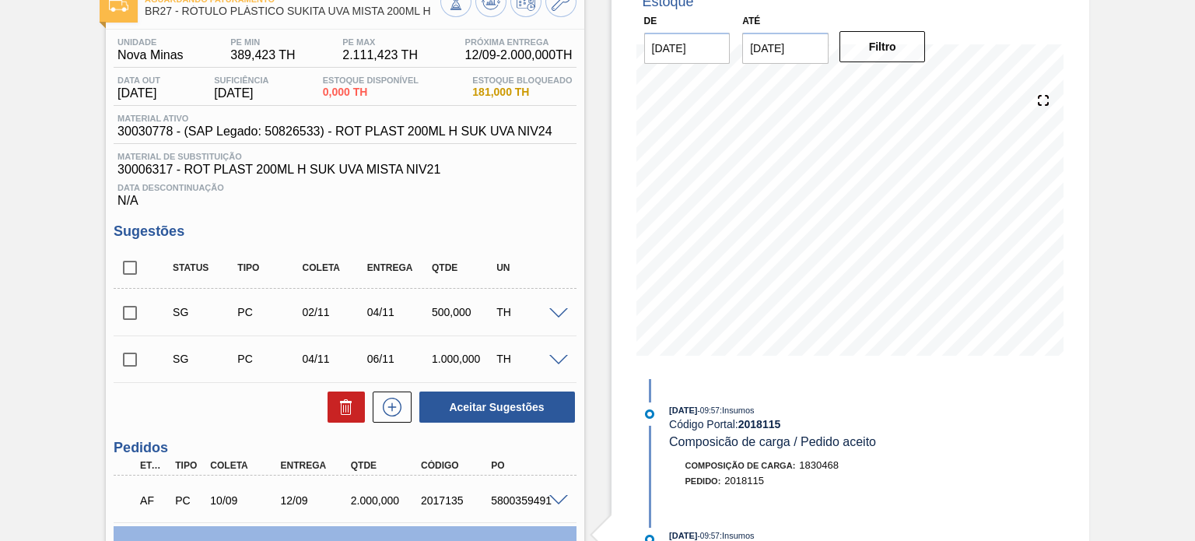
scroll to position [566, 0]
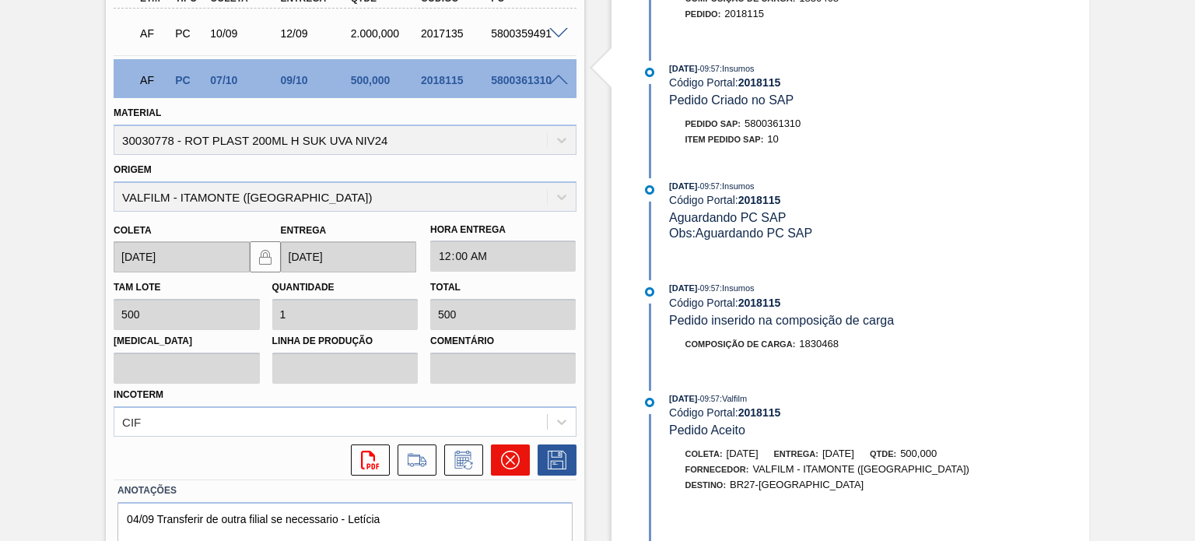
click at [510, 465] on icon at bounding box center [510, 459] width 19 height 19
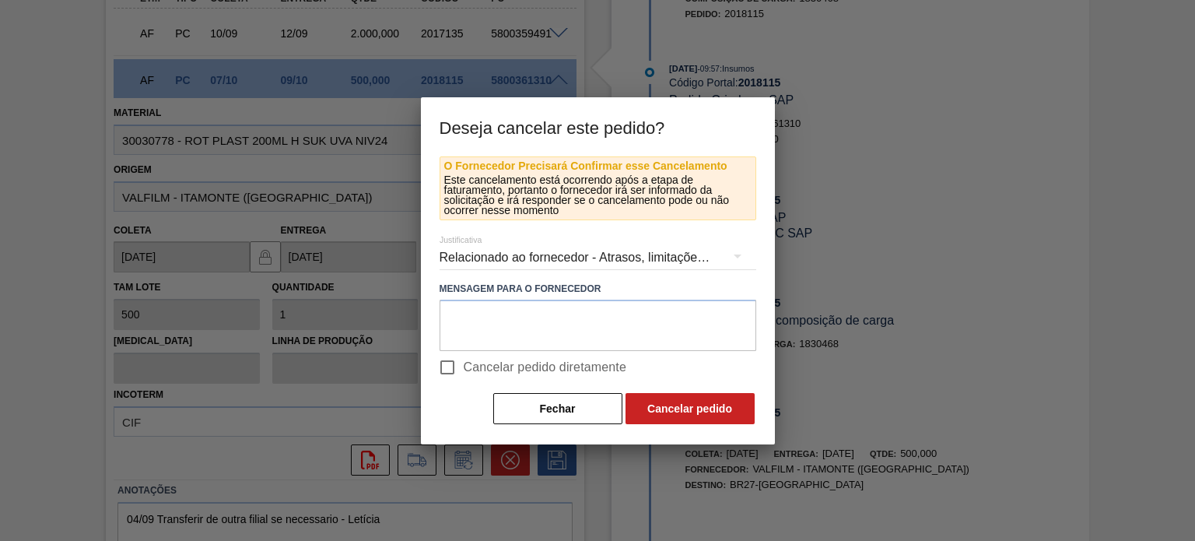
click at [511, 262] on div "Relacionado ao fornecedor - Atrasos, limitações de capacidade, etc." at bounding box center [597, 258] width 317 height 44
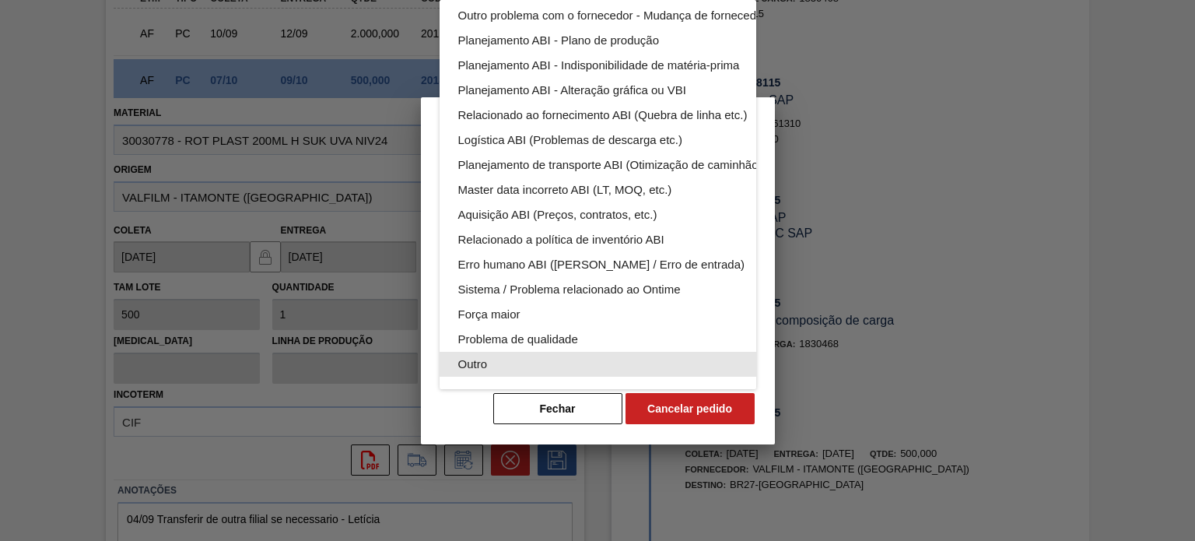
click at [502, 352] on div "Outro" at bounding box center [634, 364] width 352 height 25
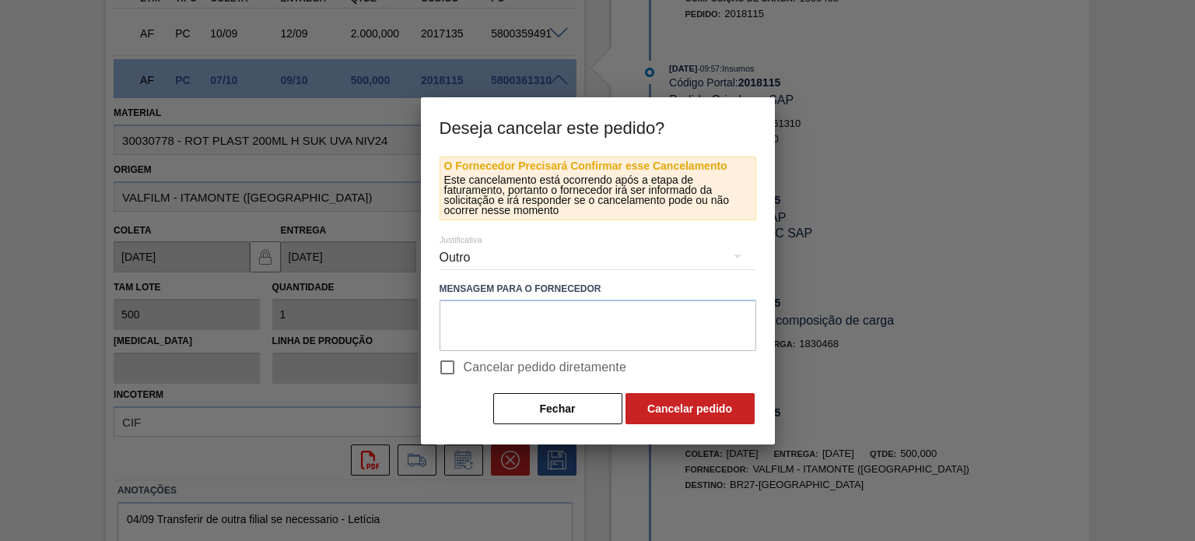
scroll to position [96, 0]
click at [450, 367] on div "Relacionado ao fornecedor - Atrasos, limitações de capacidade, etc. Relacionado…" at bounding box center [597, 270] width 1195 height 541
click at [455, 376] on input "Cancelar pedido diretamente" at bounding box center [447, 367] width 33 height 33
checkbox input "true"
click at [685, 413] on button "Cancelar pedido" at bounding box center [689, 408] width 129 height 31
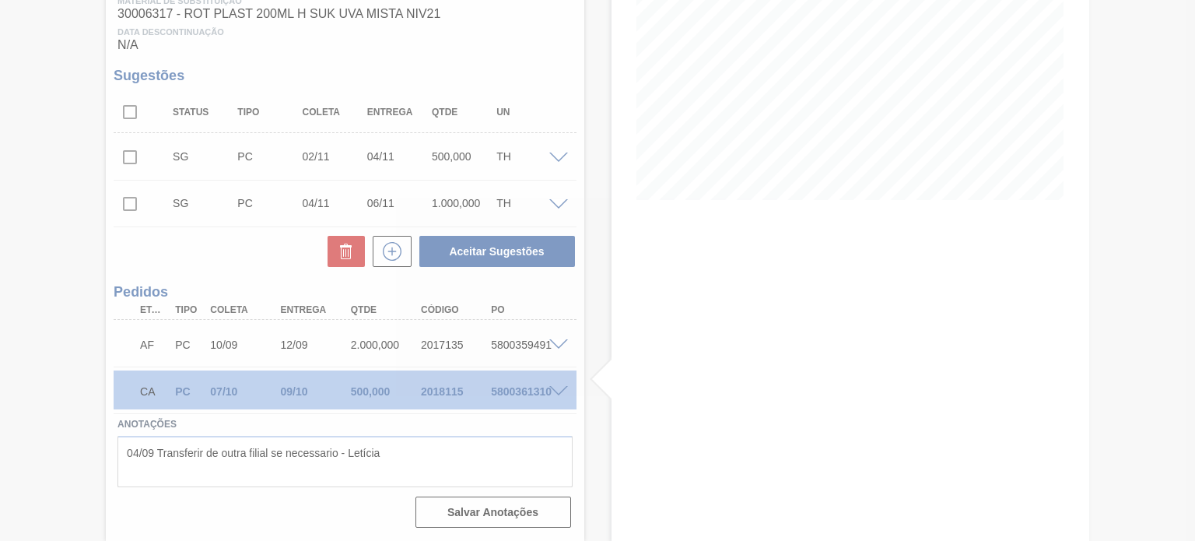
scroll to position [255, 0]
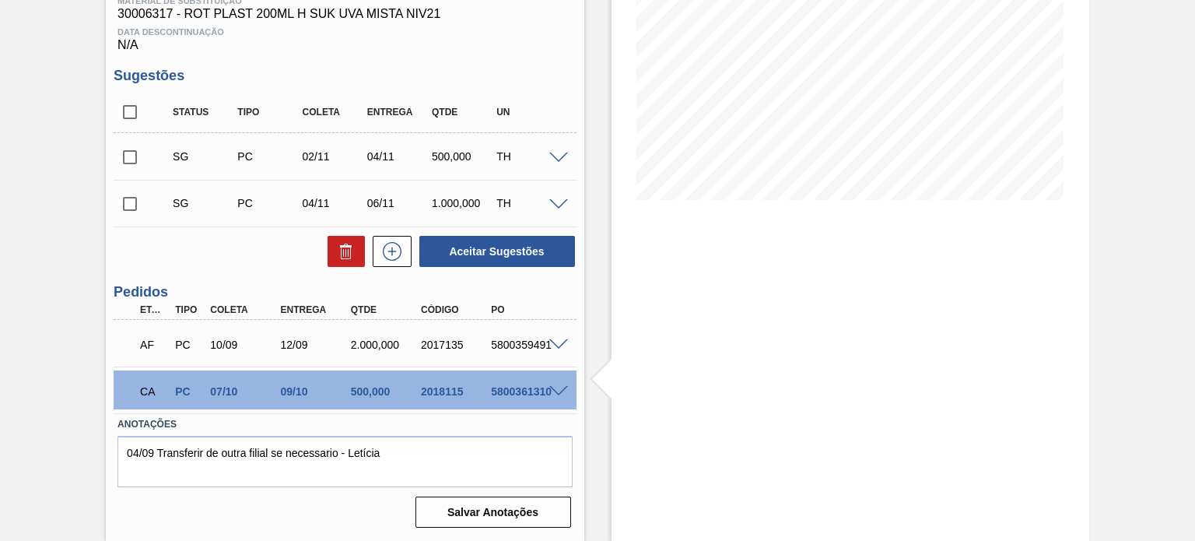
click at [545, 338] on div at bounding box center [560, 344] width 31 height 12
click at [556, 345] on span at bounding box center [558, 345] width 19 height 12
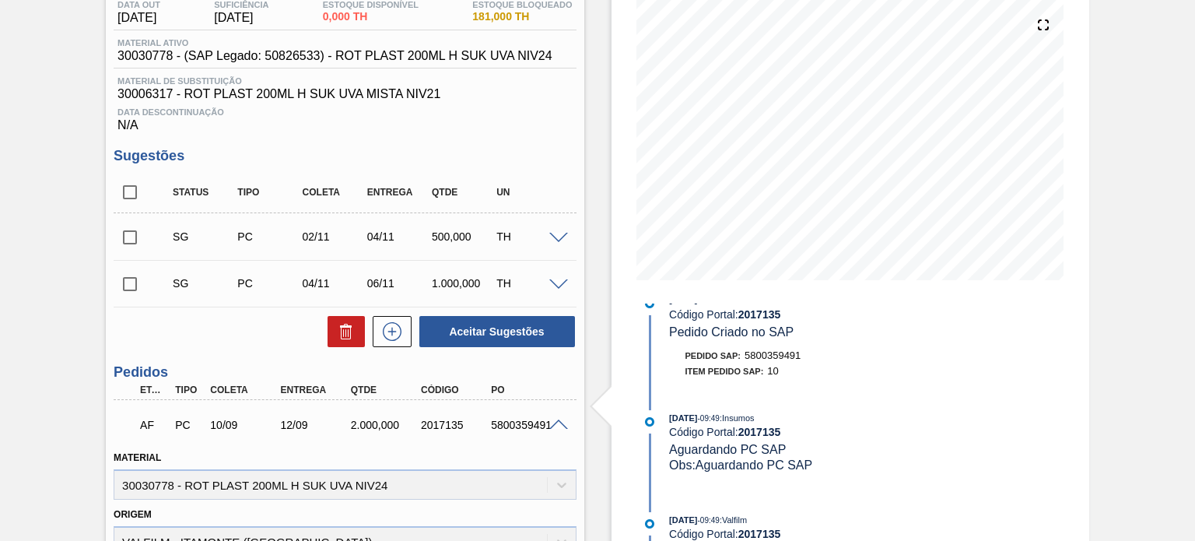
scroll to position [100, 0]
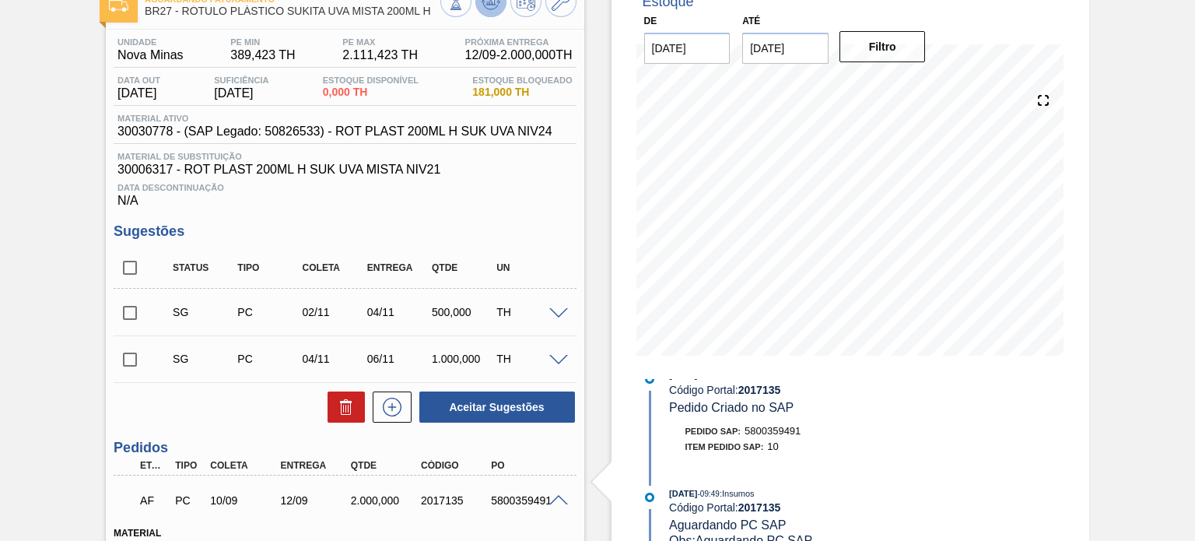
click at [495, 0] on icon at bounding box center [490, 1] width 19 height 19
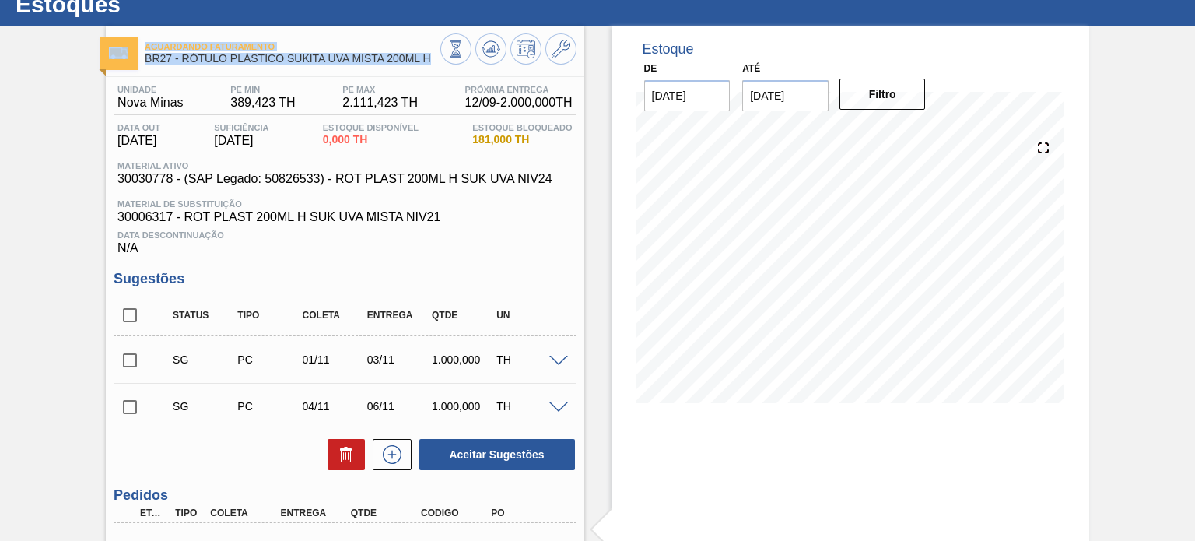
scroll to position [32, 0]
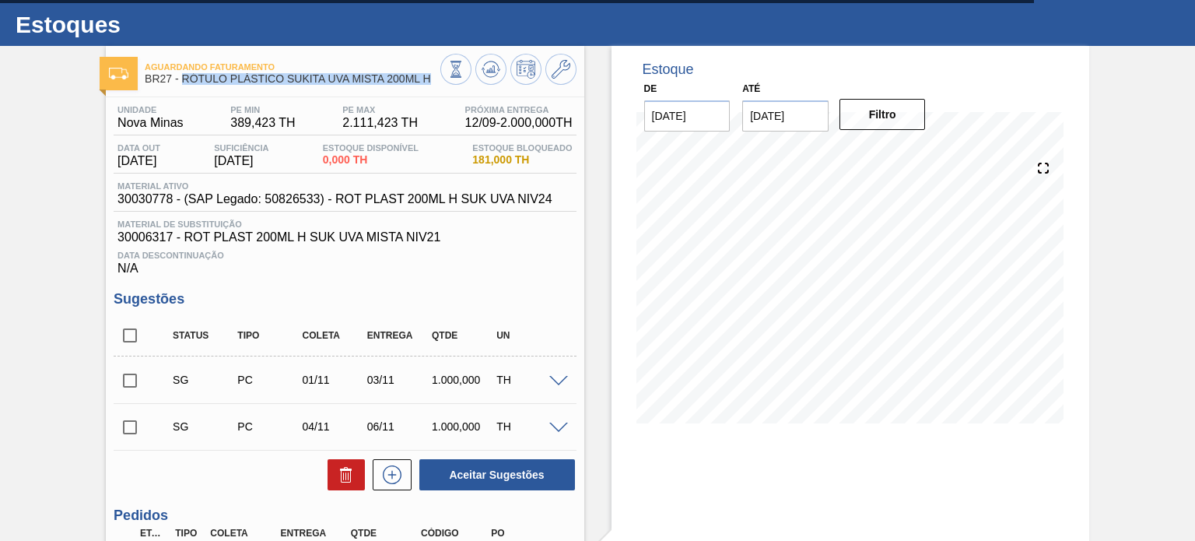
drag, startPoint x: 432, startPoint y: 10, endPoint x: 181, endPoint y: 80, distance: 260.0
click at [181, 80] on span "BR27 - RÓTULO PLÁSTICO SUKITA UVA MISTA 200ML H" at bounding box center [292, 79] width 295 height 12
copy span "RÓTULO PLÁSTICO SUKITA UVA MISTA 200ML H"
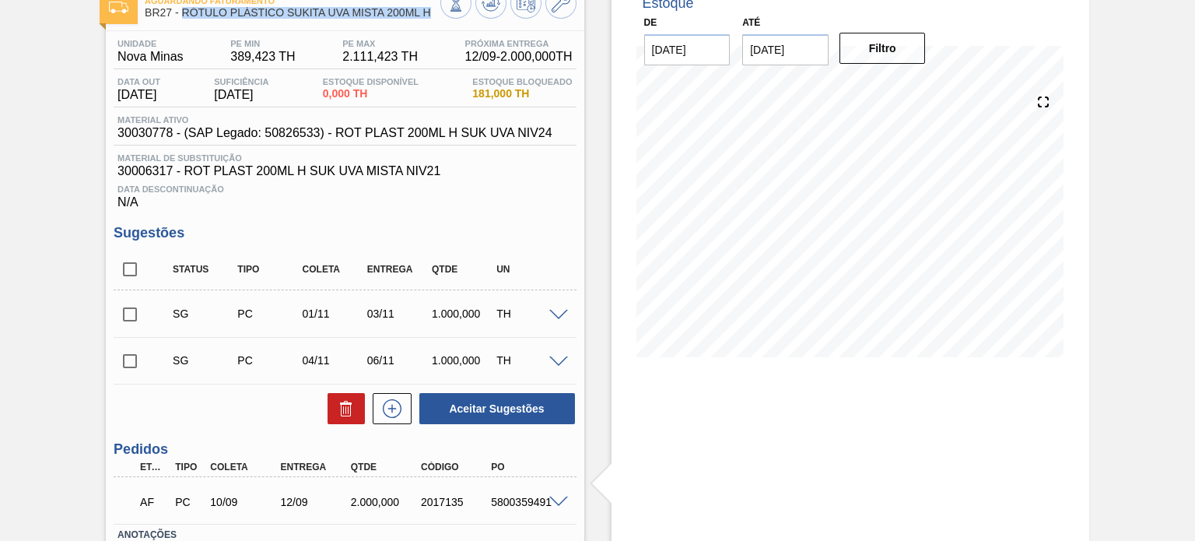
scroll to position [187, 0]
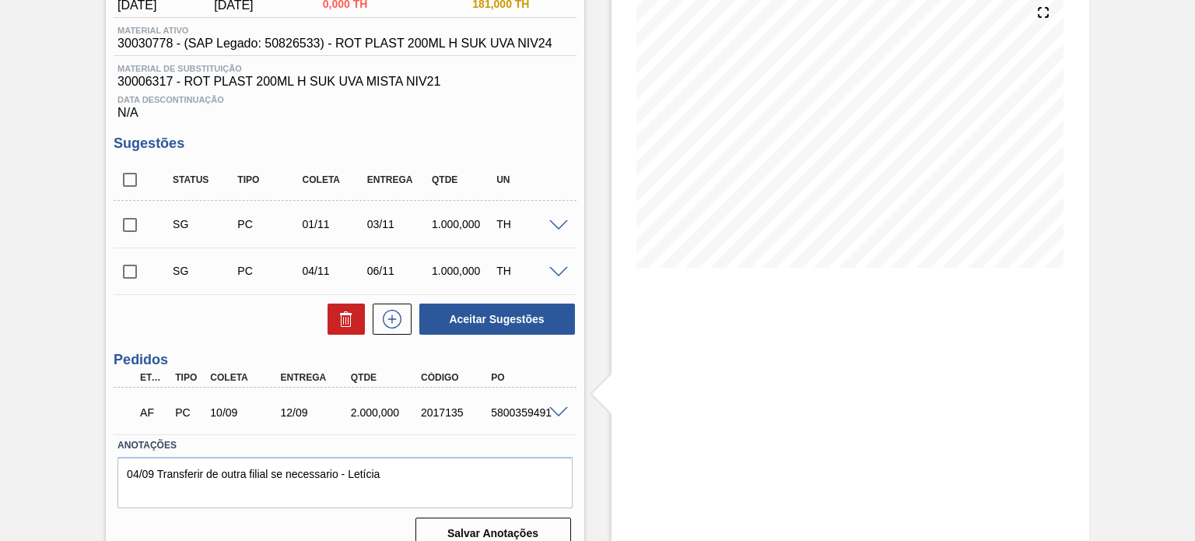
click at [557, 408] on span at bounding box center [558, 413] width 19 height 12
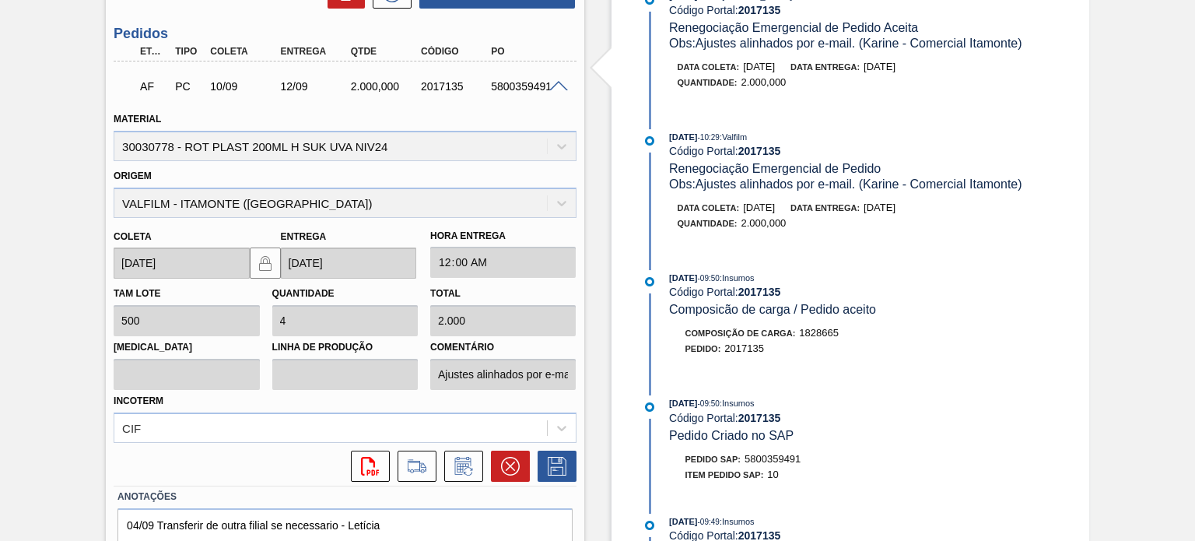
scroll to position [584, 0]
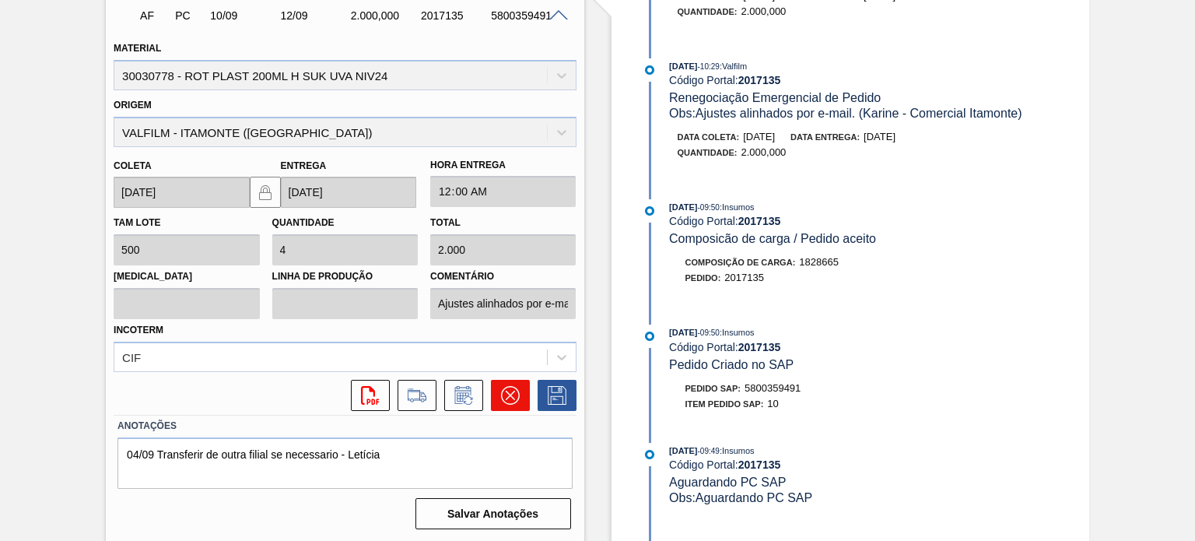
click at [495, 397] on button at bounding box center [510, 395] width 39 height 31
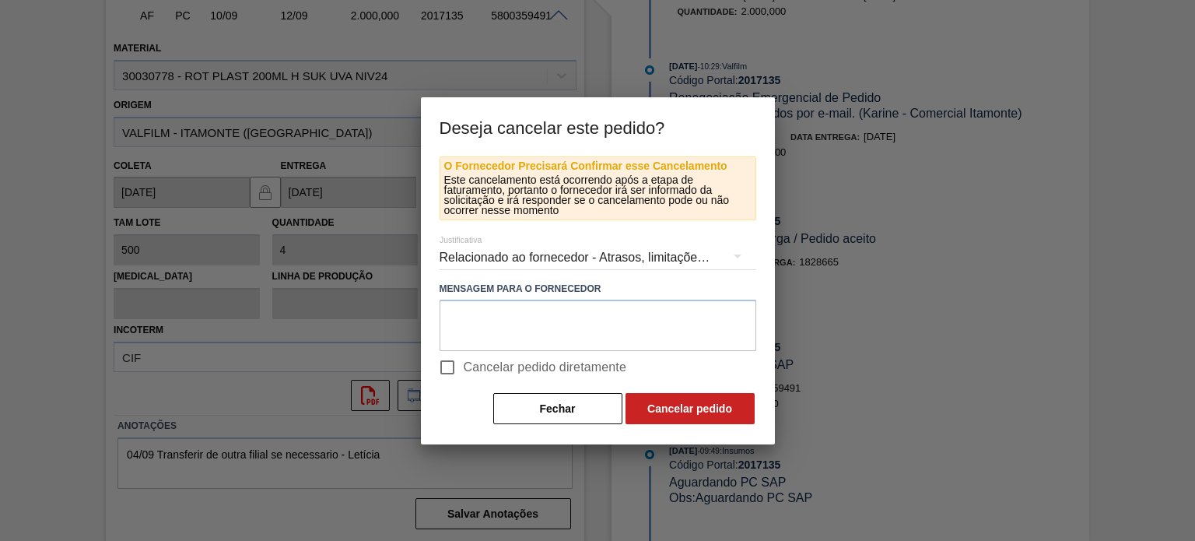
click at [530, 262] on div "Relacionado ao fornecedor - Atrasos, limitações de capacidade, etc." at bounding box center [597, 258] width 317 height 44
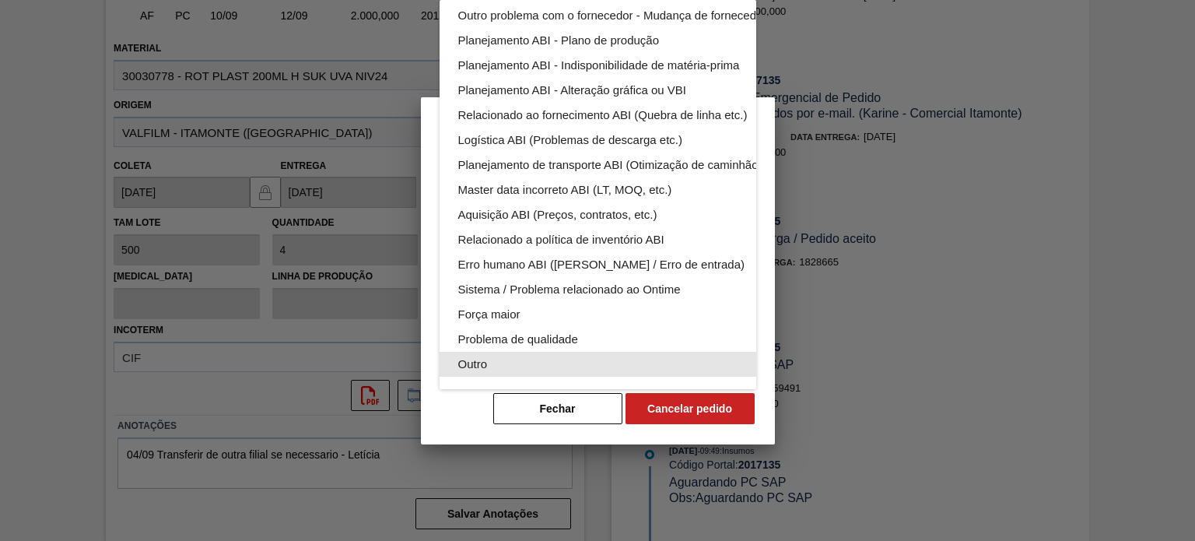
click at [523, 352] on div "Outro" at bounding box center [634, 364] width 352 height 25
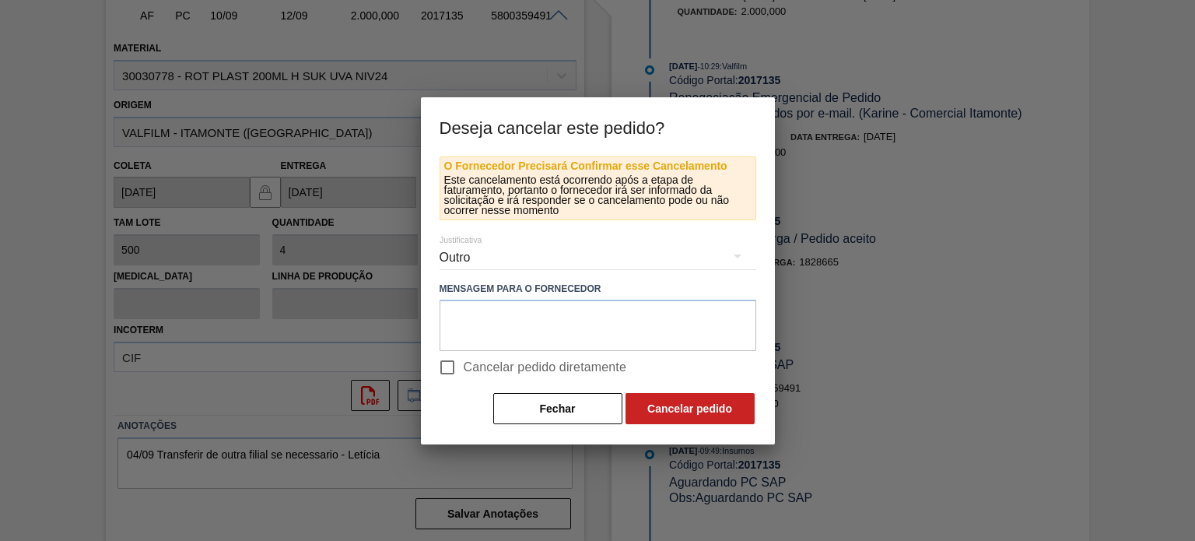
scroll to position [96, 0]
click at [487, 361] on span "Cancelar pedido diretamente" at bounding box center [545, 367] width 163 height 19
click at [464, 361] on input "Cancelar pedido diretamente" at bounding box center [447, 367] width 33 height 33
checkbox input "true"
click at [722, 418] on button "Cancelar pedido" at bounding box center [689, 408] width 129 height 31
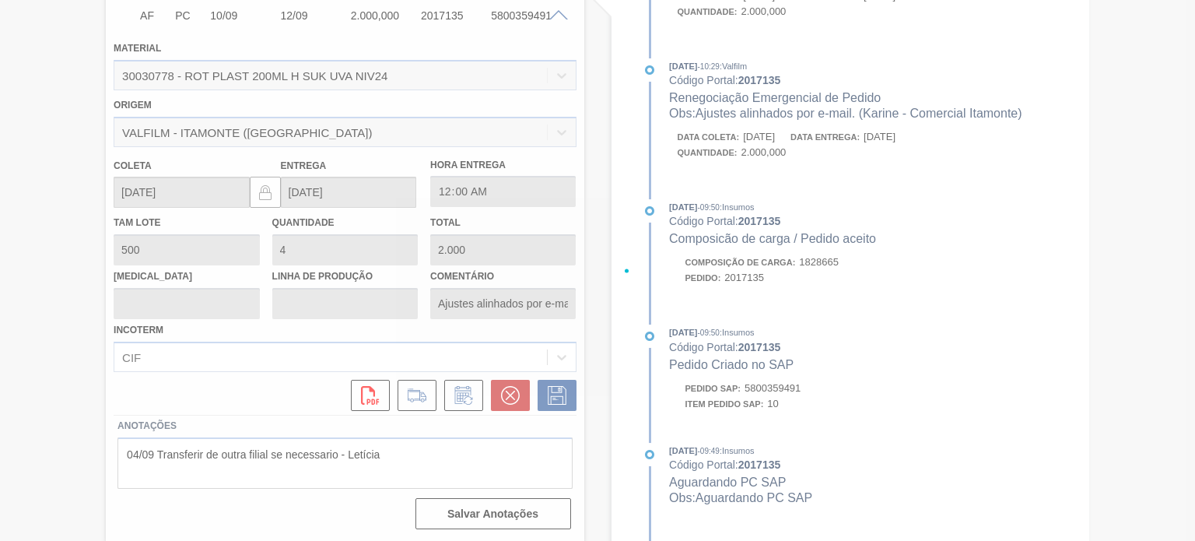
scroll to position [208, 0]
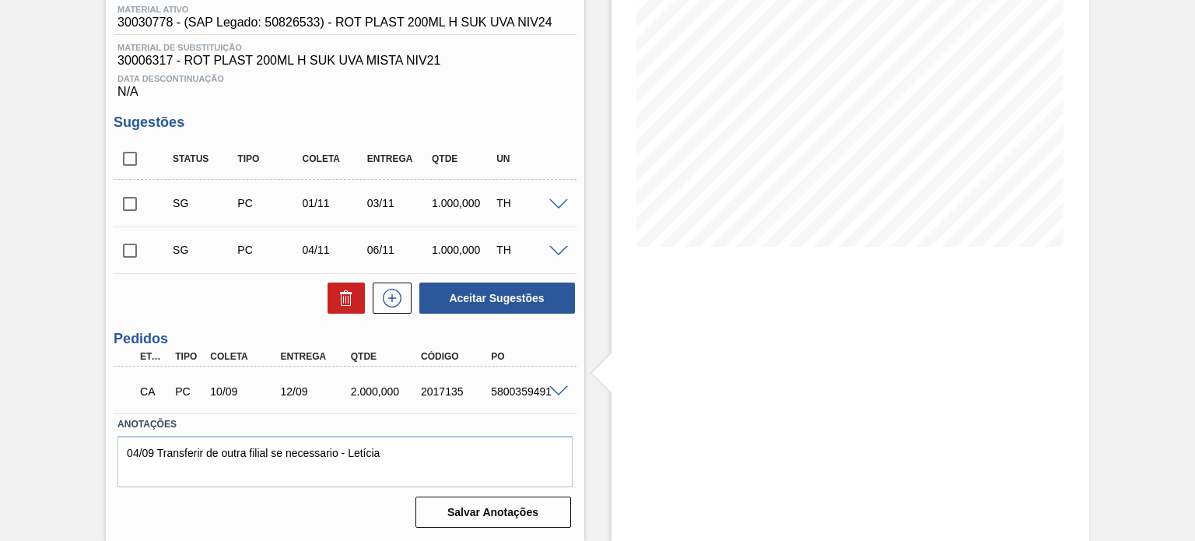
click at [447, 390] on div "2017135" at bounding box center [455, 391] width 77 height 12
copy div "2017135"
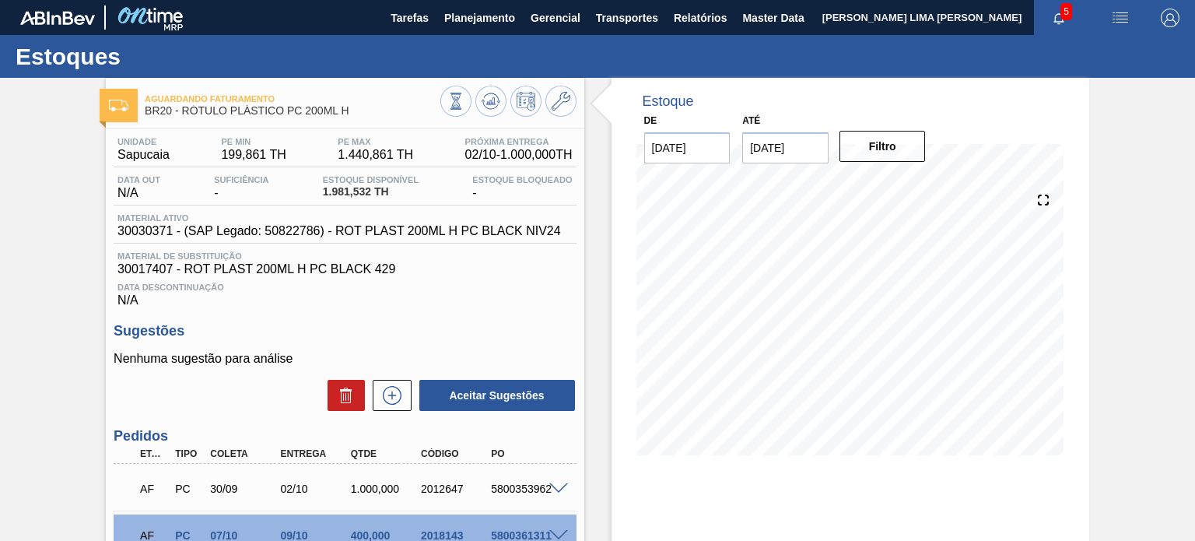
scroll to position [144, 0]
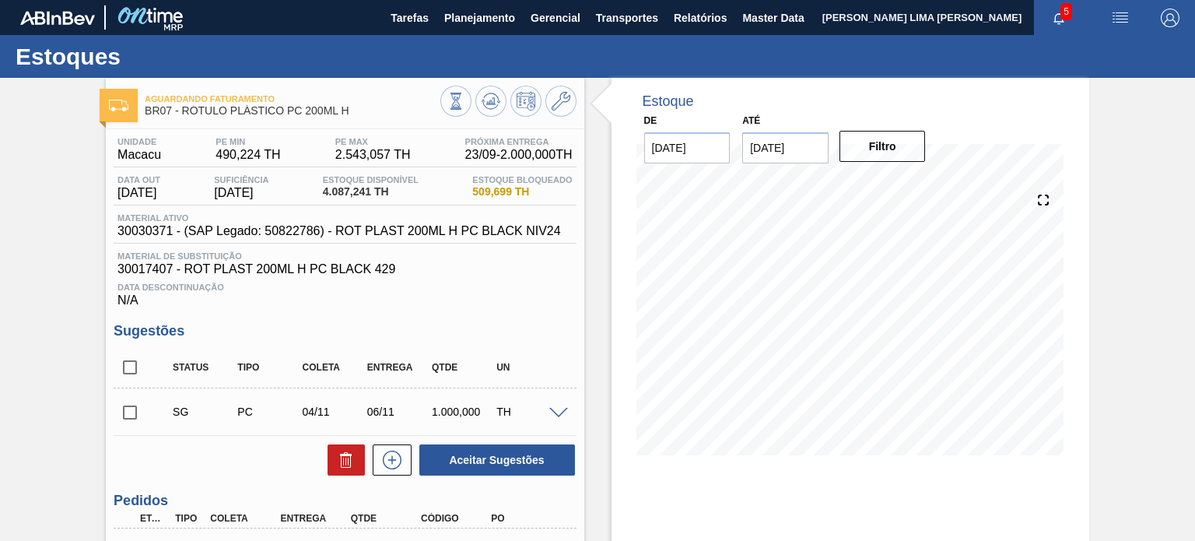
scroll to position [255, 0]
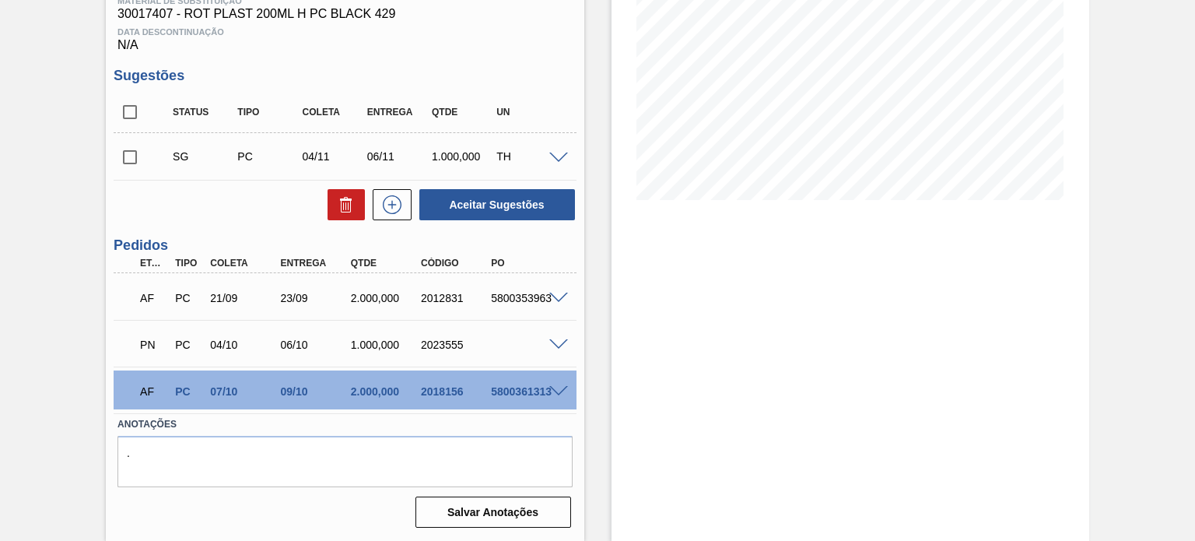
click at [436, 343] on div "2023555" at bounding box center [455, 344] width 77 height 12
copy div "2023555"
drag, startPoint x: 572, startPoint y: 341, endPoint x: 565, endPoint y: 342, distance: 7.8
click at [565, 342] on div at bounding box center [560, 344] width 31 height 12
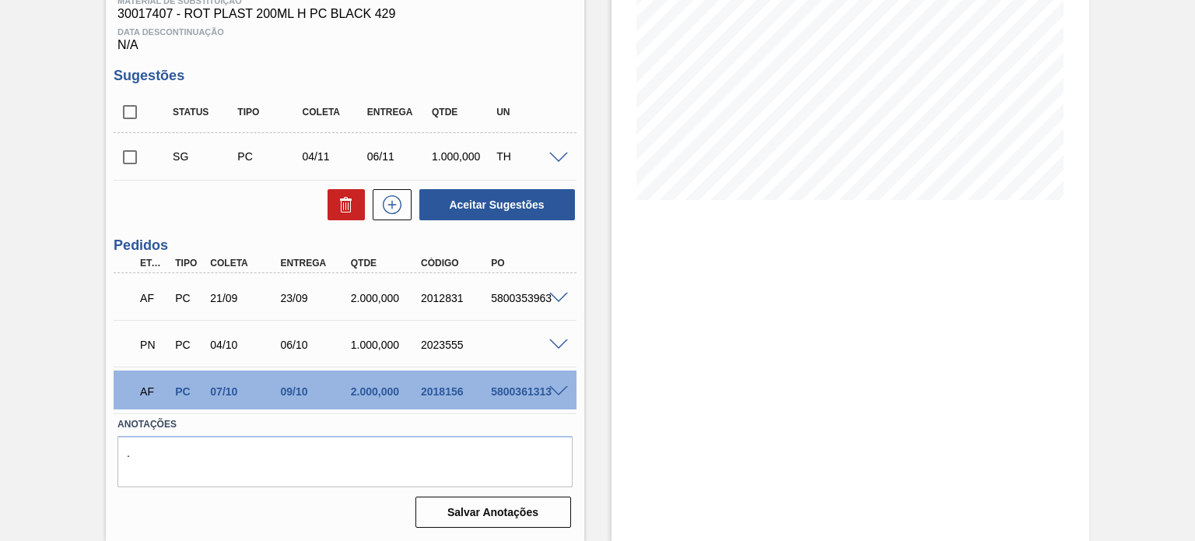
click at [558, 342] on span at bounding box center [558, 345] width 19 height 12
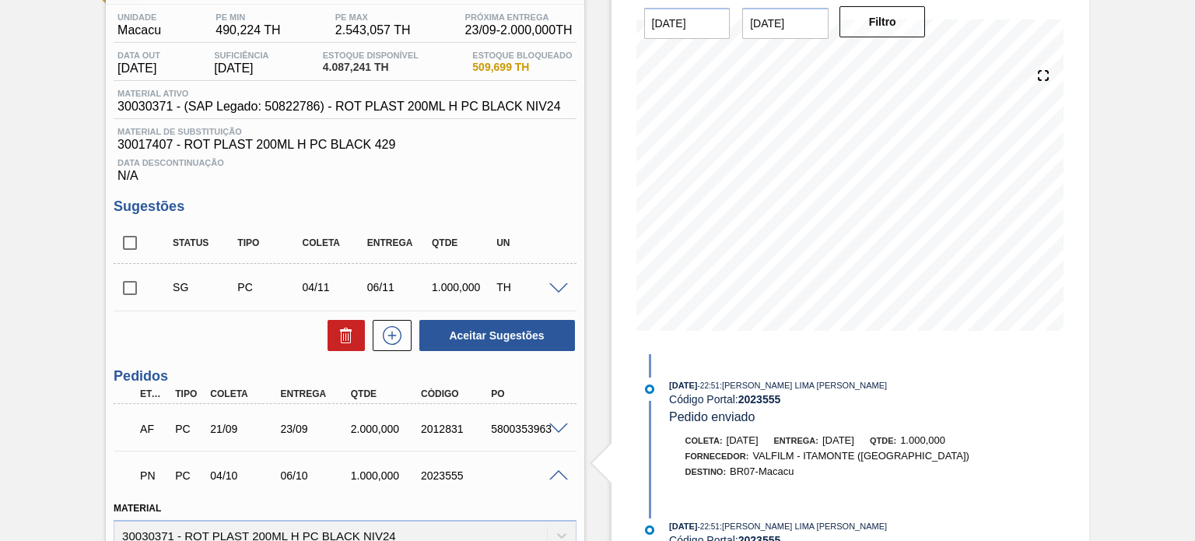
scroll to position [0, 0]
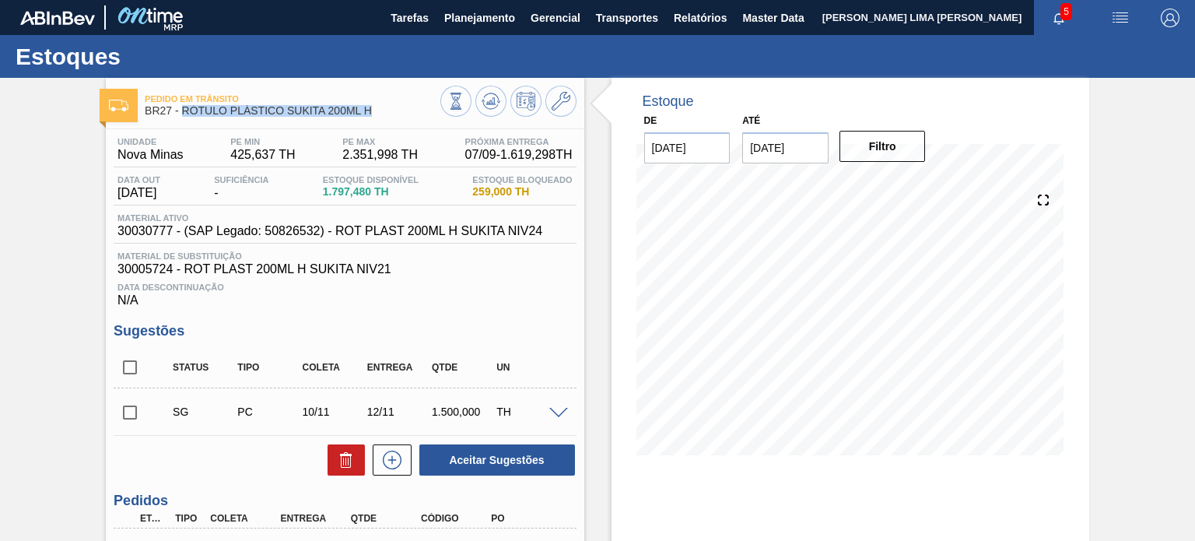
drag, startPoint x: 376, startPoint y: 108, endPoint x: 181, endPoint y: 111, distance: 195.2
click at [181, 111] on span "BR27 - RÓTULO PLÁSTICO SUKITA 200ML H" at bounding box center [292, 111] width 295 height 12
copy span "RÓTULO PLÁSTICO SUKITA 200ML H"
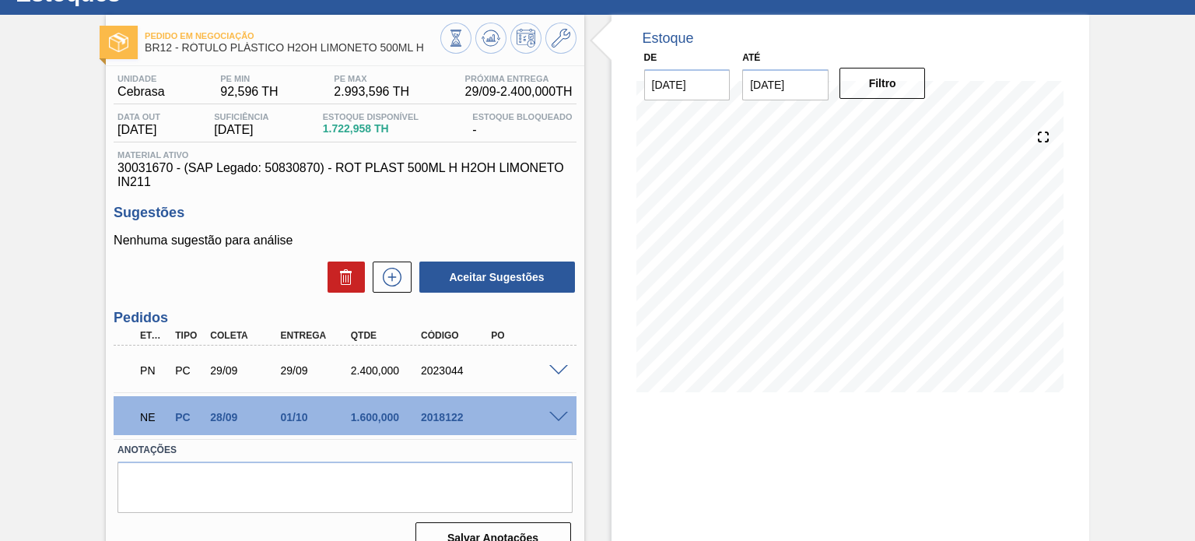
scroll to position [128, 0]
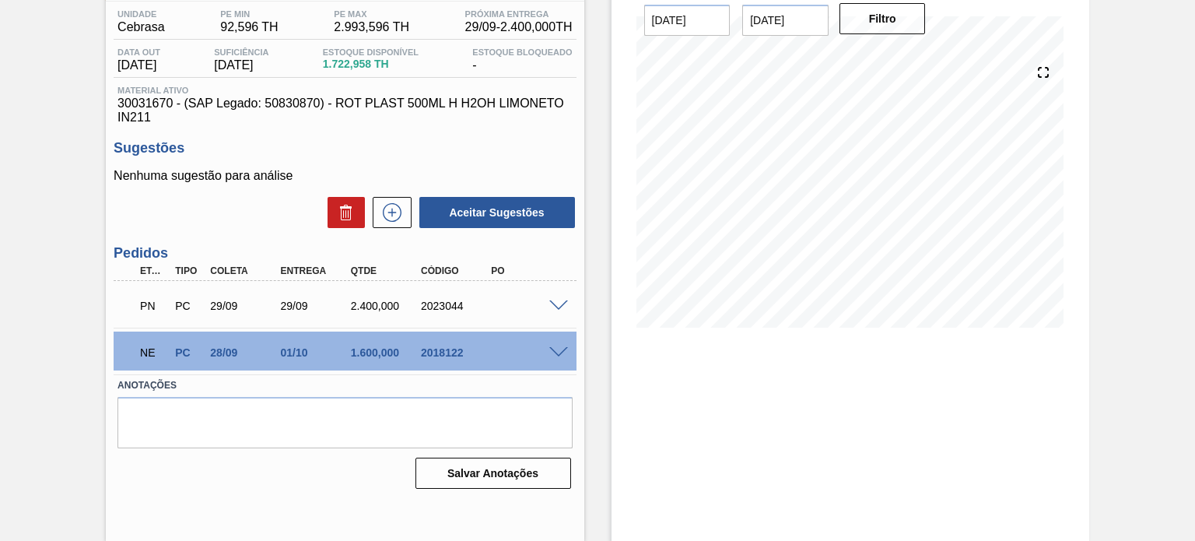
click at [549, 352] on span at bounding box center [558, 353] width 19 height 12
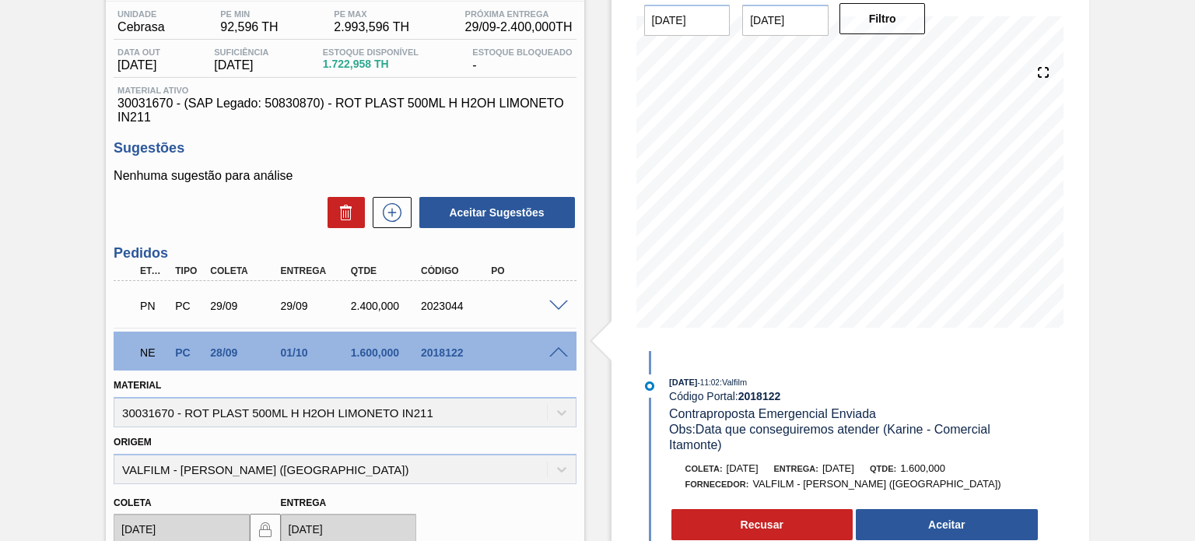
click at [844, 472] on span "[DATE]" at bounding box center [838, 468] width 32 height 12
click at [549, 306] on span at bounding box center [558, 306] width 19 height 12
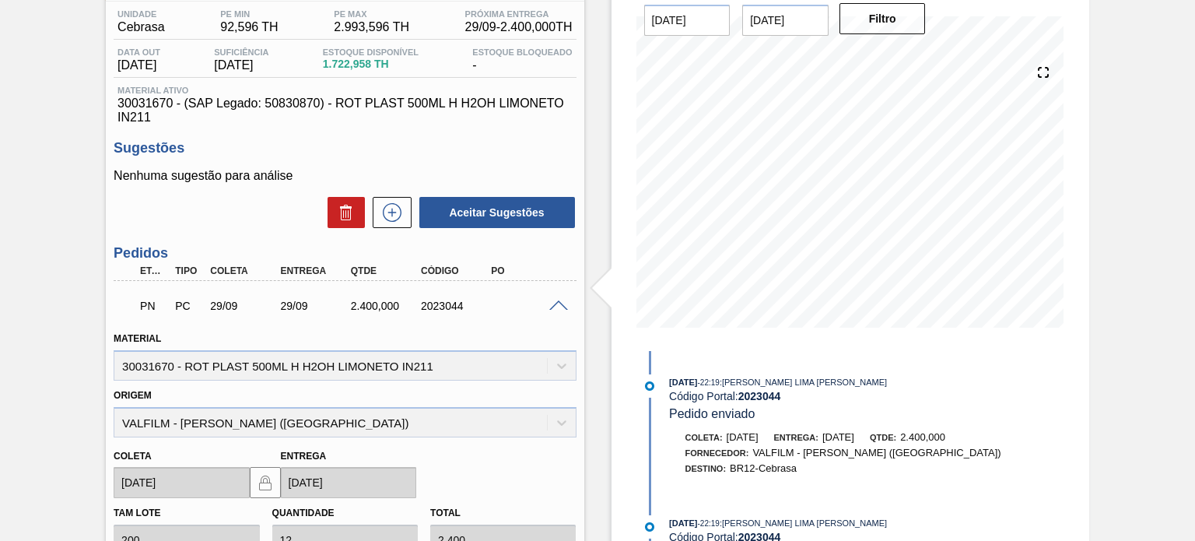
click at [555, 303] on span at bounding box center [558, 306] width 19 height 12
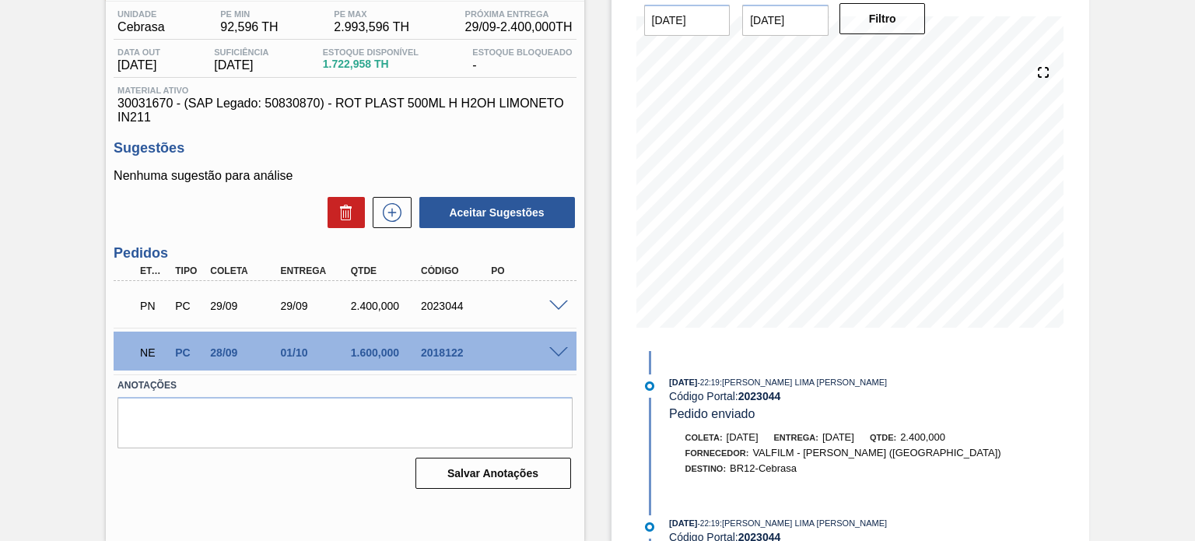
click at [557, 357] on div "NE PC 28/09 01/10 1.600,000 2018122" at bounding box center [345, 350] width 462 height 39
click at [555, 350] on span at bounding box center [558, 353] width 19 height 12
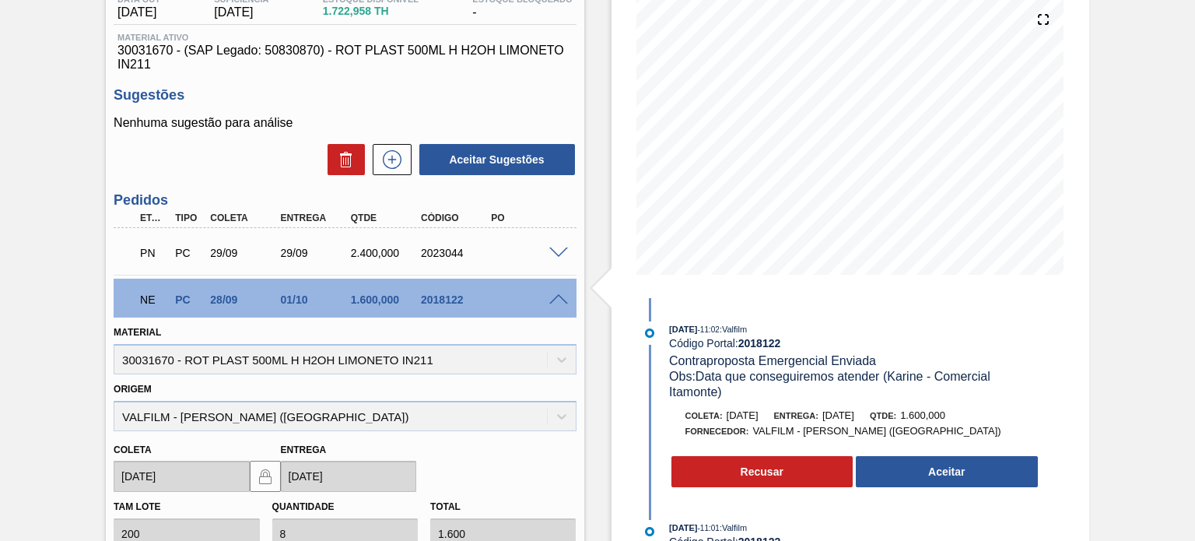
scroll to position [205, 0]
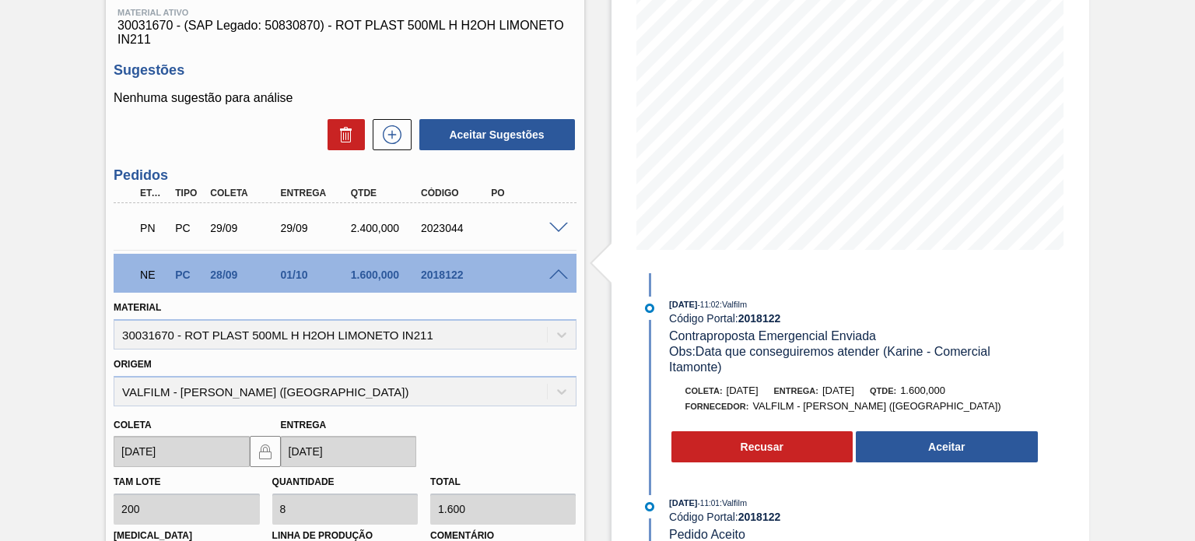
click at [777, 353] on span "Obs: Data que conseguiremos atender (Karine - Comercial Itamonte)" at bounding box center [831, 359] width 324 height 29
click at [579, 338] on div "Material 30031670 - ROT PLAST 500ML H H2OH LIMONETO IN211" at bounding box center [344, 322] width 474 height 53
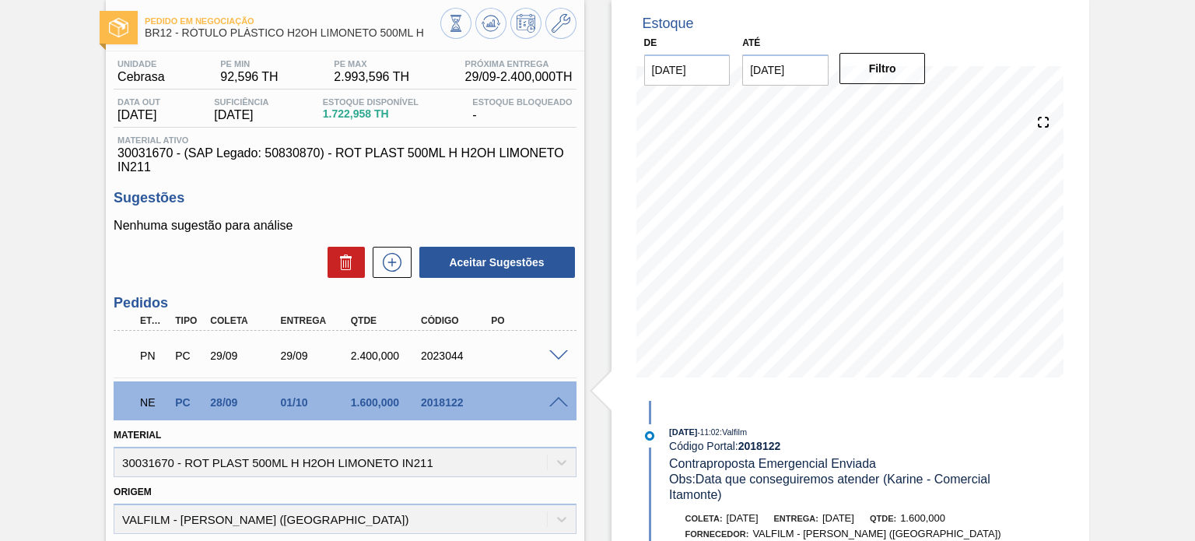
scroll to position [233, 0]
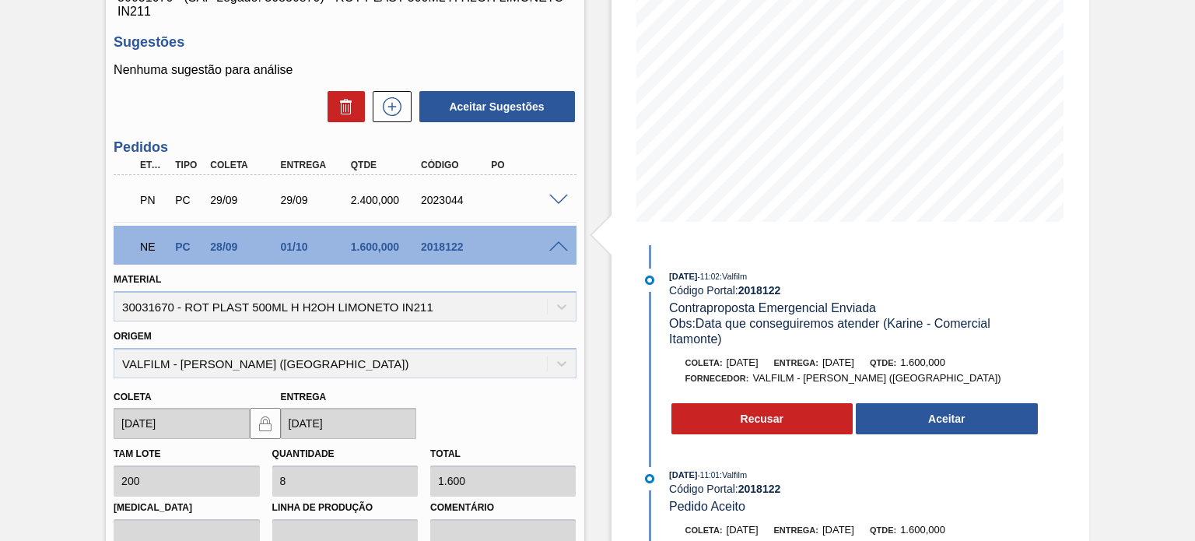
click at [854, 362] on span "[DATE]" at bounding box center [838, 362] width 32 height 12
click at [572, 331] on div "Origem VALFILM - LORENA (SP)" at bounding box center [345, 351] width 462 height 53
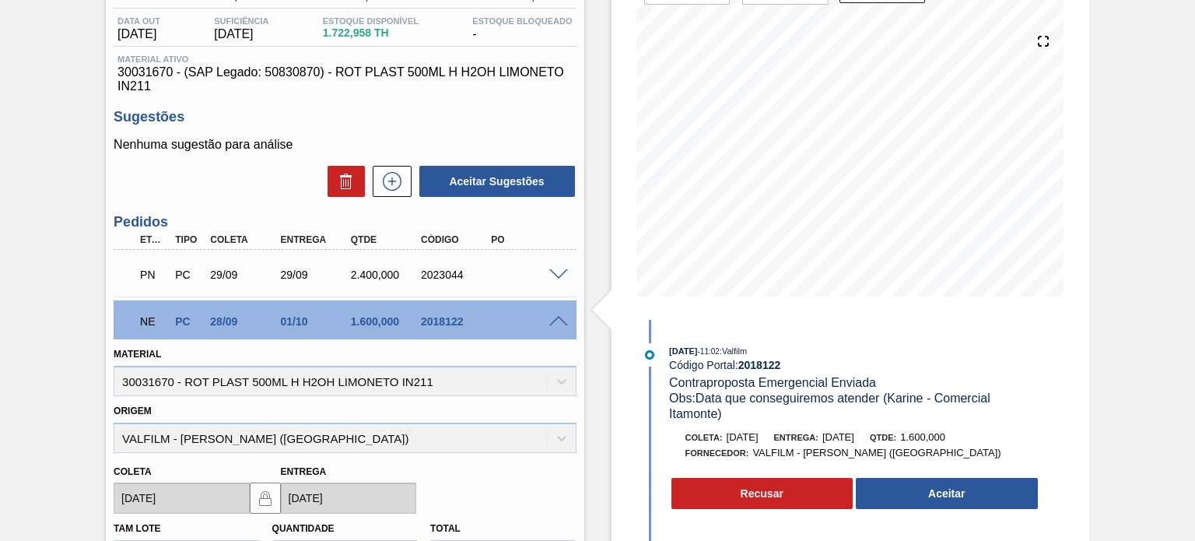
scroll to position [78, 0]
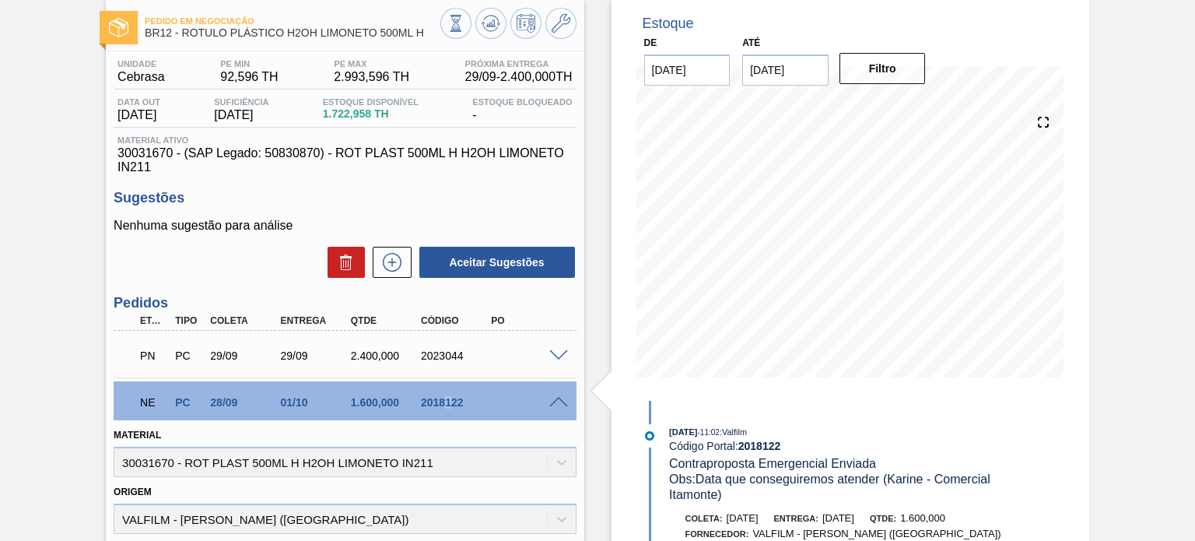
click at [446, 404] on div "2018122" at bounding box center [455, 402] width 77 height 12
click at [445, 404] on div "2018122" at bounding box center [455, 402] width 77 height 12
click at [439, 401] on div "2018122" at bounding box center [455, 402] width 77 height 12
copy div "2018122"
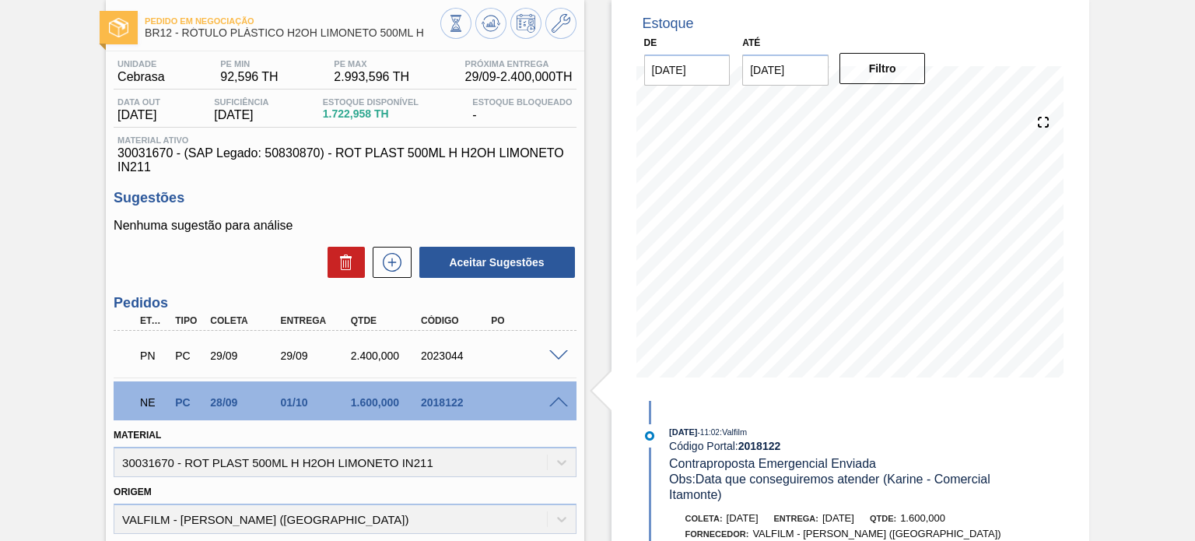
click at [457, 348] on div "PN PC 29/09 29/09 2.400,000 2023044" at bounding box center [340, 353] width 421 height 31
copy div "2023044"
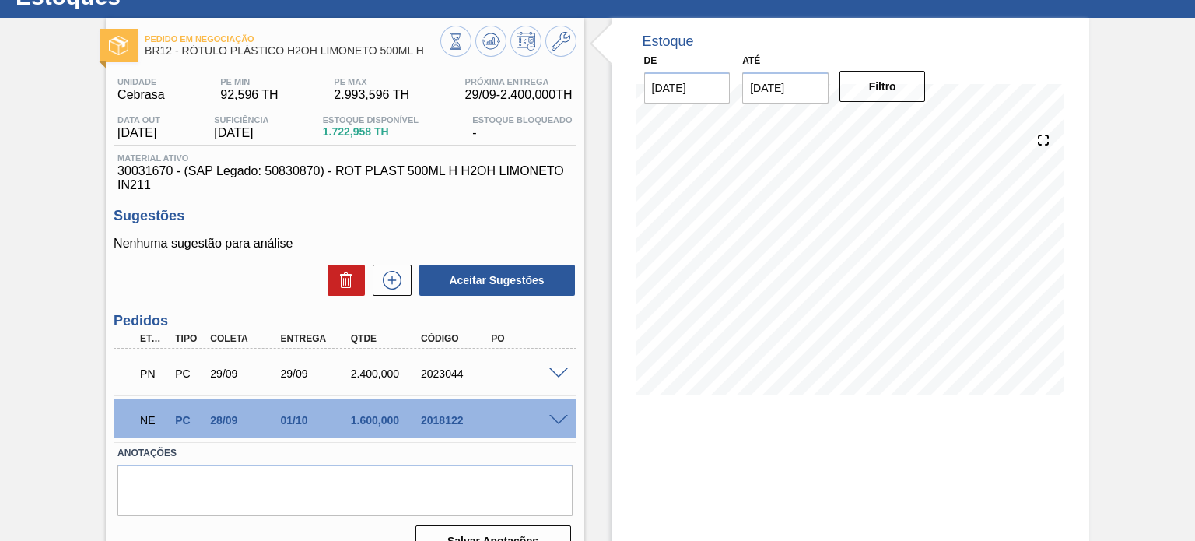
scroll to position [78, 0]
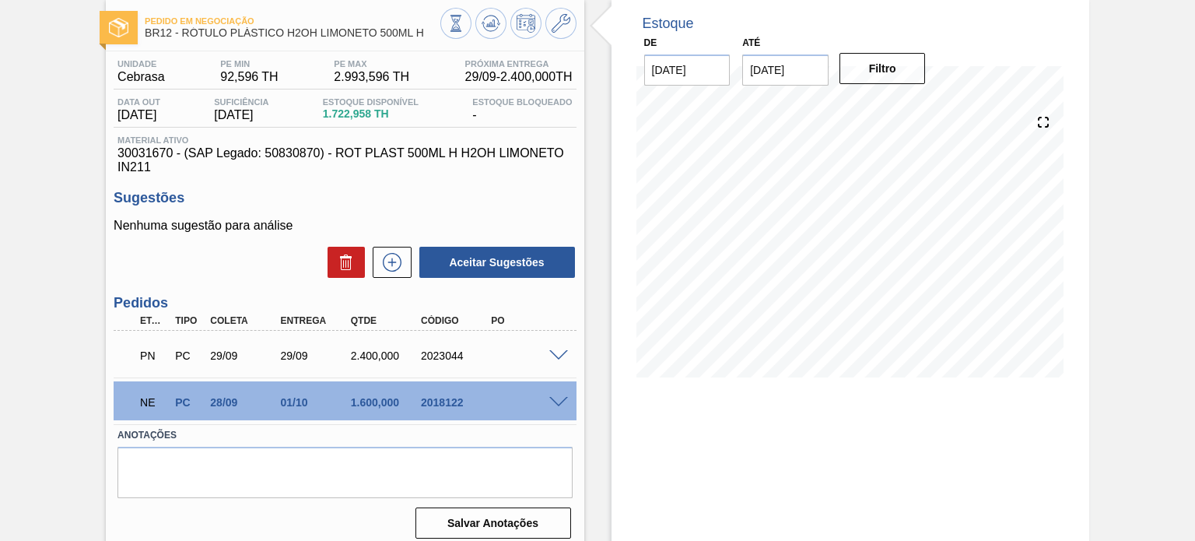
click at [556, 400] on span at bounding box center [558, 403] width 19 height 12
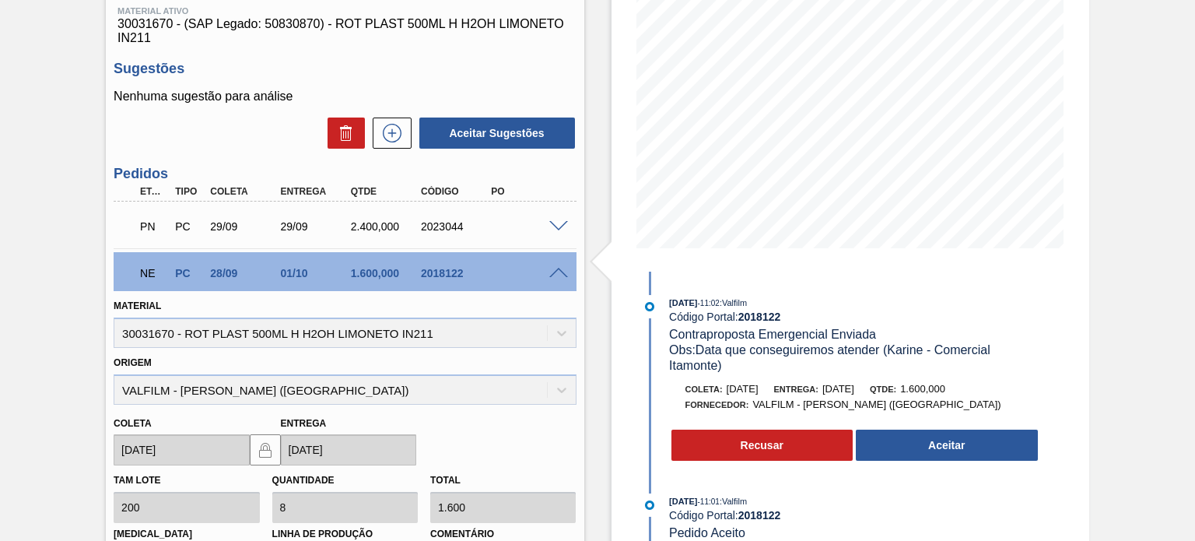
scroll to position [389, 0]
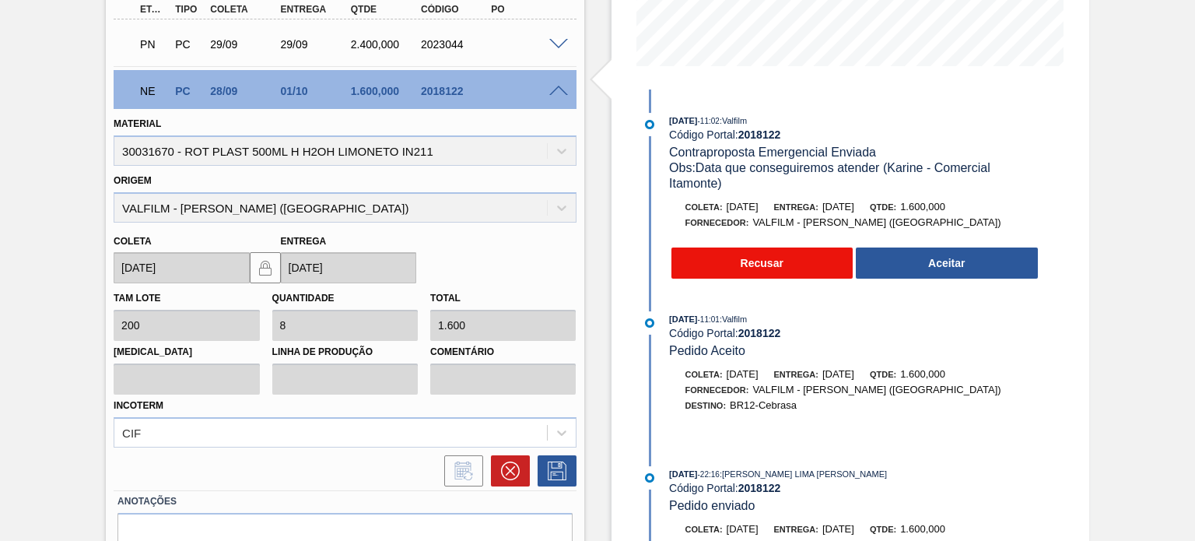
click at [763, 278] on button "Recusar" at bounding box center [762, 262] width 182 height 31
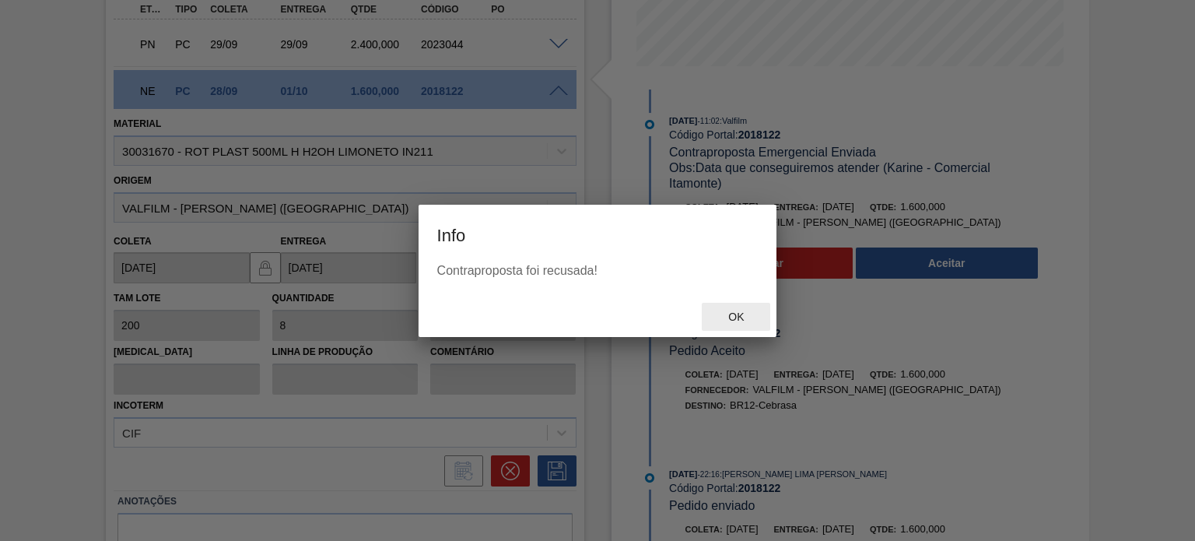
click at [730, 325] on div "Ok" at bounding box center [736, 317] width 68 height 29
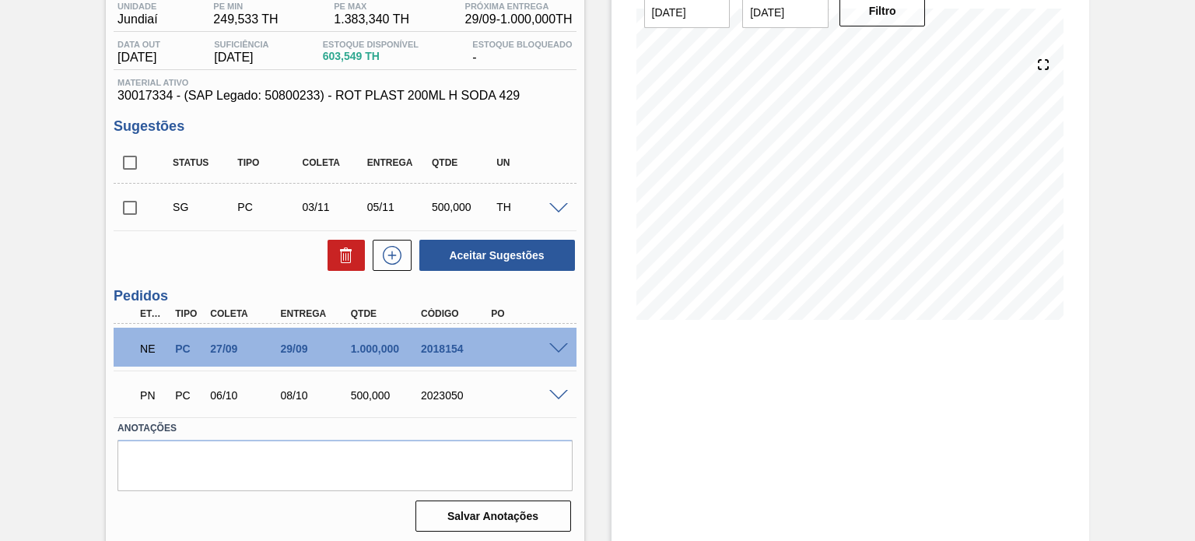
scroll to position [138, 0]
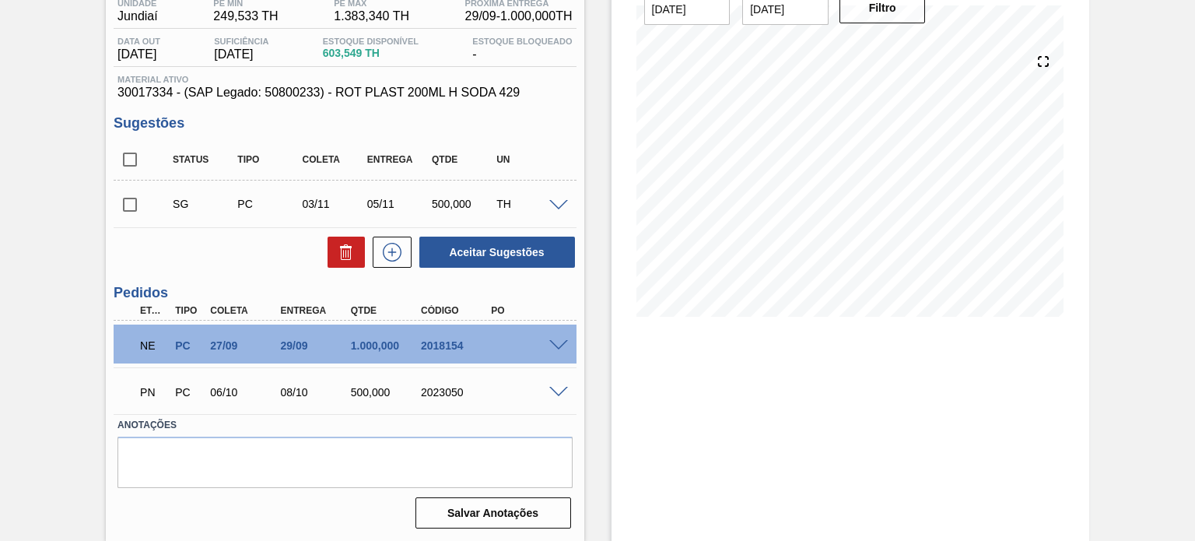
click at [563, 341] on span at bounding box center [558, 346] width 19 height 12
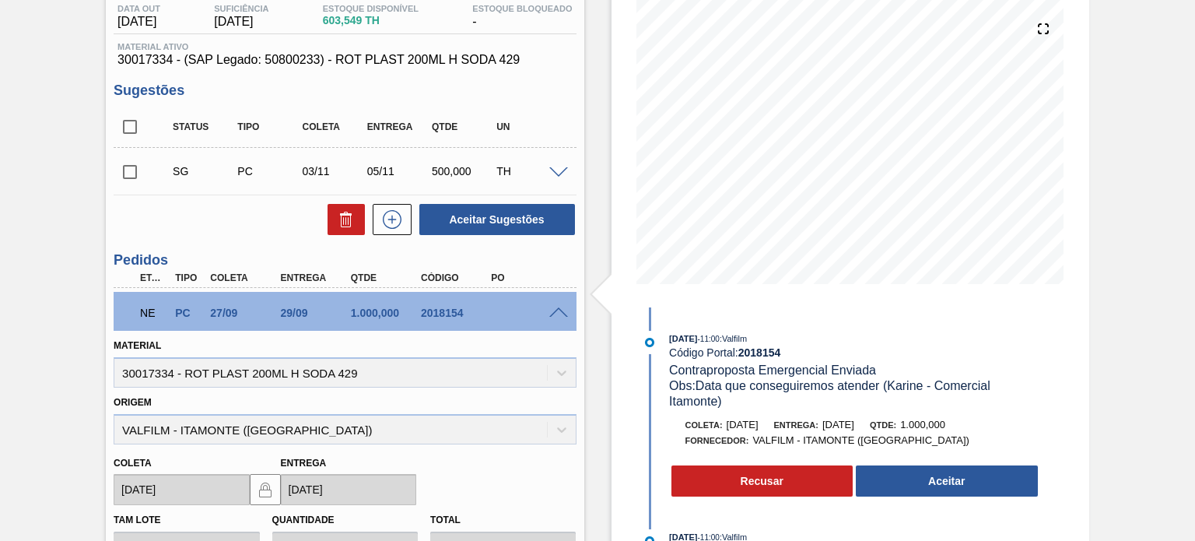
scroll to position [233, 0]
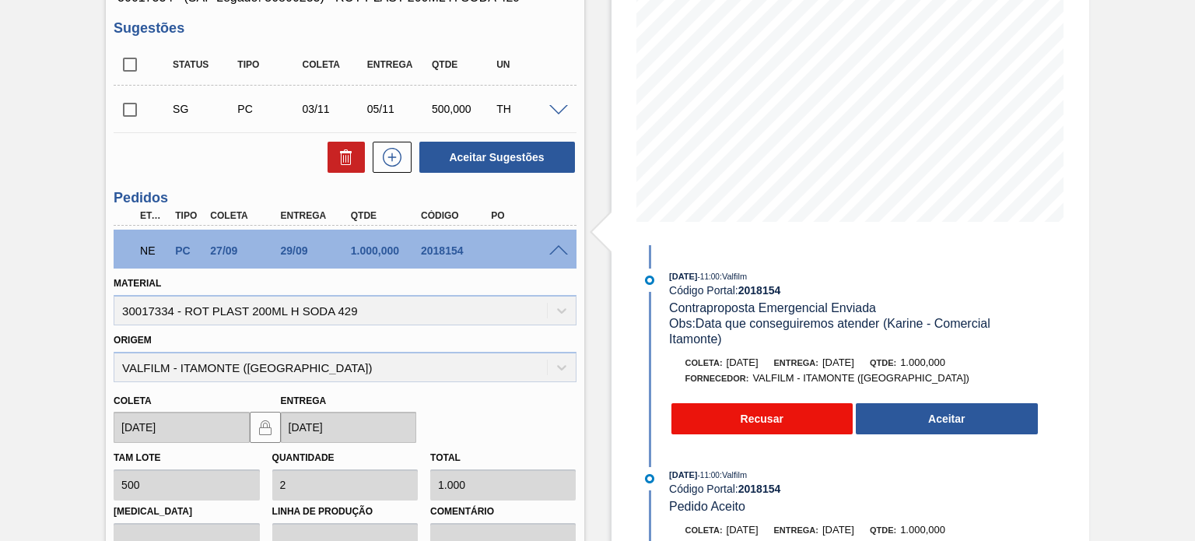
click at [702, 434] on button "Recusar" at bounding box center [762, 418] width 182 height 31
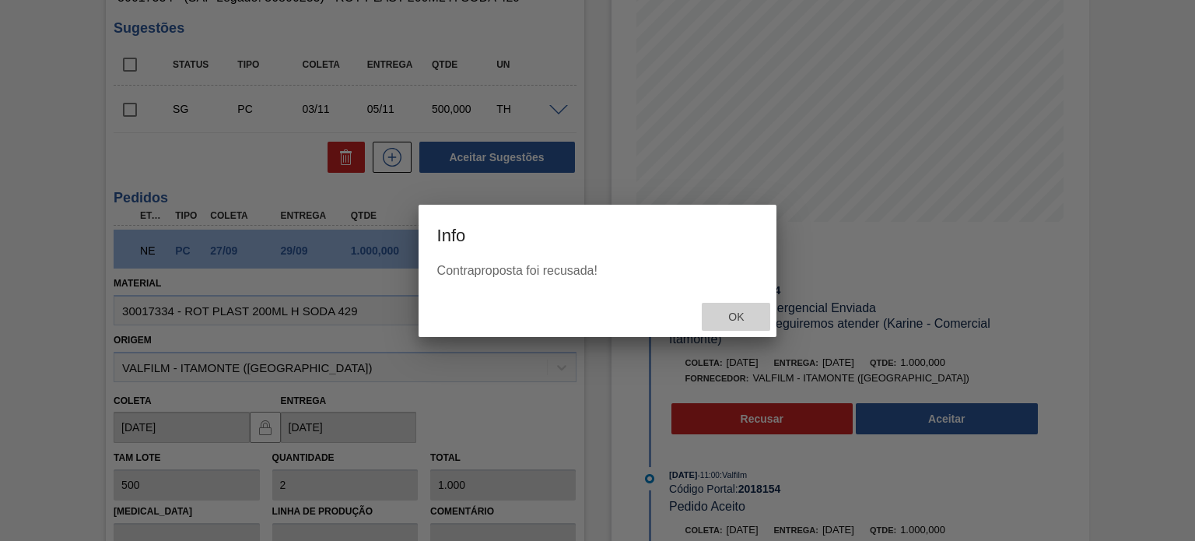
click at [746, 320] on span "Ok" at bounding box center [736, 316] width 40 height 12
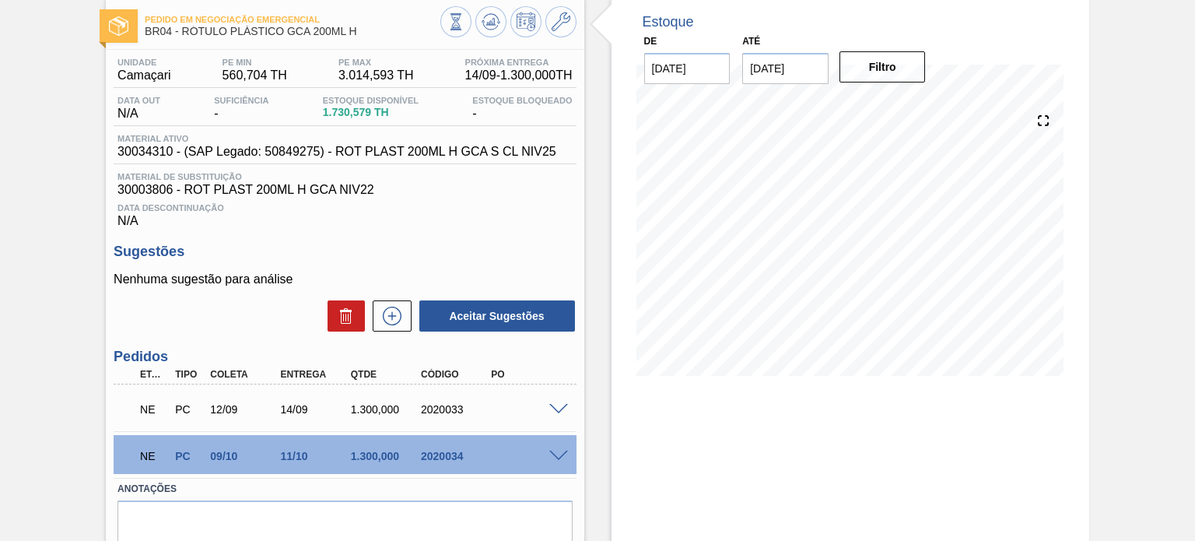
scroll to position [144, 0]
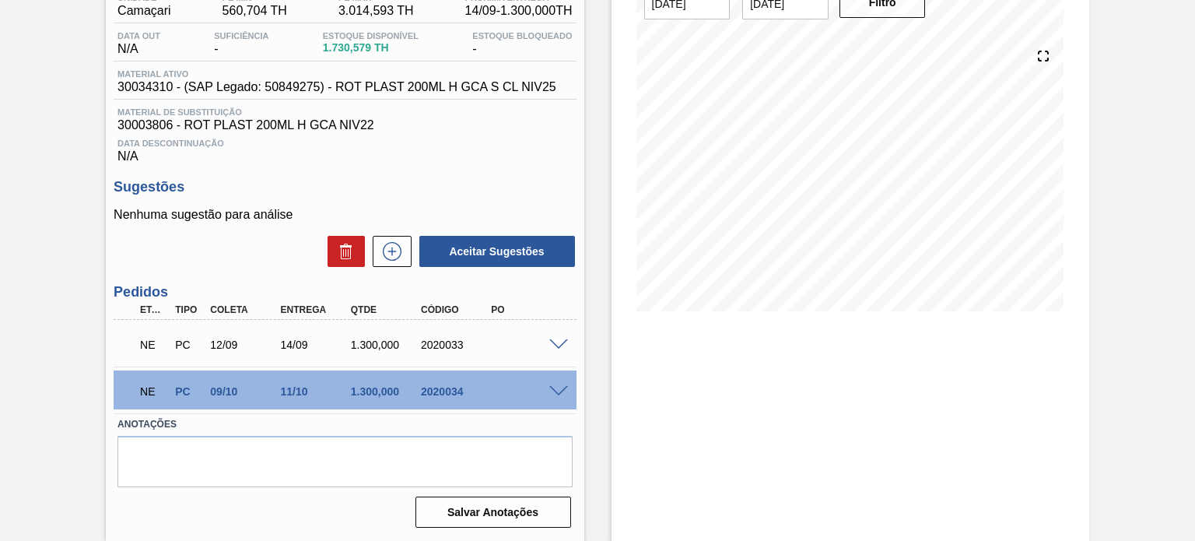
click at [557, 386] on span at bounding box center [558, 392] width 19 height 12
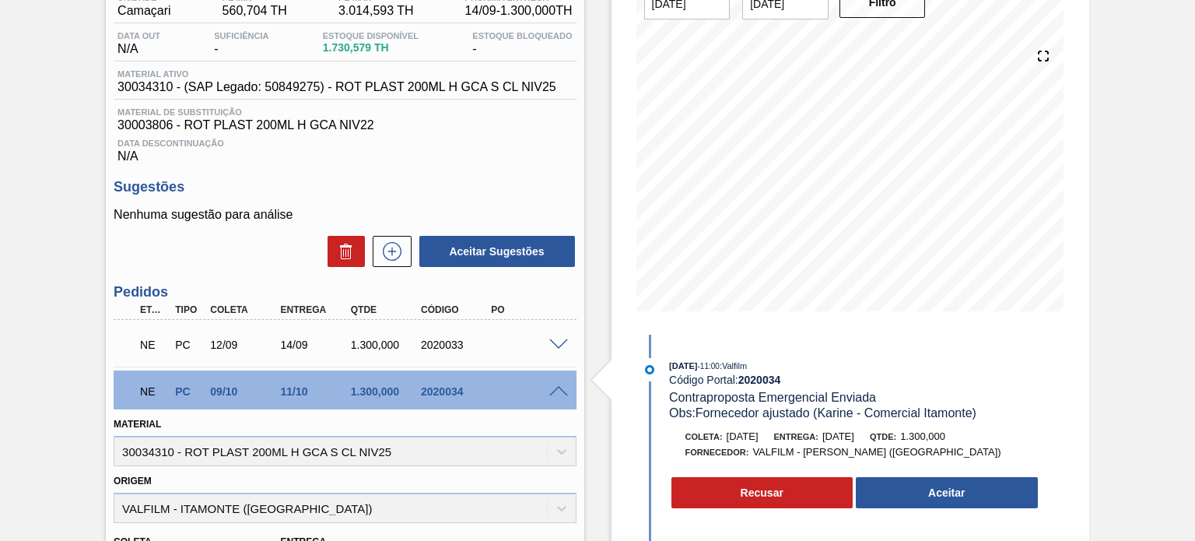
click at [854, 434] on span "[DATE]" at bounding box center [838, 436] width 32 height 12
click at [285, 394] on div "11/10" at bounding box center [315, 391] width 77 height 12
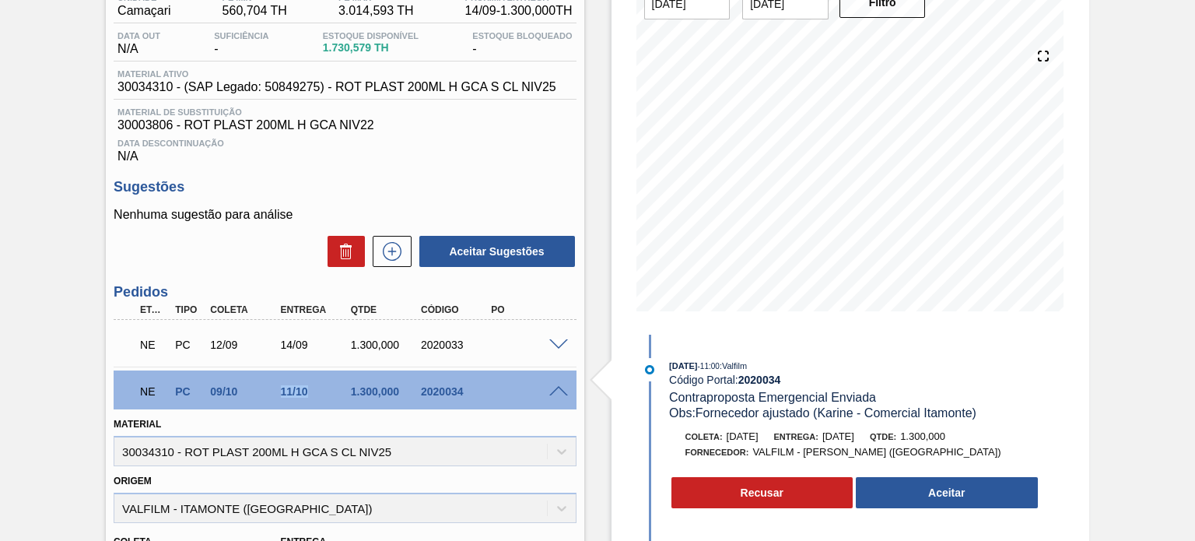
click at [285, 394] on div "11/10" at bounding box center [315, 391] width 77 height 12
click at [546, 344] on div at bounding box center [560, 344] width 31 height 12
click at [551, 344] on span at bounding box center [558, 345] width 19 height 12
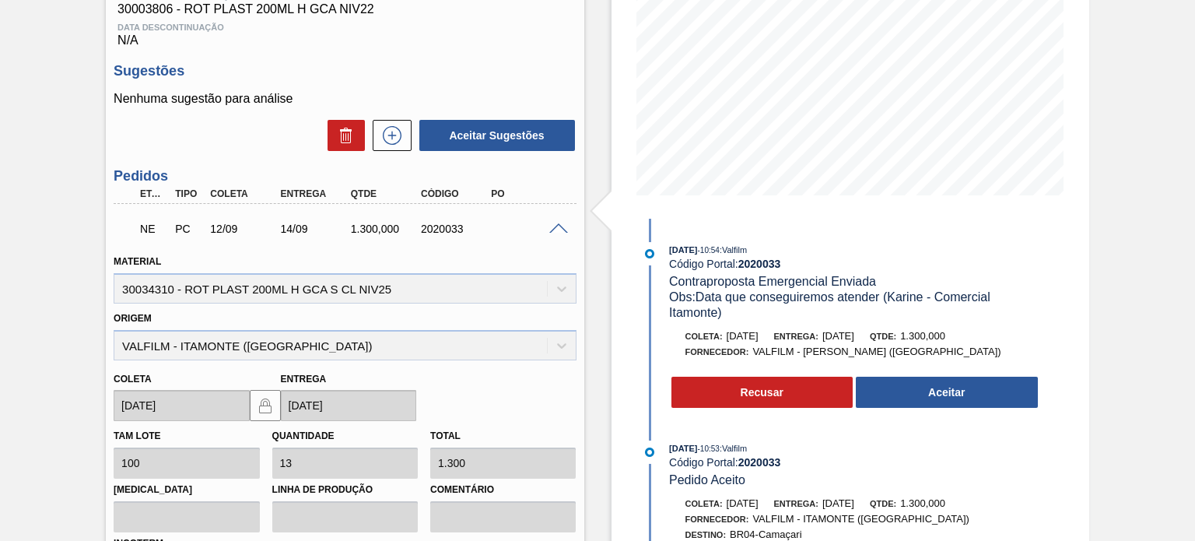
scroll to position [222, 0]
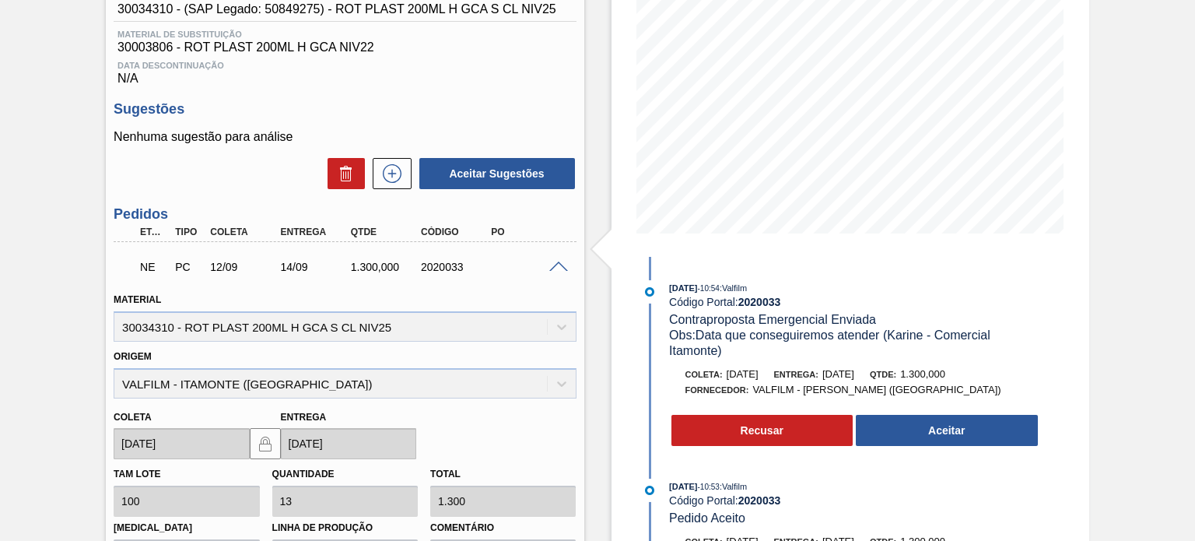
click at [300, 265] on div "14/09" at bounding box center [315, 267] width 77 height 12
click at [398, 270] on div "1.300,000" at bounding box center [385, 267] width 77 height 12
click at [551, 267] on span at bounding box center [558, 267] width 19 height 12
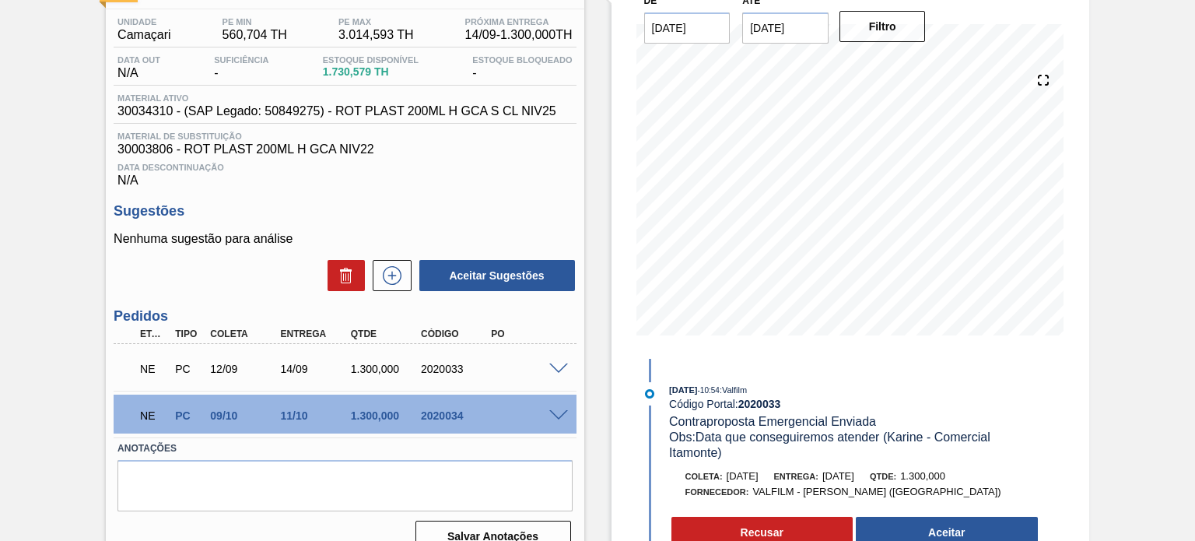
scroll to position [144, 0]
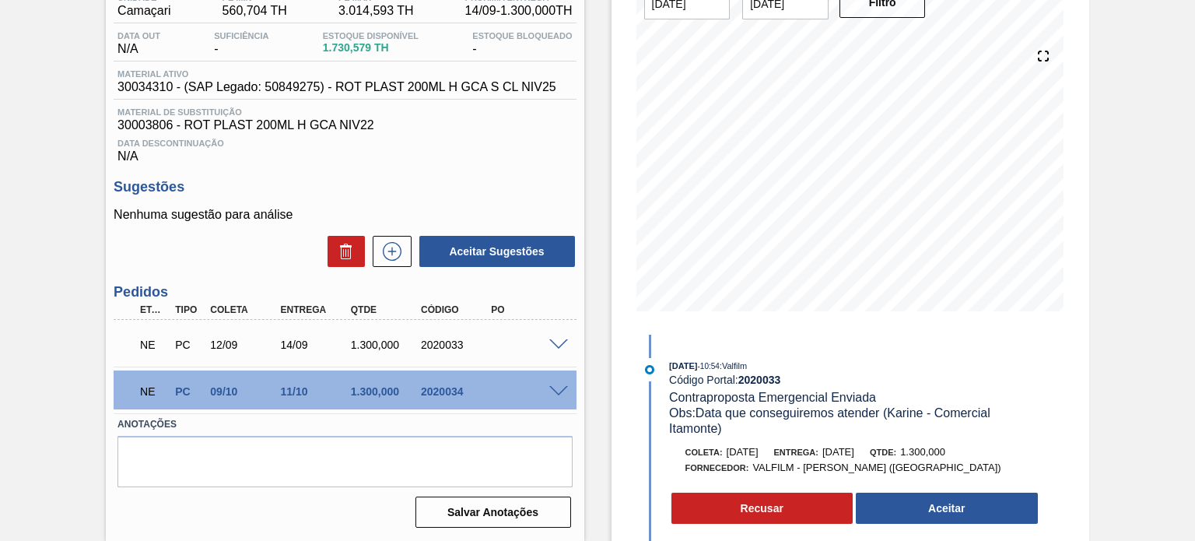
click at [556, 341] on span at bounding box center [558, 345] width 19 height 12
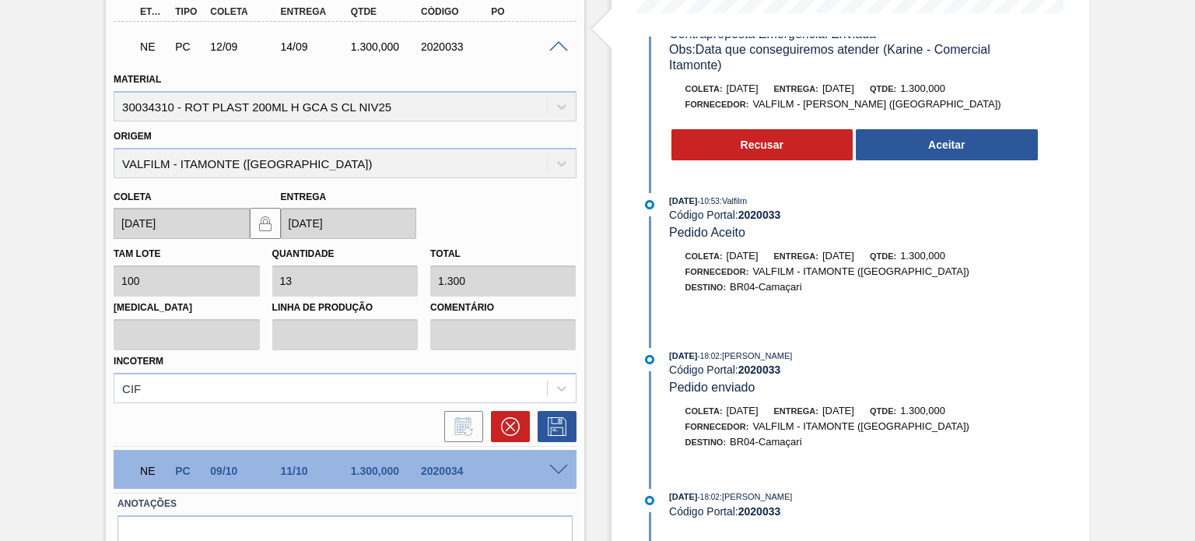
scroll to position [520, 0]
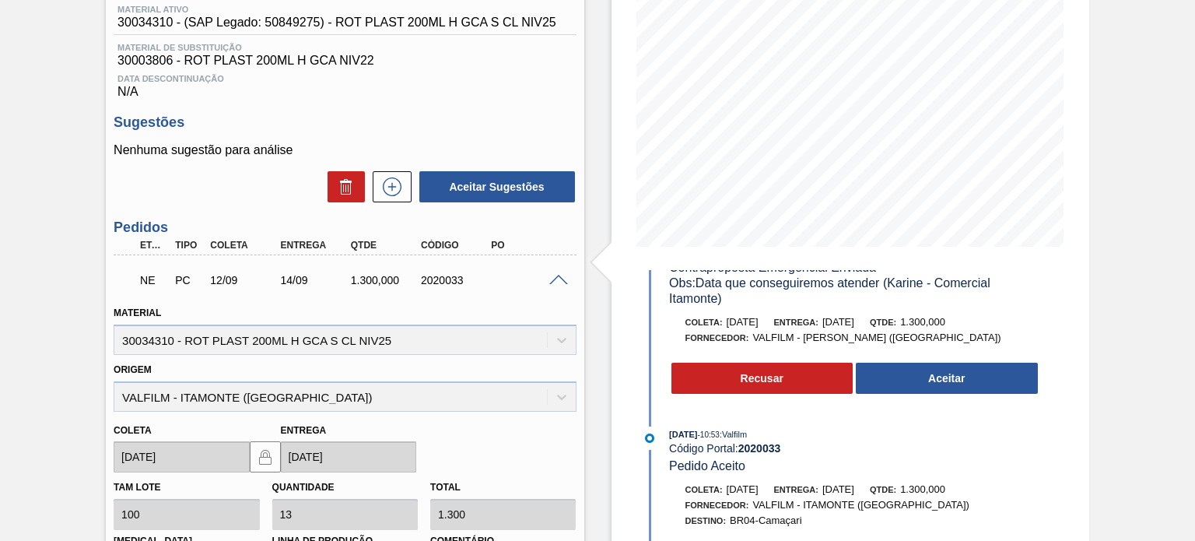
click at [558, 275] on span at bounding box center [558, 281] width 19 height 12
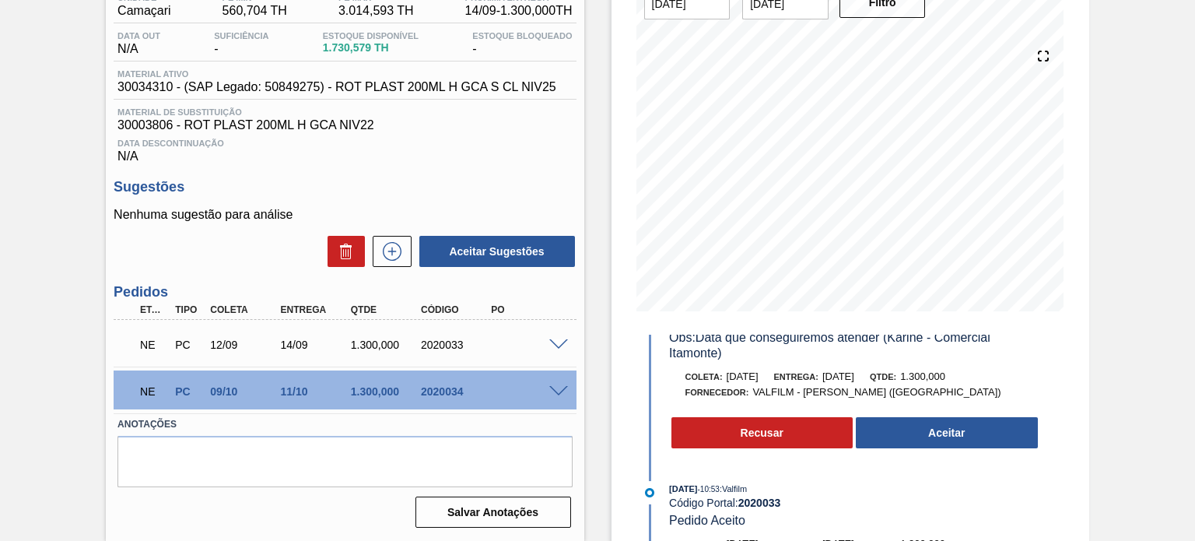
scroll to position [0, 0]
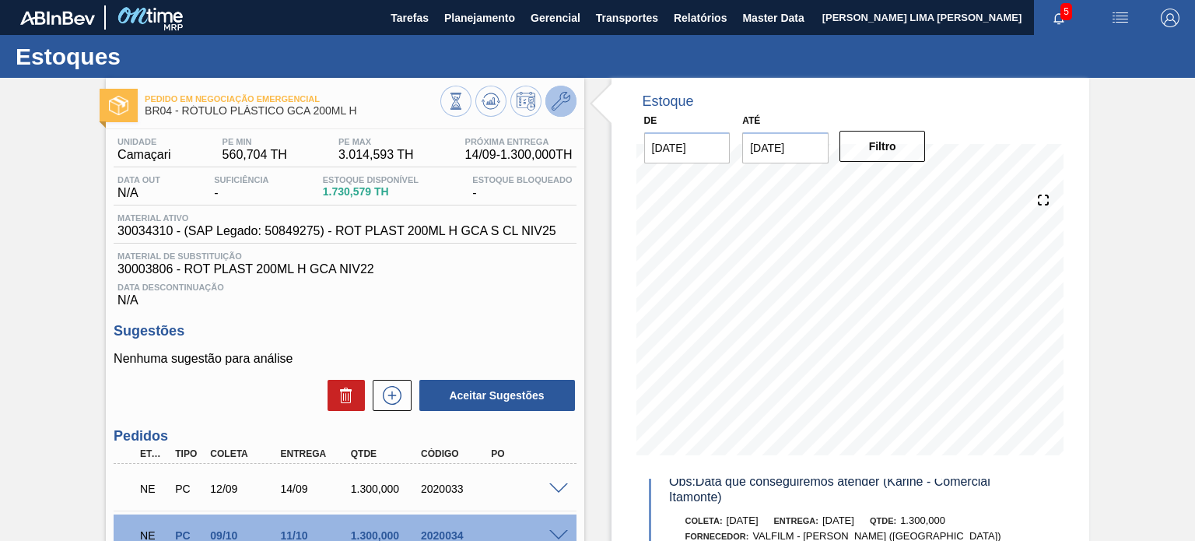
click at [557, 95] on icon at bounding box center [560, 101] width 19 height 19
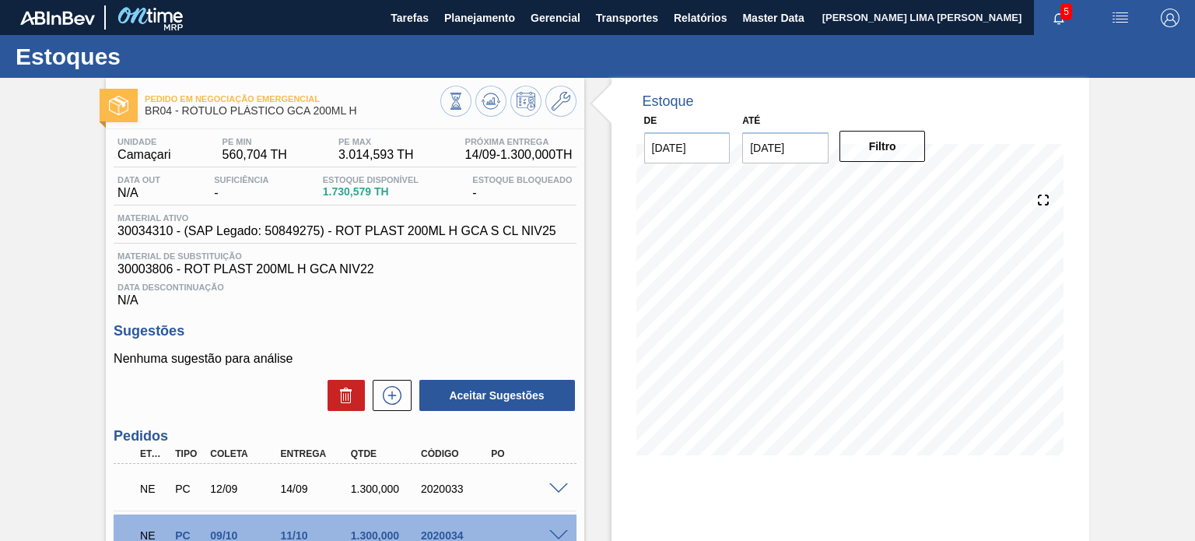
scroll to position [144, 0]
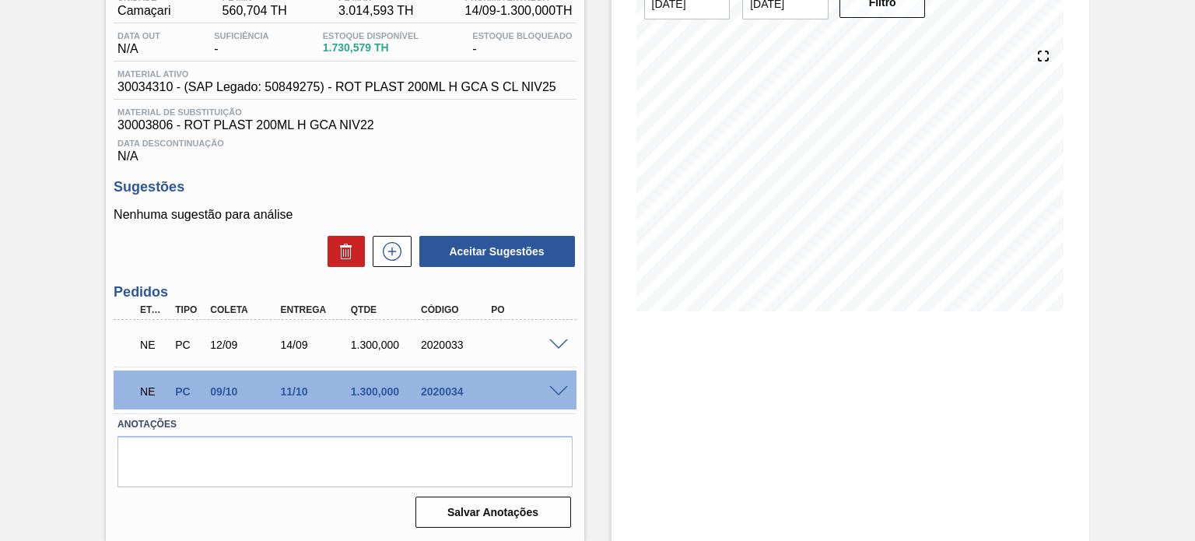
click at [556, 389] on span at bounding box center [558, 392] width 19 height 12
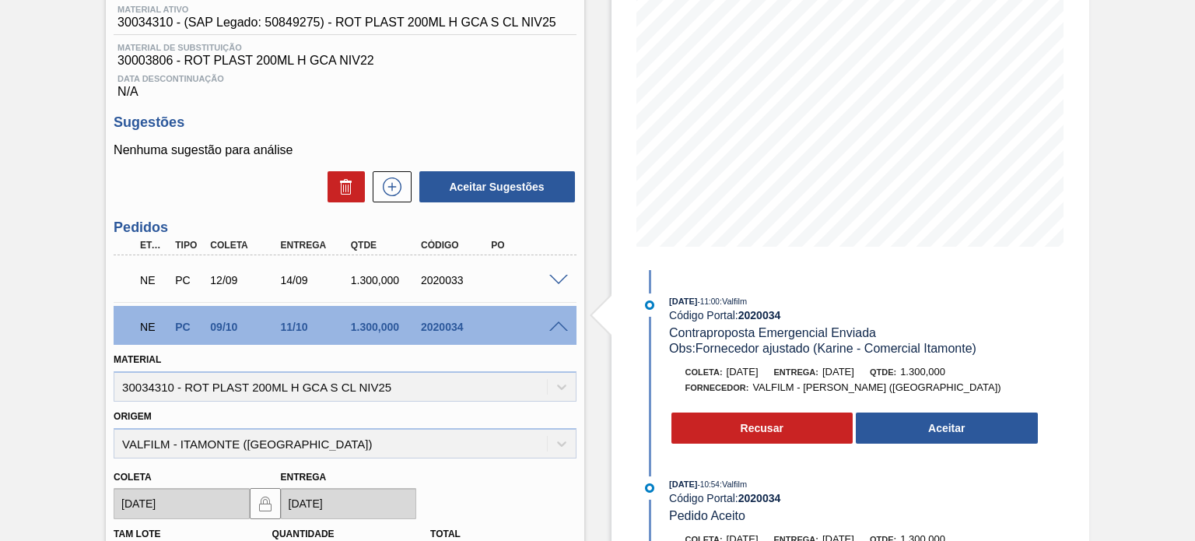
scroll to position [131, 0]
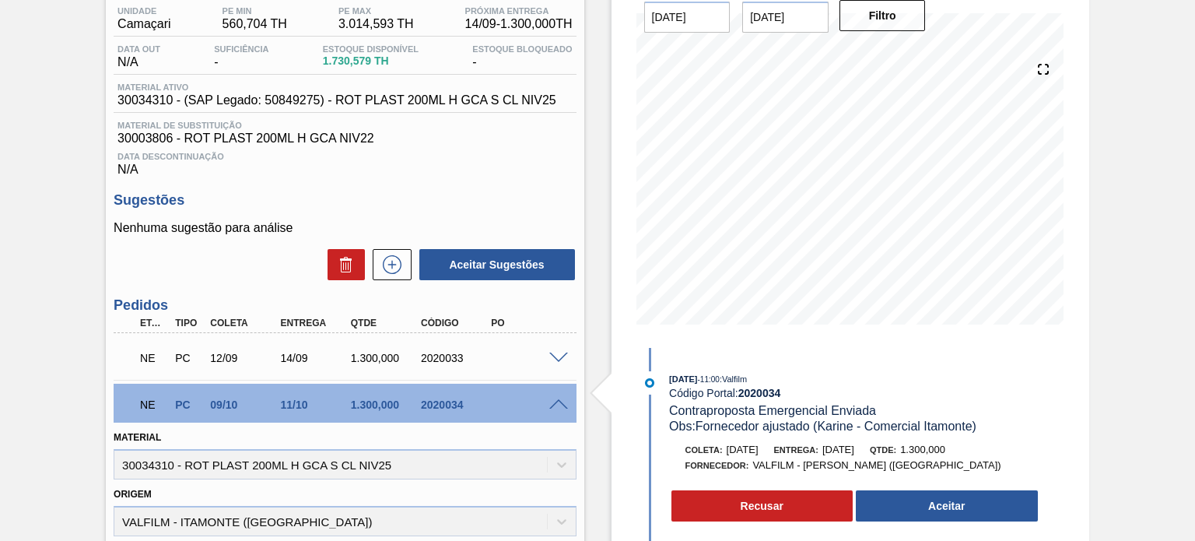
click at [553, 355] on span at bounding box center [558, 358] width 19 height 12
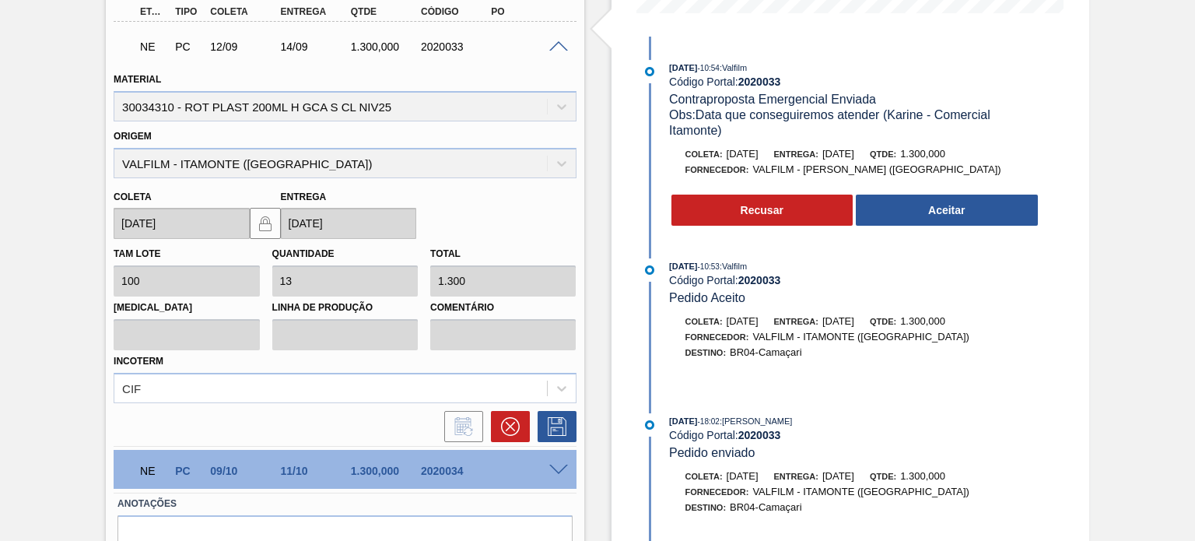
scroll to position [596, 0]
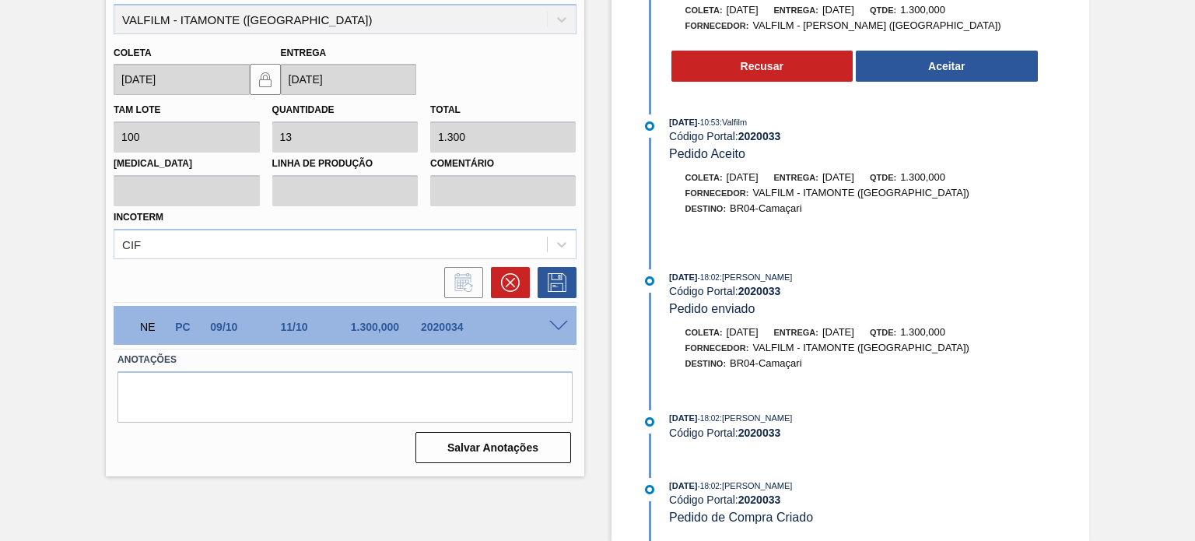
click at [432, 310] on div "NE PC 09/10 11/10 1.300,000 2020034" at bounding box center [340, 325] width 421 height 31
click at [432, 320] on div "2020034" at bounding box center [455, 326] width 77 height 12
copy div "2020034"
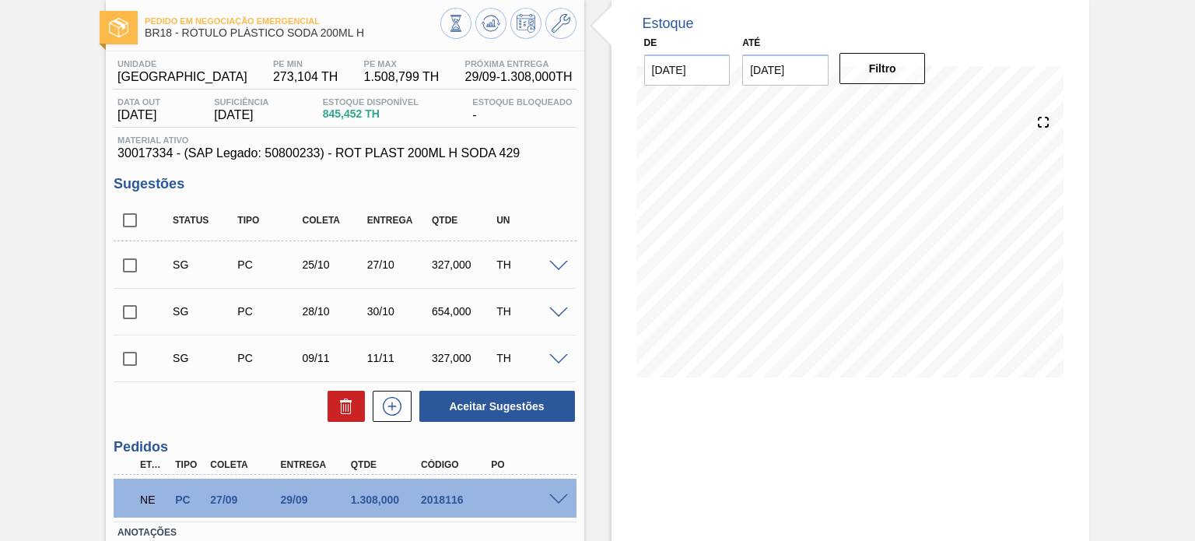
scroll to position [185, 0]
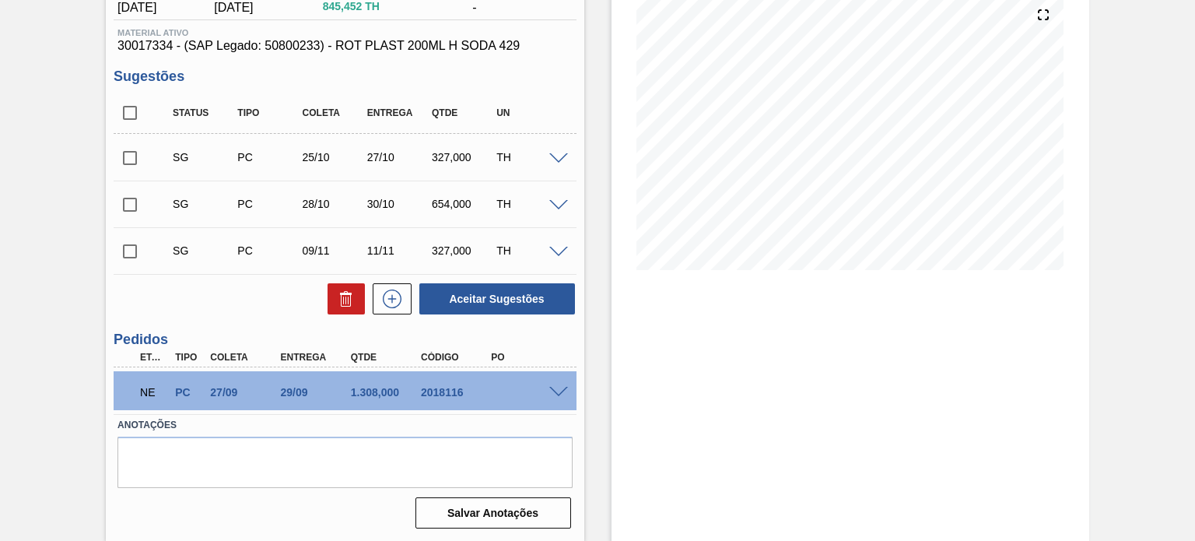
click at [562, 387] on span at bounding box center [558, 393] width 19 height 12
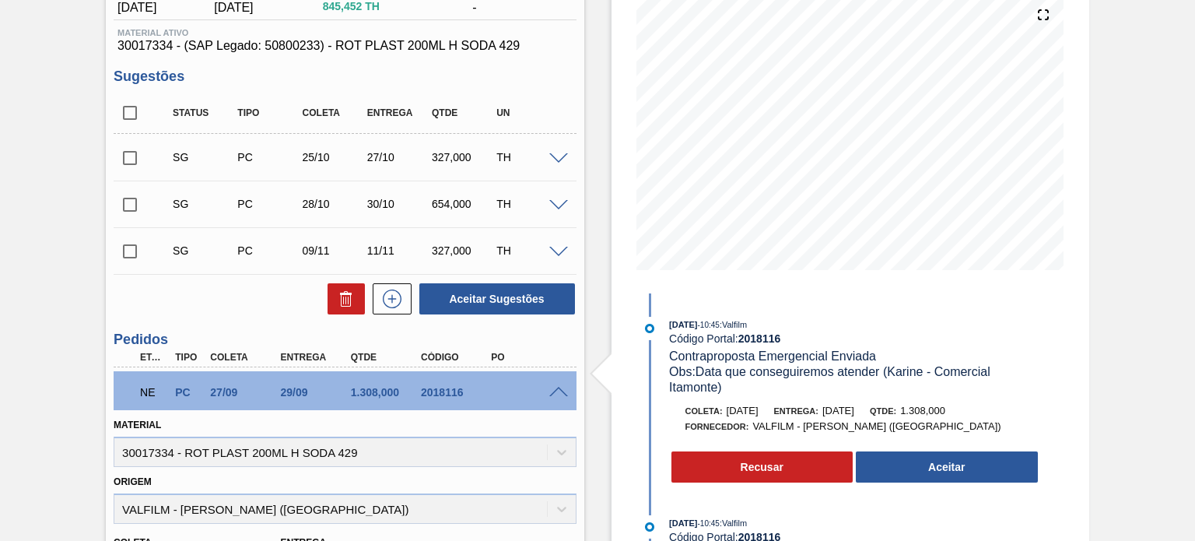
click at [854, 414] on span "10/10/2025" at bounding box center [838, 410] width 32 height 12
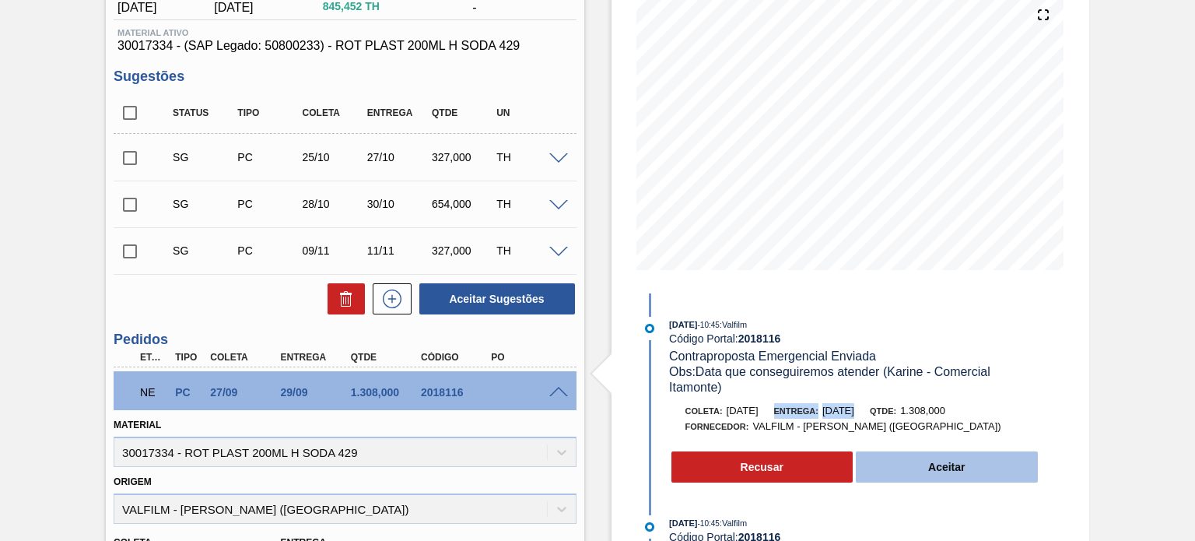
click at [905, 464] on button "Aceitar" at bounding box center [947, 466] width 182 height 31
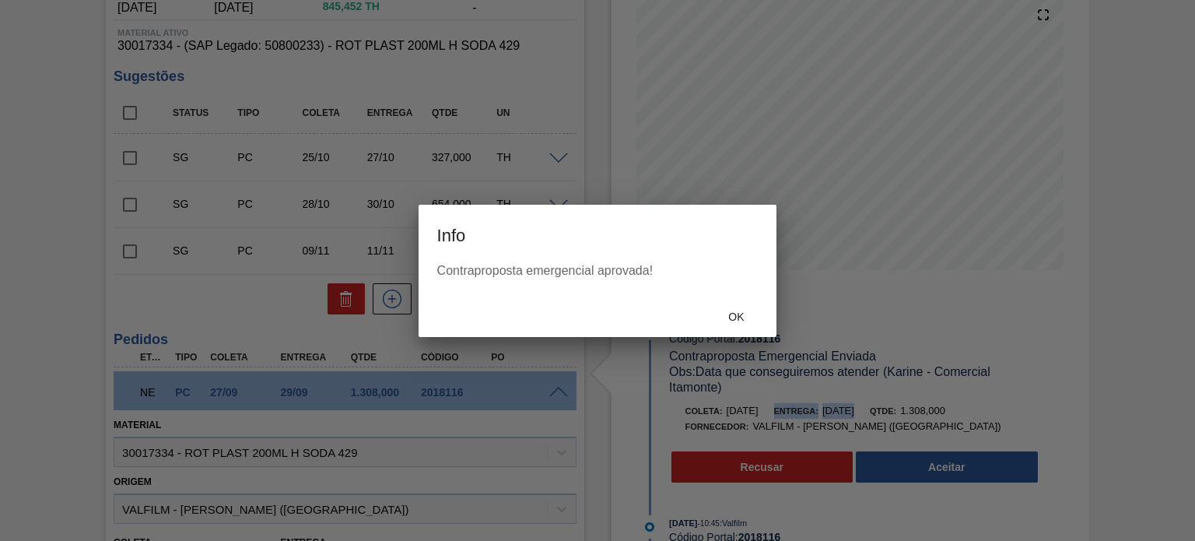
click at [734, 317] on span "Ok" at bounding box center [736, 316] width 40 height 12
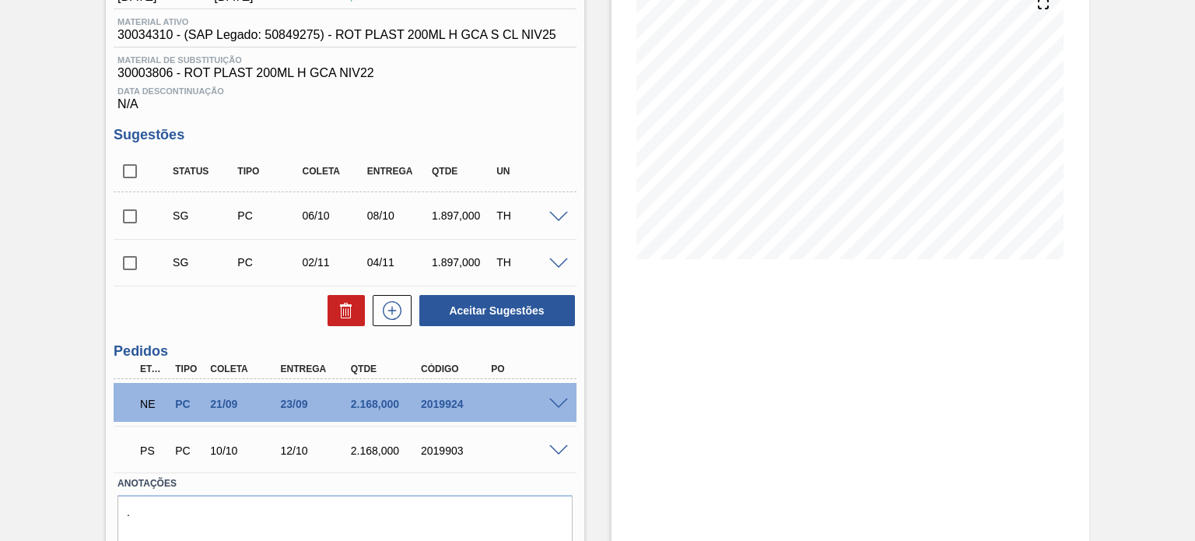
scroll to position [233, 0]
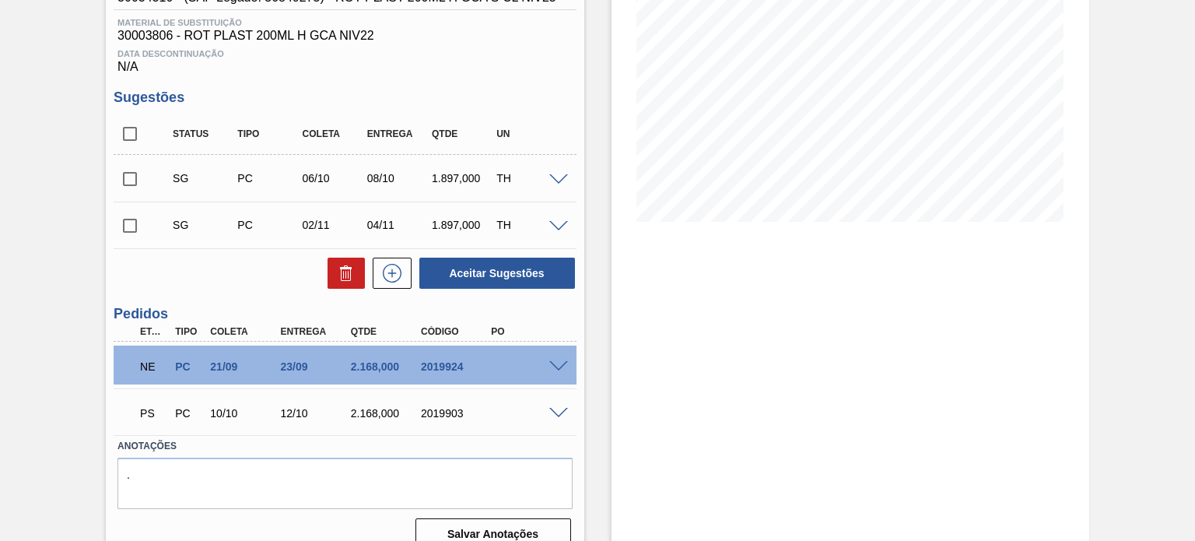
click at [552, 373] on div "NE PC 21/09 23/09 2.168,000 2019924" at bounding box center [345, 364] width 462 height 39
click at [552, 366] on span at bounding box center [558, 367] width 19 height 12
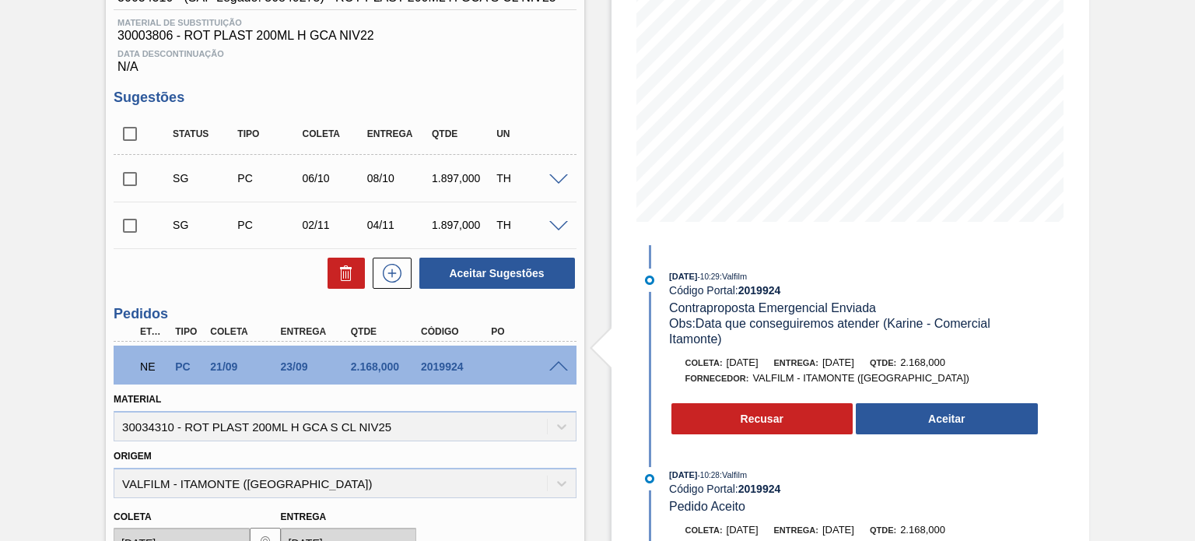
click at [439, 359] on div "NE PC 21/09 23/09 2.168,000 2019924" at bounding box center [340, 364] width 421 height 31
click at [440, 362] on div "2019924" at bounding box center [455, 366] width 77 height 12
copy div "2019924"
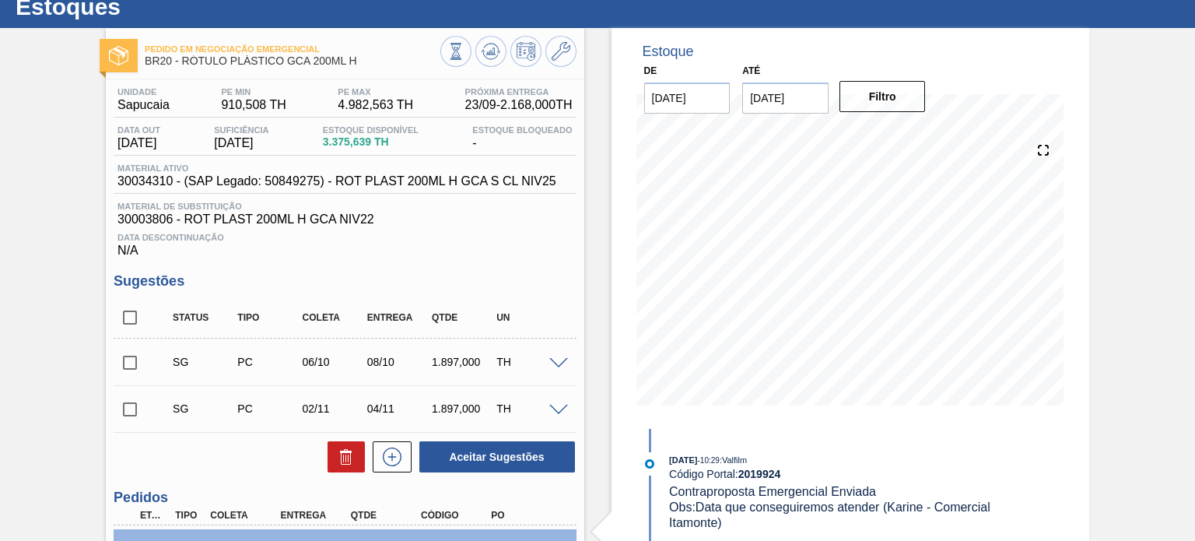
scroll to position [9, 0]
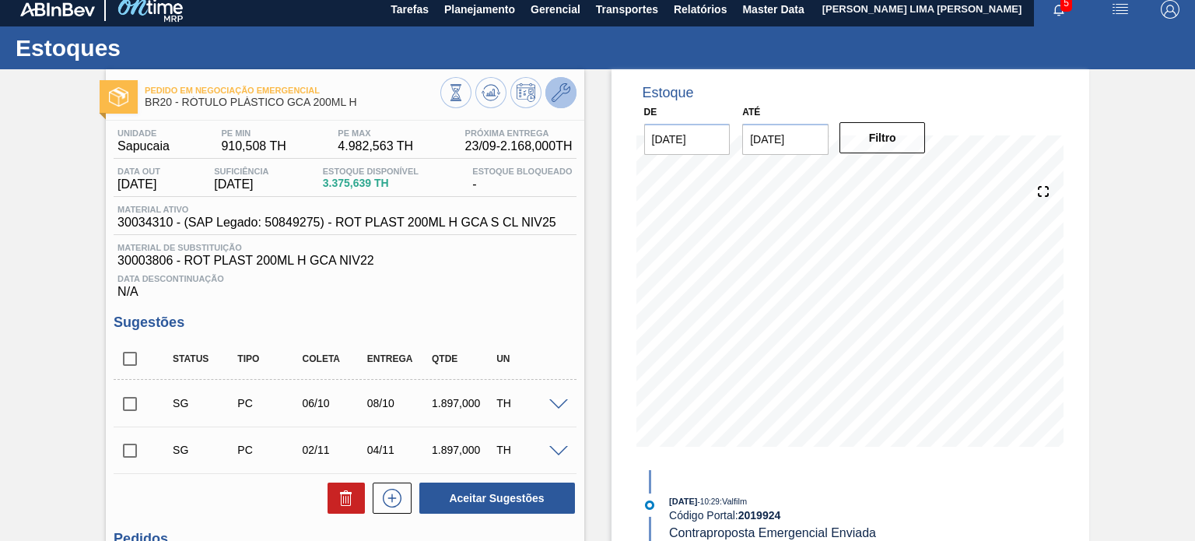
click at [554, 105] on button at bounding box center [560, 92] width 31 height 31
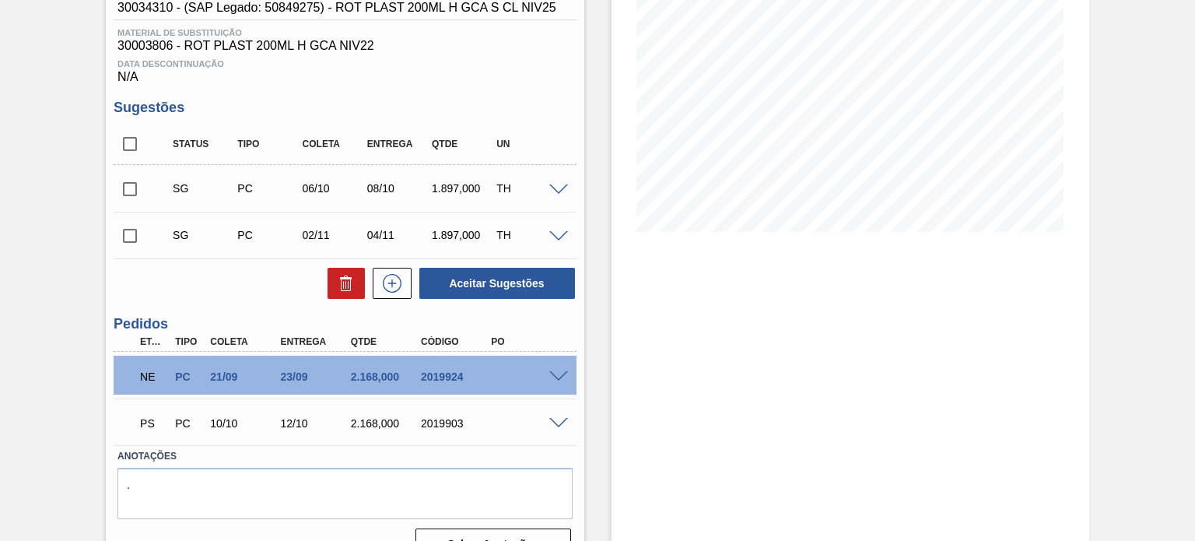
scroll to position [233, 0]
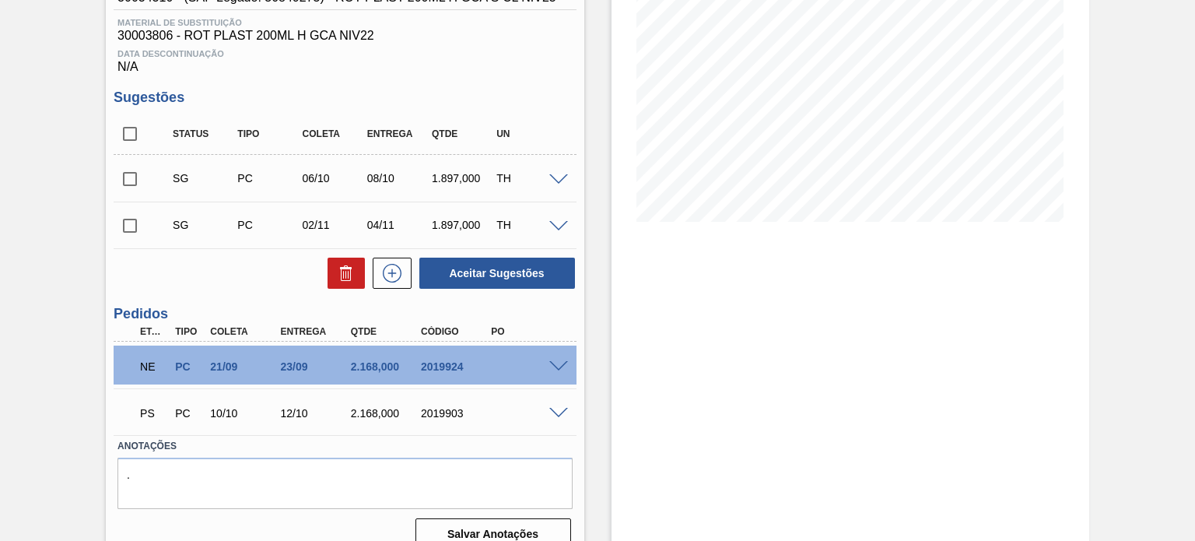
click at [571, 412] on div at bounding box center [560, 412] width 31 height 12
click at [566, 411] on span at bounding box center [558, 414] width 19 height 12
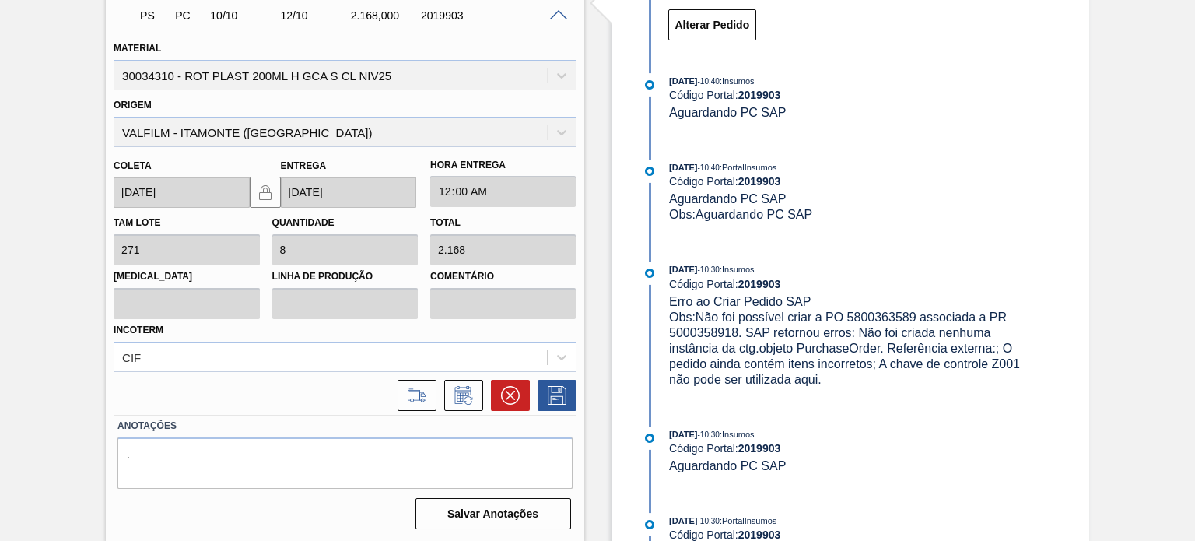
scroll to position [320, 0]
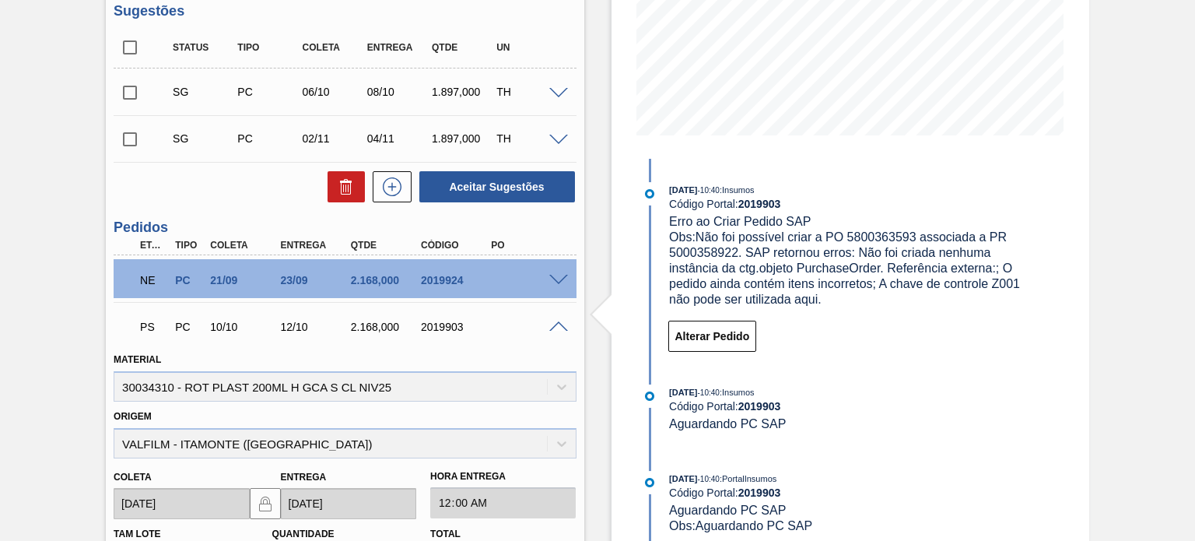
click at [559, 279] on span at bounding box center [558, 281] width 19 height 12
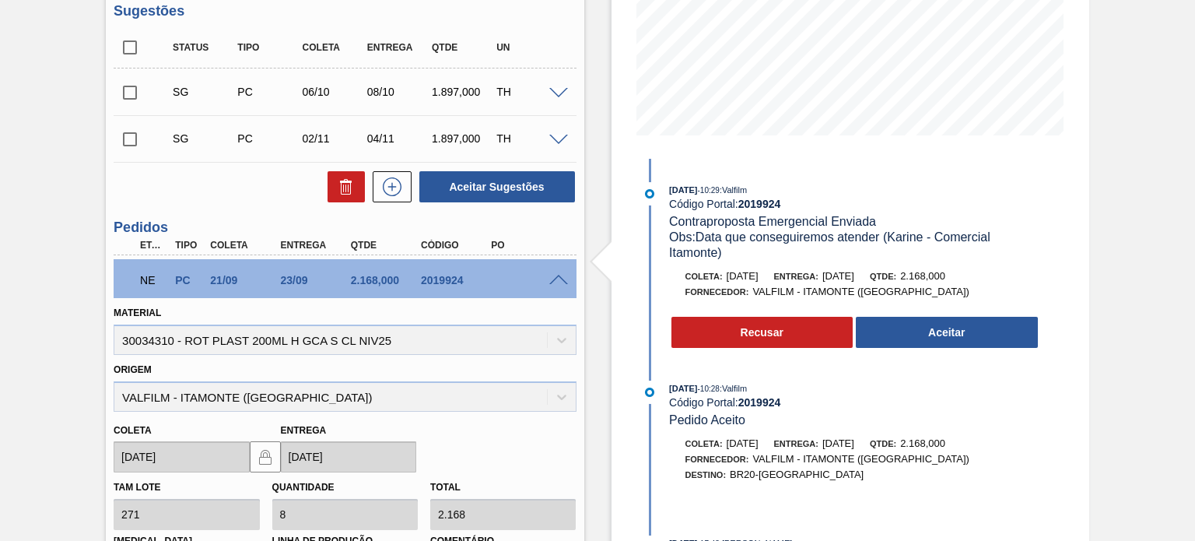
click at [559, 279] on span at bounding box center [558, 281] width 19 height 12
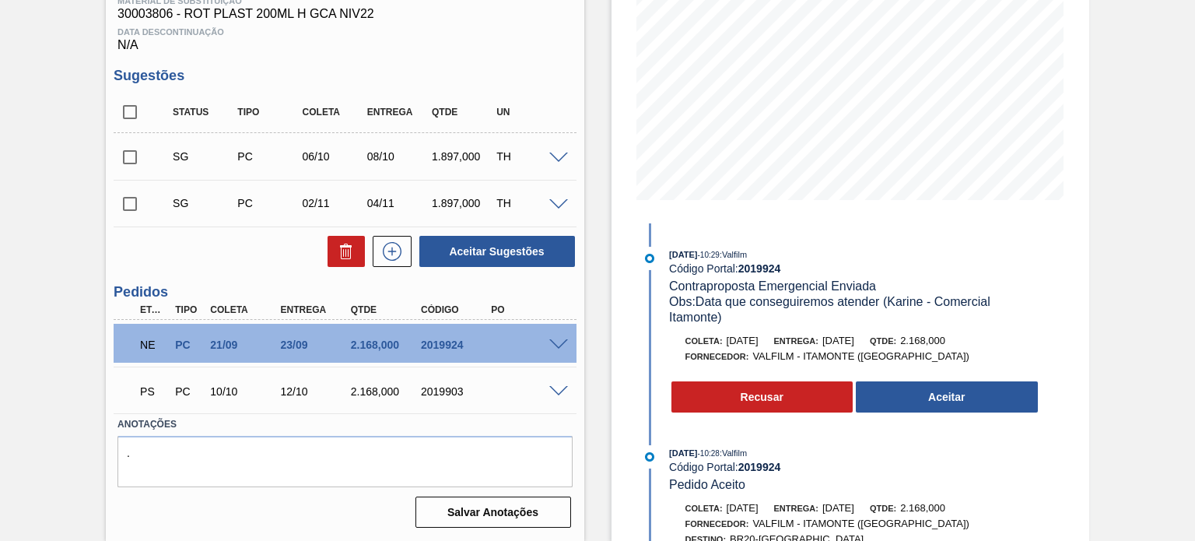
click at [551, 392] on span at bounding box center [558, 392] width 19 height 12
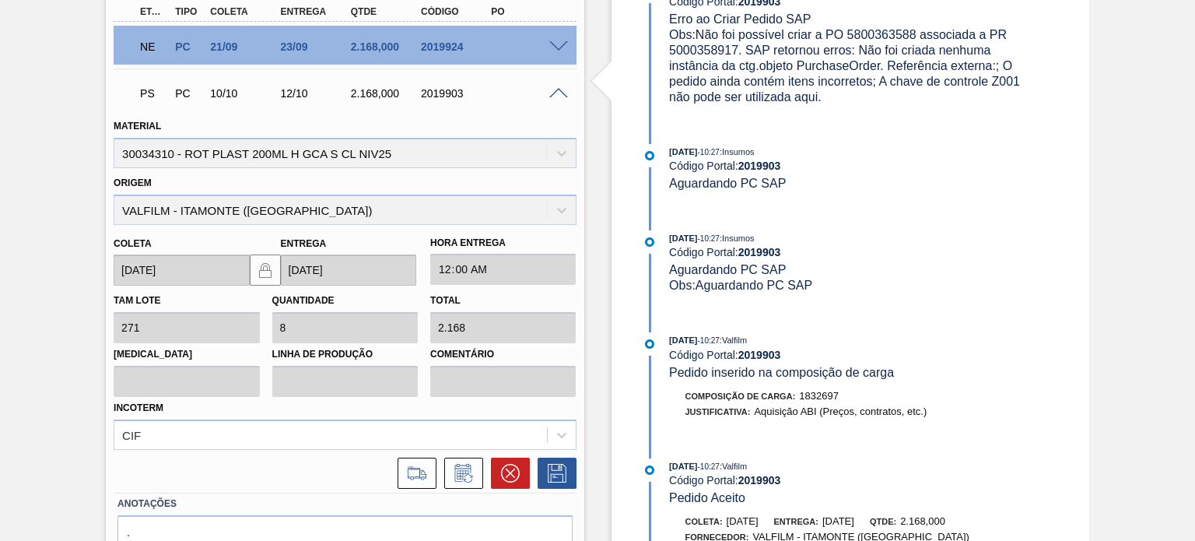
scroll to position [622, 0]
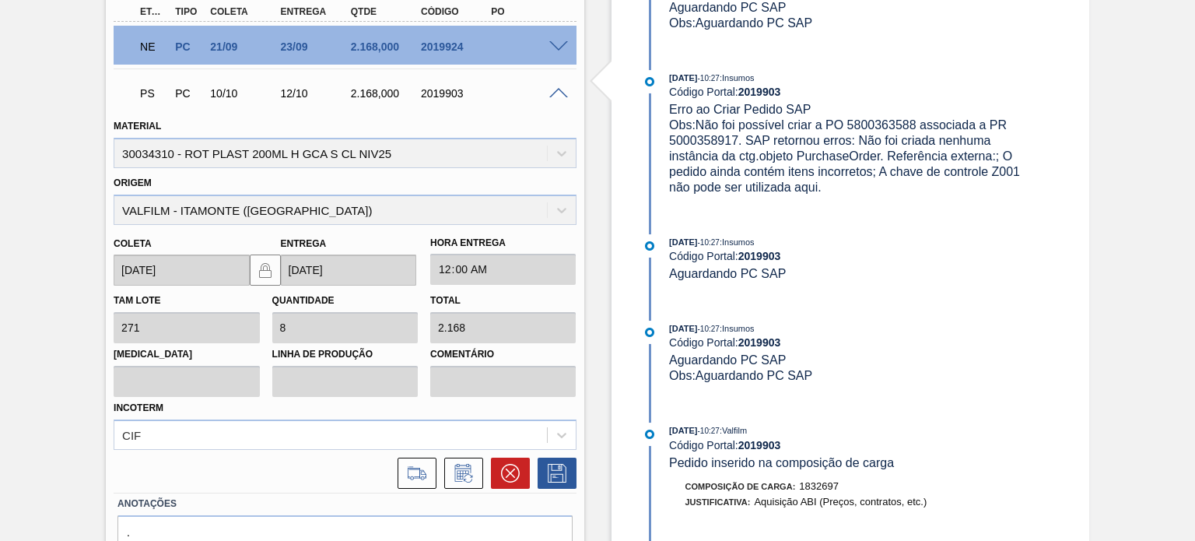
click at [558, 54] on div "NE PC 21/09 23/09 2.168,000 2019924" at bounding box center [345, 45] width 462 height 39
click at [555, 41] on span at bounding box center [558, 47] width 19 height 12
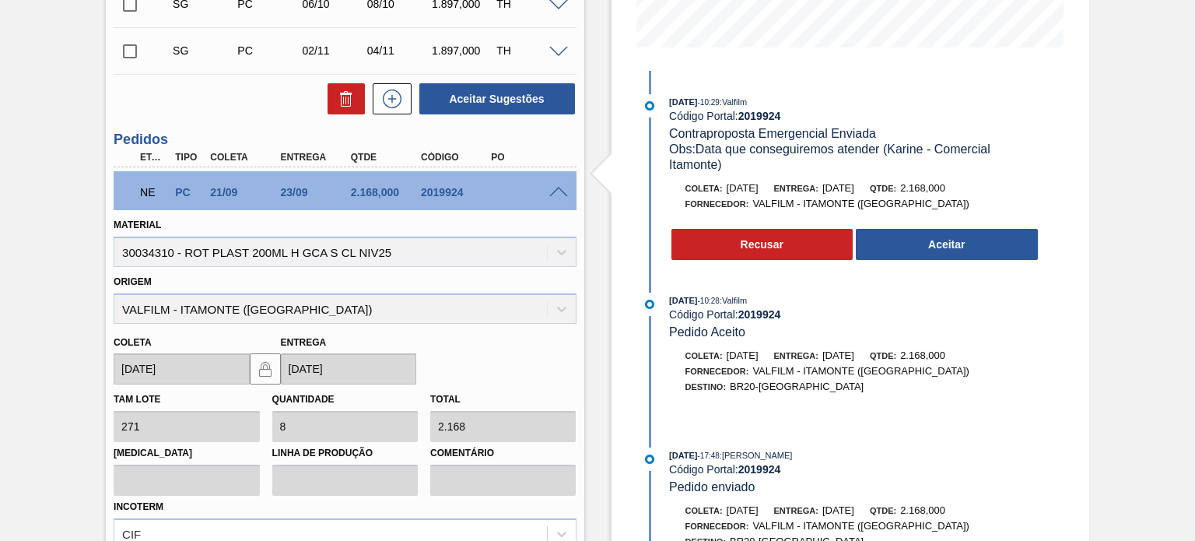
scroll to position [475, 0]
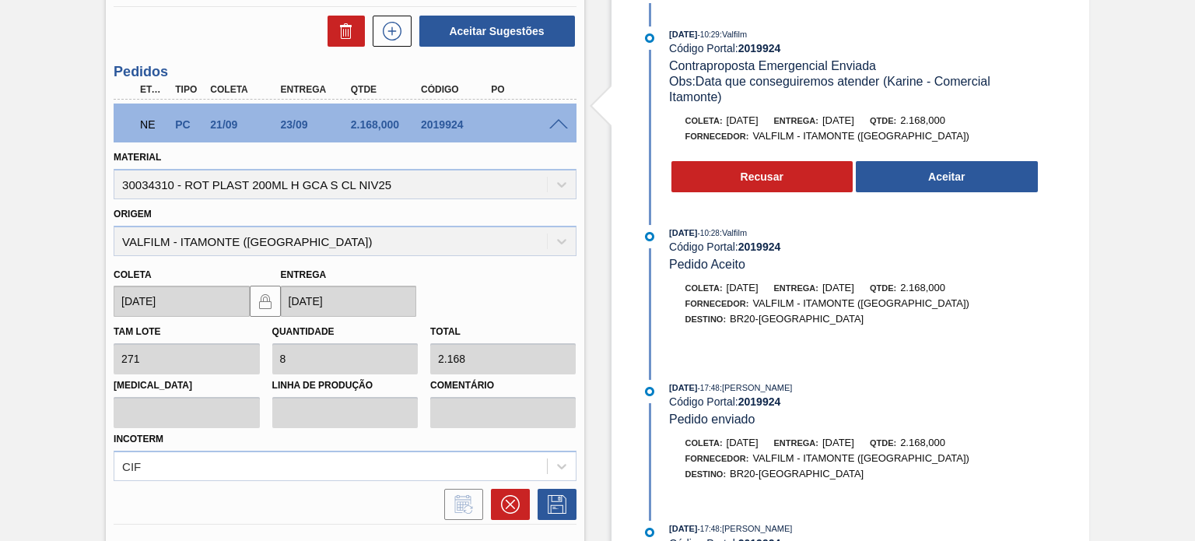
click at [553, 128] on span at bounding box center [558, 125] width 19 height 12
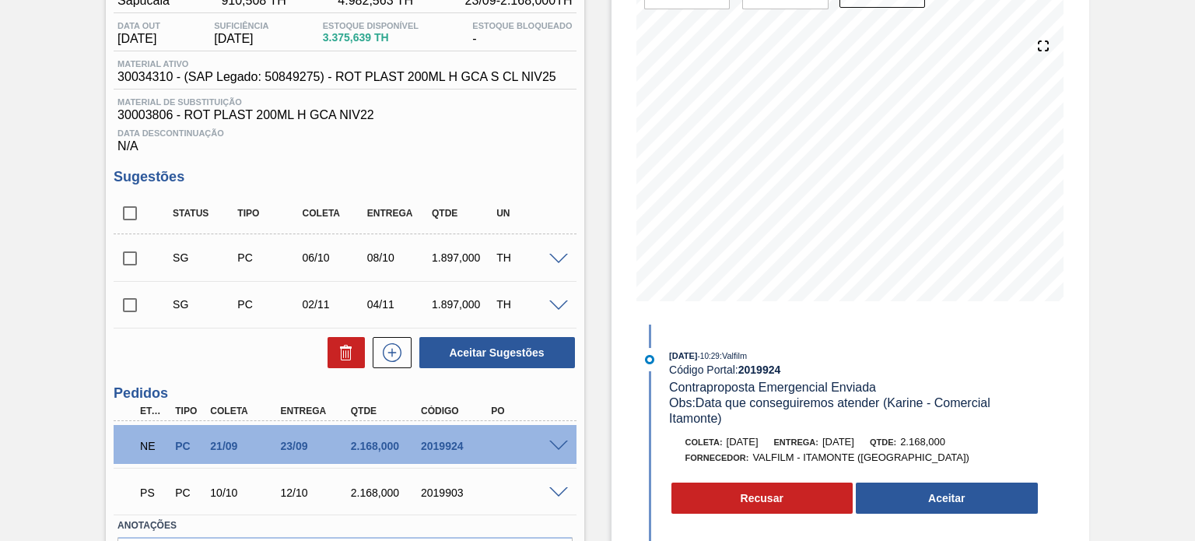
scroll to position [22, 0]
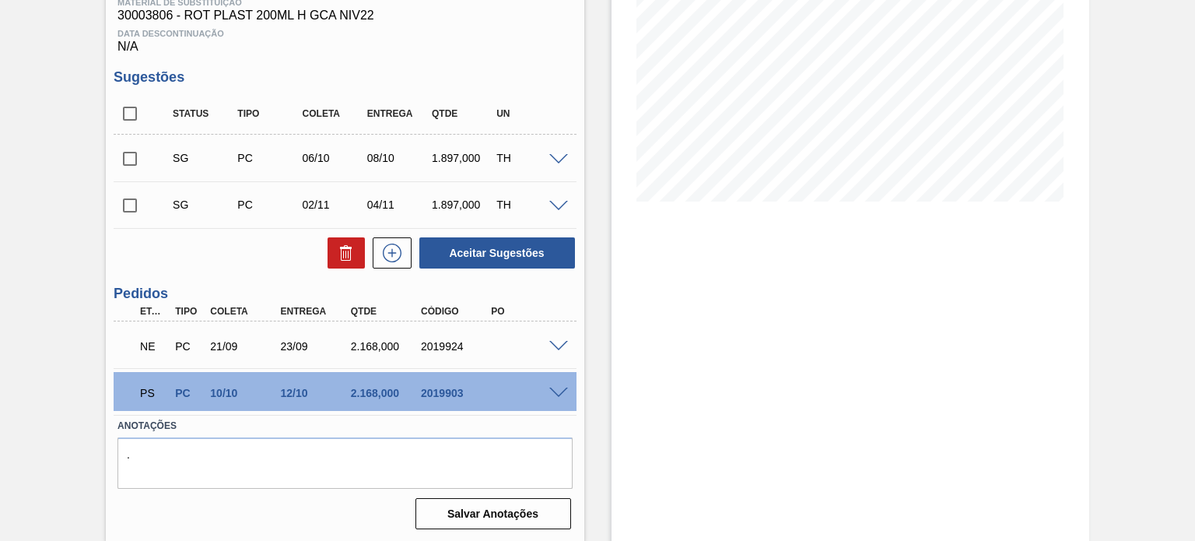
scroll to position [255, 0]
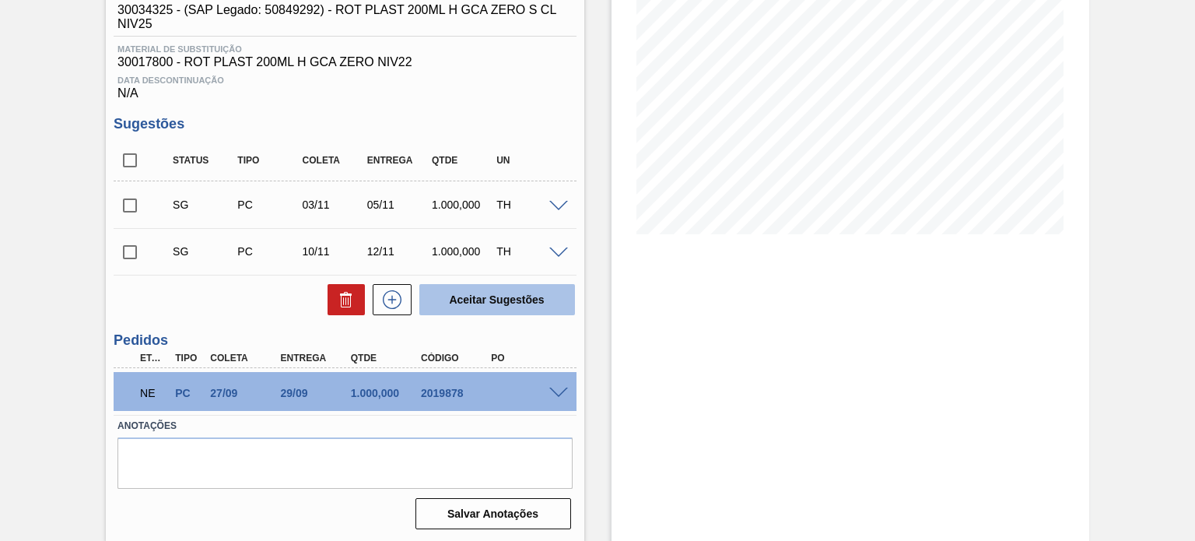
scroll to position [222, 0]
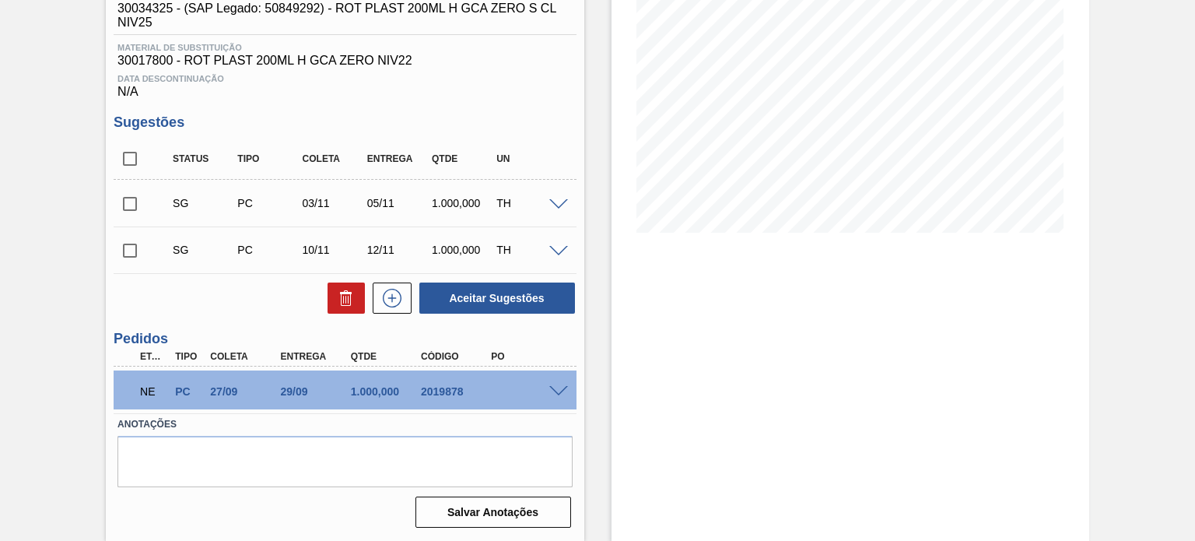
click at [551, 391] on span at bounding box center [558, 392] width 19 height 12
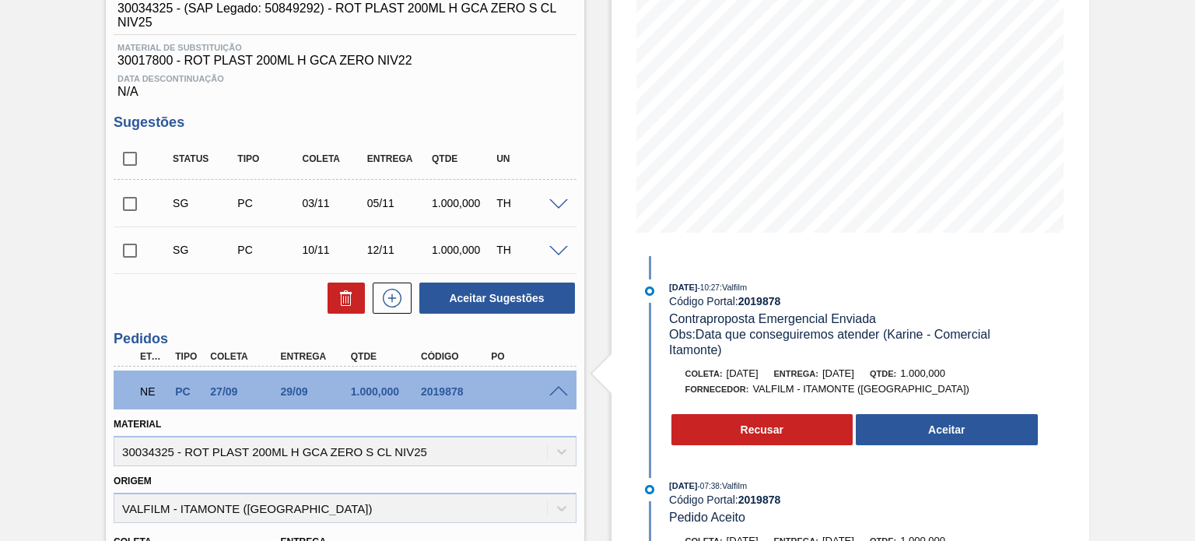
click at [442, 389] on div "2019878" at bounding box center [455, 391] width 77 height 12
copy div "2019878"
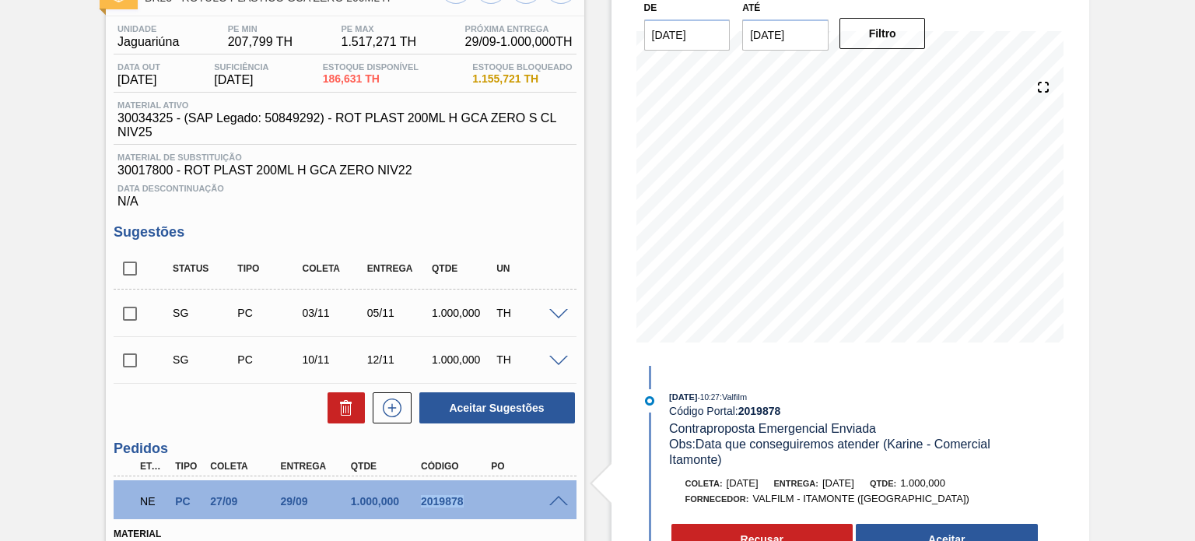
scroll to position [0, 0]
